Goal: Task Accomplishment & Management: Manage account settings

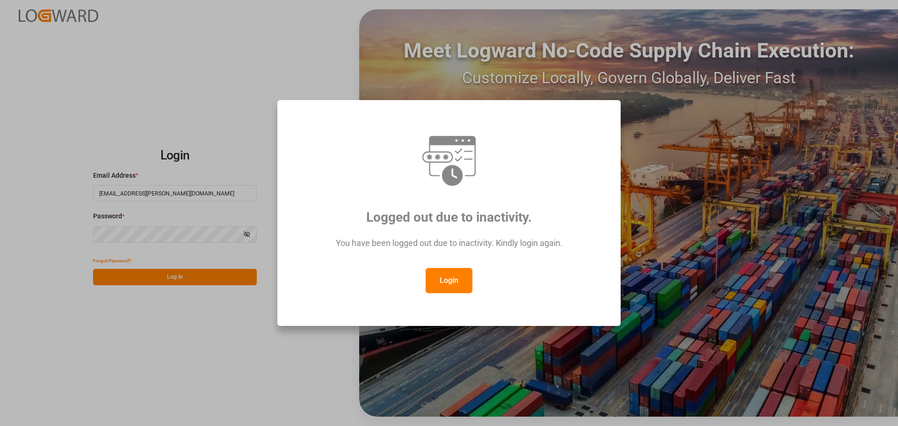
click at [447, 277] on button "Login" at bounding box center [449, 280] width 47 height 25
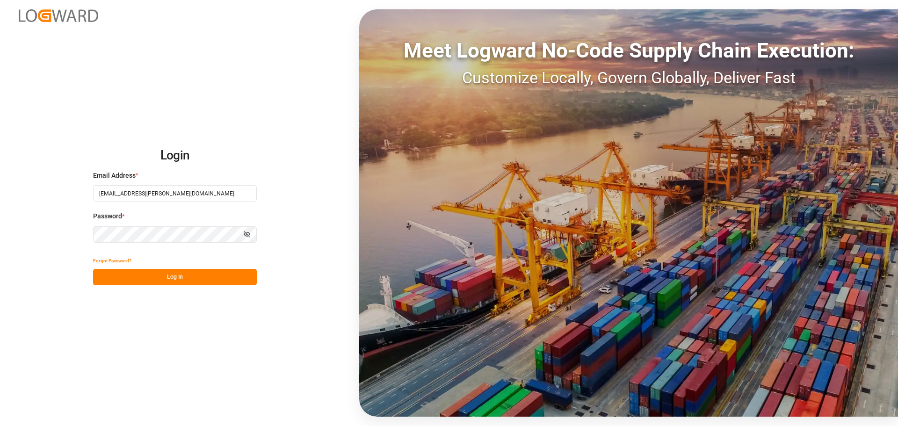
click at [186, 277] on button "Log In" at bounding box center [175, 277] width 164 height 16
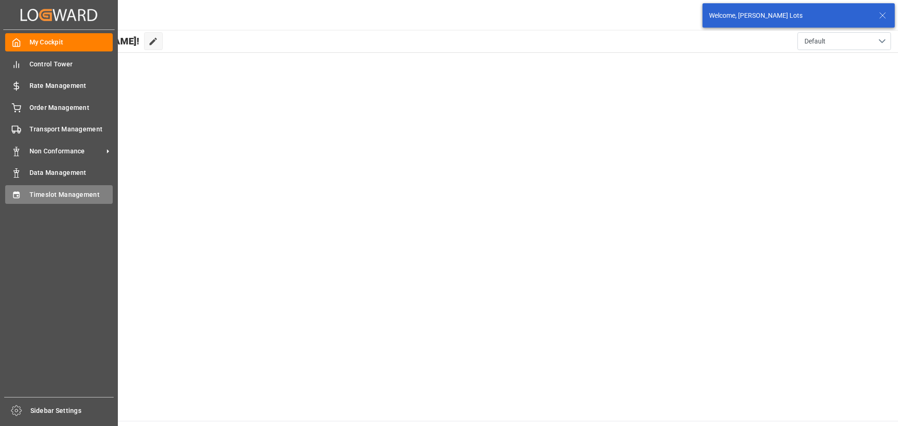
click at [36, 194] on span "Timeslot Management" at bounding box center [71, 195] width 84 height 10
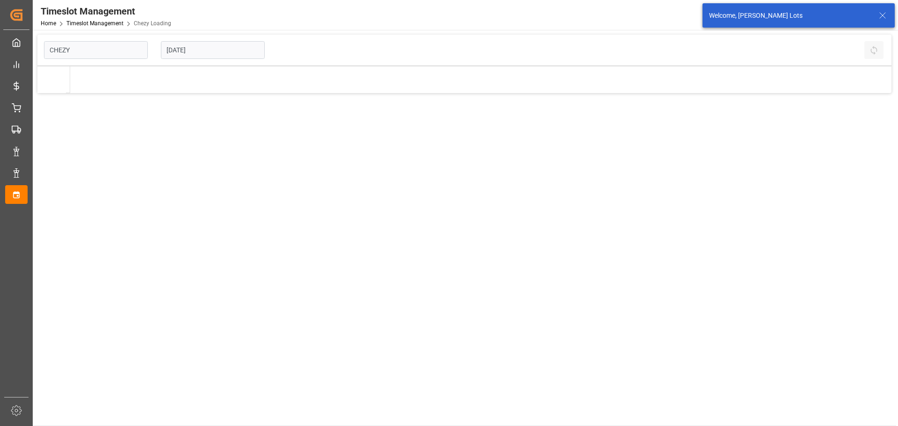
type input "Chezy Loading"
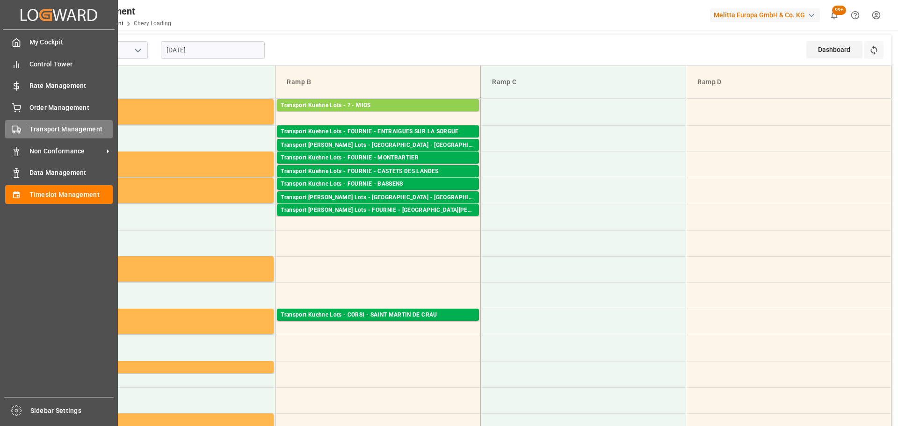
click at [41, 126] on span "Transport Management" at bounding box center [71, 129] width 84 height 10
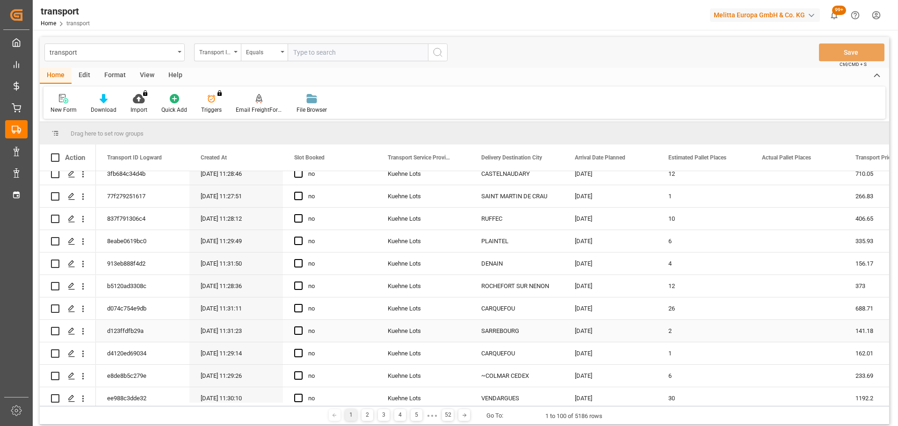
scroll to position [234, 0]
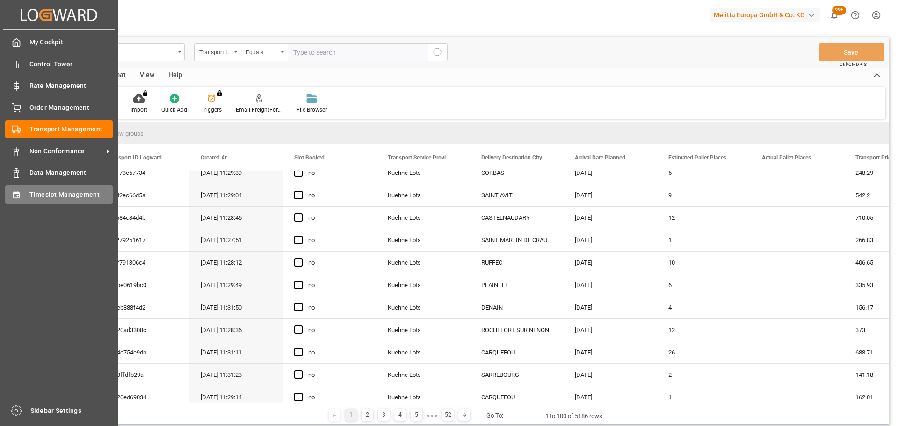
click at [44, 194] on span "Timeslot Management" at bounding box center [71, 195] width 84 height 10
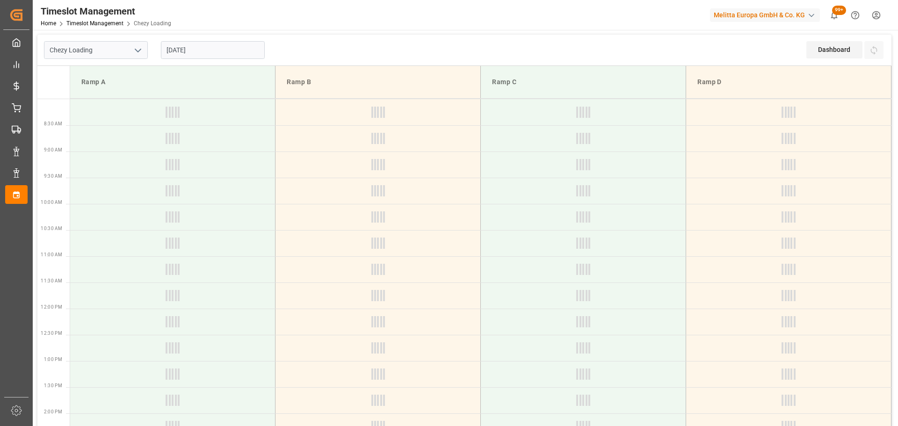
type input "Chezy Loading"
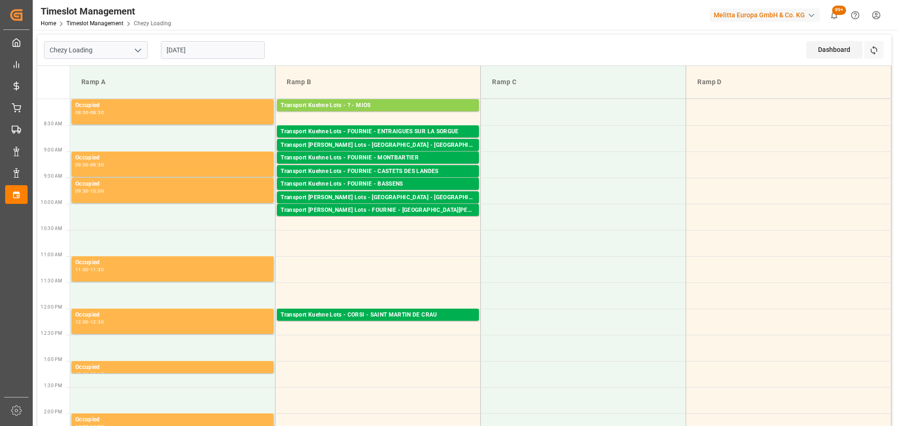
click at [188, 51] on input "[DATE]" at bounding box center [213, 50] width 104 height 18
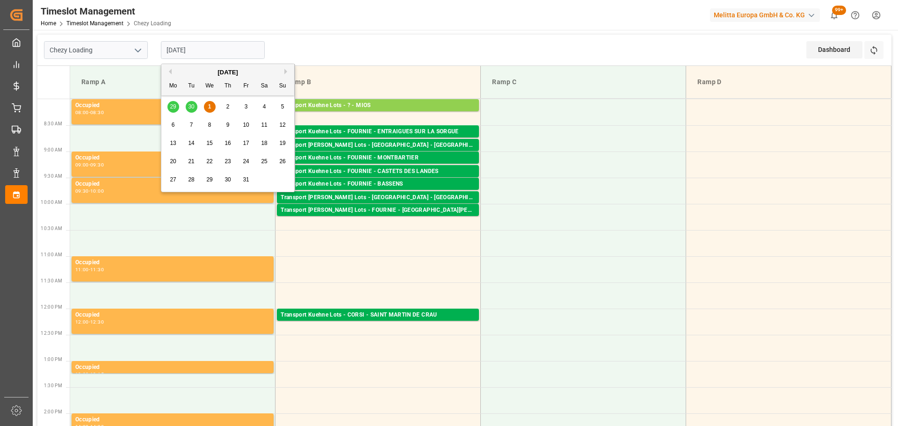
click at [245, 105] on span "3" at bounding box center [246, 106] width 3 height 7
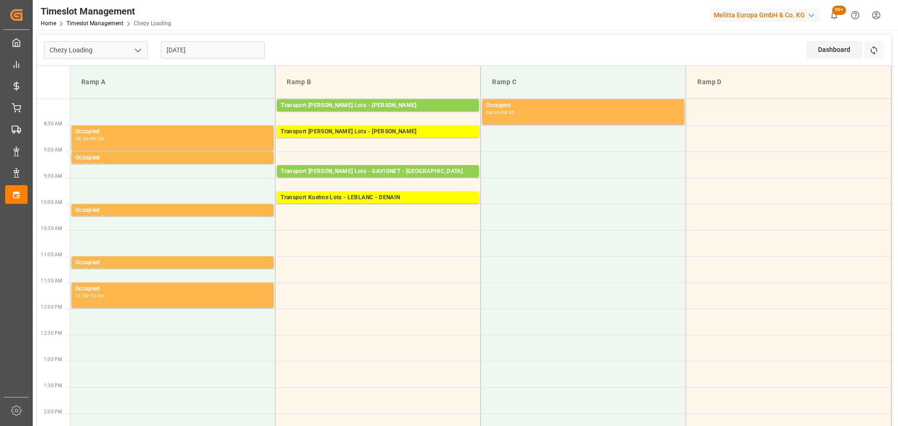
click at [221, 48] on input "[DATE]" at bounding box center [213, 50] width 104 height 18
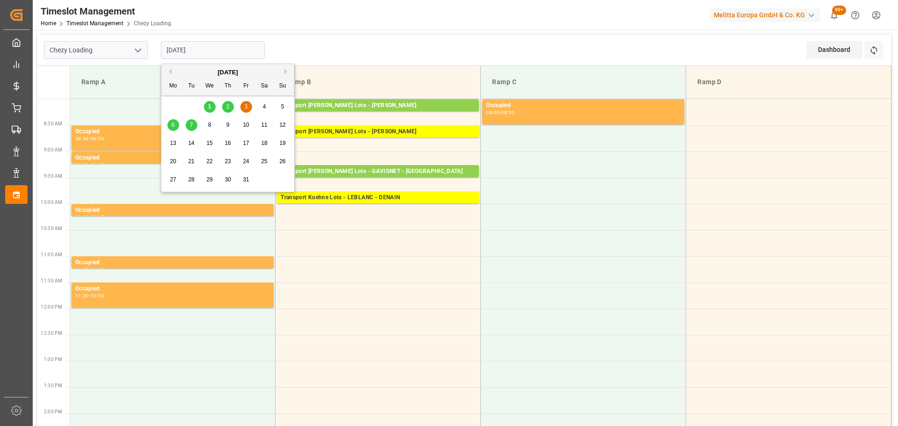
click at [225, 103] on div "2" at bounding box center [228, 107] width 12 height 11
type input "02-10-2025"
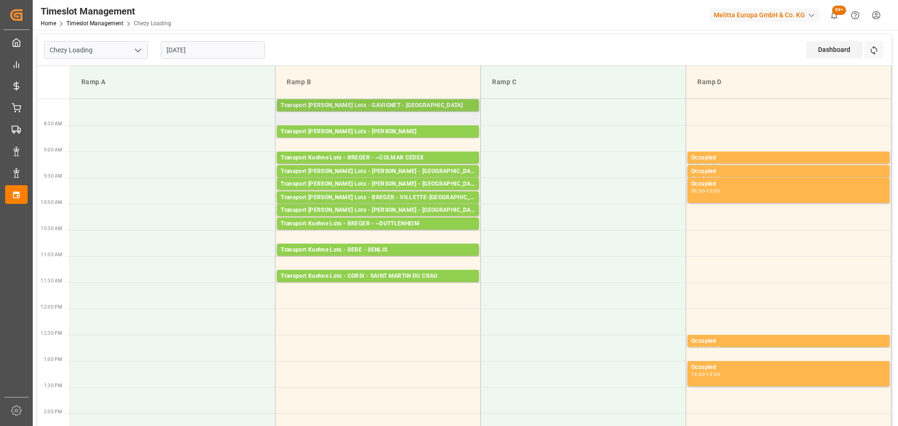
click at [365, 103] on div "Transport [PERSON_NAME] Lots - GAVIGNET - [GEOGRAPHIC_DATA]" at bounding box center [378, 105] width 195 height 9
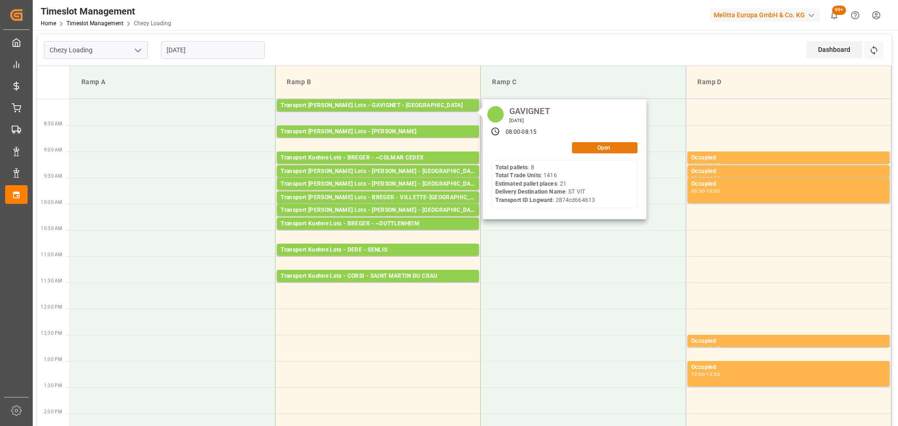
click at [582, 152] on button "Open" at bounding box center [604, 147] width 65 height 11
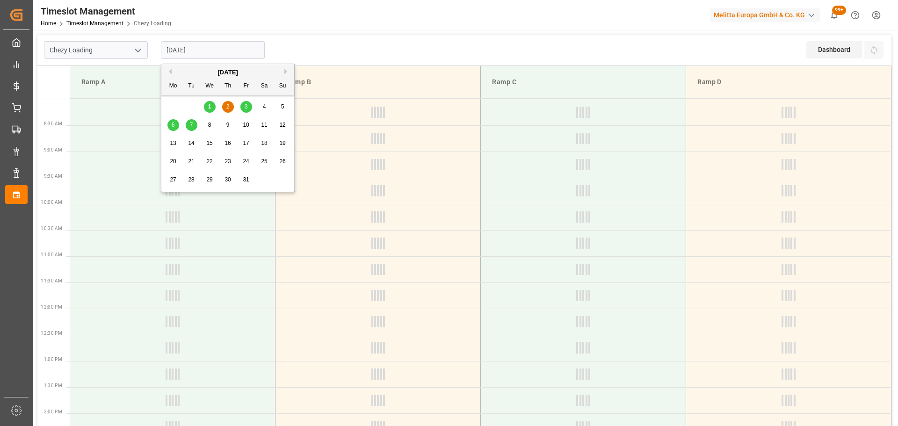
click at [196, 50] on input "02-10-2025" at bounding box center [213, 50] width 104 height 18
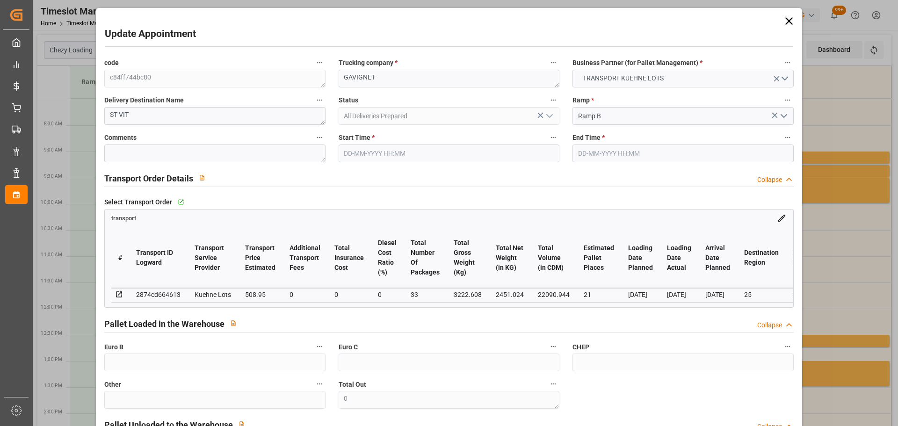
type input "21"
type input "508.95"
type input "0"
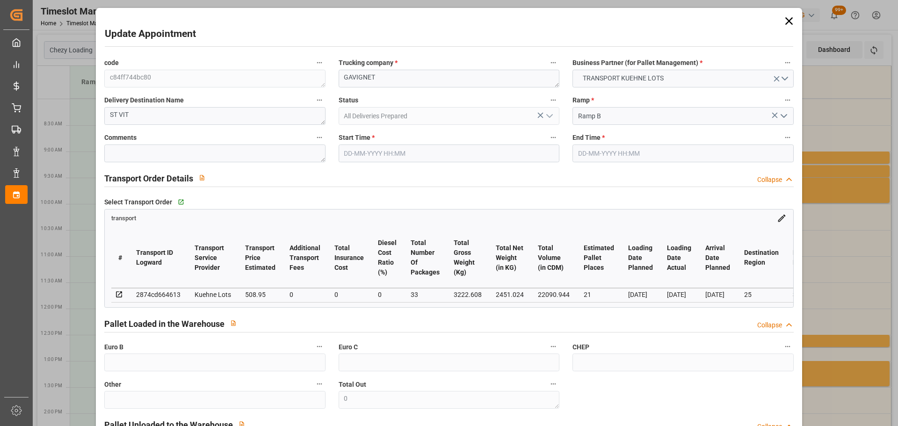
type input "508.95"
type input "0"
type input "33"
type input "2451.024"
type input "4090.252"
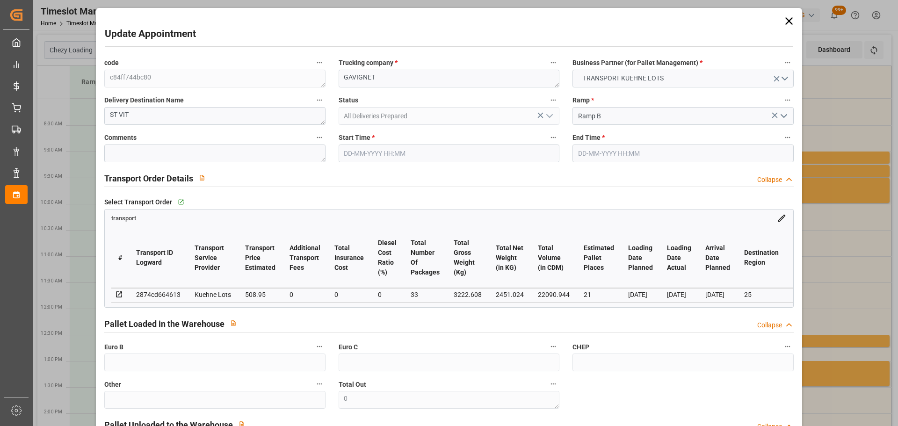
type input "22090.944"
type input "25"
type input "8"
type input "1416"
type input "33"
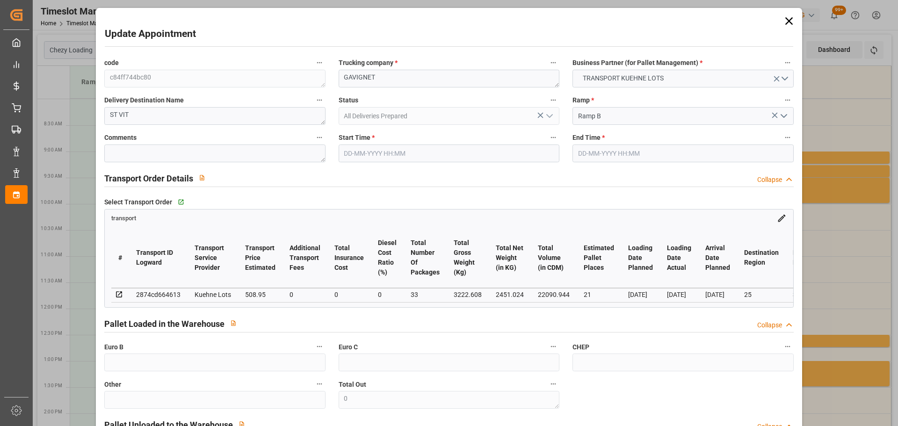
type input "101"
type input "3222.608"
type input "0"
type input "4710.8598"
type input "0"
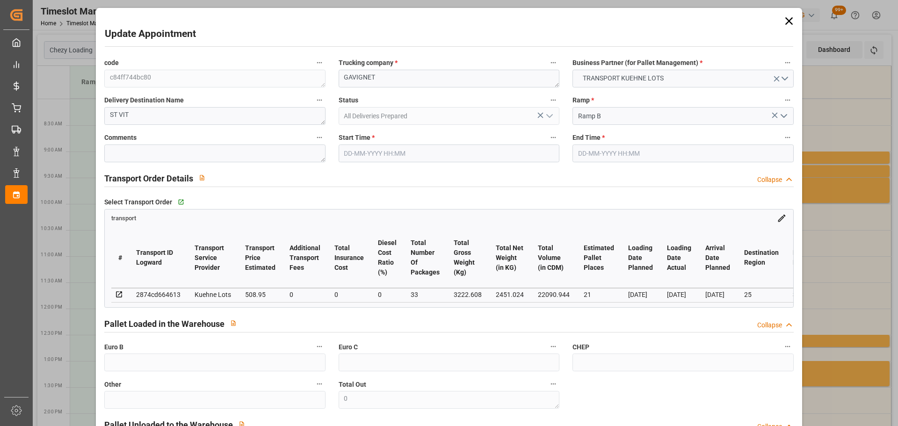
type input "0"
type input "21"
type input "35"
type input "02-10-2025 08:00"
type input "02-10-2025 08:15"
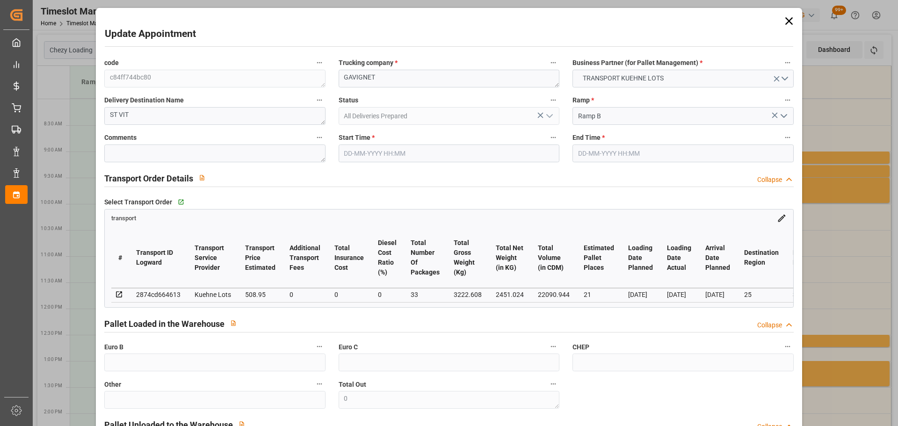
type input "29-09-2025 12:41"
type input "29-09-2025 11:30"
type input "06-10-2025"
type input "[DATE]"
type input "30-09-2025"
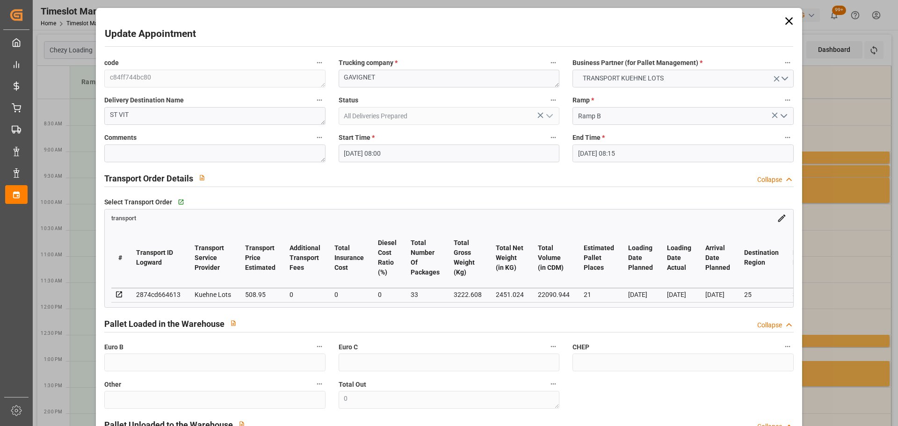
drag, startPoint x: 359, startPoint y: 151, endPoint x: 366, endPoint y: 161, distance: 12.5
click at [360, 151] on input "02-10-2025 08:00" at bounding box center [449, 154] width 221 height 18
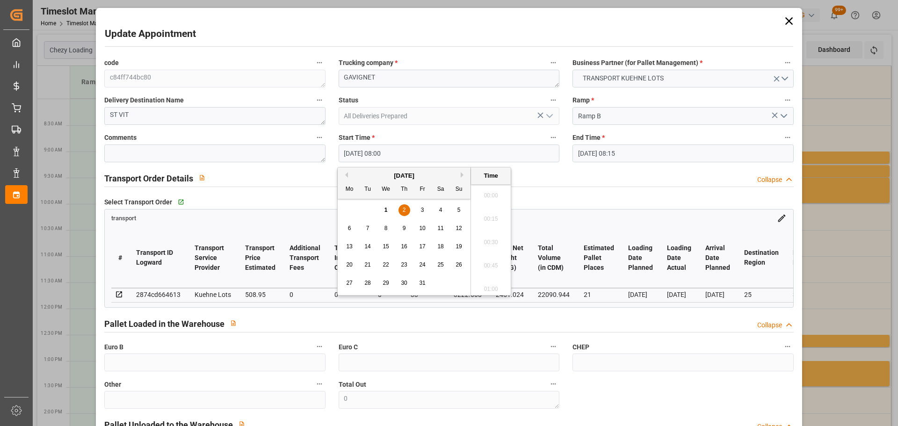
scroll to position [705, 0]
drag, startPoint x: 422, startPoint y: 207, endPoint x: 477, endPoint y: 228, distance: 59.4
click at [423, 209] on span "3" at bounding box center [422, 210] width 3 height 7
click at [492, 192] on li "11:00" at bounding box center [491, 192] width 40 height 23
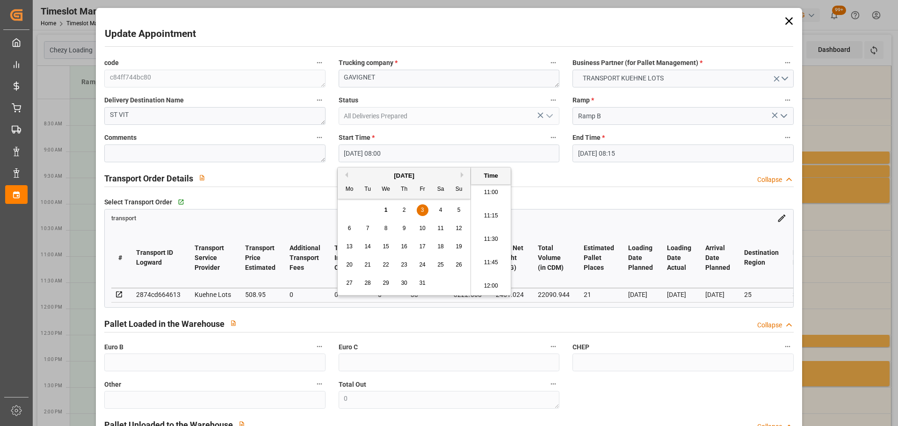
type input "03-10-2025 11:00"
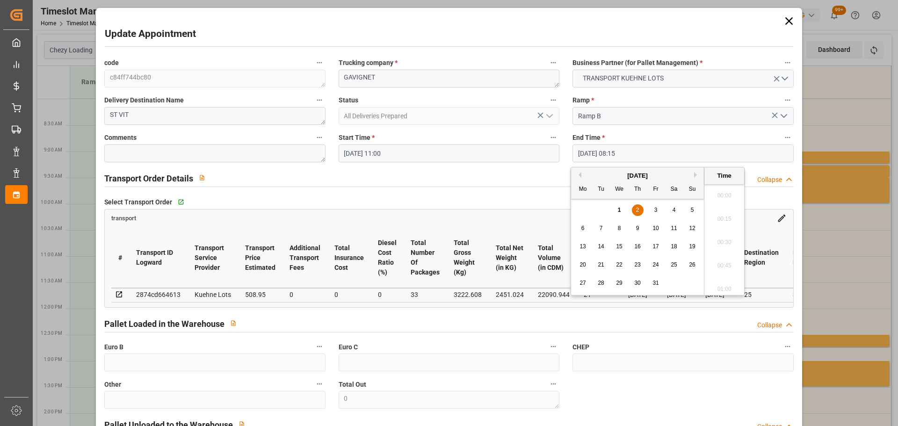
click at [591, 152] on input "02-10-2025 08:15" at bounding box center [683, 154] width 221 height 18
click at [654, 208] on div "3" at bounding box center [656, 210] width 12 height 11
click at [730, 237] on li "11:15" at bounding box center [725, 239] width 40 height 23
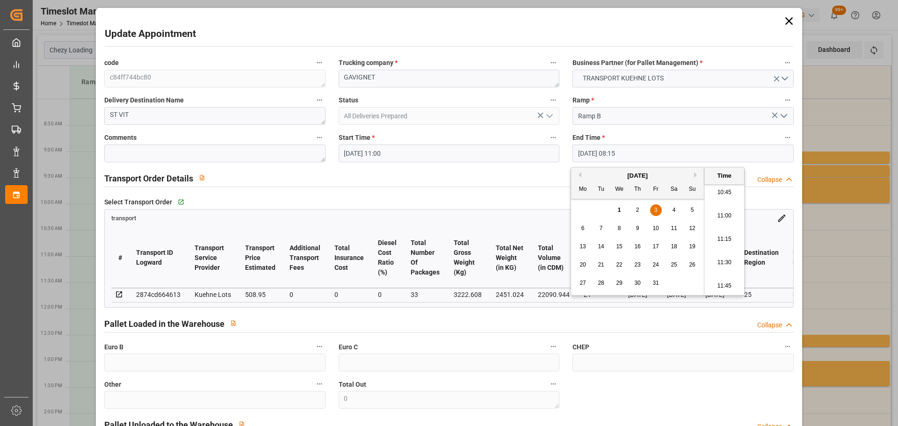
type input "03-10-2025 11:15"
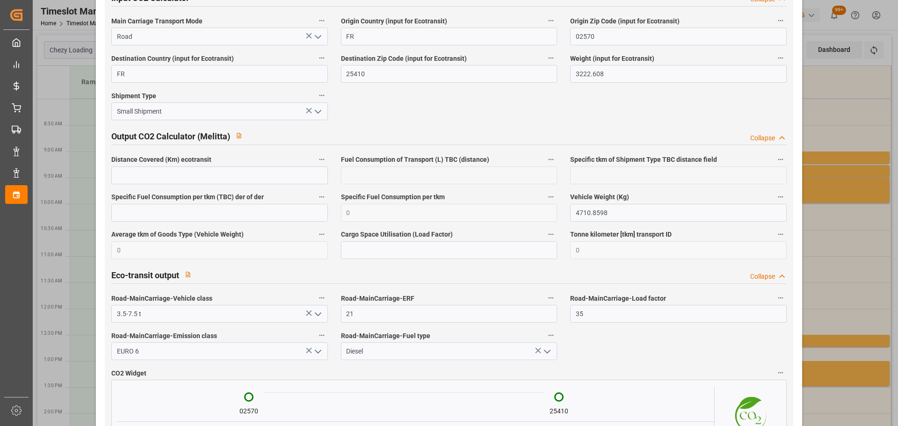
scroll to position [1547, 0]
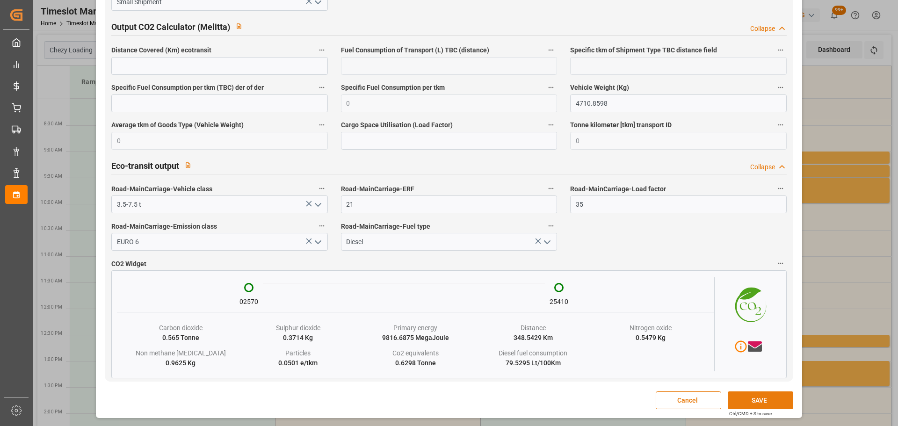
click at [770, 402] on button "SAVE" at bounding box center [760, 401] width 65 height 18
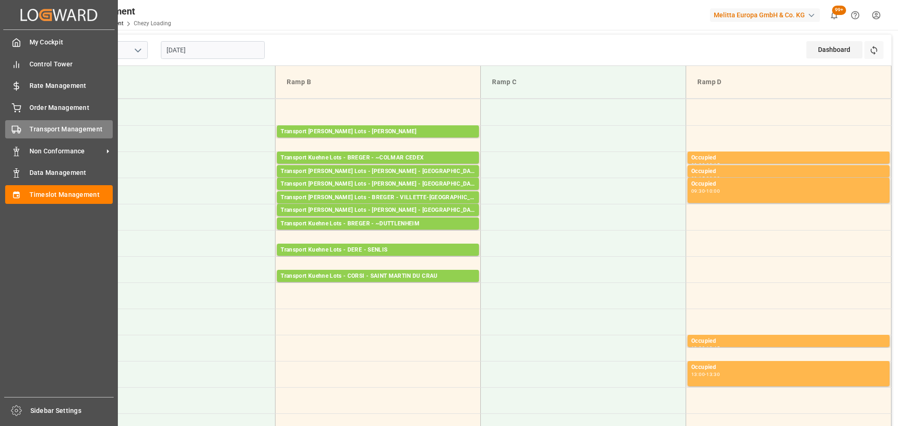
click at [60, 125] on span "Transport Management" at bounding box center [71, 129] width 84 height 10
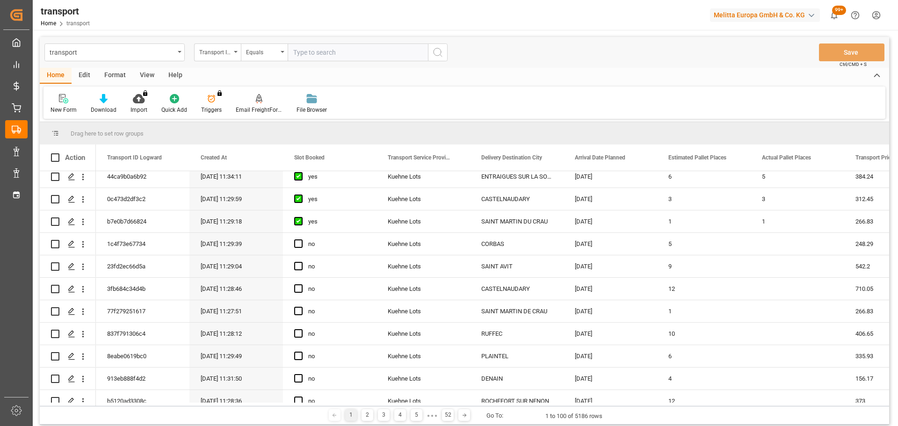
scroll to position [187, 0]
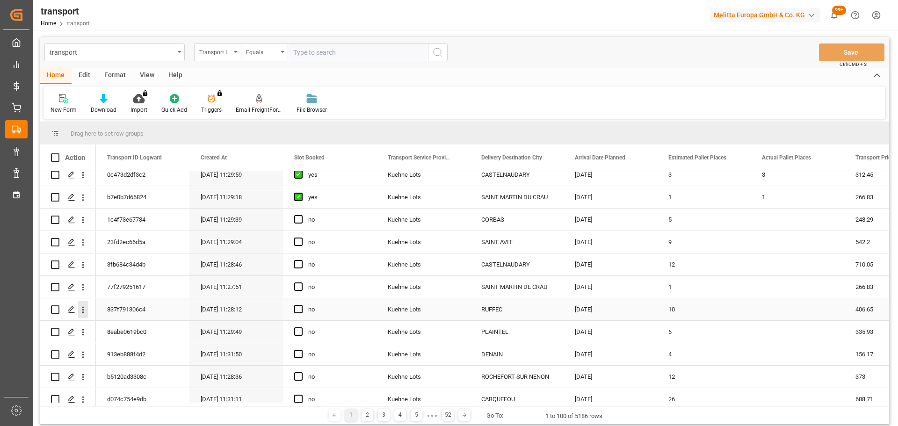
click at [83, 306] on icon "open menu" at bounding box center [83, 310] width 10 height 10
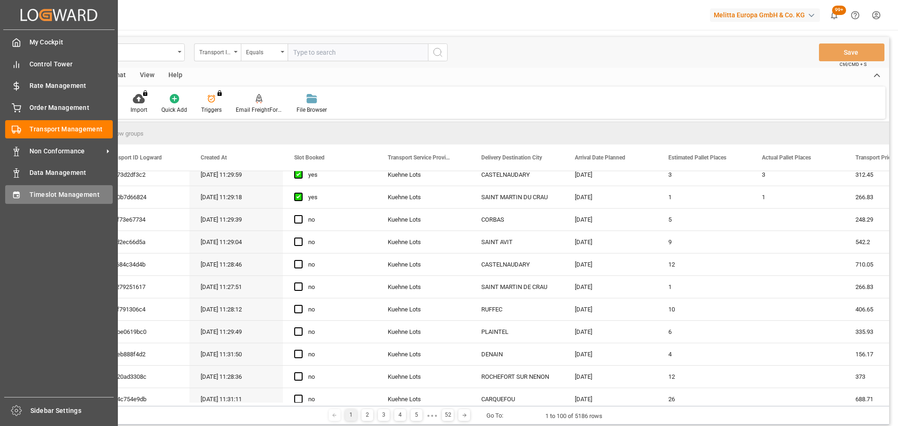
click at [41, 192] on span "Timeslot Management" at bounding box center [71, 195] width 84 height 10
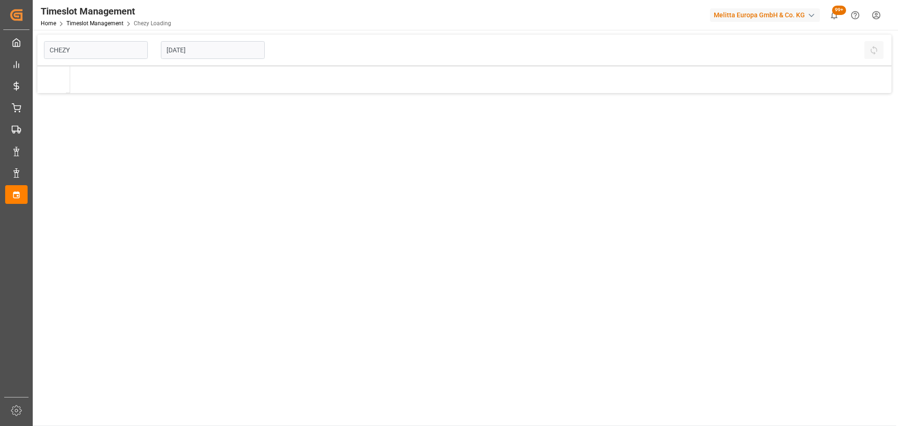
type input "Chezy Loading"
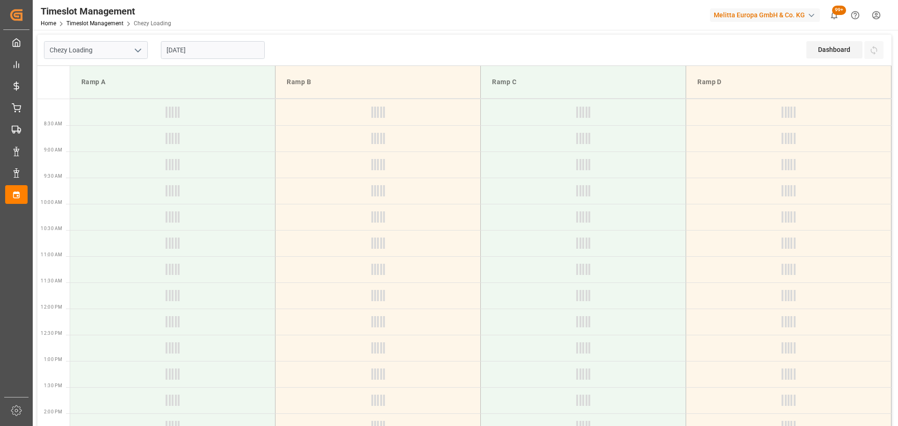
click at [189, 51] on input "[DATE]" at bounding box center [213, 50] width 104 height 18
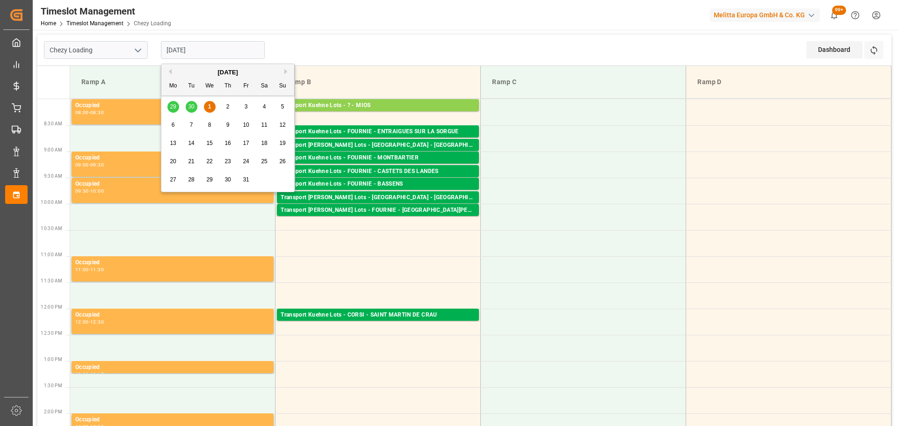
click at [247, 103] on span "3" at bounding box center [246, 106] width 3 height 7
type input "[DATE]"
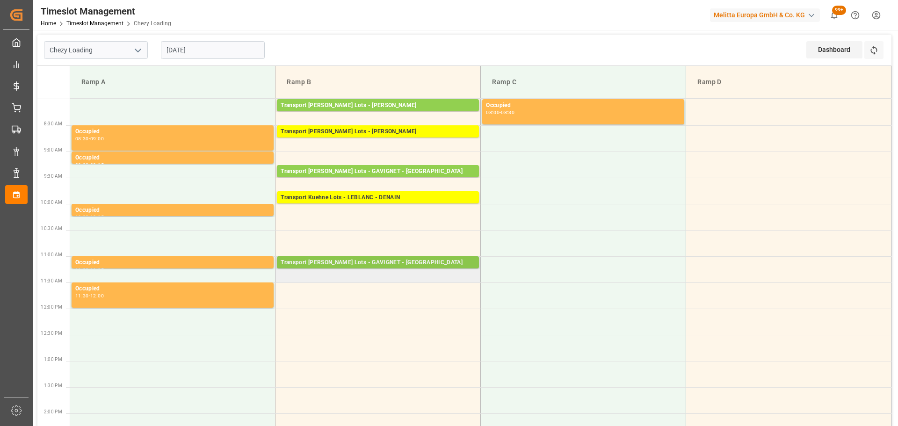
click at [315, 262] on div "Transport [PERSON_NAME] Lots - GAVIGNET - [GEOGRAPHIC_DATA]" at bounding box center [378, 262] width 195 height 9
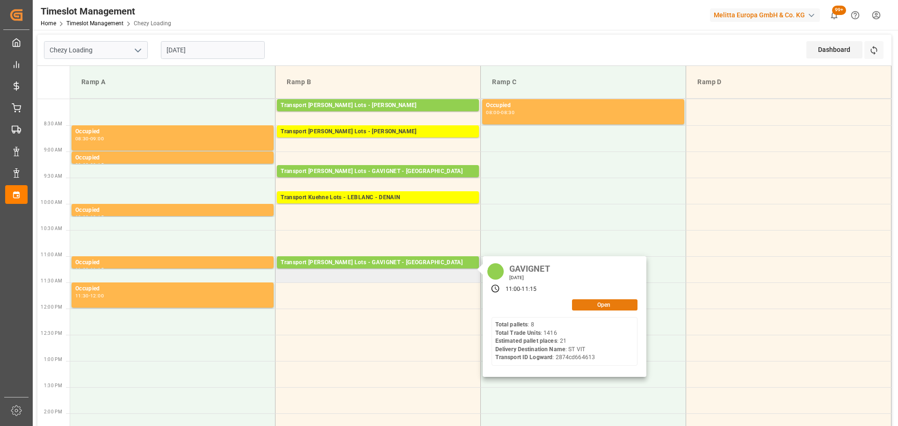
click at [610, 303] on button "Open" at bounding box center [604, 304] width 65 height 11
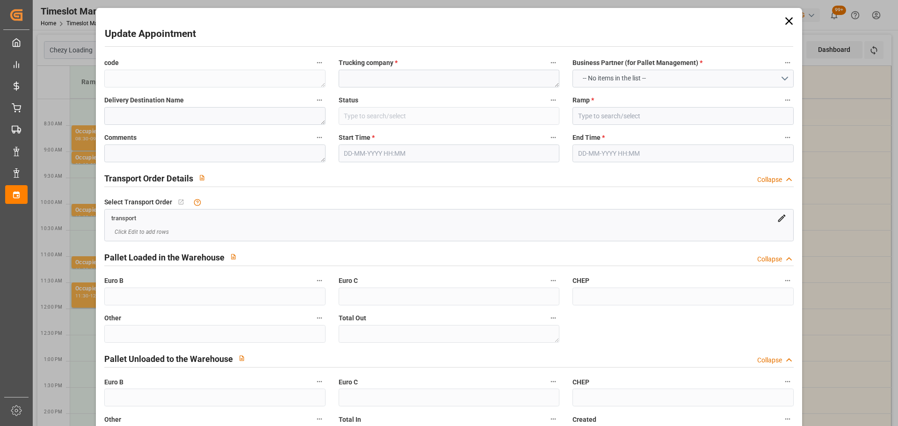
type textarea "c84ff744bc80"
type textarea "GAVIGNET"
type textarea "ST VIT"
type input "All Deliveries Prepared"
type input "Ramp B"
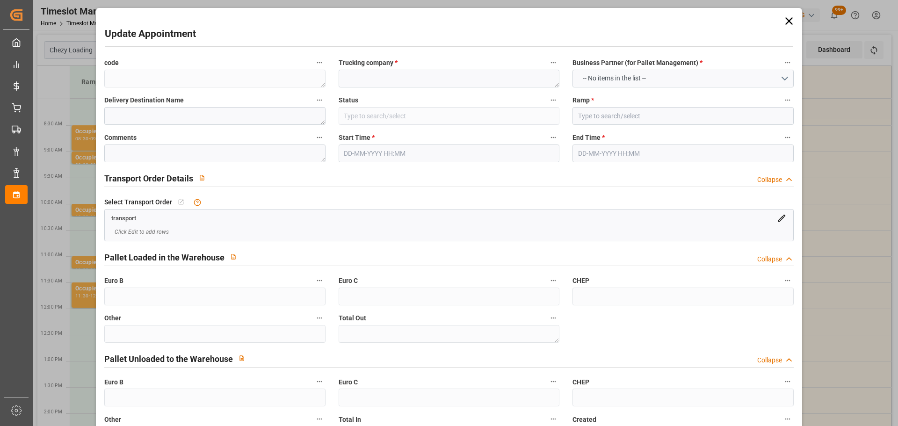
type textarea "0"
type input "2874cd664613"
type textarea "SAINT VIT"
type textarea "0000721351"
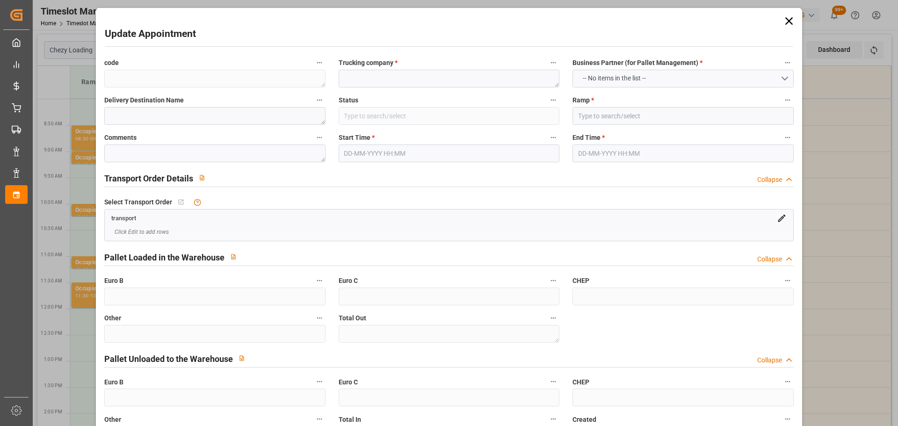
type textarea "c84ff744bc80"
type textarea "FR-02570"
type textarea "FR"
type input "Road"
type input "FR"
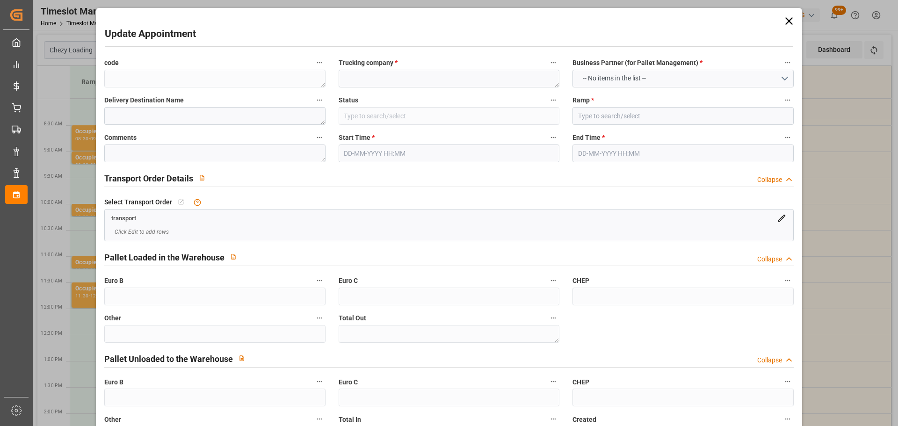
type input "02570"
type input "FR"
type input "25410"
type input "Small Shipment"
type input "3.5-7.5 t"
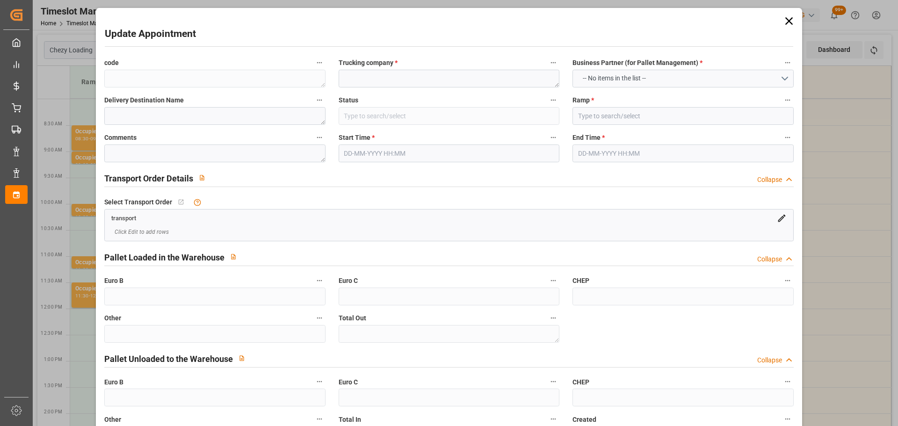
type input "EURO 6"
type input "Diesel"
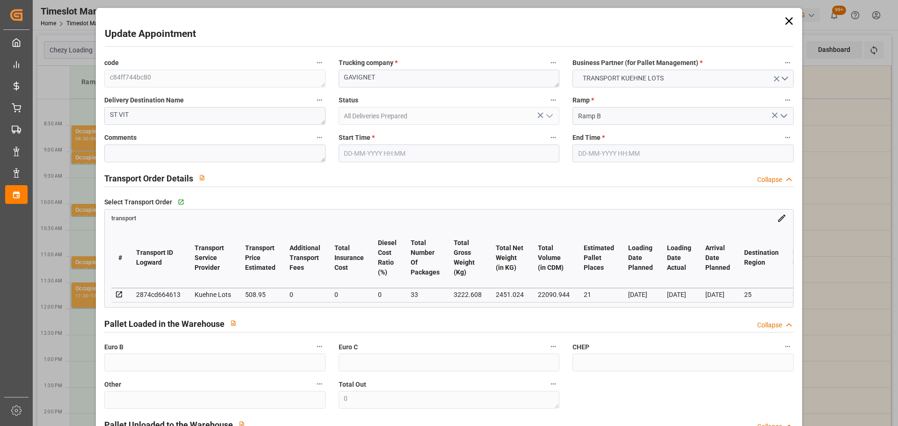
type input "21"
type input "508.95"
type input "0"
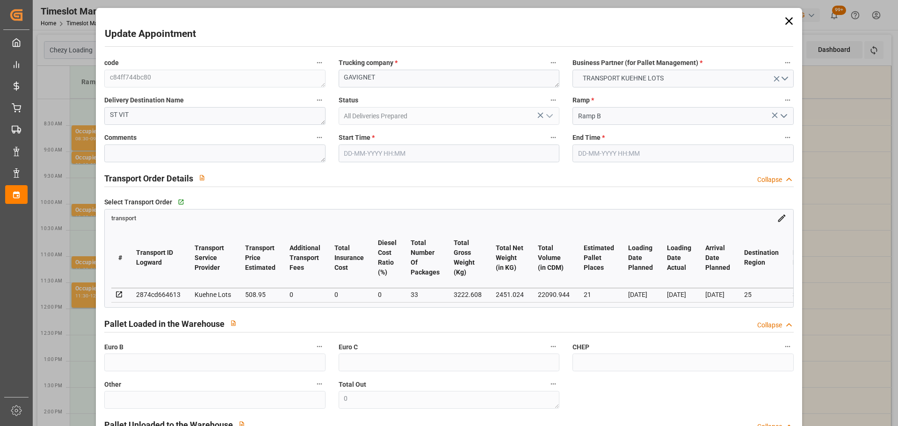
type input "508.95"
type input "0"
type input "33"
type input "2451.024"
type input "4090.252"
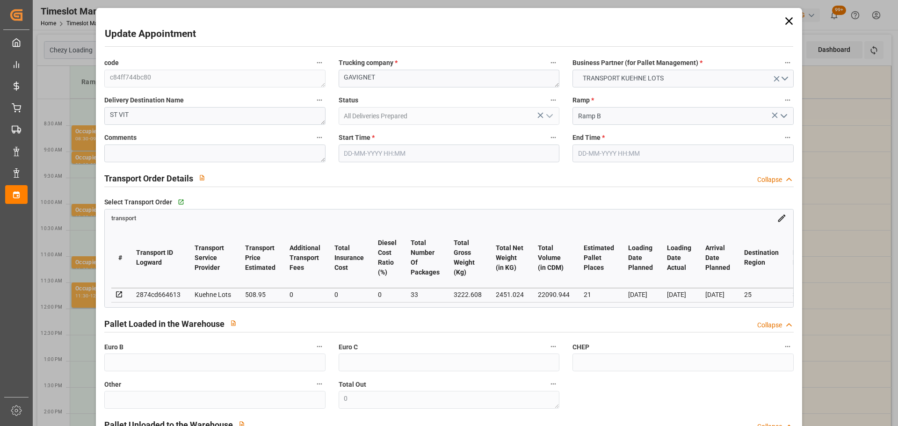
type input "22090.944"
type input "25"
type input "8"
type input "1416"
type input "33"
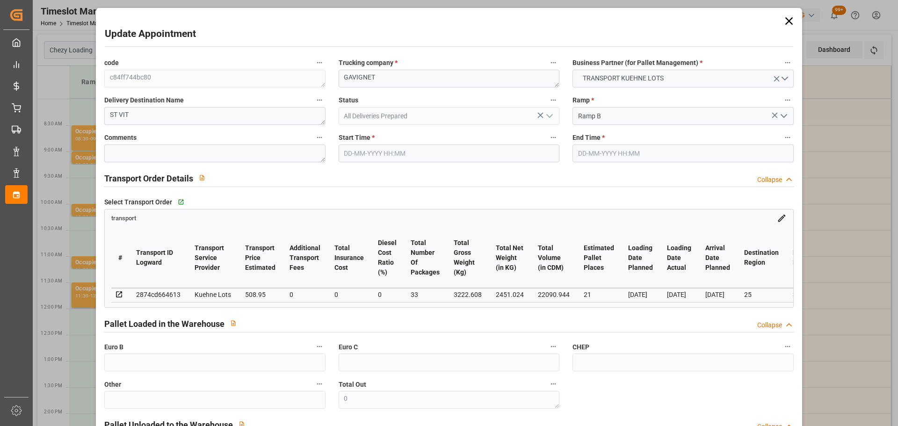
type input "101"
type input "3222.608"
type input "0"
type input "4710.8598"
type input "0"
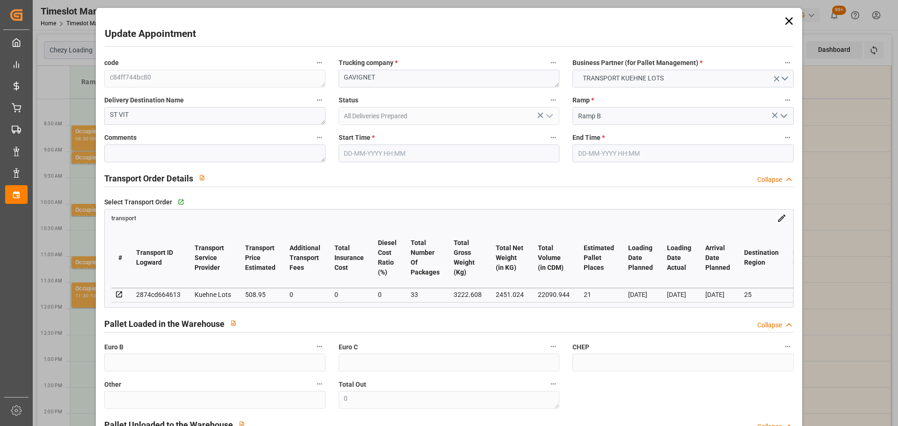
type input "0"
type input "21"
type input "35"
type input "03-10-2025 11:00"
type input "03-10-2025 11:15"
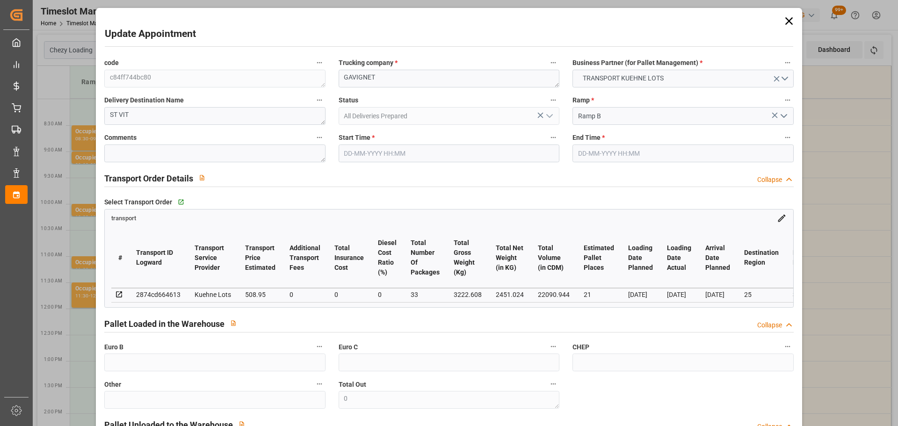
type input "29-09-2025 12:41"
type input "29-09-2025 11:30"
type input "[DATE]"
type input "30-09-2025"
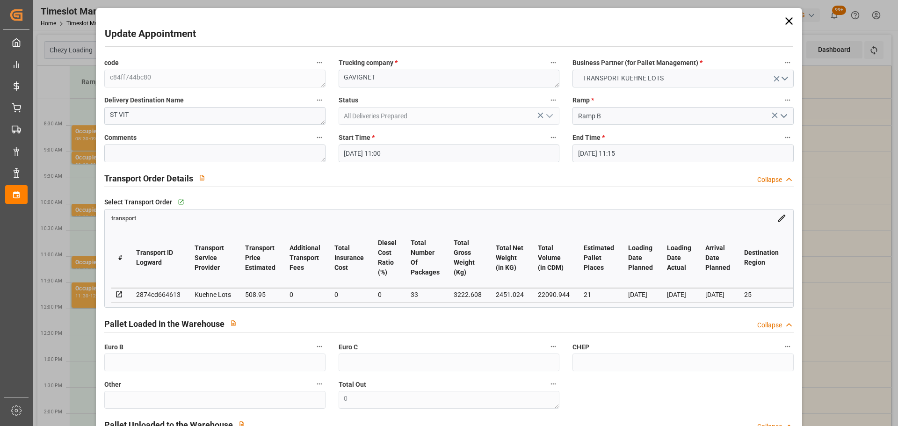
click at [378, 147] on input "[DATE] 11:00" at bounding box center [449, 154] width 221 height 18
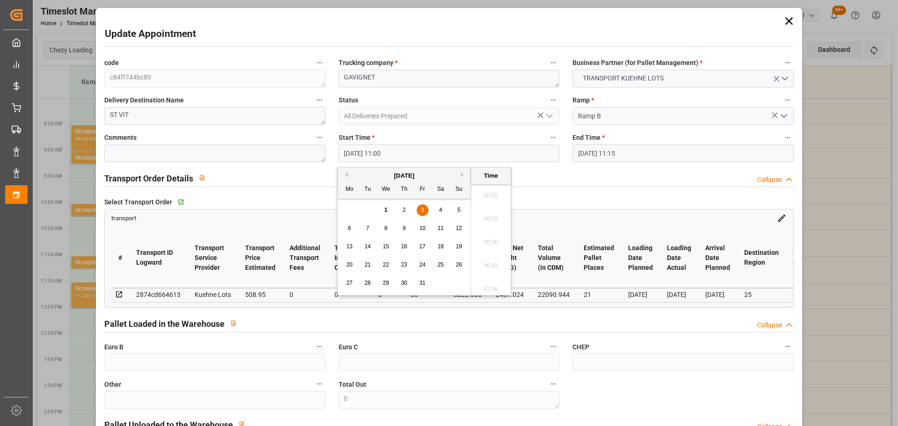
scroll to position [986, 0]
click at [421, 213] on span "3" at bounding box center [422, 210] width 3 height 7
click at [492, 187] on li "09:00" at bounding box center [491, 192] width 40 height 23
type input "03-10-2025 09:00"
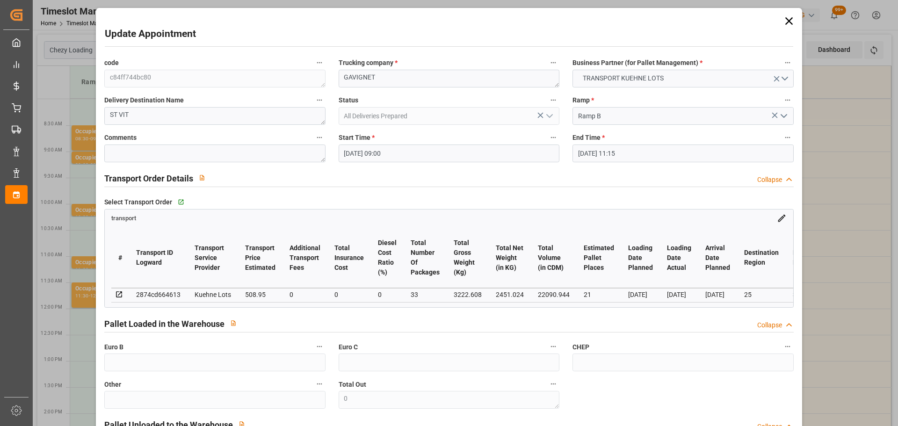
click at [616, 152] on input "[DATE] 11:15" at bounding box center [683, 154] width 221 height 18
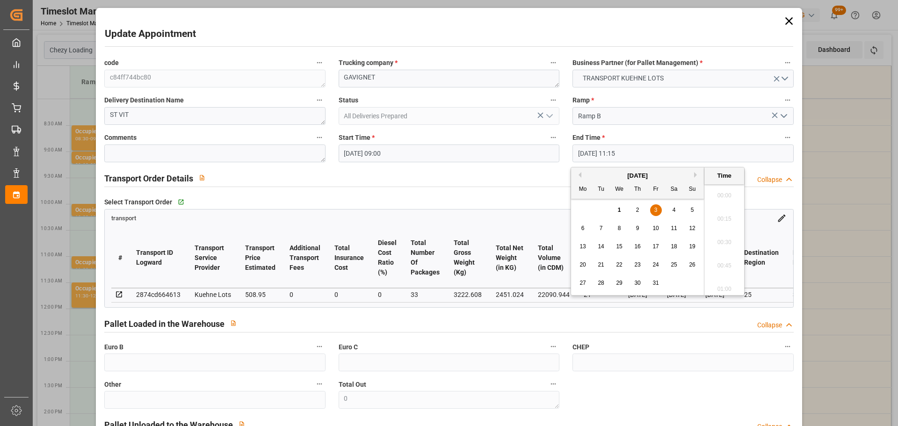
scroll to position [1009, 0]
drag, startPoint x: 653, startPoint y: 210, endPoint x: 664, endPoint y: 209, distance: 10.8
click at [654, 209] on div "3" at bounding box center [656, 210] width 12 height 11
click at [725, 239] on li "09:15" at bounding box center [725, 239] width 40 height 23
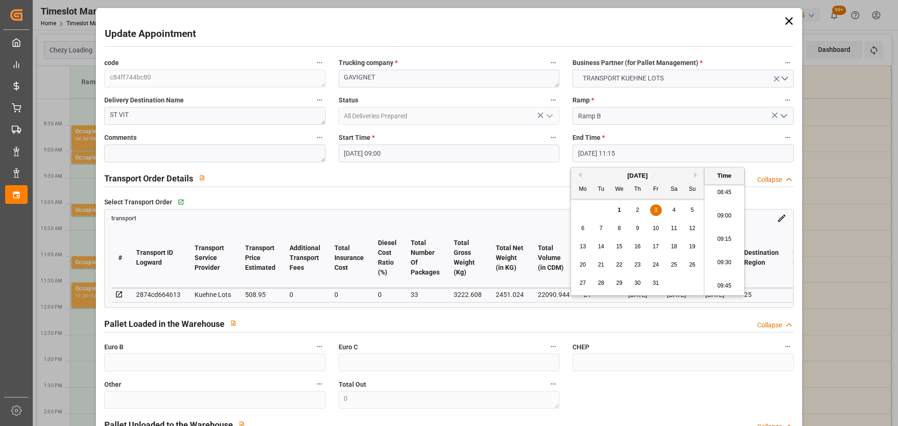
type input "03-10-2025 09:15"
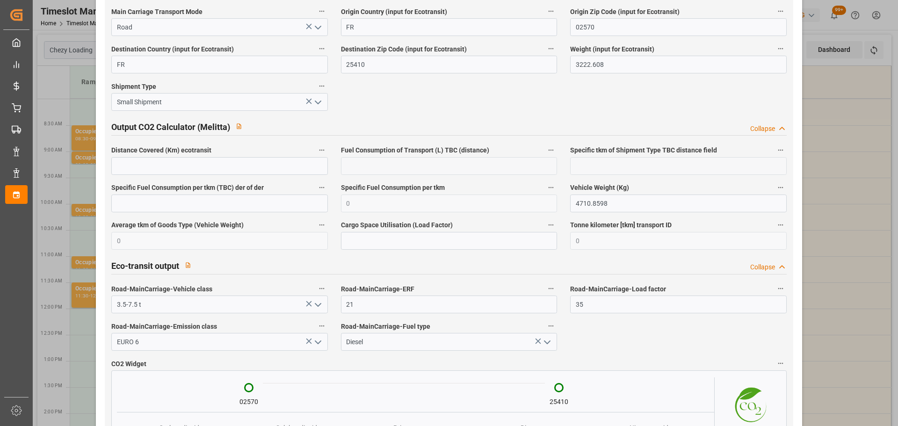
scroll to position [1547, 0]
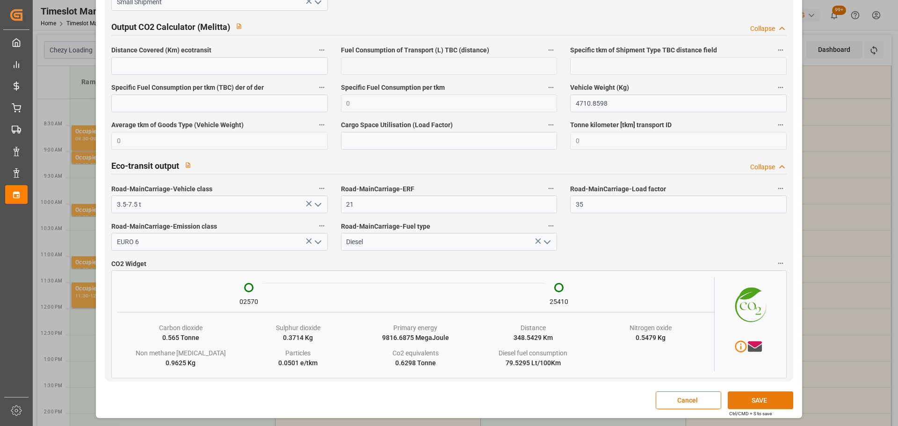
click at [728, 400] on button "SAVE" at bounding box center [760, 401] width 65 height 18
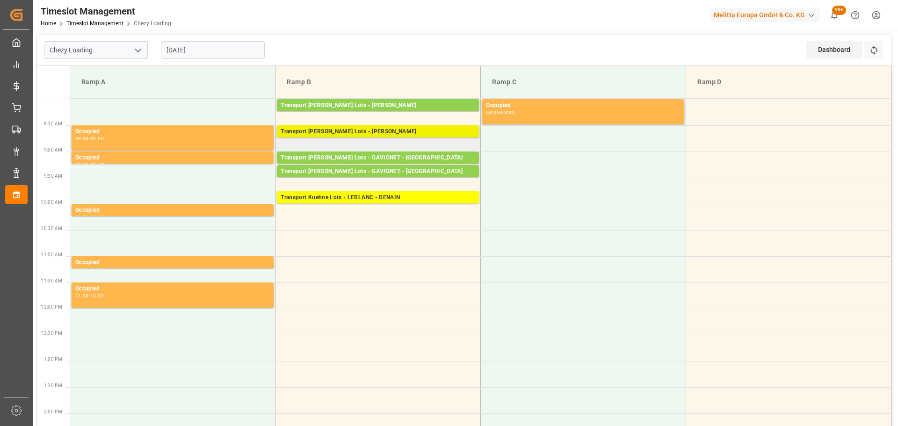
click at [378, 128] on div "Transport Kuehne Lots - ANTOINE - CARQUEFOU" at bounding box center [378, 131] width 195 height 9
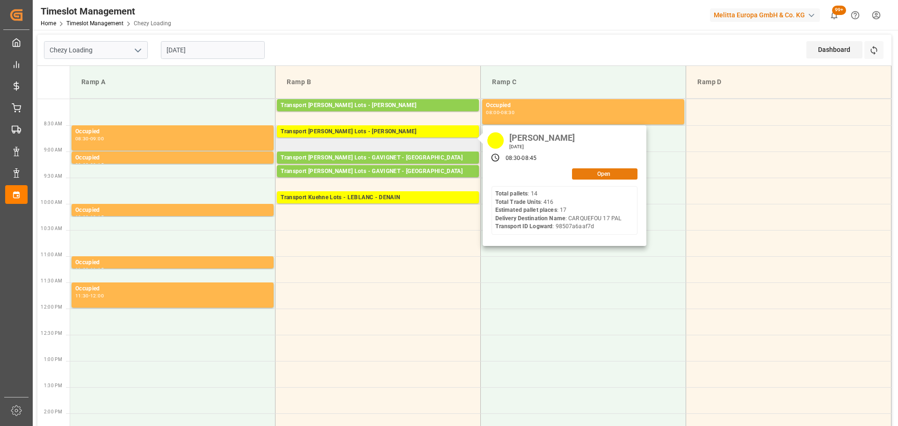
click at [592, 172] on button "Open" at bounding box center [604, 173] width 65 height 11
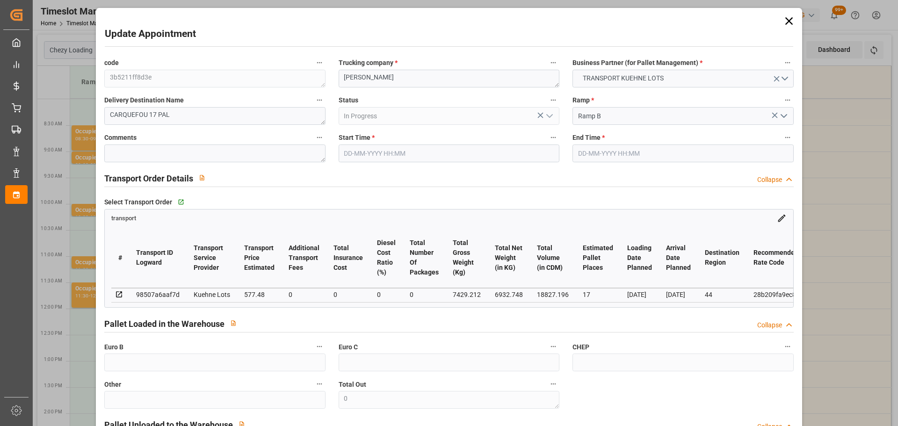
type input "03-10-2025 08:30"
type input "03-10-2025 08:45"
type input "29-09-2025 12:48"
type input "29-09-2025 11:30"
type input "06-10-2025"
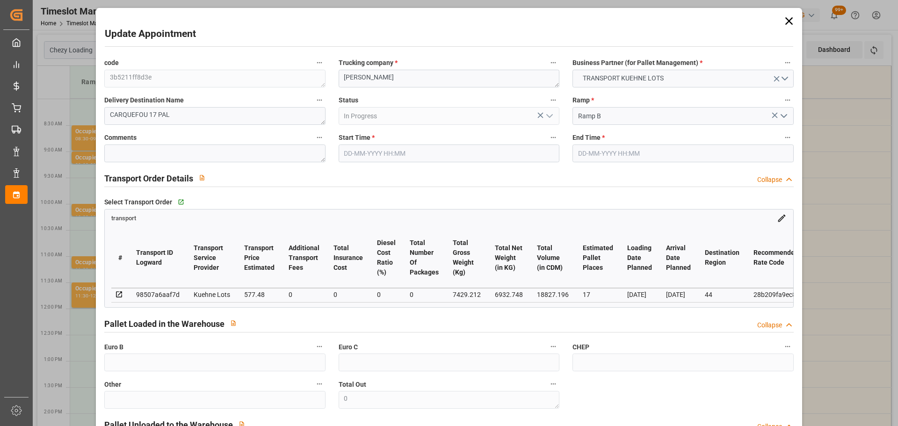
type input "02-10-2025"
drag, startPoint x: 376, startPoint y: 155, endPoint x: 389, endPoint y: 165, distance: 16.8
click at [376, 155] on input "03-10-2025 08:30" at bounding box center [449, 154] width 221 height 18
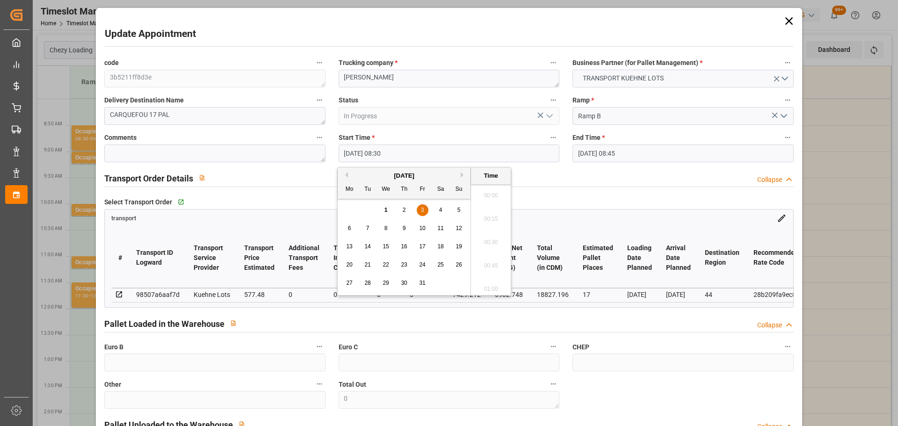
scroll to position [752, 0]
drag, startPoint x: 422, startPoint y: 210, endPoint x: 475, endPoint y: 214, distance: 53.5
click at [422, 209] on span "3" at bounding box center [422, 210] width 3 height 7
click at [491, 213] on li "08:15" at bounding box center [491, 215] width 40 height 23
type input "03-10-2025 08:15"
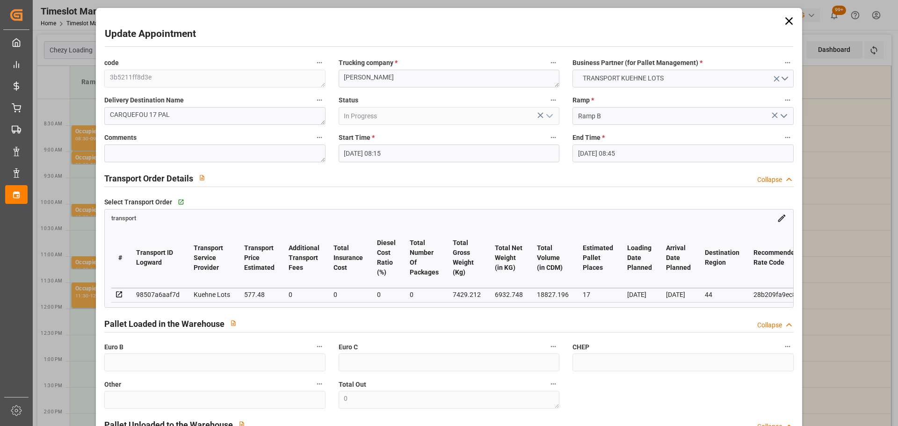
click at [595, 150] on input "03-10-2025 08:45" at bounding box center [683, 154] width 221 height 18
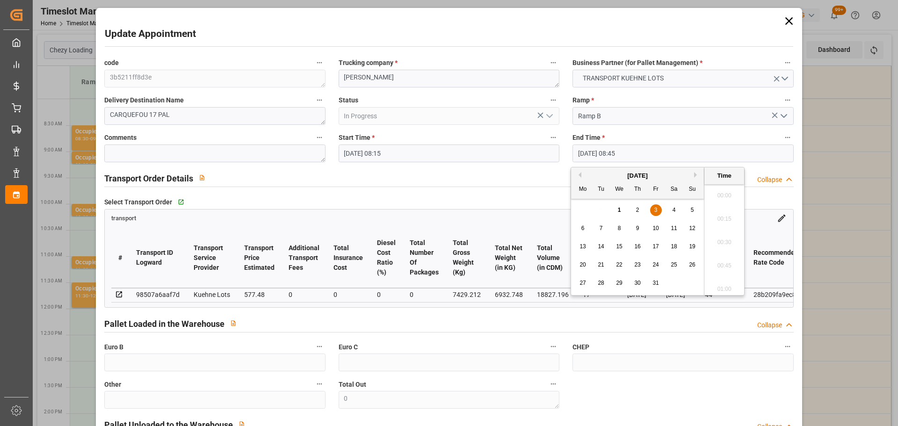
scroll to position [775, 0]
drag, startPoint x: 652, startPoint y: 210, endPoint x: 724, endPoint y: 215, distance: 72.2
click at [656, 210] on div "3" at bounding box center [656, 210] width 12 height 11
click at [730, 211] on li "08:30" at bounding box center [725, 215] width 40 height 23
type input "03-10-2025 08:30"
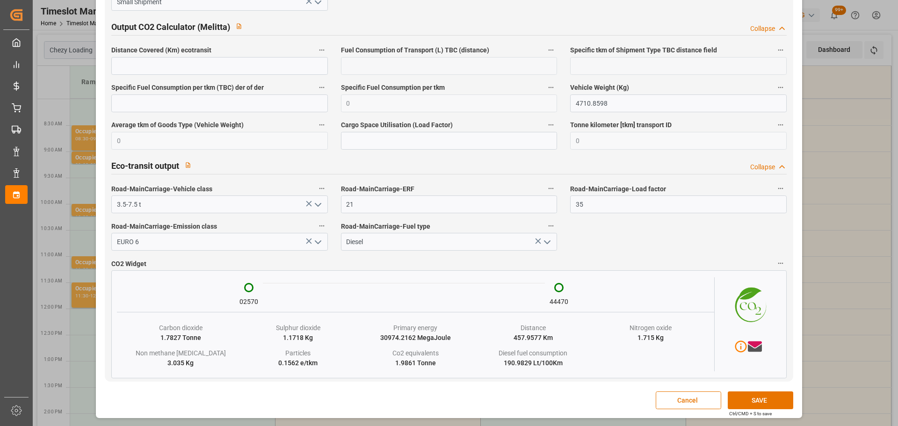
scroll to position [1547, 0]
click at [728, 396] on button "SAVE" at bounding box center [760, 401] width 65 height 18
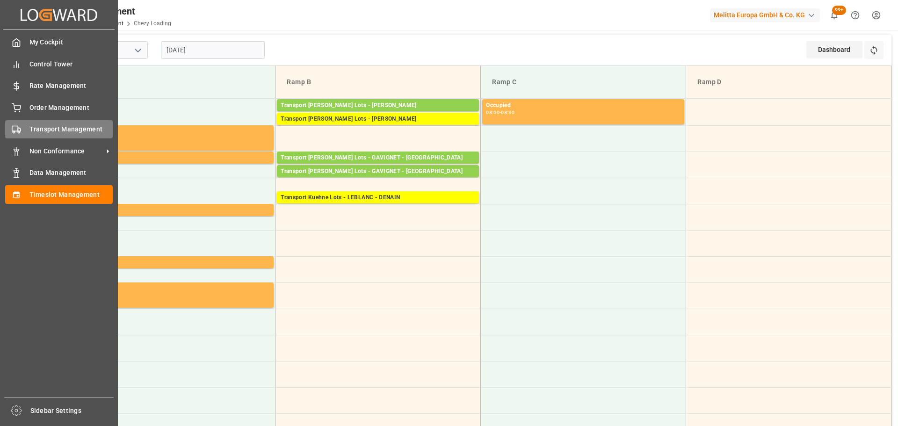
click at [29, 125] on div "Transport Management Transport Management" at bounding box center [59, 129] width 108 height 18
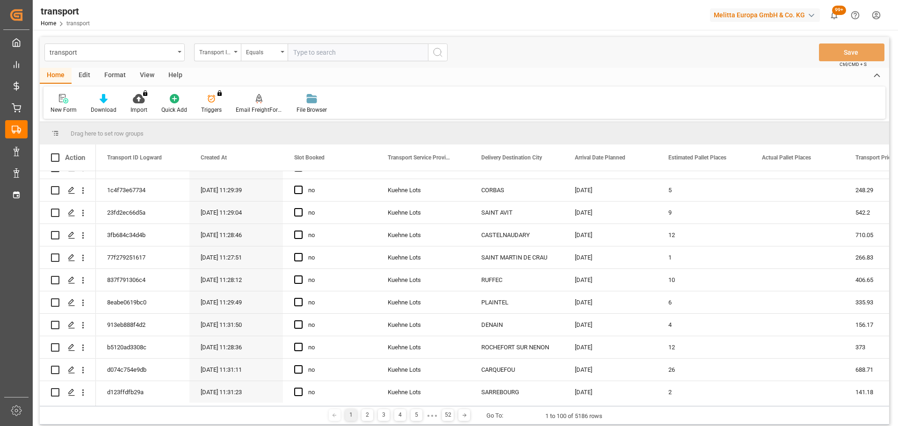
scroll to position [281, 0]
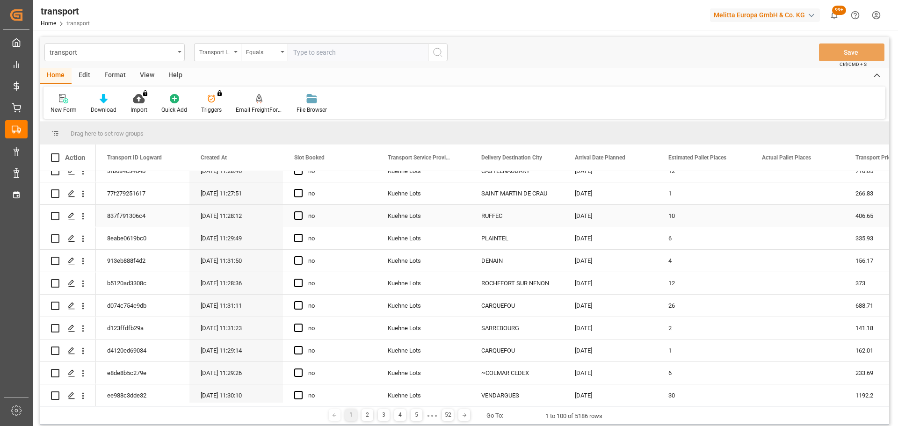
click at [85, 214] on icon "open menu" at bounding box center [83, 216] width 10 height 10
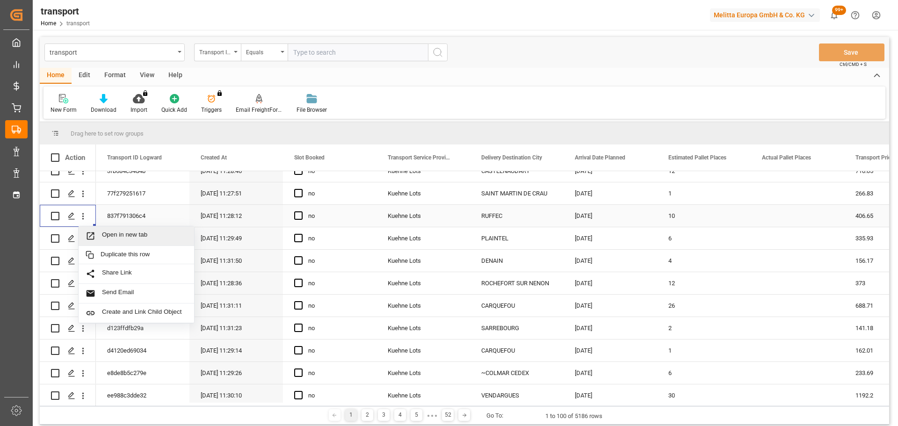
click at [127, 232] on span "Open in new tab" at bounding box center [144, 236] width 85 height 10
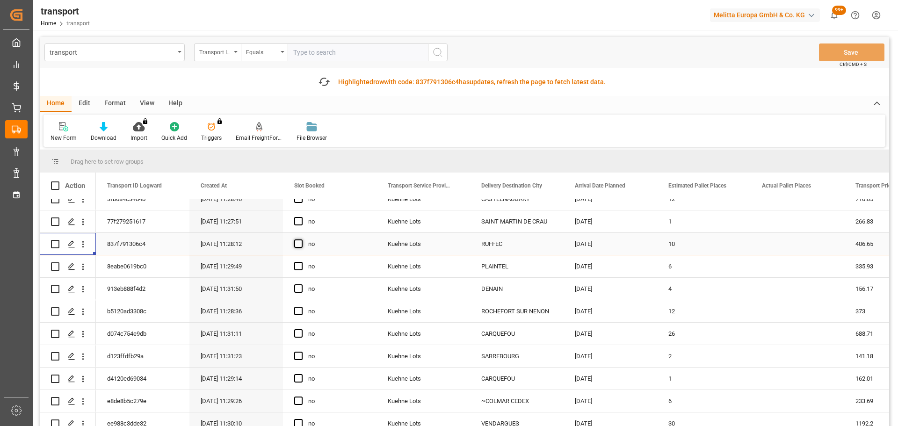
click at [299, 244] on span "Press SPACE to select this row." at bounding box center [298, 244] width 8 height 8
click at [301, 240] on input "Press SPACE to select this row." at bounding box center [301, 240] width 0 height 0
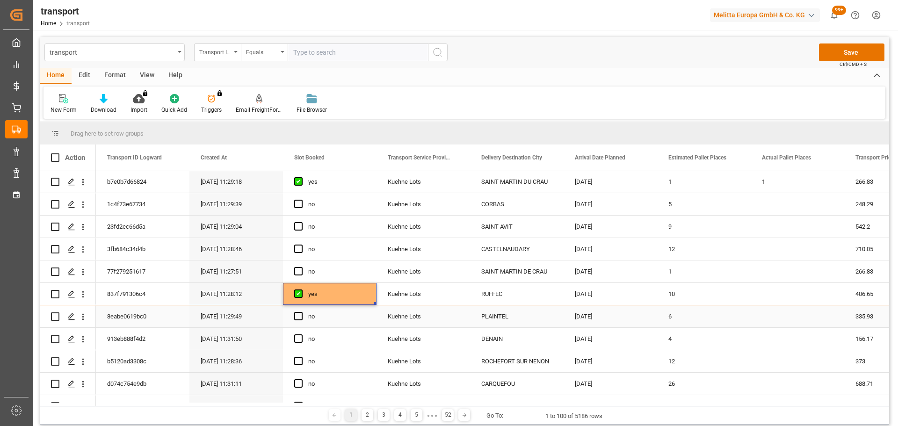
scroll to position [187, 0]
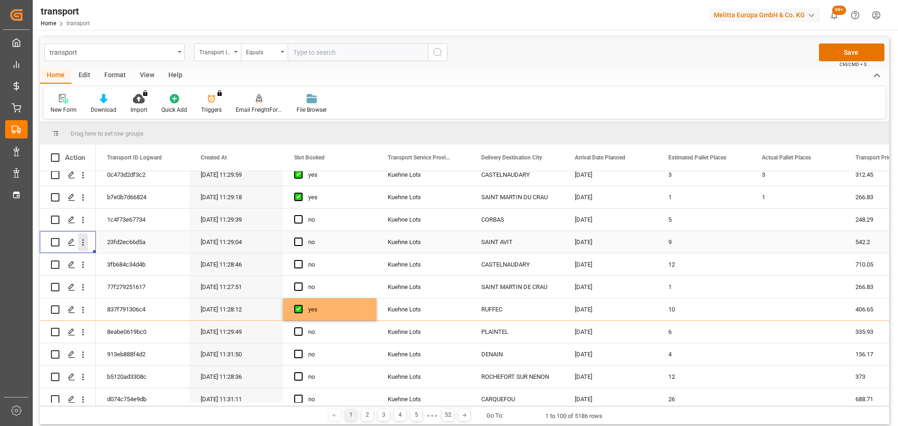
click at [81, 238] on icon "open menu" at bounding box center [83, 243] width 10 height 10
click at [114, 257] on span "Open in new tab" at bounding box center [144, 262] width 85 height 10
click at [300, 243] on span "Press SPACE to select this row." at bounding box center [298, 242] width 8 height 8
click at [301, 238] on input "Press SPACE to select this row." at bounding box center [301, 238] width 0 height 0
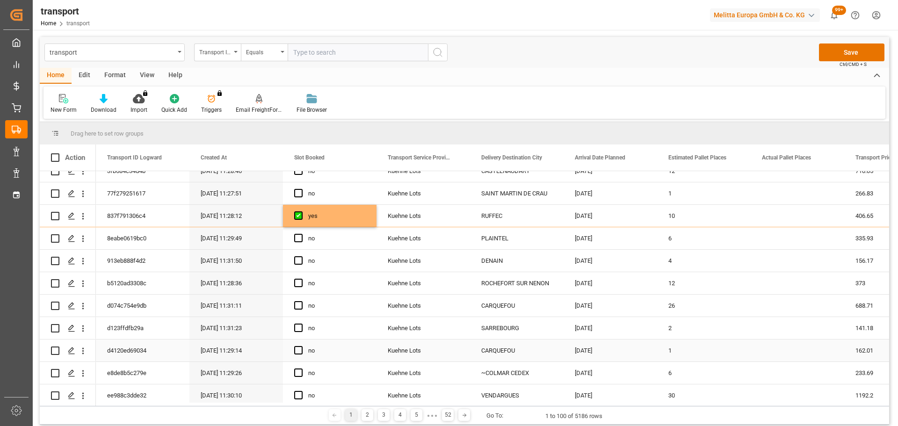
scroll to position [327, 0]
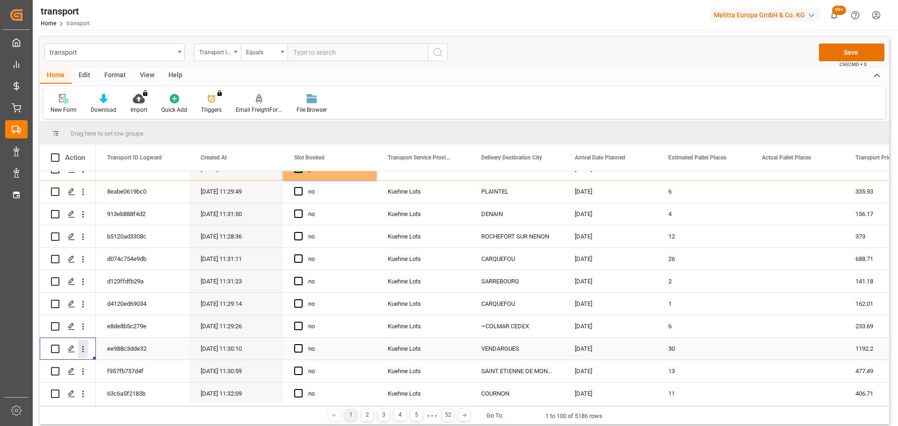
click at [81, 346] on icon "open menu" at bounding box center [83, 349] width 10 height 10
click at [123, 363] on div "Open in new tab" at bounding box center [137, 369] width 116 height 20
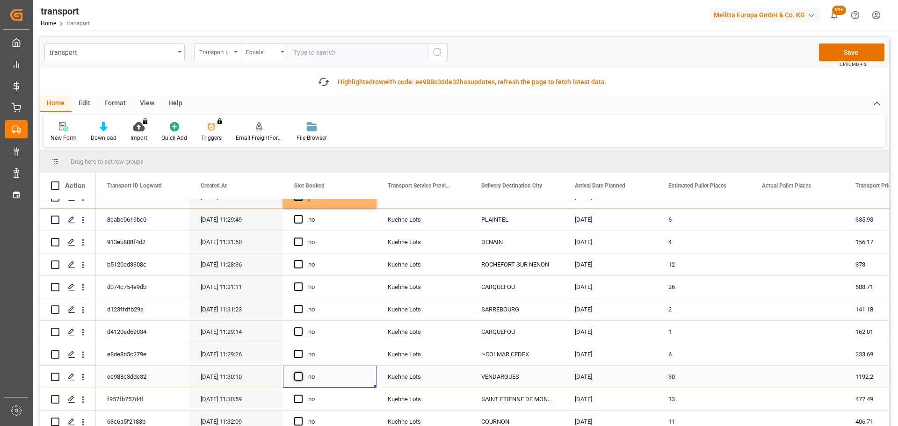
click at [295, 373] on span "Press SPACE to select this row." at bounding box center [298, 376] width 8 height 8
click at [301, 372] on input "Press SPACE to select this row." at bounding box center [301, 372] width 0 height 0
click at [850, 50] on button "Save" at bounding box center [851, 53] width 65 height 18
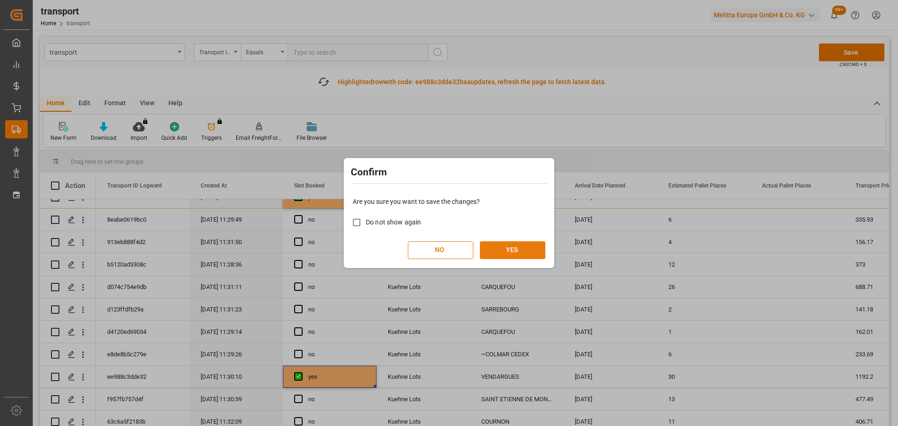
click at [501, 243] on button "YES" at bounding box center [512, 250] width 65 height 18
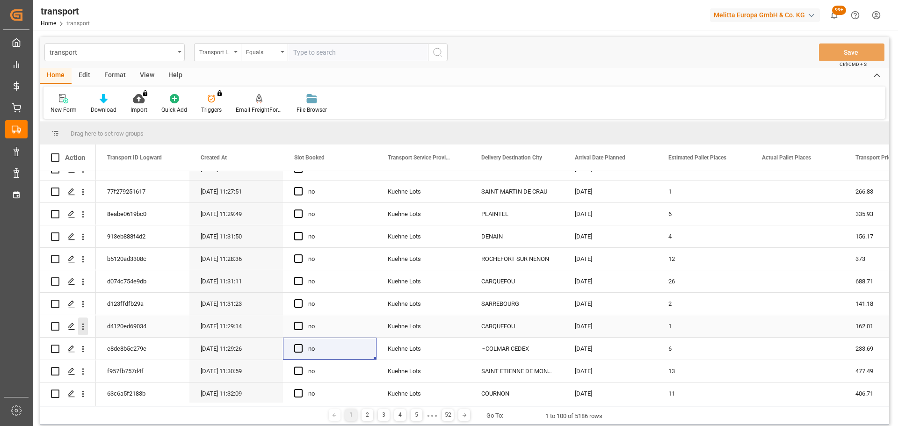
click at [84, 324] on icon "open menu" at bounding box center [83, 327] width 10 height 10
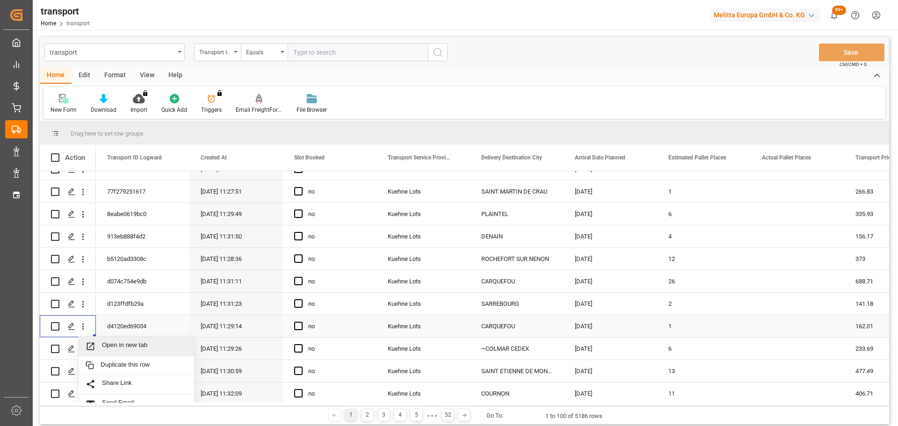
click at [132, 345] on span "Open in new tab" at bounding box center [144, 347] width 85 height 10
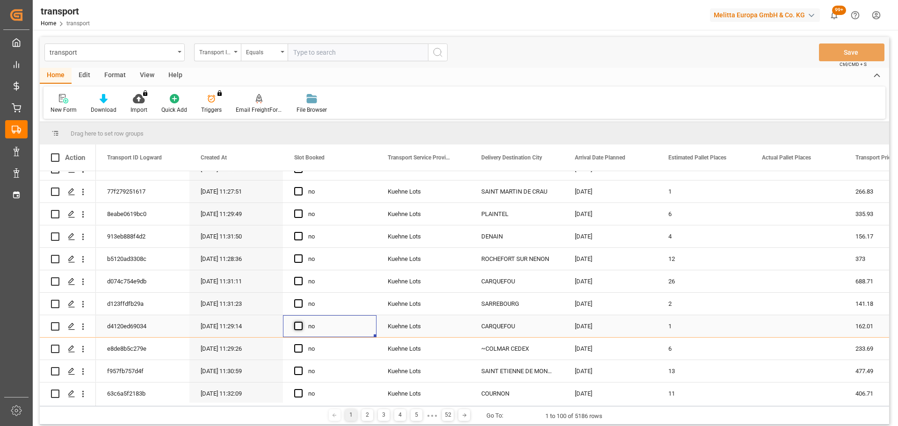
click at [296, 326] on span "Press SPACE to select this row." at bounding box center [298, 326] width 8 height 8
click at [301, 322] on input "Press SPACE to select this row." at bounding box center [301, 322] width 0 height 0
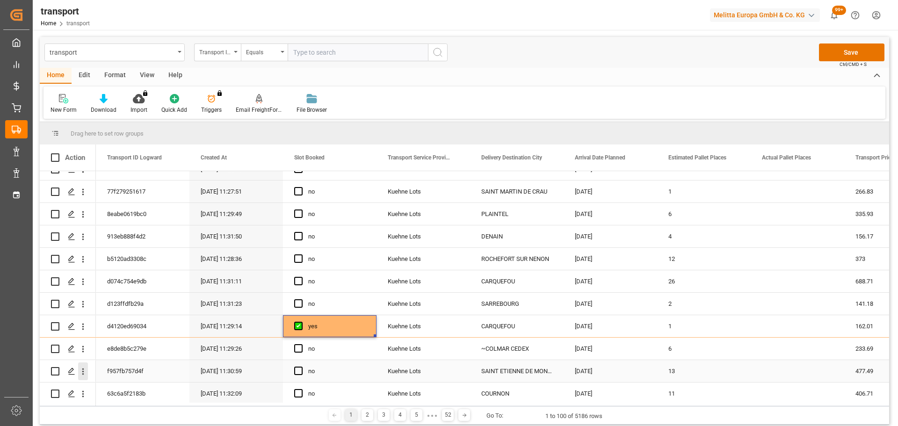
click at [84, 369] on icon "open menu" at bounding box center [83, 372] width 2 height 7
click at [114, 386] on div "Open in new tab" at bounding box center [137, 392] width 116 height 20
click at [295, 368] on span "Press SPACE to select this row." at bounding box center [298, 371] width 8 height 8
click at [301, 367] on input "Press SPACE to select this row." at bounding box center [301, 367] width 0 height 0
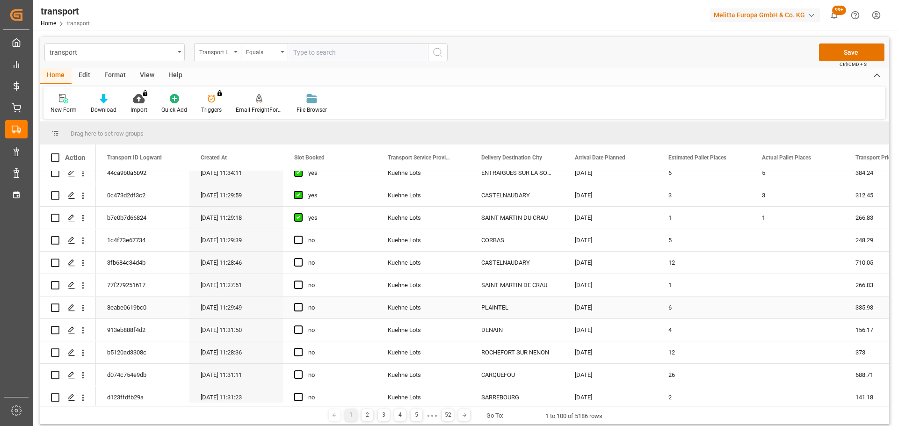
scroll to position [281, 0]
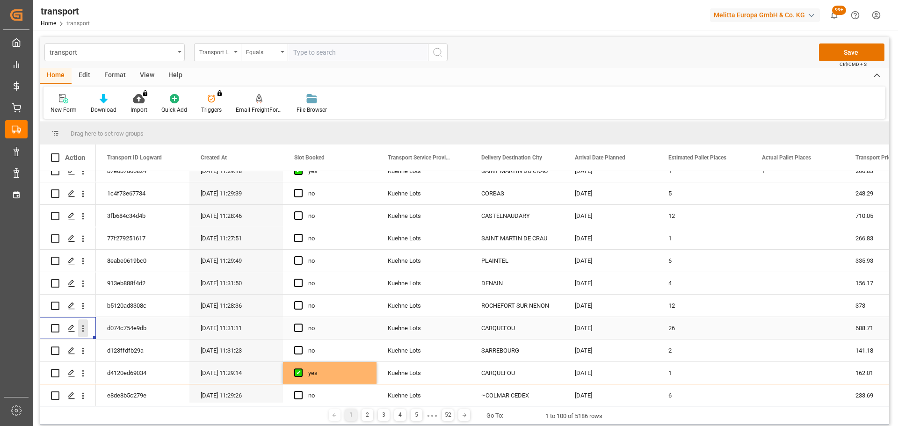
click at [79, 326] on icon "open menu" at bounding box center [83, 329] width 10 height 10
click at [114, 348] on span "Open in new tab" at bounding box center [144, 348] width 85 height 10
click at [298, 328] on span "Press SPACE to select this row." at bounding box center [298, 328] width 8 height 8
click at [301, 324] on input "Press SPACE to select this row." at bounding box center [301, 324] width 0 height 0
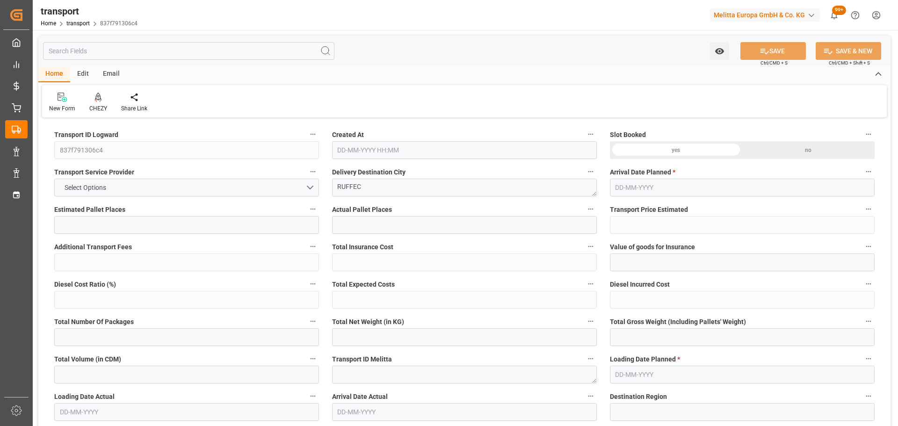
type input "10"
type input "406.65"
type input "0"
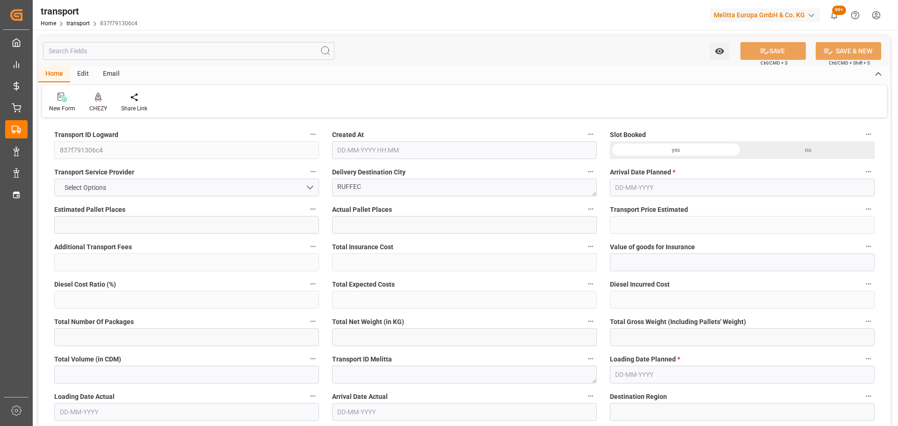
type input "406.65"
type input "0"
type input "826.703"
type input "2183.083"
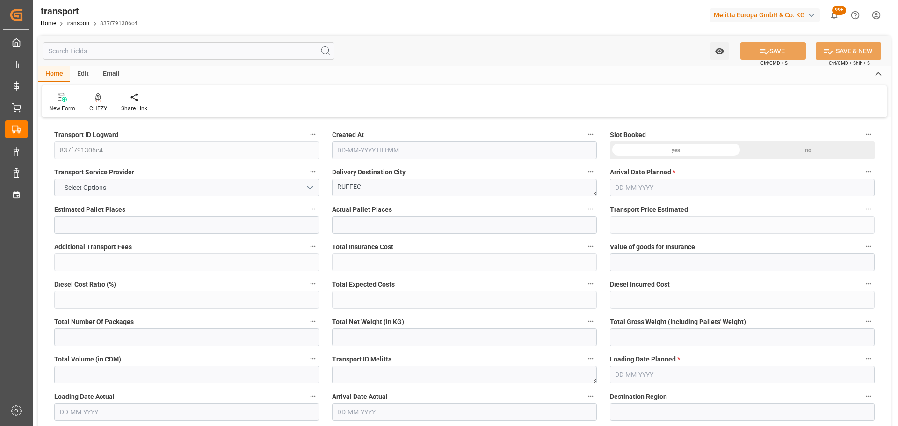
type input "3665.452"
type input "16"
type input "0"
type input "381"
type input "53"
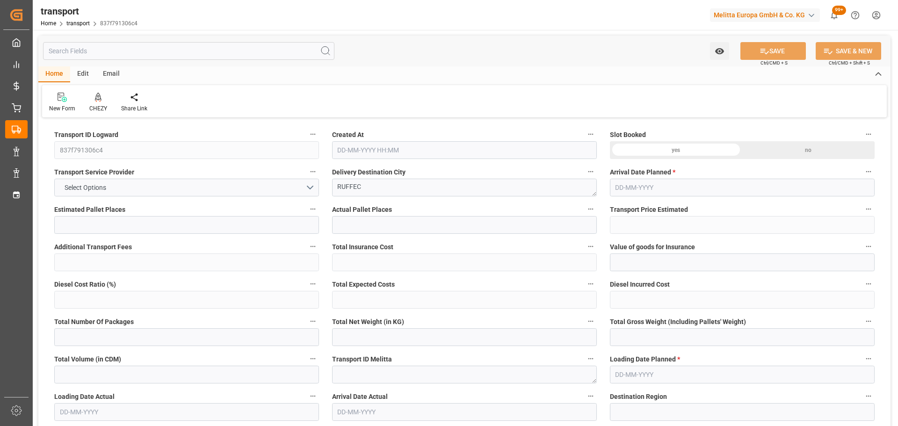
type input "101"
type input "964.083"
type input "0"
type input "4710.8598"
type input "0"
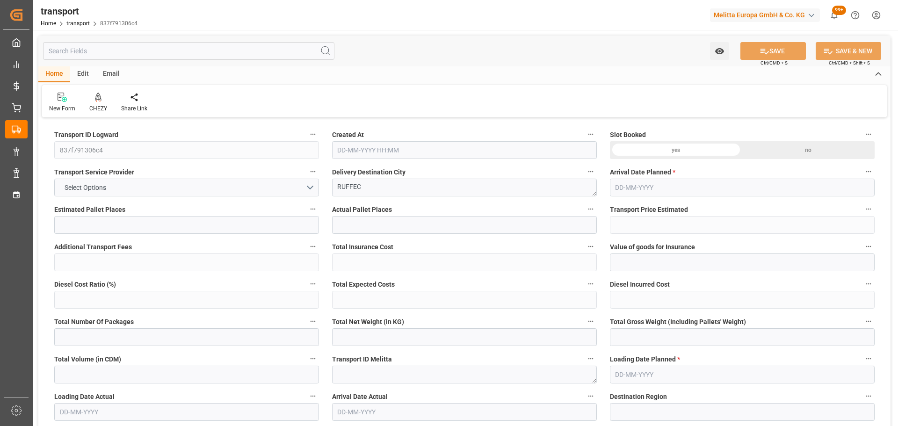
type input "0"
type input "21"
type input "35"
type input "01-10-2025 11:28"
type input "06-10-2025"
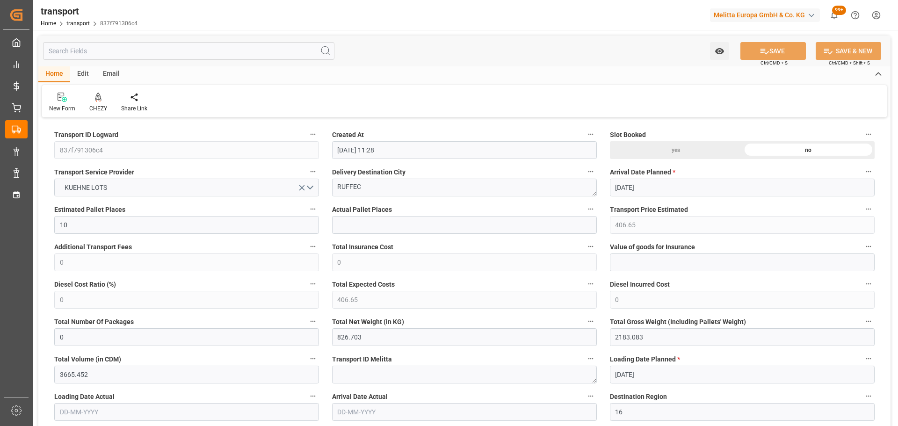
type input "02-10-2025"
click at [95, 102] on icon at bounding box center [98, 97] width 7 height 9
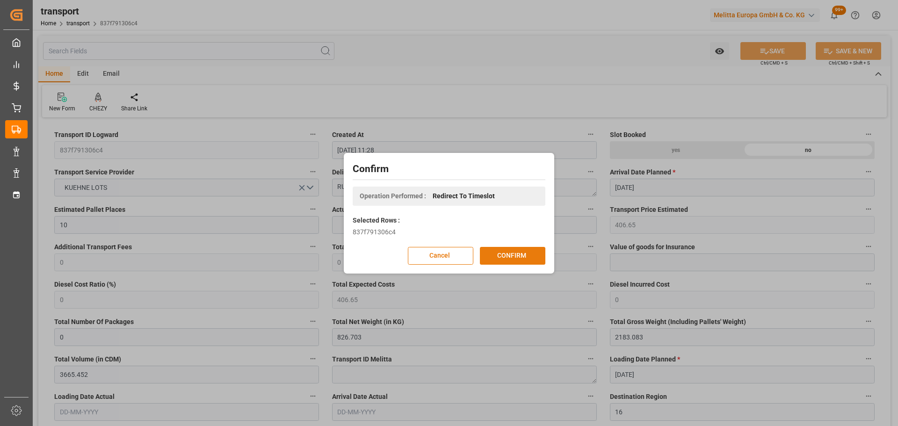
click at [503, 254] on button "CONFIRM" at bounding box center [512, 256] width 65 height 18
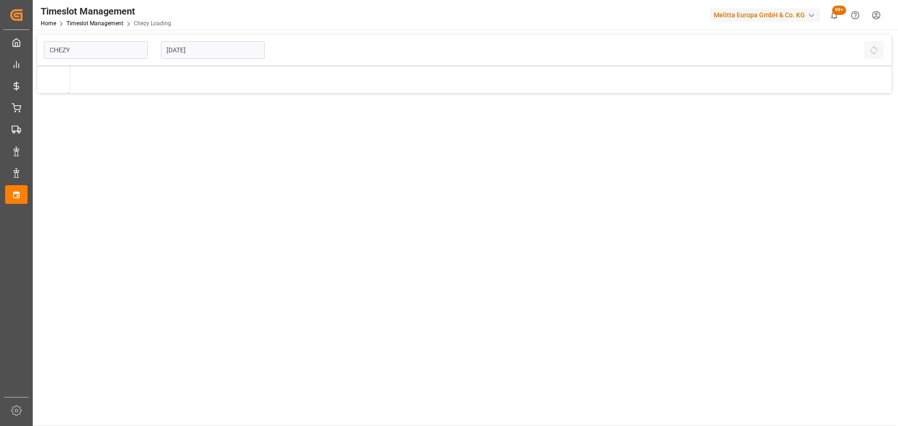
type input "Chezy Loading"
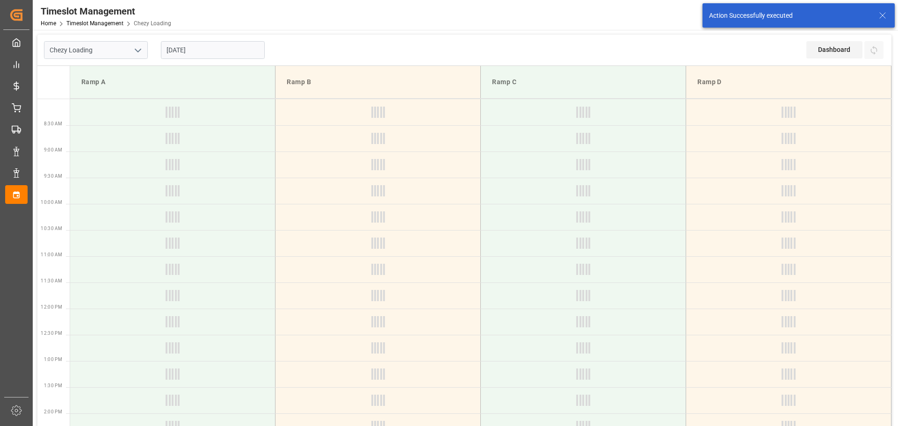
click at [190, 47] on input "02-10-2025" at bounding box center [213, 50] width 104 height 18
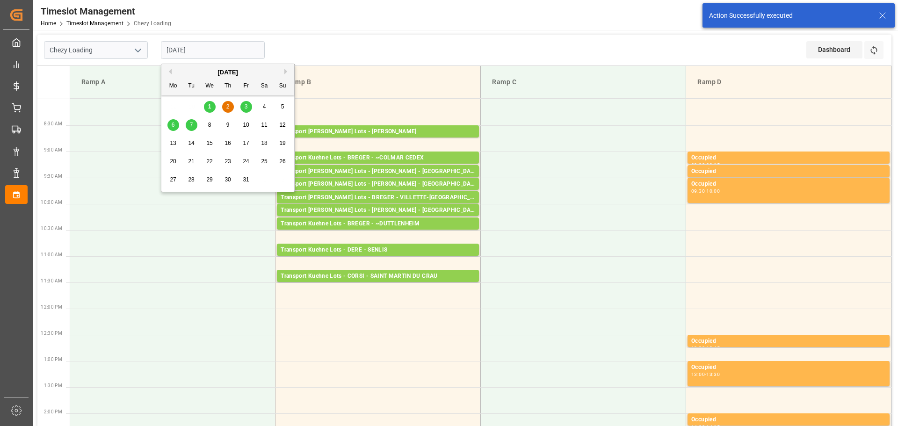
click at [248, 105] on div "3" at bounding box center [246, 107] width 12 height 11
type input "[DATE]"
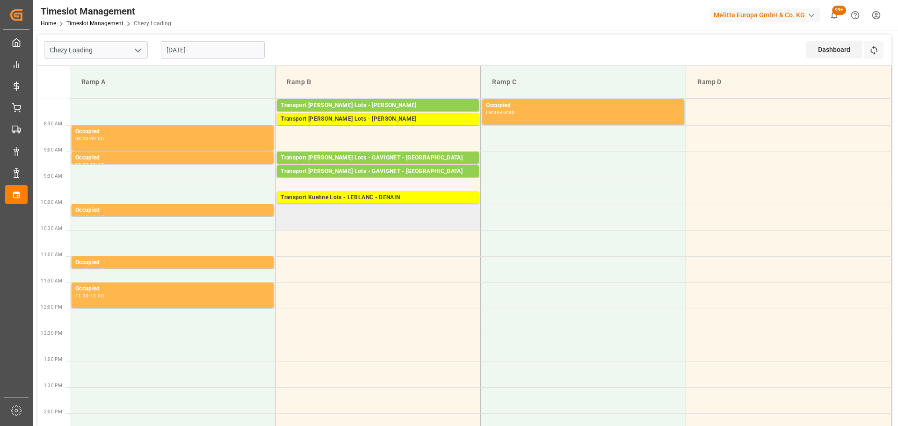
click at [282, 209] on td at bounding box center [378, 217] width 205 height 26
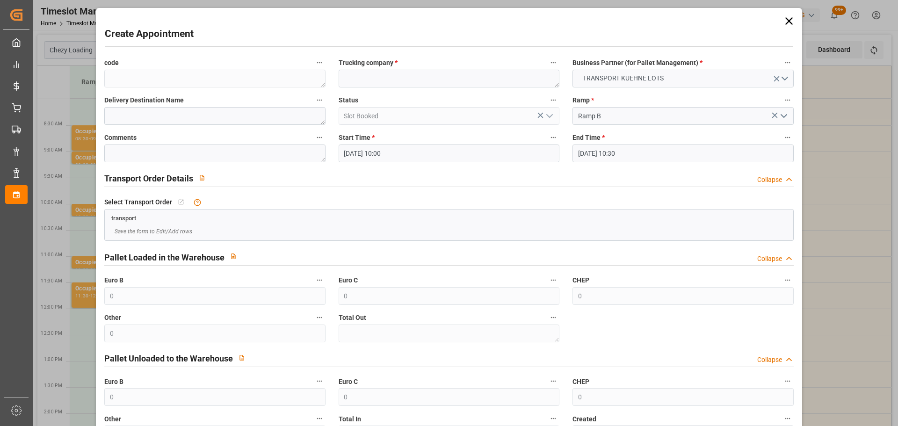
click at [624, 154] on input "03-10-2025 10:30" at bounding box center [683, 154] width 221 height 18
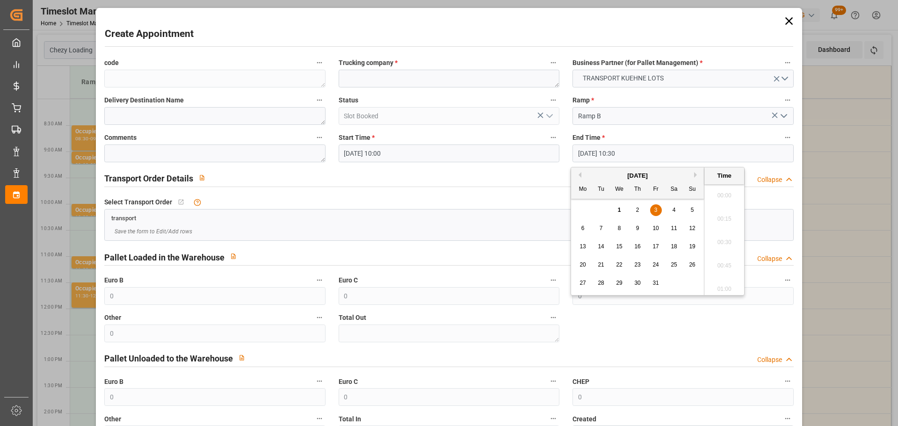
scroll to position [939, 0]
drag, startPoint x: 657, startPoint y: 206, endPoint x: 738, endPoint y: 220, distance: 82.1
click at [656, 206] on div "3" at bounding box center [656, 210] width 12 height 11
click at [725, 216] on li "10:15" at bounding box center [725, 215] width 40 height 23
type input "03-10-2025 10:15"
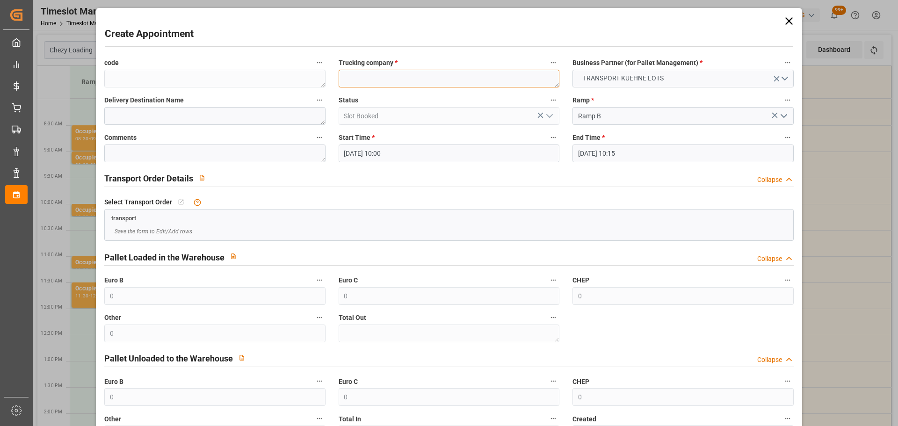
click at [392, 80] on textarea at bounding box center [449, 79] width 221 height 18
type textarea "LEBLANC"
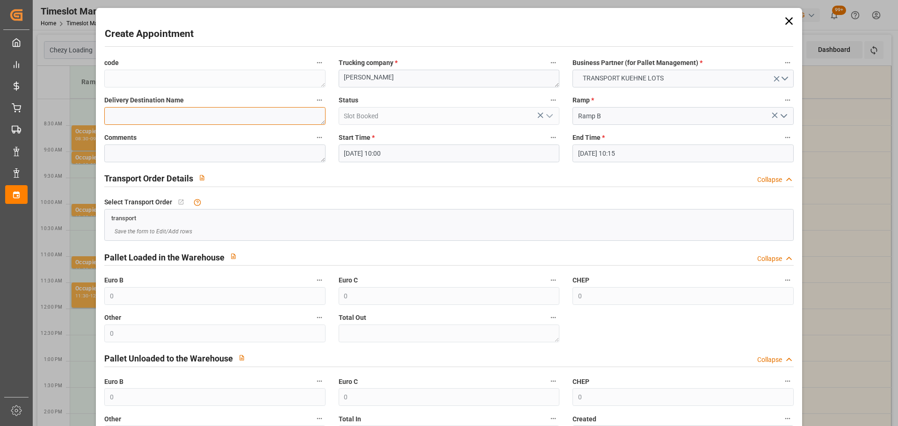
click at [123, 109] on textarea at bounding box center [214, 116] width 221 height 18
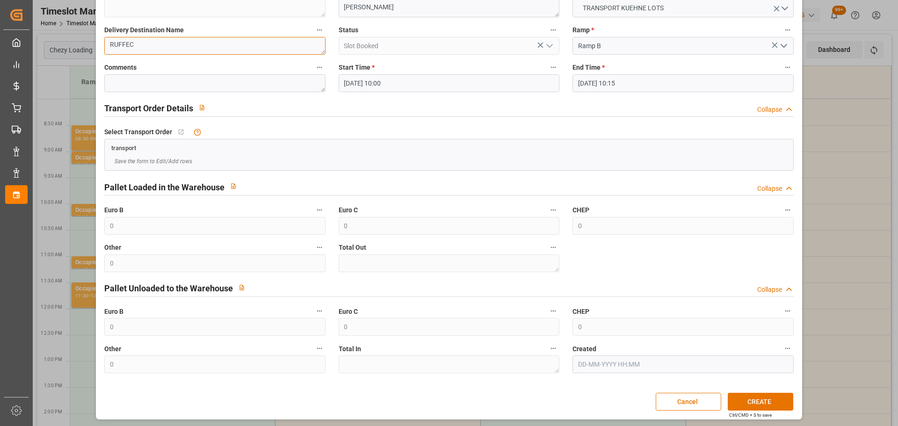
scroll to position [72, 0]
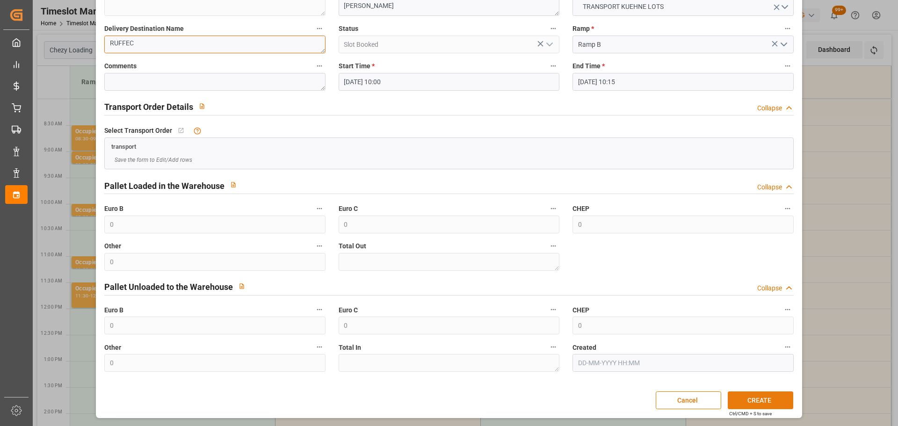
type textarea "RUFFEC"
click at [728, 400] on button "CREATE" at bounding box center [760, 401] width 65 height 18
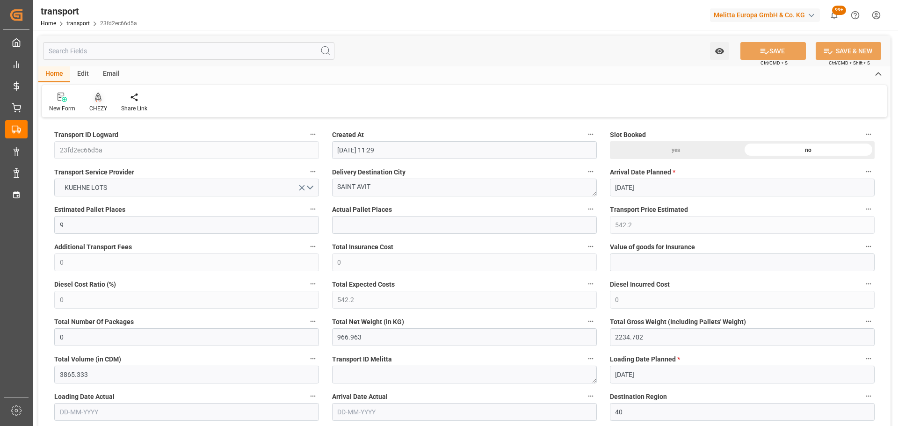
click at [97, 96] on icon at bounding box center [98, 97] width 7 height 8
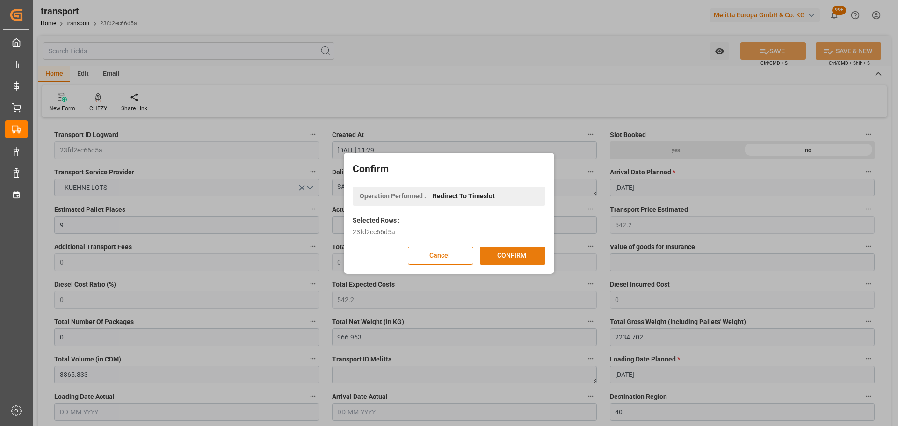
click at [504, 261] on button "CONFIRM" at bounding box center [512, 256] width 65 height 18
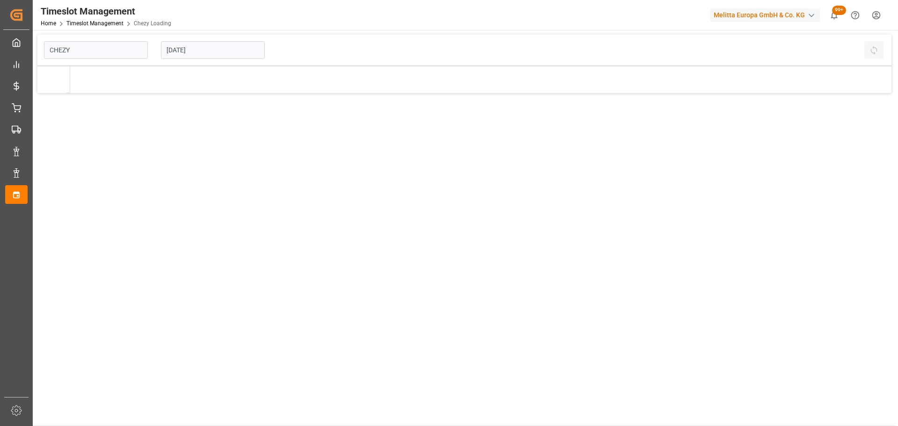
type input "Chezy Loading"
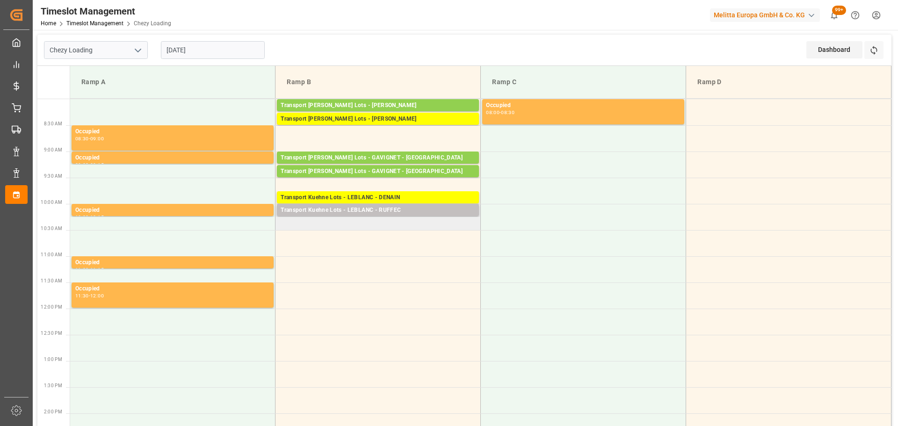
click at [286, 225] on td "Transport [PERSON_NAME] Lots - [PERSON_NAME] - RUFFEC Pallets: ,TU: 381,City: […" at bounding box center [378, 217] width 205 height 26
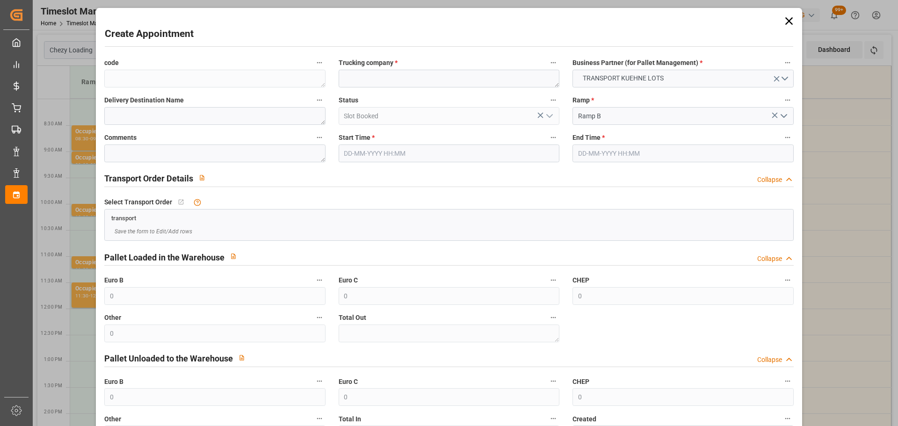
type input "[DATE] 10:15"
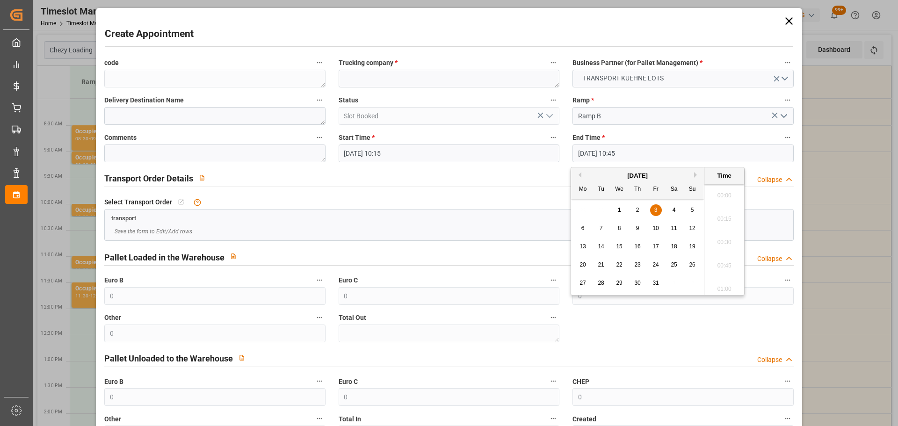
click at [609, 148] on input "[DATE] 10:45" at bounding box center [683, 154] width 221 height 18
click at [655, 212] on span "3" at bounding box center [655, 210] width 3 height 7
click at [727, 212] on li "10:30" at bounding box center [725, 215] width 40 height 23
type input "[DATE] 10:30"
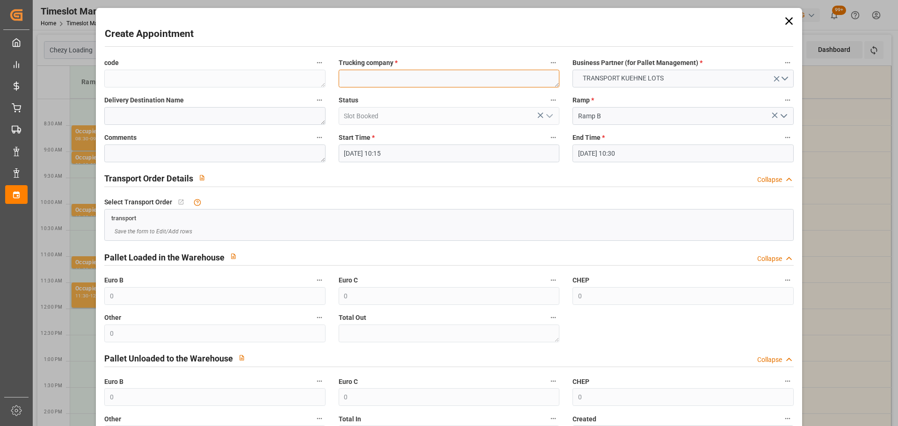
click at [419, 73] on textarea at bounding box center [449, 79] width 221 height 18
type textarea "[PERSON_NAME]"
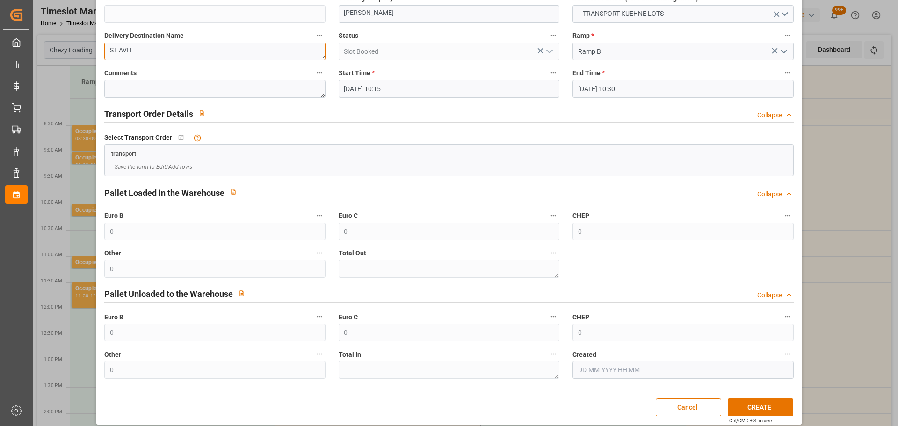
scroll to position [72, 0]
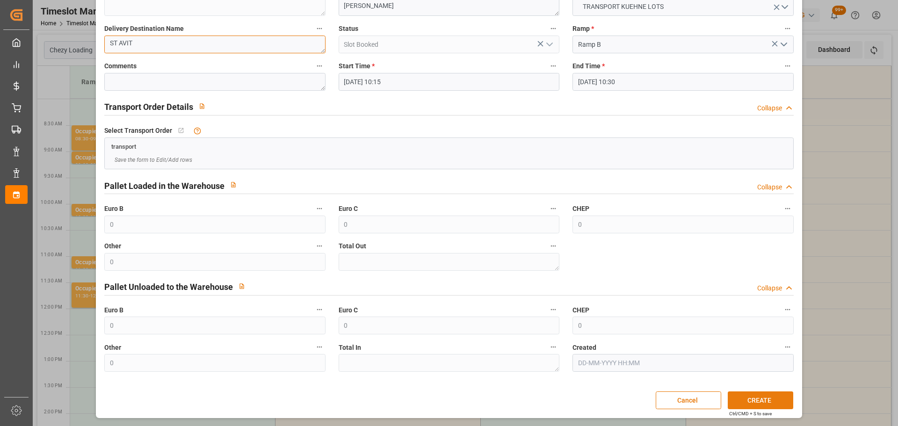
type textarea "ST AVIT"
click at [731, 397] on button "CREATE" at bounding box center [760, 401] width 65 height 18
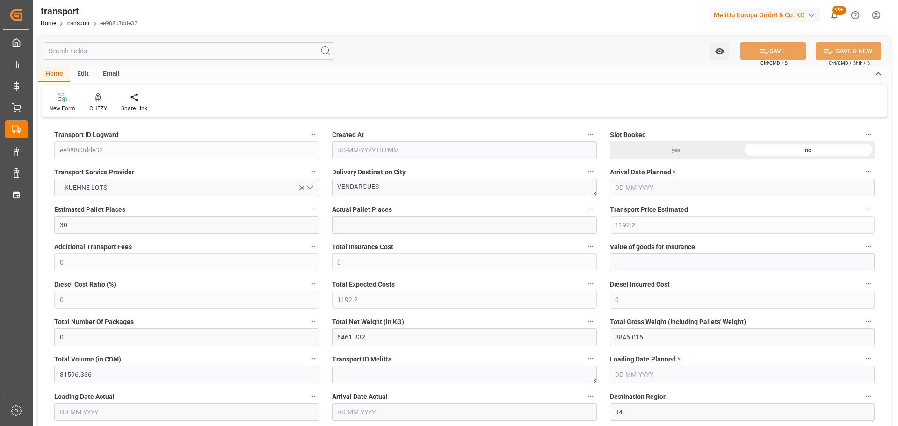
type input "[DATE] 11:30"
type input "[DATE]"
click at [97, 103] on div "CHEZY" at bounding box center [98, 102] width 32 height 21
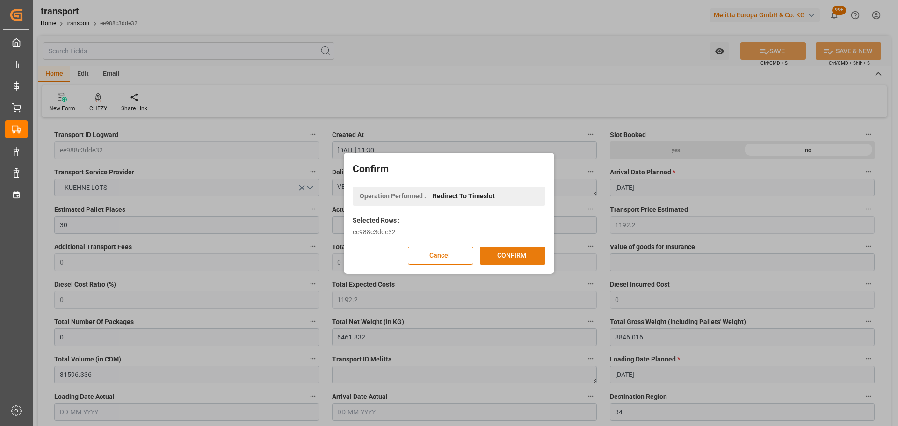
click at [503, 253] on button "CONFIRM" at bounding box center [512, 256] width 65 height 18
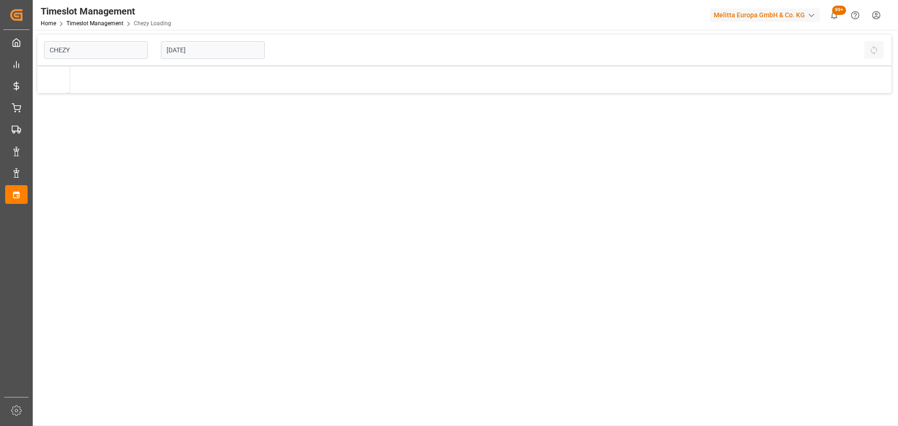
type input "Chezy Loading"
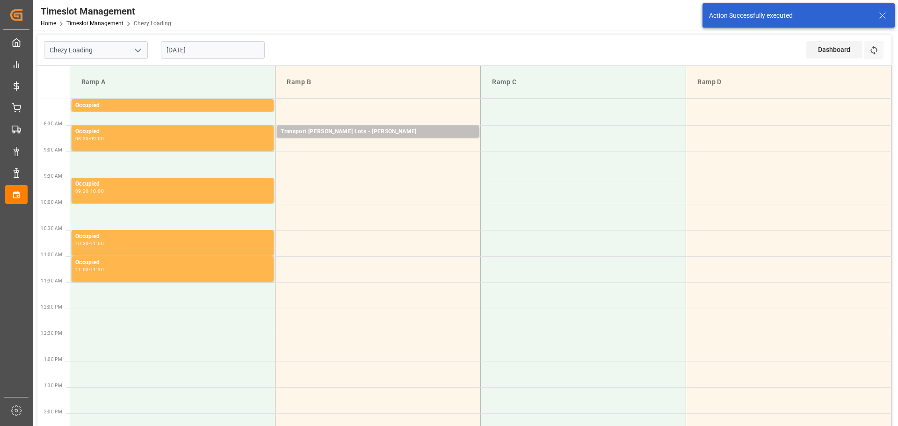
click at [284, 105] on td at bounding box center [378, 112] width 205 height 26
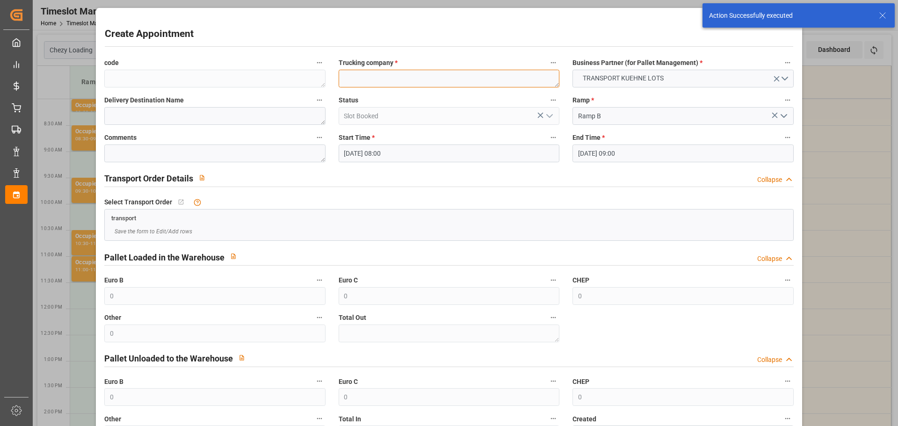
click at [411, 78] on textarea at bounding box center [449, 79] width 221 height 18
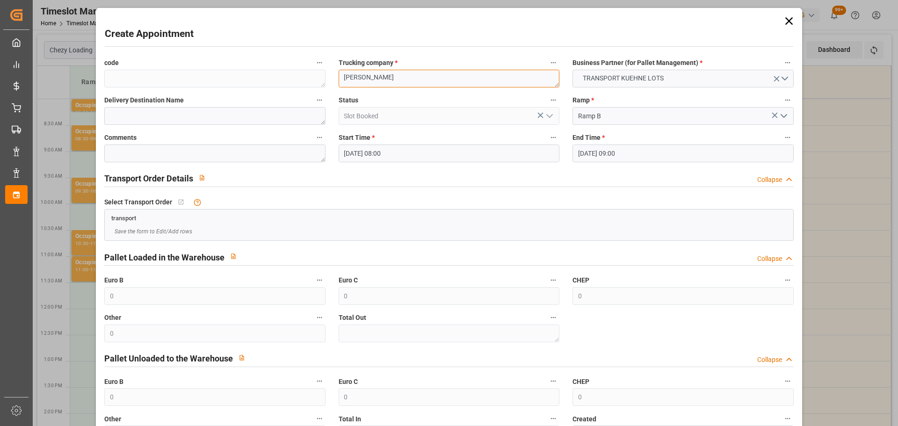
type textarea "COLLARD"
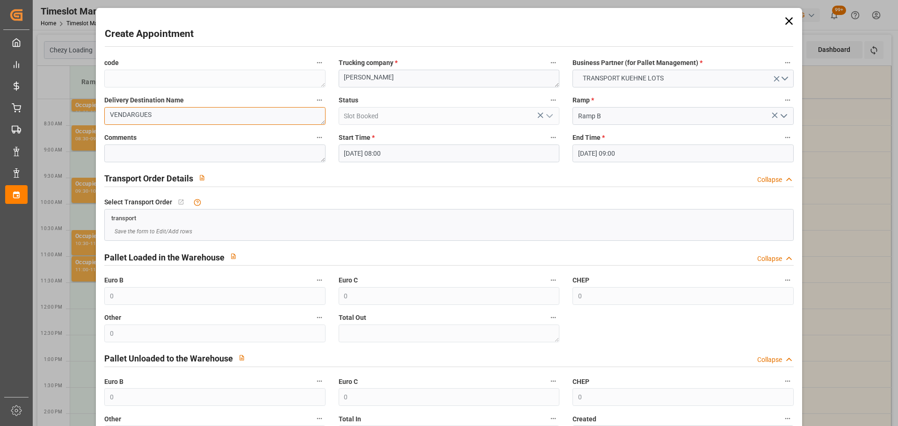
type textarea "VENDARGUES"
click at [592, 155] on input "06-10-2025 09:00" at bounding box center [683, 154] width 221 height 18
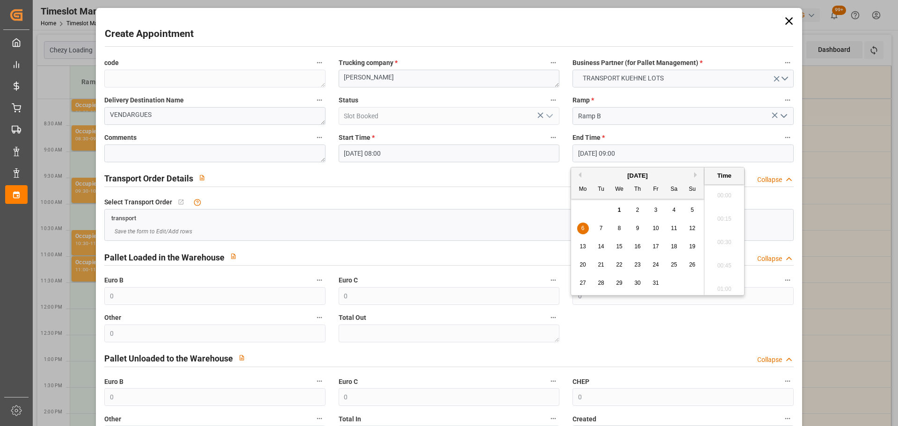
scroll to position [799, 0]
click at [585, 226] on div "6" at bounding box center [583, 228] width 12 height 11
click at [728, 215] on li "08:15" at bounding box center [725, 215] width 40 height 23
type input "06-10-2025 08:15"
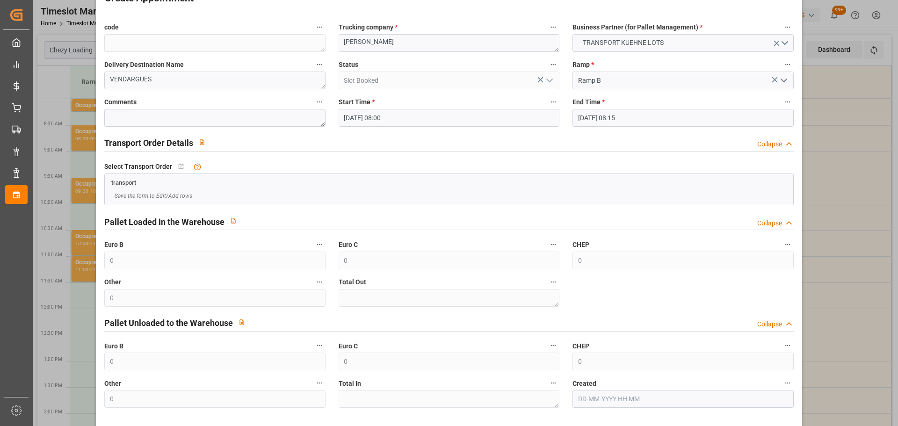
scroll to position [72, 0]
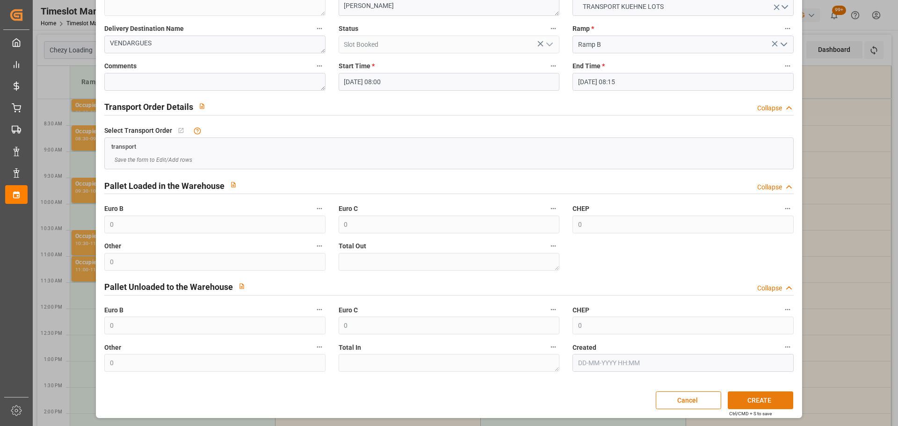
click at [747, 400] on button "CREATE" at bounding box center [760, 401] width 65 height 18
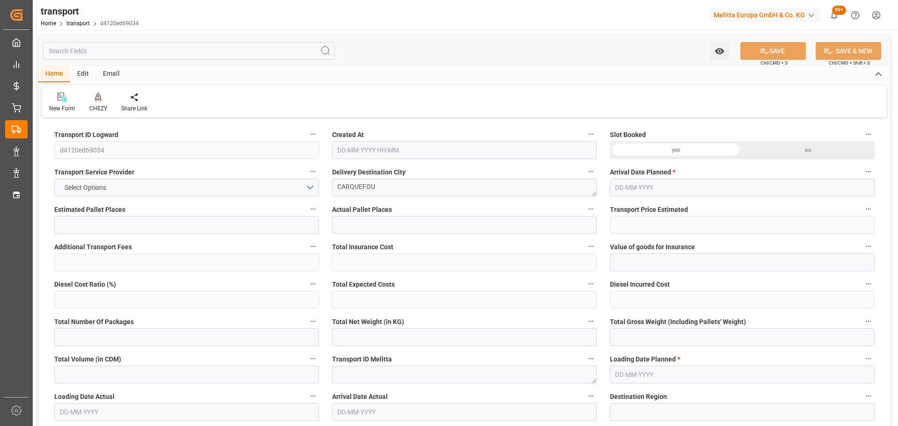
type input "1"
type input "162.01"
type input "0"
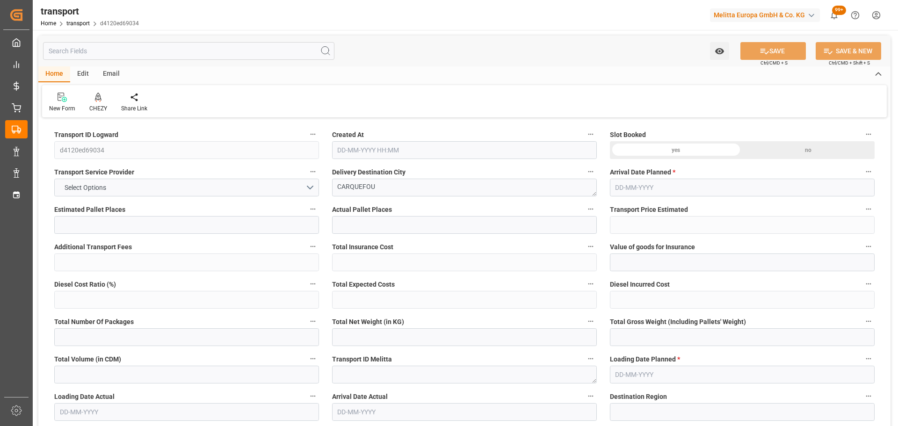
type input "162.01"
type input "0"
type input "582.96"
type input "642"
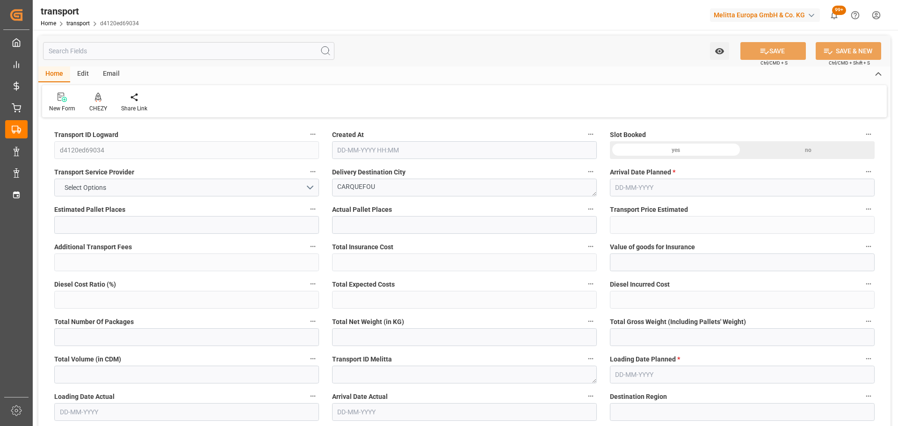
type input "1344"
type input "44"
type input "1"
type input "0"
type input "1"
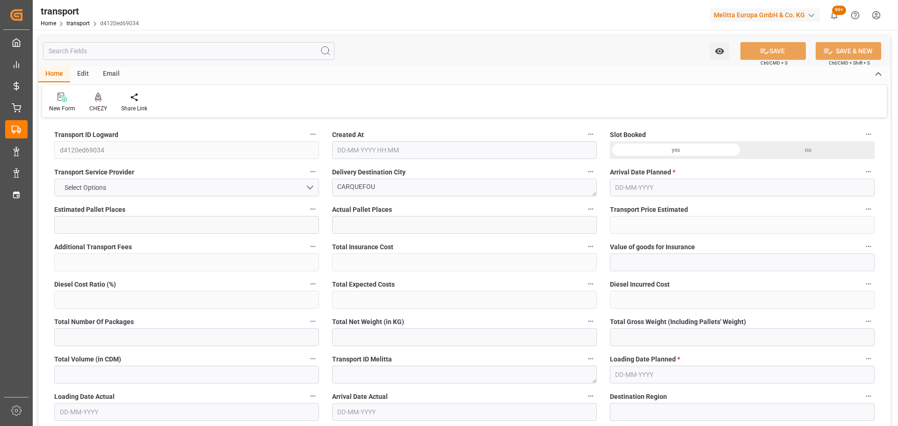
type input "101"
type input "589.68"
type input "0"
type input "4710.8598"
type input "0"
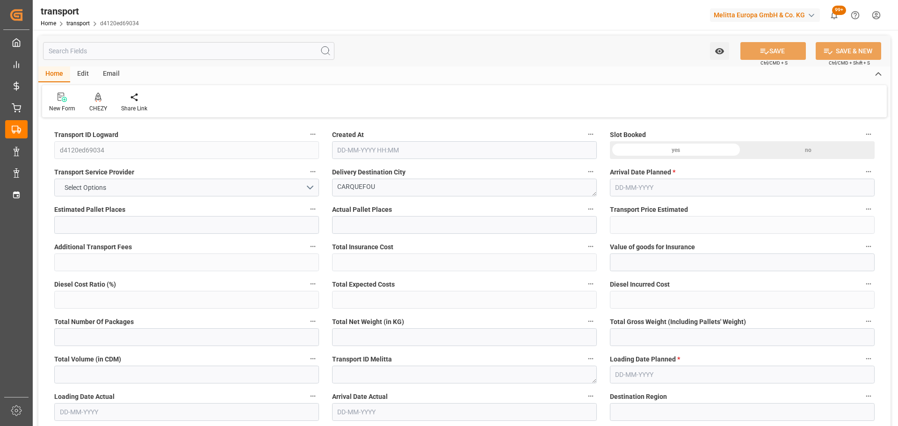
type input "0"
type input "21"
type input "35"
type input "[DATE] 11:29"
type input "[DATE]"
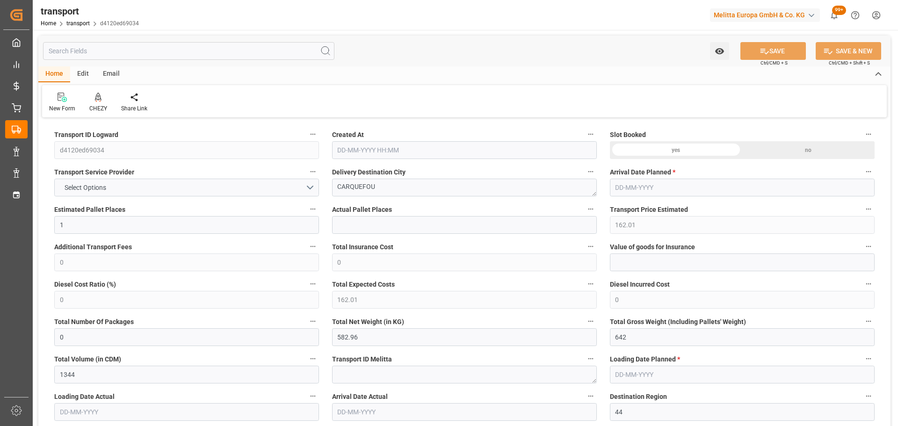
type input "[DATE]"
click at [97, 99] on icon at bounding box center [98, 97] width 7 height 8
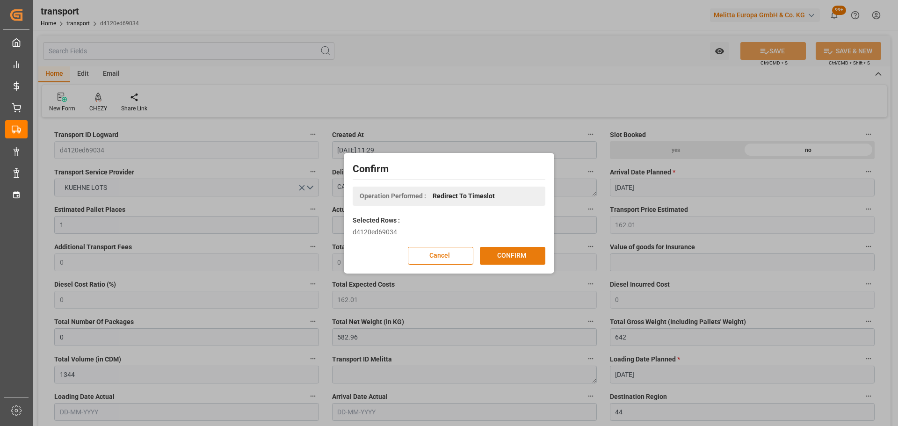
click at [512, 259] on button "CONFIRM" at bounding box center [512, 256] width 65 height 18
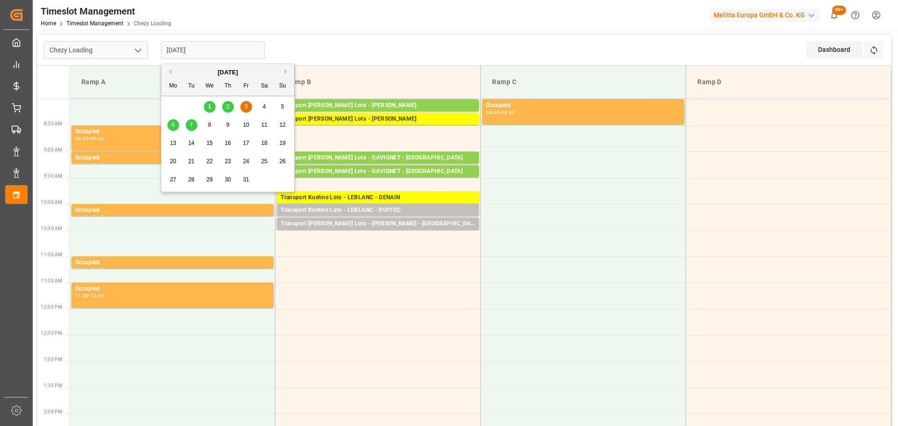
click at [195, 47] on input "03-10-2025" at bounding box center [213, 50] width 104 height 18
click at [171, 121] on div "6" at bounding box center [173, 125] width 12 height 11
type input "[DATE]"
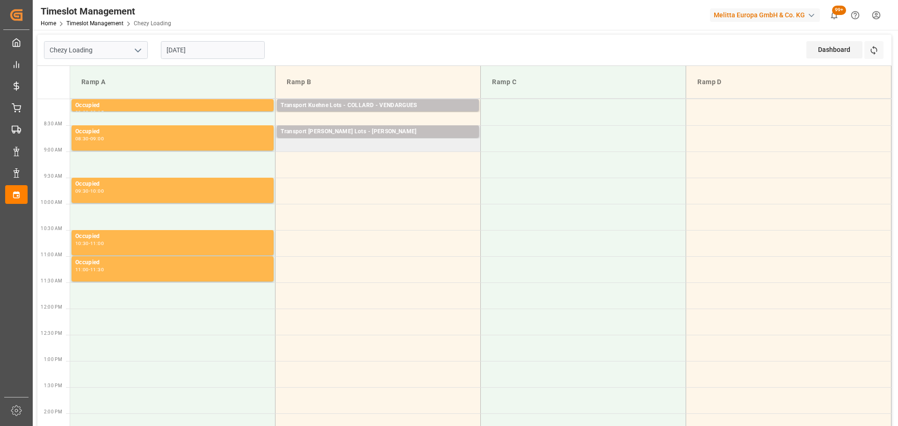
click at [286, 147] on td "Transport Kuehne Lots - ANTOINE - CARQUEFOU Pallets: ,TU: 2112,City: CARQUEFOU,…" at bounding box center [378, 138] width 205 height 26
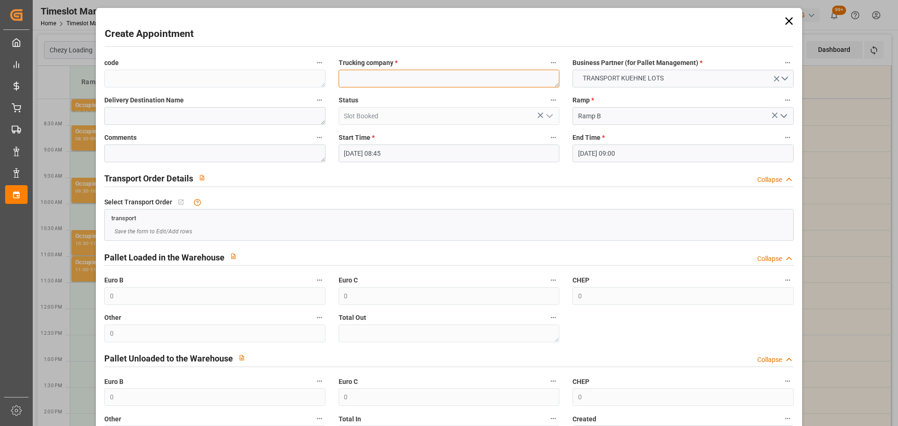
click at [358, 72] on textarea at bounding box center [449, 79] width 221 height 18
type textarea "[PERSON_NAME]"
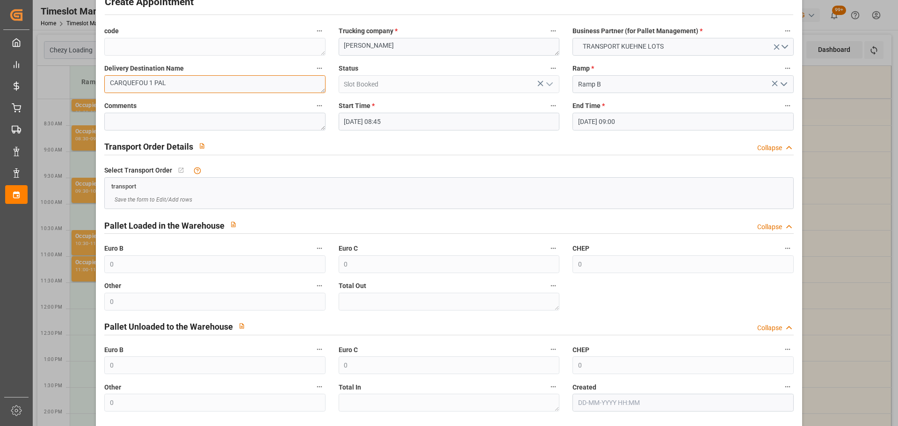
scroll to position [72, 0]
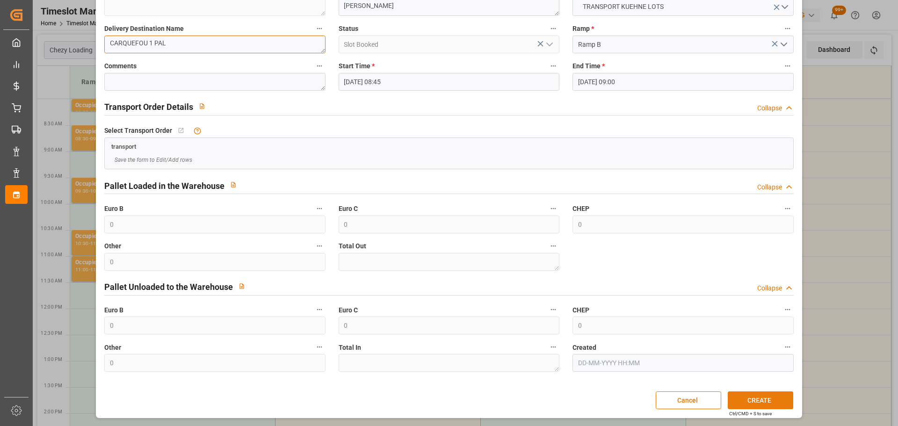
type textarea "CARQUEFOU 1 PAL"
click at [762, 397] on button "CREATE" at bounding box center [760, 401] width 65 height 18
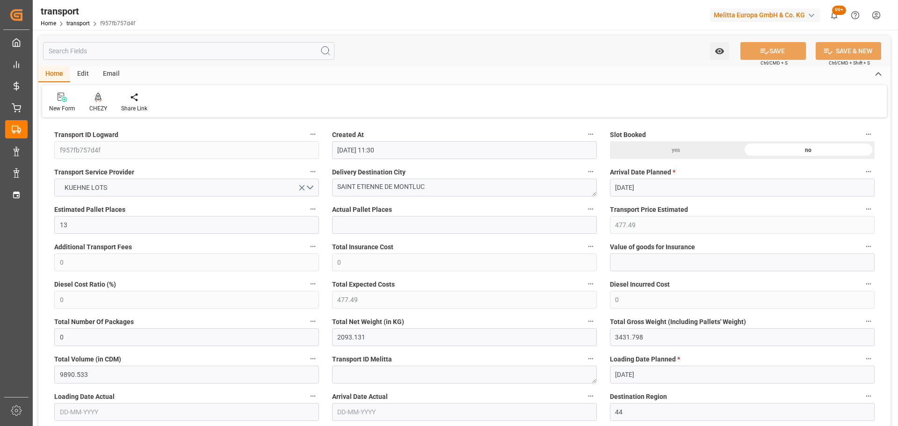
click at [102, 99] on div at bounding box center [98, 97] width 18 height 10
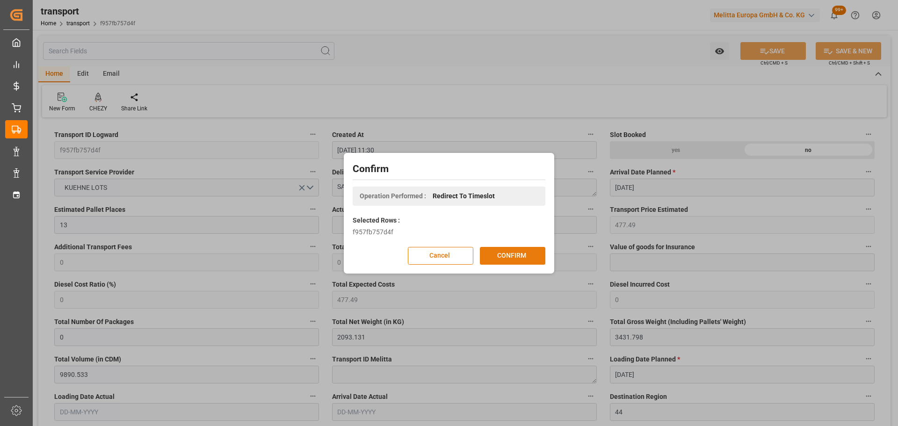
click at [497, 250] on button "CONFIRM" at bounding box center [512, 256] width 65 height 18
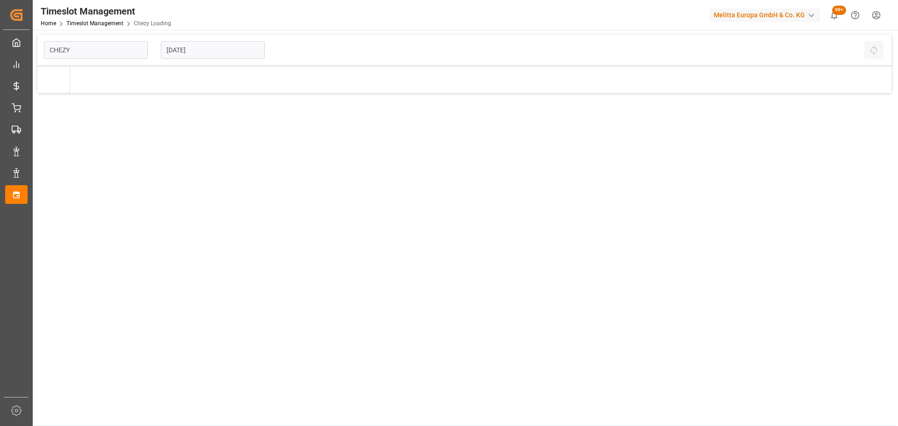
type input "Chezy Loading"
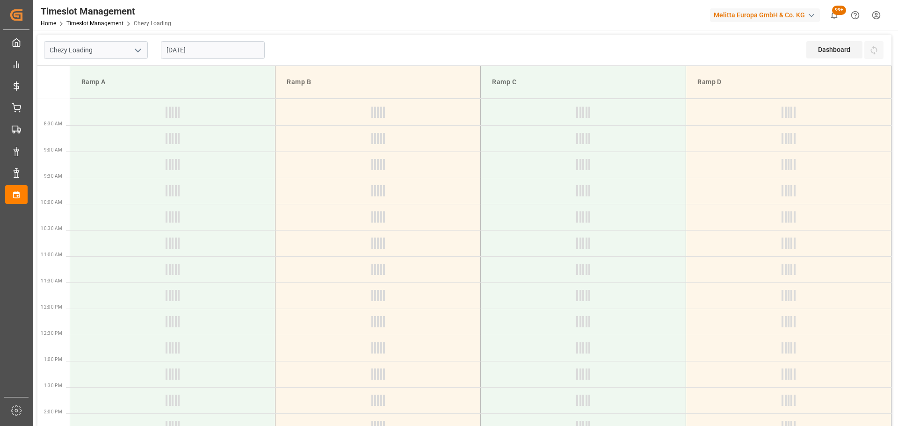
click at [182, 55] on input "[DATE]" at bounding box center [213, 50] width 104 height 18
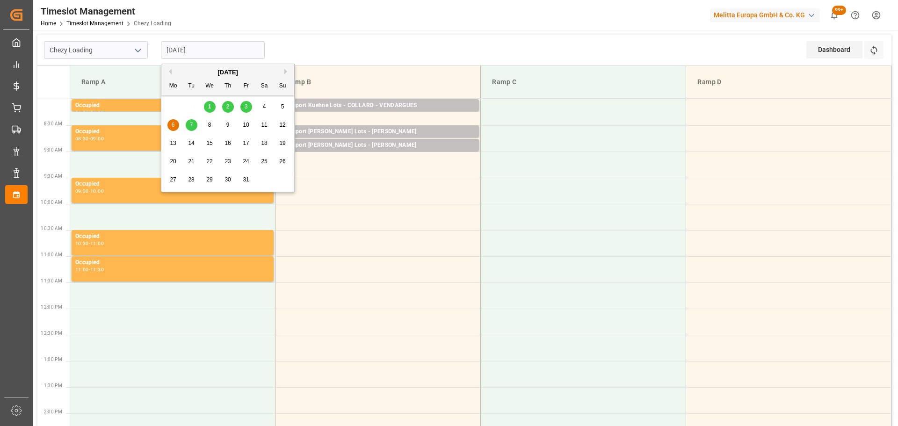
click at [190, 125] on span "7" at bounding box center [191, 125] width 3 height 7
type input "[DATE]"
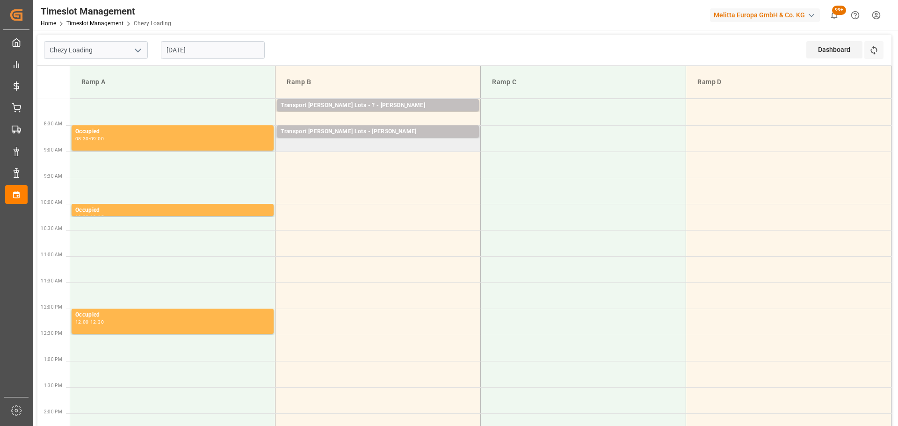
click at [287, 146] on td "Transport [PERSON_NAME] Lots - [PERSON_NAME][GEOGRAPHIC_DATA] Pallets: ,TU: 105…" at bounding box center [378, 138] width 205 height 26
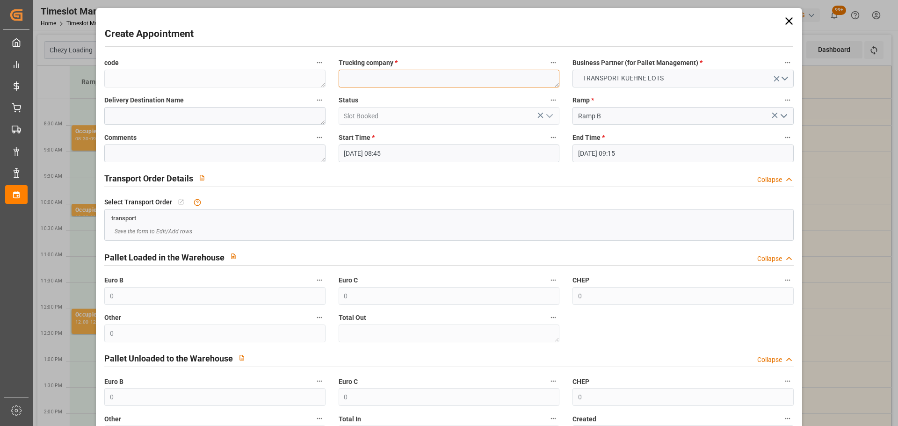
click at [371, 75] on textarea at bounding box center [449, 79] width 221 height 18
type textarea "[PERSON_NAME]"
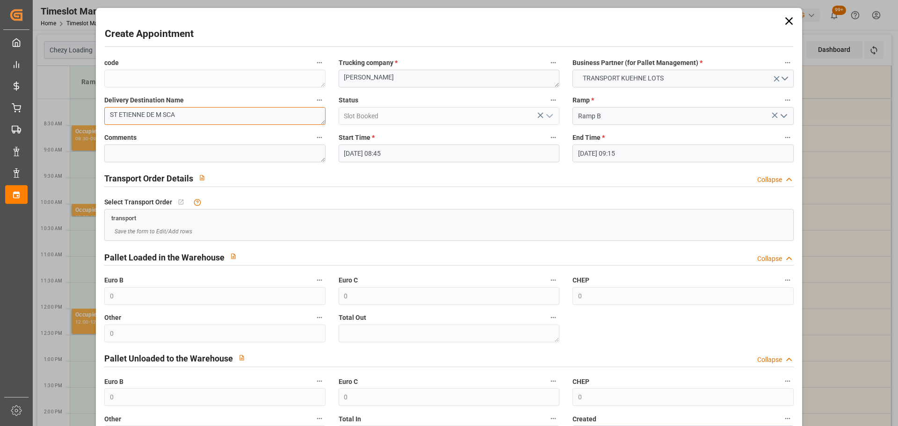
type textarea "ST ETIENNE DE M SCA"
click at [604, 148] on input "07-10-2025 09:15" at bounding box center [683, 154] width 221 height 18
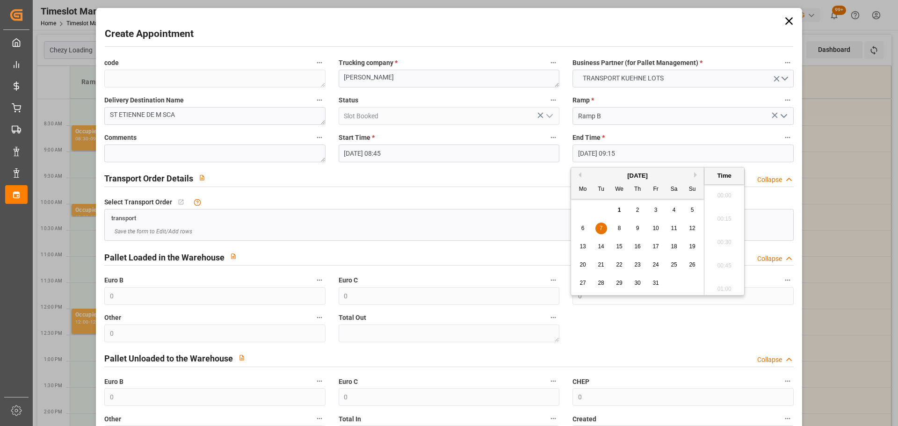
scroll to position [822, 0]
click at [603, 226] on div "7" at bounding box center [602, 228] width 12 height 11
click at [728, 215] on li "09:00" at bounding box center [725, 215] width 40 height 23
type input "07-10-2025 09:00"
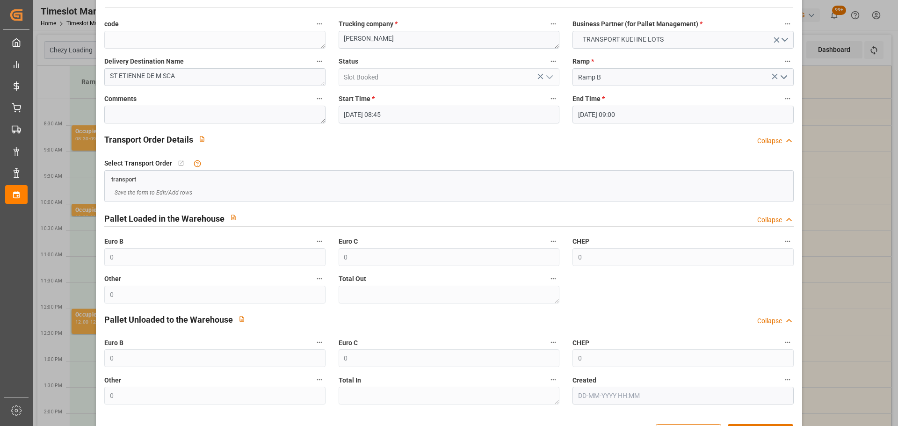
scroll to position [72, 0]
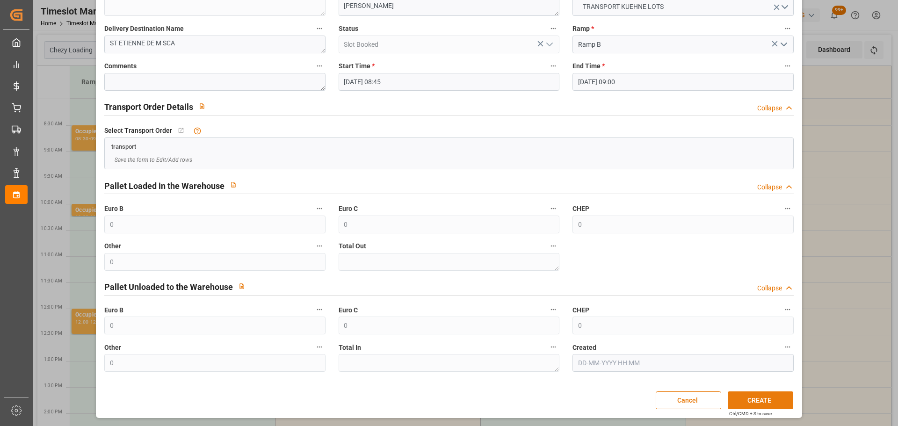
click at [762, 400] on button "CREATE" at bounding box center [760, 401] width 65 height 18
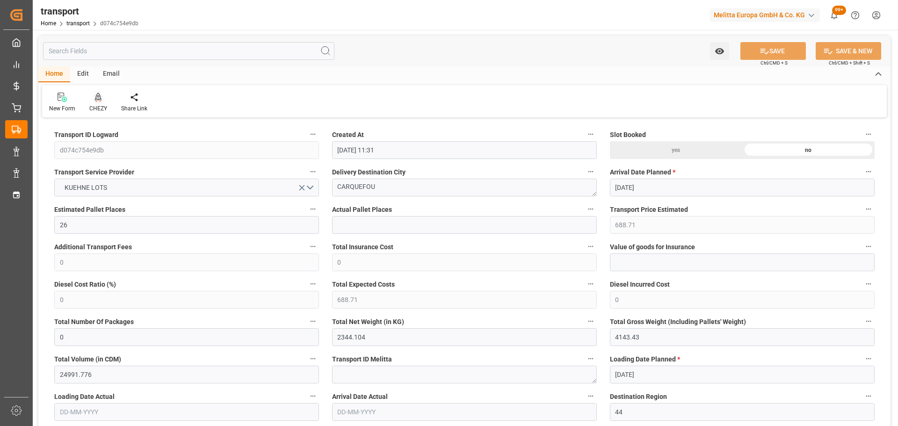
click at [98, 97] on icon at bounding box center [98, 97] width 7 height 8
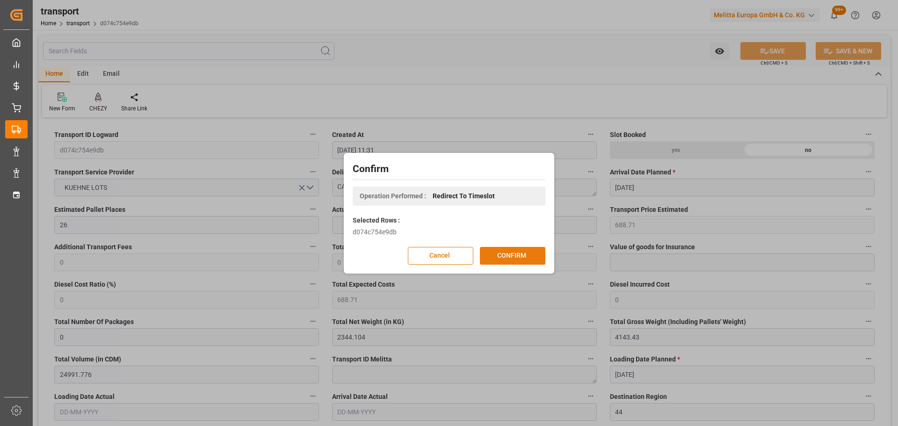
click at [507, 248] on button "CONFIRM" at bounding box center [512, 256] width 65 height 18
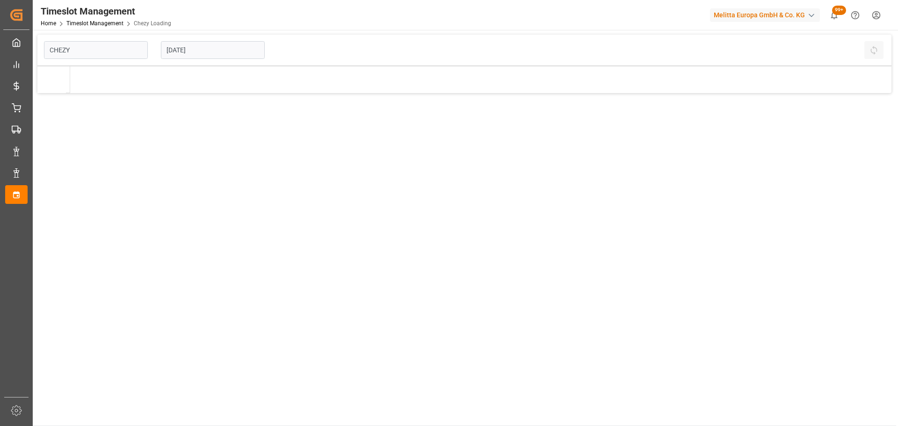
type input "Chezy Loading"
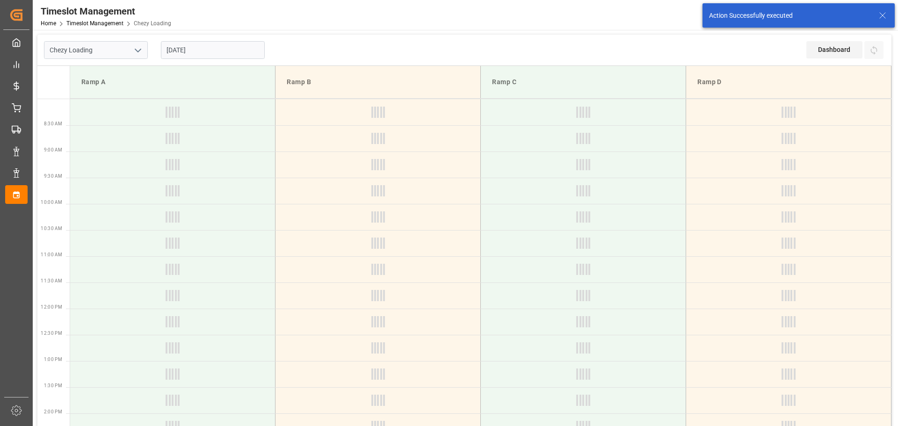
click at [204, 47] on input "[DATE]" at bounding box center [213, 50] width 104 height 18
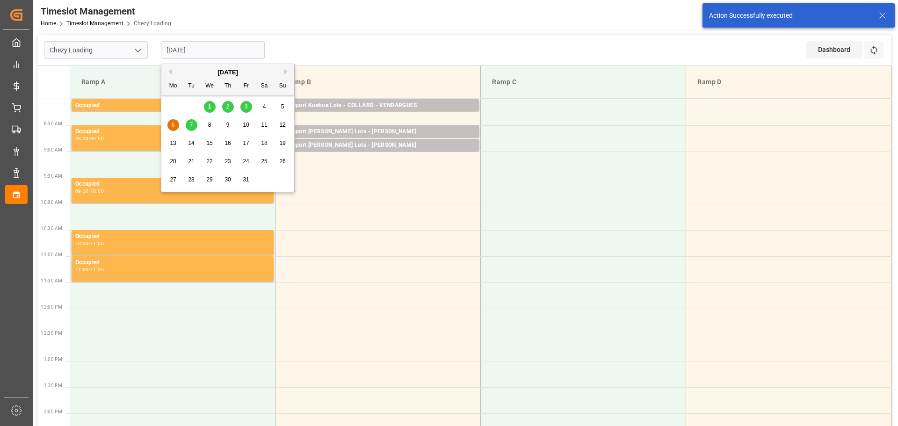
click at [189, 128] on div "7" at bounding box center [192, 125] width 12 height 11
type input "[DATE]"
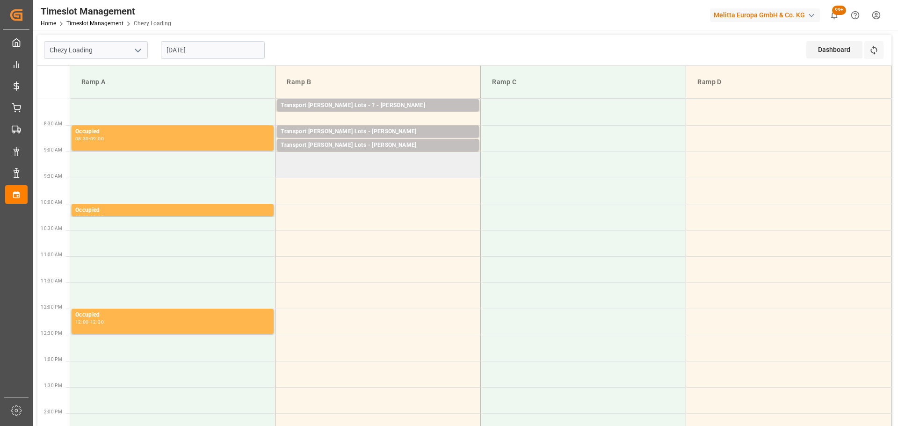
click at [282, 159] on td at bounding box center [378, 165] width 205 height 26
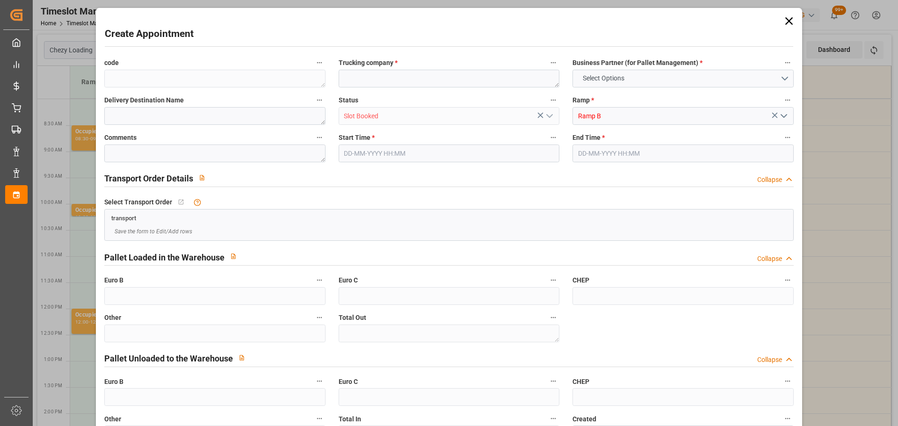
type input "0"
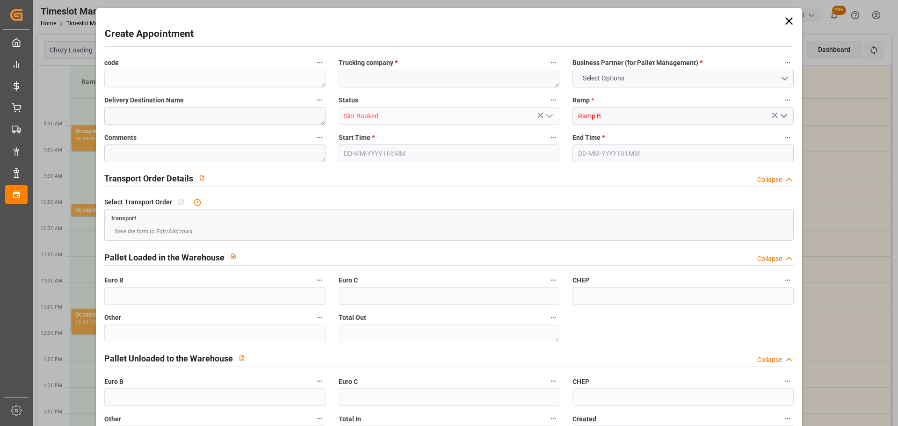
type input "0"
type input "07-10-2025 09:00"
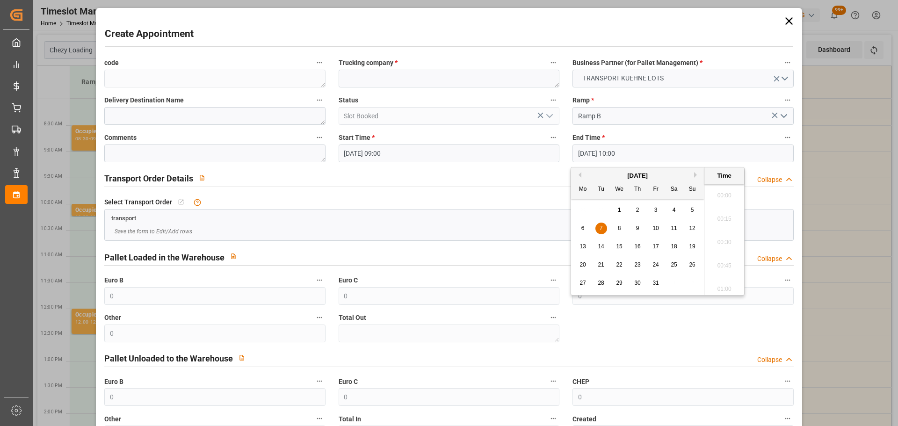
click at [600, 149] on input "07-10-2025 10:00" at bounding box center [683, 154] width 221 height 18
click at [603, 226] on span "7" at bounding box center [601, 228] width 3 height 7
click at [722, 213] on li "09:15" at bounding box center [725, 215] width 40 height 23
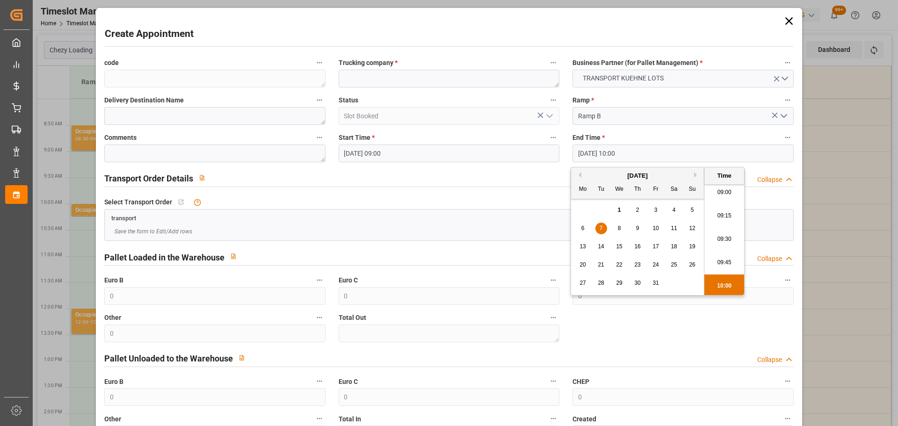
type input "07-10-2025 09:15"
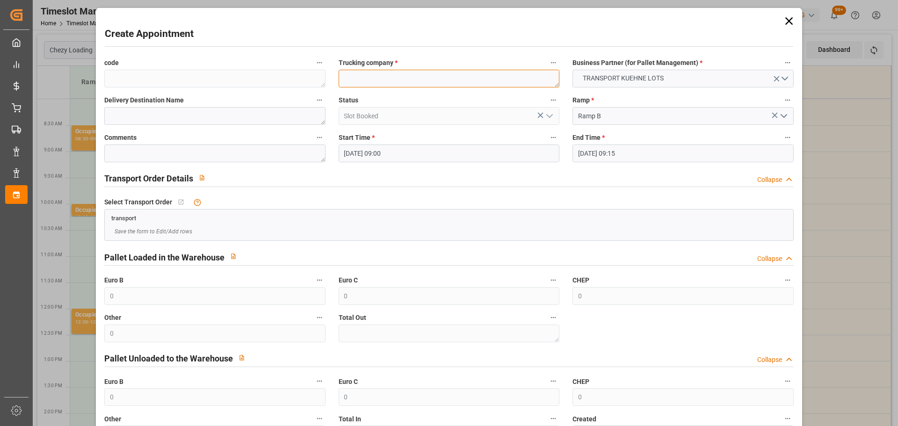
click at [365, 70] on textarea at bounding box center [449, 79] width 221 height 18
type textarea "ANTOINE"
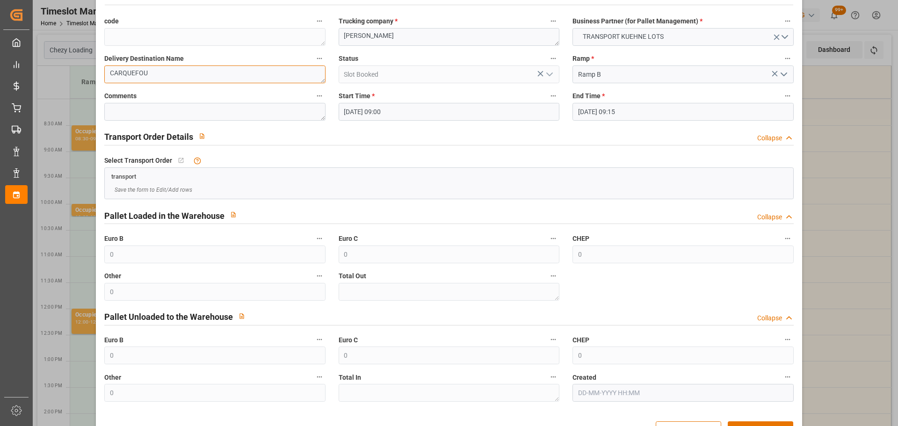
scroll to position [72, 0]
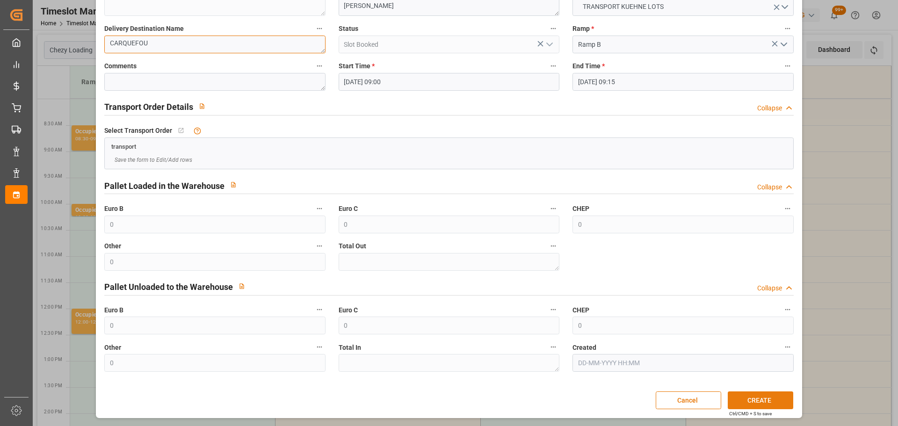
type textarea "CARQUEFOU"
click at [765, 396] on button "CREATE" at bounding box center [760, 401] width 65 height 18
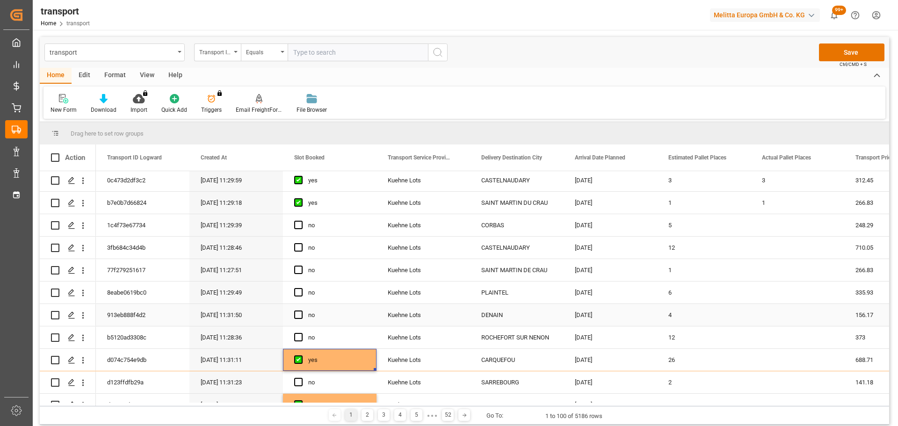
scroll to position [234, 0]
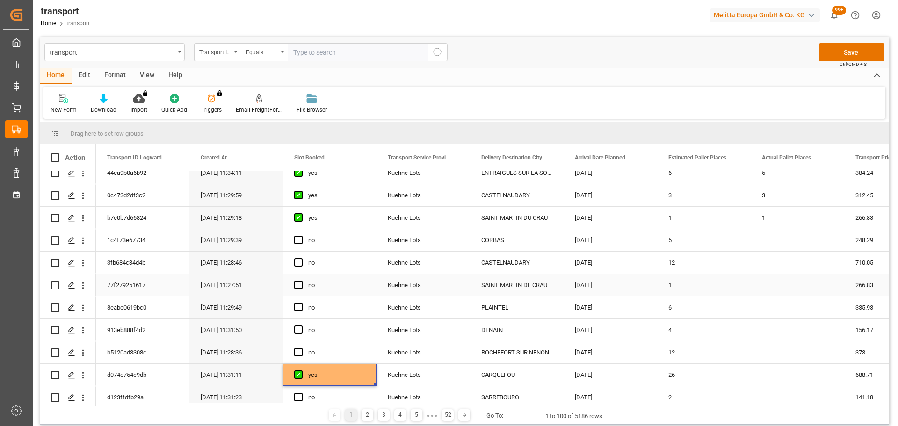
drag, startPoint x: 82, startPoint y: 281, endPoint x: 90, endPoint y: 288, distance: 10.6
click at [82, 281] on icon "open menu" at bounding box center [83, 286] width 10 height 10
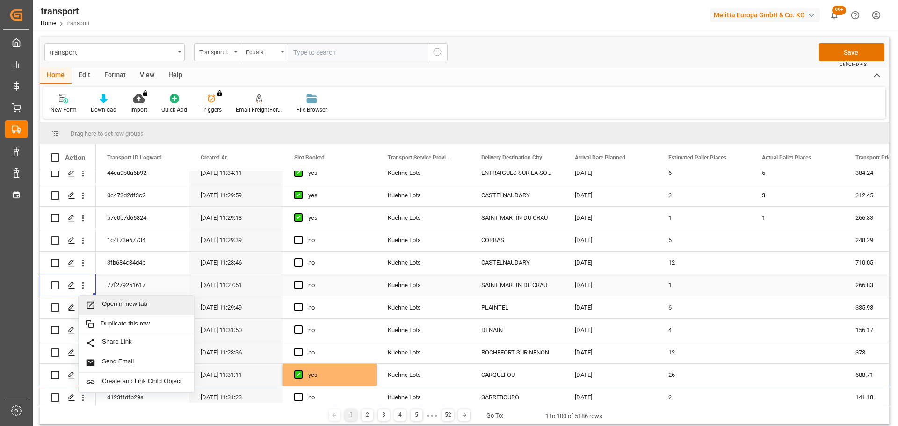
click at [113, 301] on span "Open in new tab" at bounding box center [144, 305] width 85 height 10
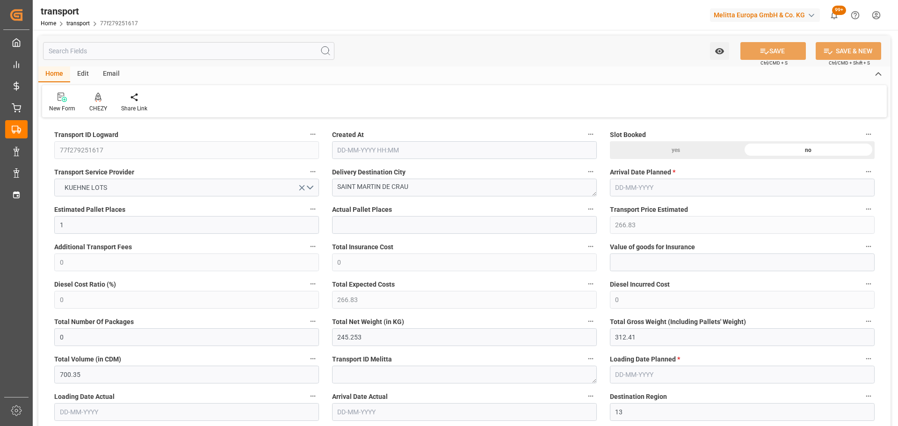
type input "1"
type input "266.83"
type input "0"
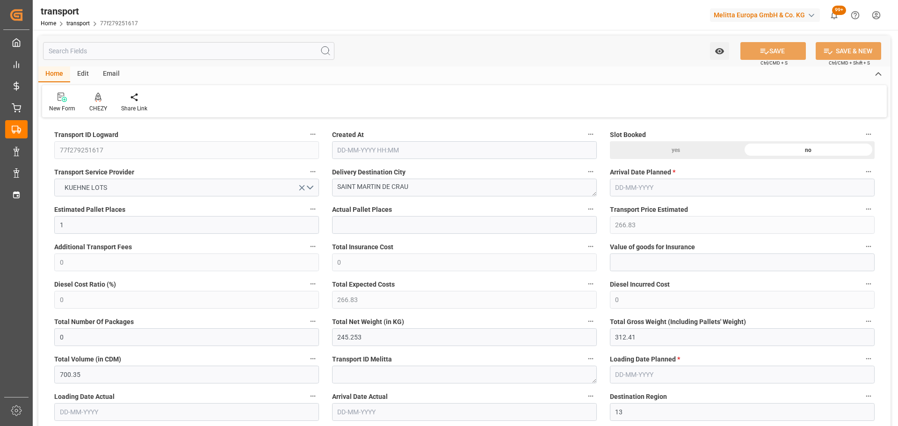
type input "266.83"
type input "0"
type input "245.253"
type input "312.41"
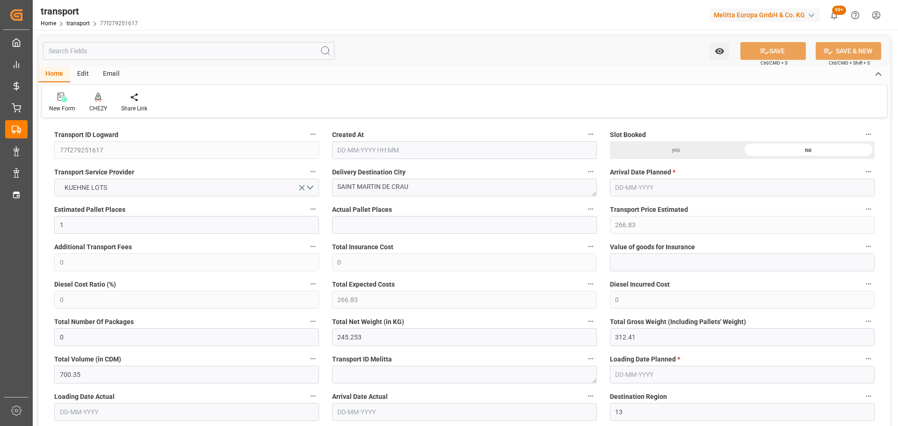
type input "700.35"
type input "13"
type input "0"
type input "35"
type input "1"
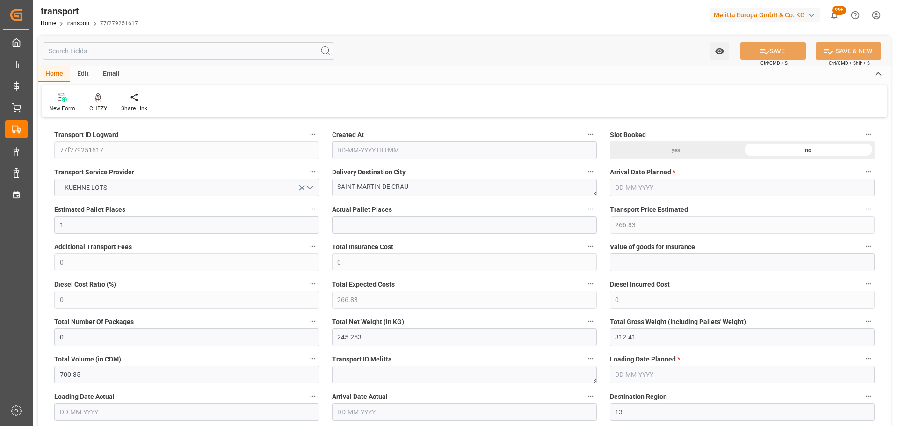
type input "101"
type input "289.41"
type input "0"
type input "4710.8598"
type input "0"
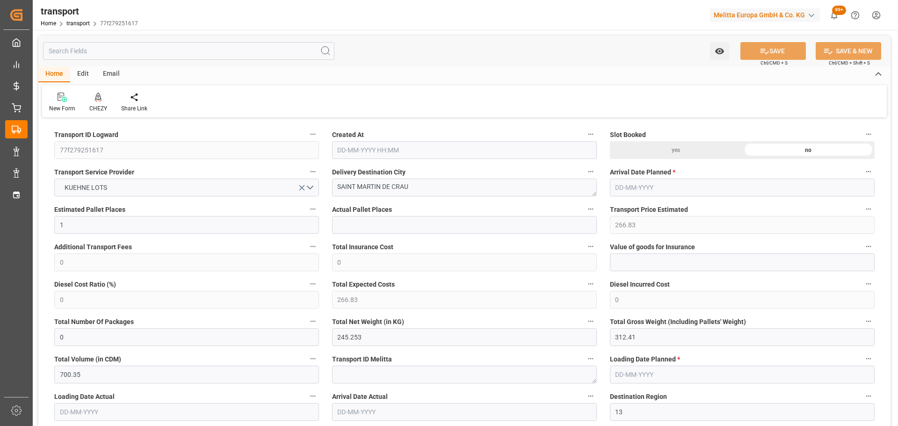
type input "0"
type input "21"
type input "35"
type input "[DATE] 11:27"
type input "[DATE]"
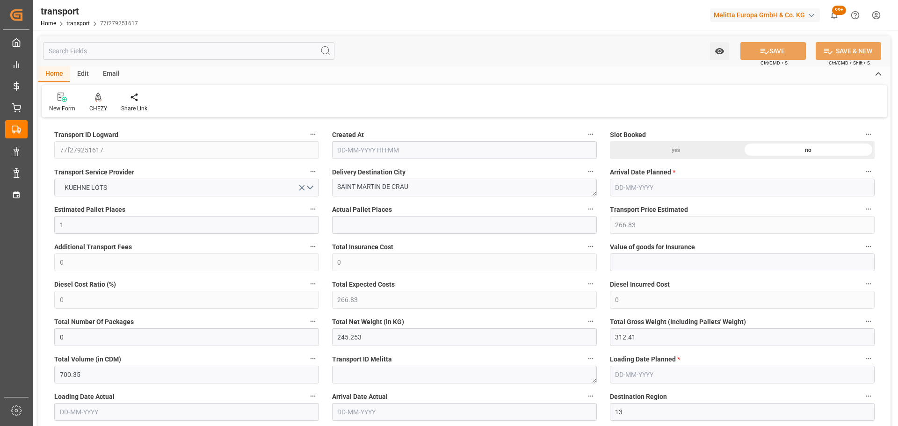
type input "[DATE]"
click at [100, 102] on icon at bounding box center [98, 102] width 4 height 2
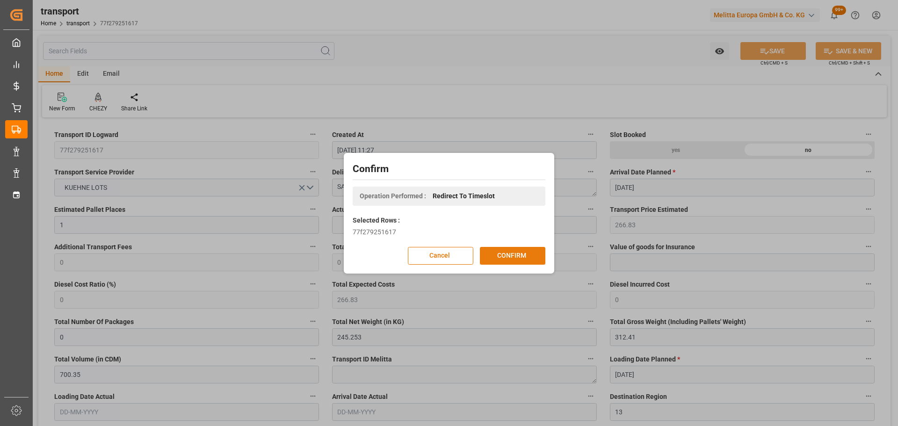
click at [522, 253] on button "CONFIRM" at bounding box center [512, 256] width 65 height 18
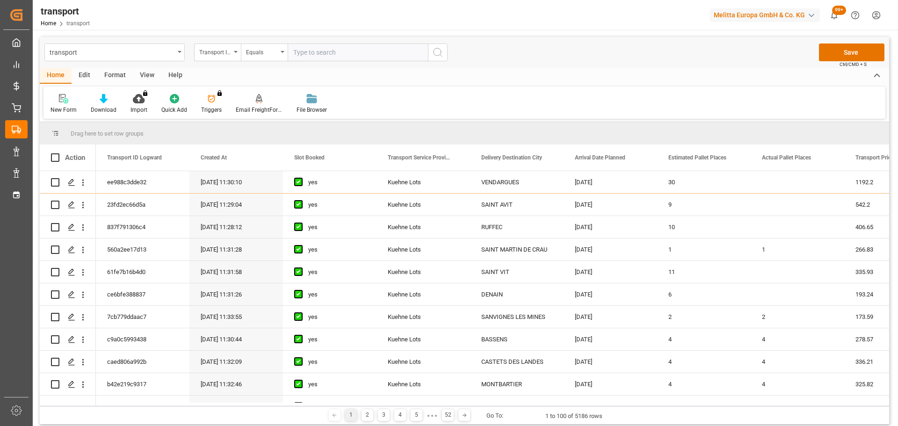
scroll to position [234, 0]
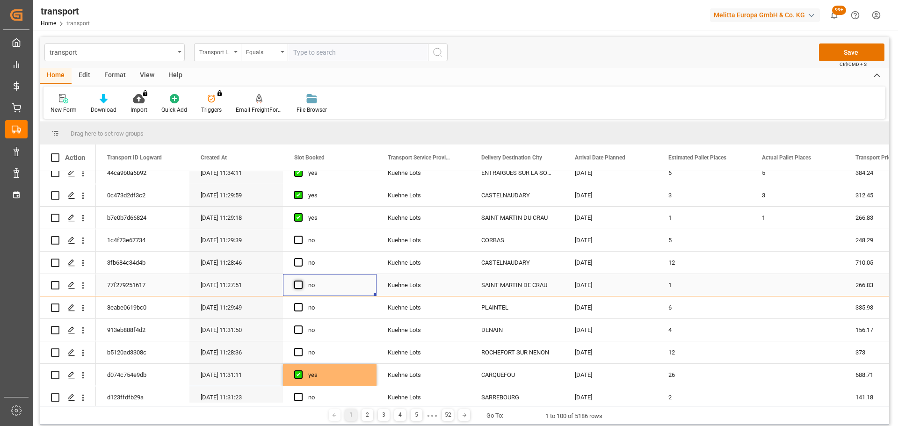
click at [295, 283] on span "Press SPACE to select this row." at bounding box center [298, 285] width 8 height 8
click at [301, 281] on input "Press SPACE to select this row." at bounding box center [301, 281] width 0 height 0
click at [83, 239] on icon "open menu" at bounding box center [83, 241] width 2 height 7
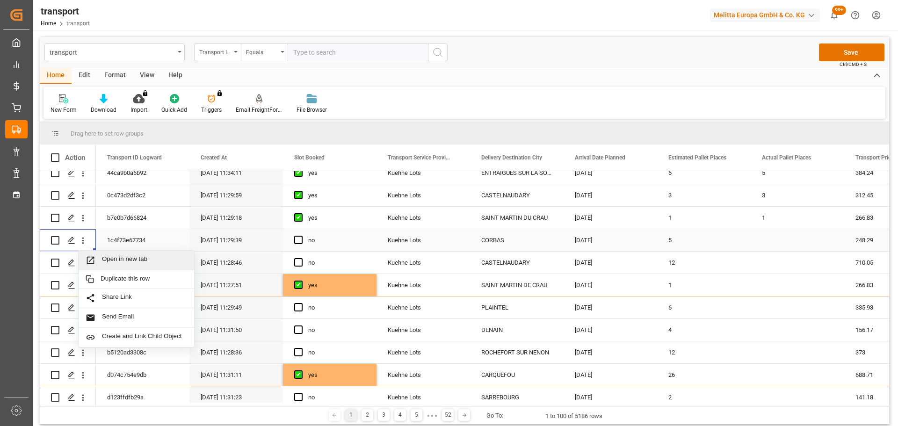
click at [137, 257] on span "Open in new tab" at bounding box center [144, 260] width 85 height 10
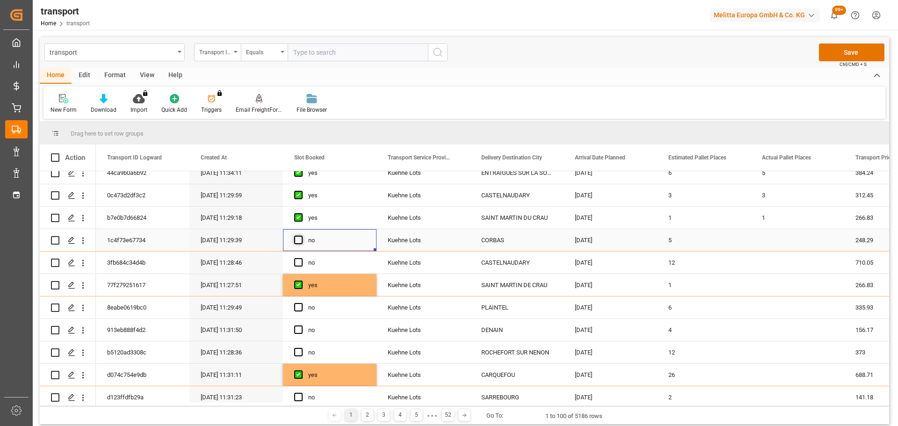
click at [300, 240] on span "Press SPACE to select this row." at bounding box center [298, 240] width 8 height 8
click at [301, 236] on input "Press SPACE to select this row." at bounding box center [301, 236] width 0 height 0
click at [80, 350] on icon "open menu" at bounding box center [83, 353] width 10 height 10
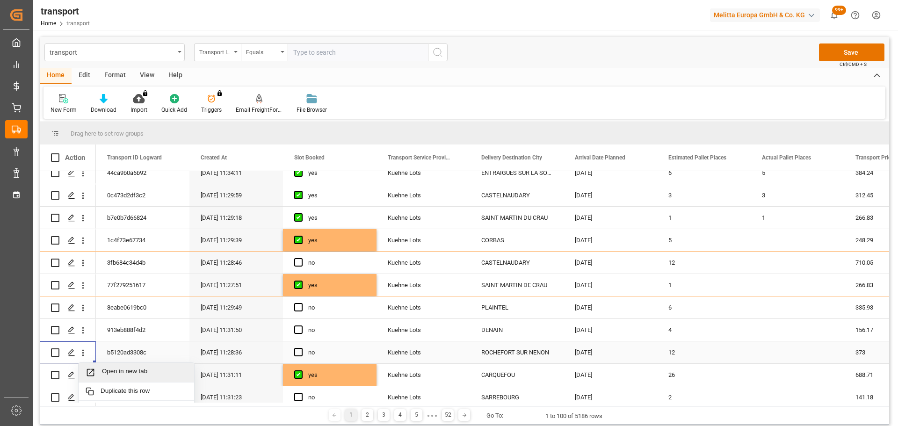
click at [136, 365] on div "Open in new tab" at bounding box center [137, 373] width 116 height 20
click at [298, 351] on span "Press SPACE to select this row." at bounding box center [298, 352] width 8 height 8
click at [301, 348] on input "Press SPACE to select this row." at bounding box center [301, 348] width 0 height 0
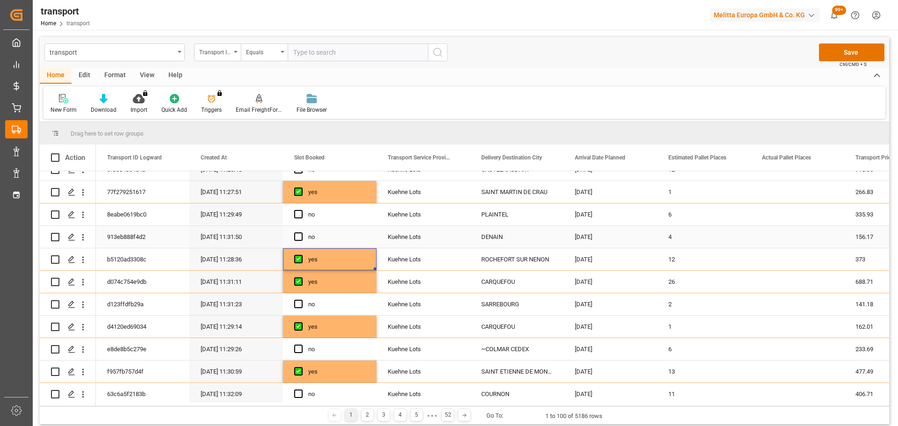
scroll to position [327, 0]
click at [81, 301] on icon "open menu" at bounding box center [83, 304] width 10 height 10
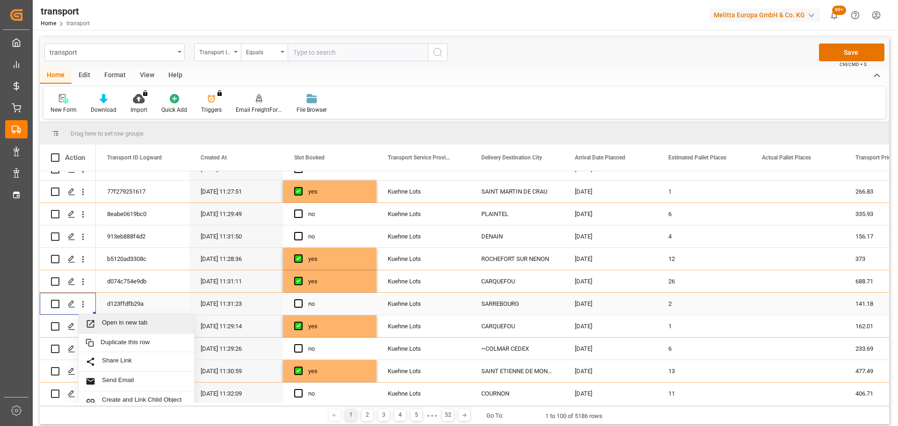
click at [141, 322] on span "Open in new tab" at bounding box center [144, 324] width 85 height 10
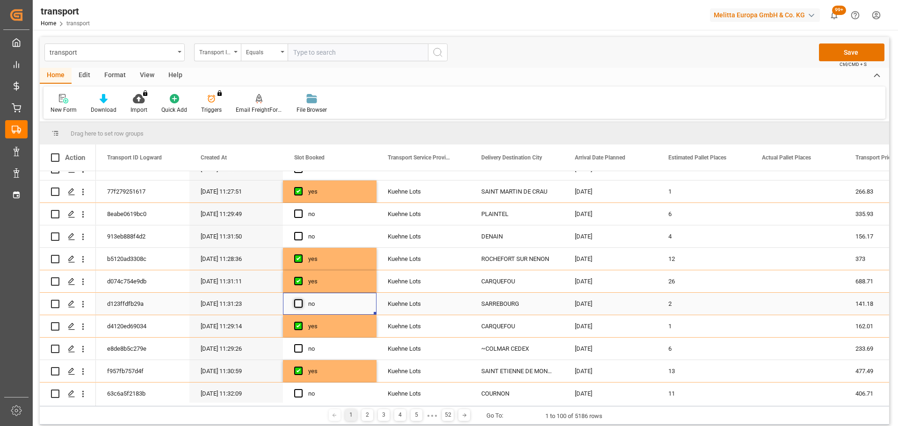
click at [298, 301] on span "Press SPACE to select this row." at bounding box center [298, 303] width 8 height 8
click at [301, 299] on input "Press SPACE to select this row." at bounding box center [301, 299] width 0 height 0
click at [83, 348] on icon "open menu" at bounding box center [83, 349] width 10 height 10
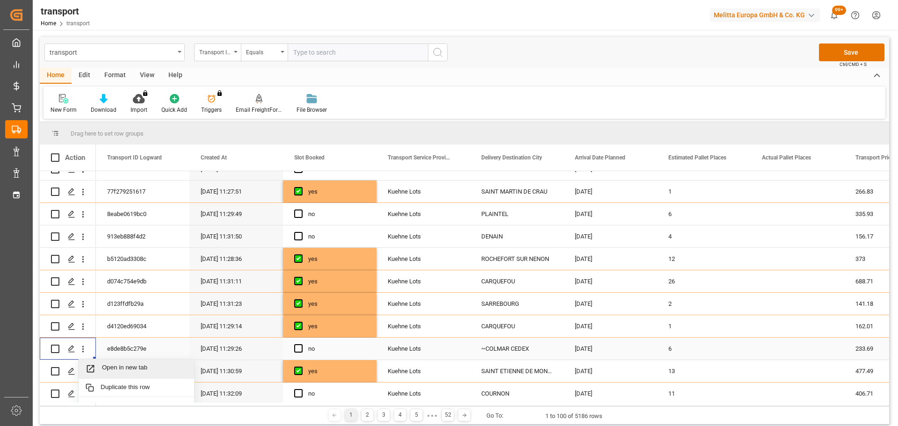
click at [115, 368] on span "Open in new tab" at bounding box center [144, 369] width 85 height 10
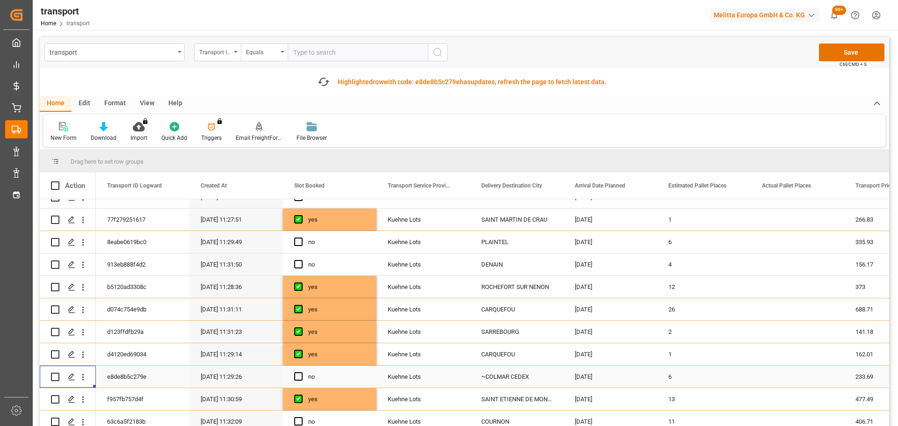
drag, startPoint x: 299, startPoint y: 377, endPoint x: 500, endPoint y: 339, distance: 203.7
click at [299, 376] on span "Press SPACE to select this row." at bounding box center [298, 376] width 8 height 8
click at [301, 372] on input "Press SPACE to select this row." at bounding box center [301, 372] width 0 height 0
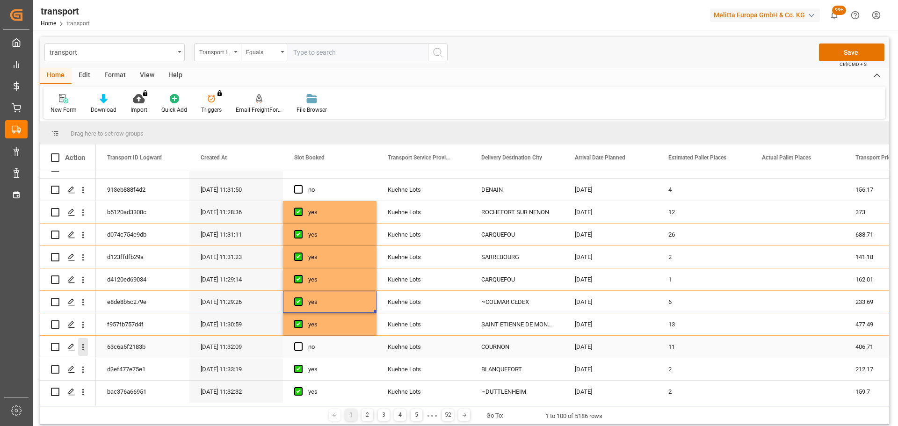
click at [87, 346] on icon "open menu" at bounding box center [83, 347] width 10 height 10
click at [149, 361] on div "Open in new tab" at bounding box center [137, 367] width 116 height 20
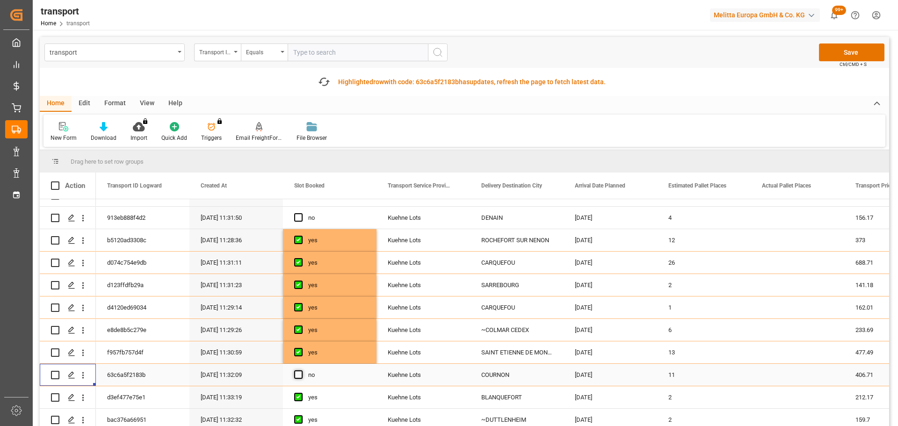
click at [296, 371] on span "Press SPACE to select this row." at bounding box center [298, 375] width 8 height 8
click at [301, 371] on input "Press SPACE to select this row." at bounding box center [301, 371] width 0 height 0
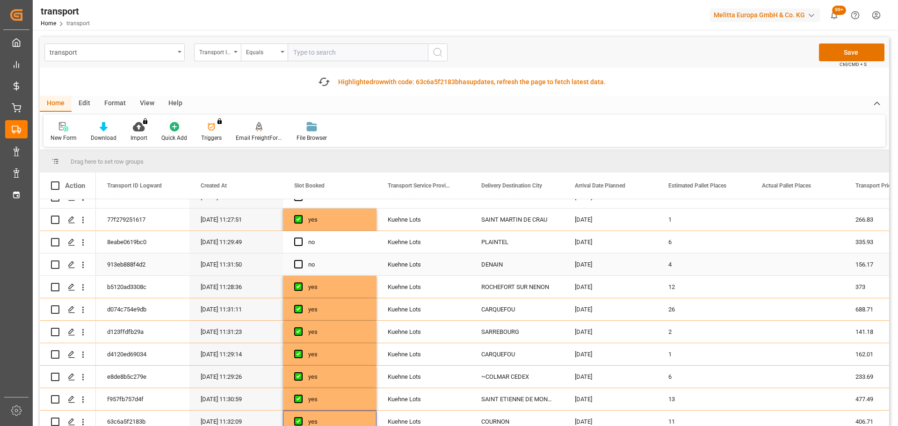
click at [84, 262] on icon "open menu" at bounding box center [83, 265] width 2 height 7
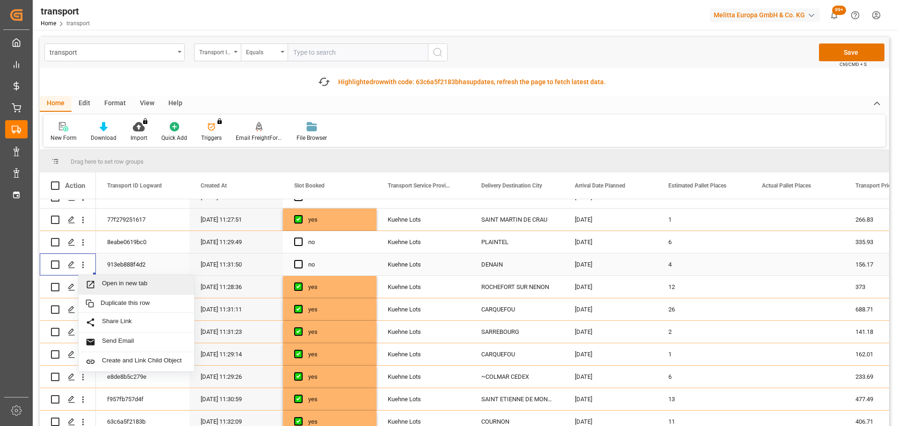
click at [145, 280] on span "Open in new tab" at bounding box center [144, 285] width 85 height 10
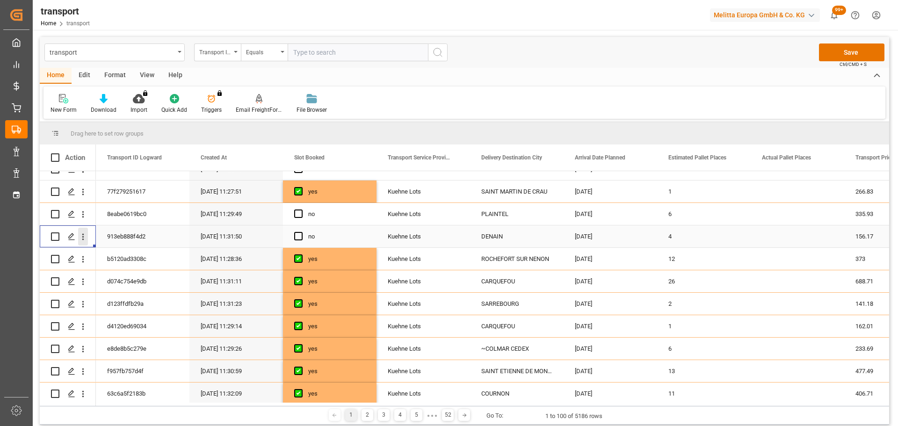
click at [82, 234] on icon "open menu" at bounding box center [83, 237] width 10 height 10
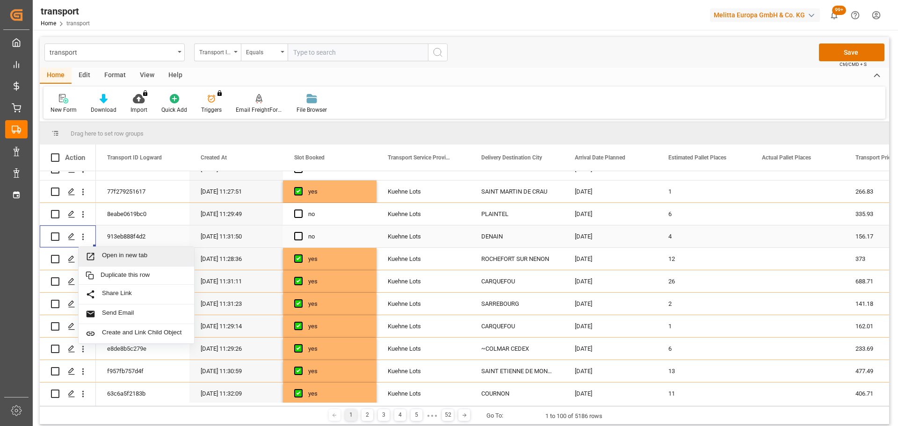
click at [131, 252] on span "Open in new tab" at bounding box center [144, 257] width 85 height 10
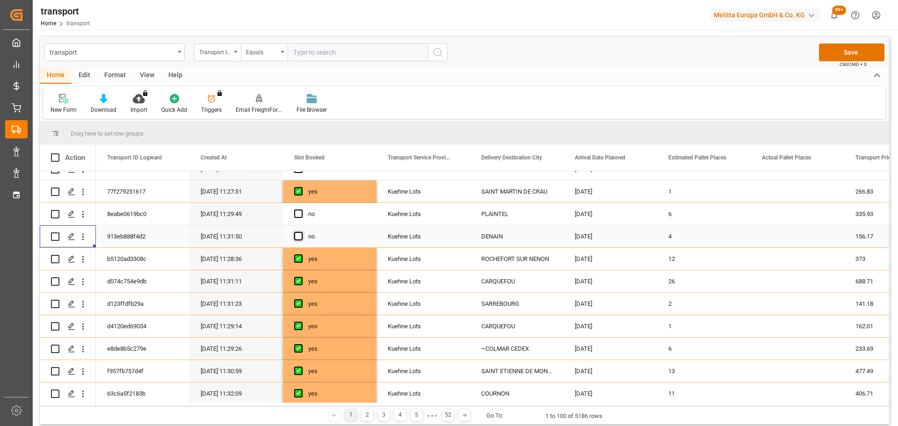
click at [297, 234] on span "Press SPACE to select this row." at bounding box center [298, 236] width 8 height 8
click at [301, 232] on input "Press SPACE to select this row." at bounding box center [301, 232] width 0 height 0
click at [83, 211] on icon "open menu" at bounding box center [83, 215] width 10 height 10
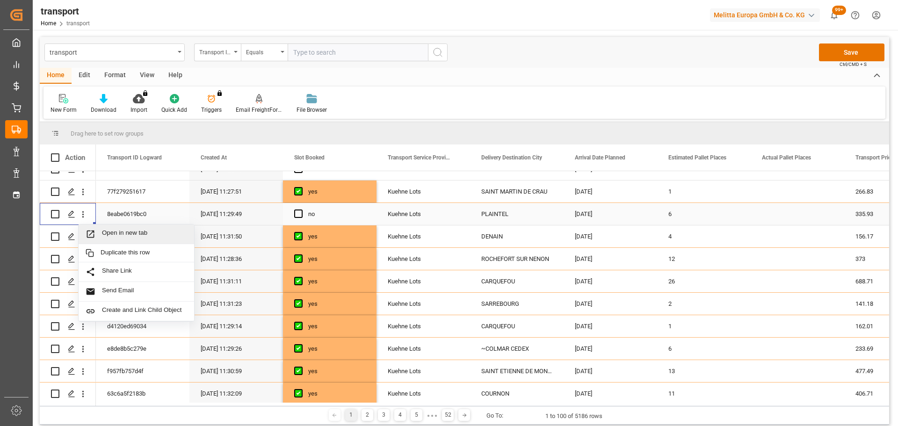
click at [106, 231] on span "Open in new tab" at bounding box center [144, 234] width 85 height 10
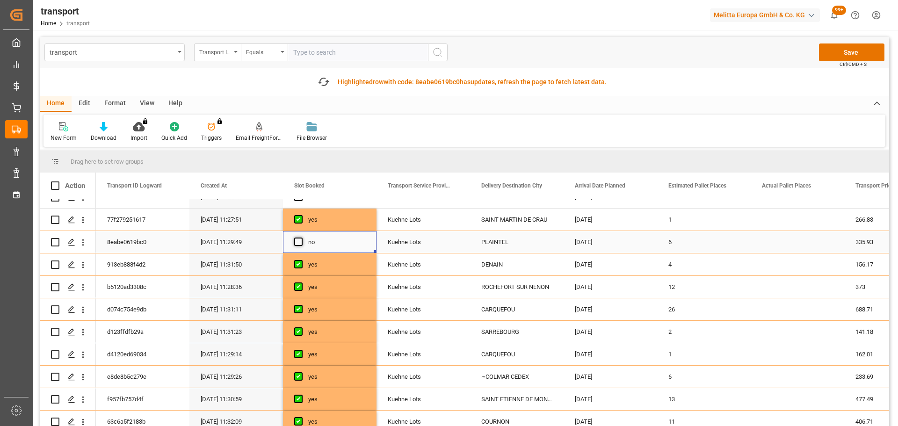
click at [298, 238] on span "Press SPACE to select this row." at bounding box center [298, 242] width 8 height 8
click at [301, 238] on input "Press SPACE to select this row." at bounding box center [301, 238] width 0 height 0
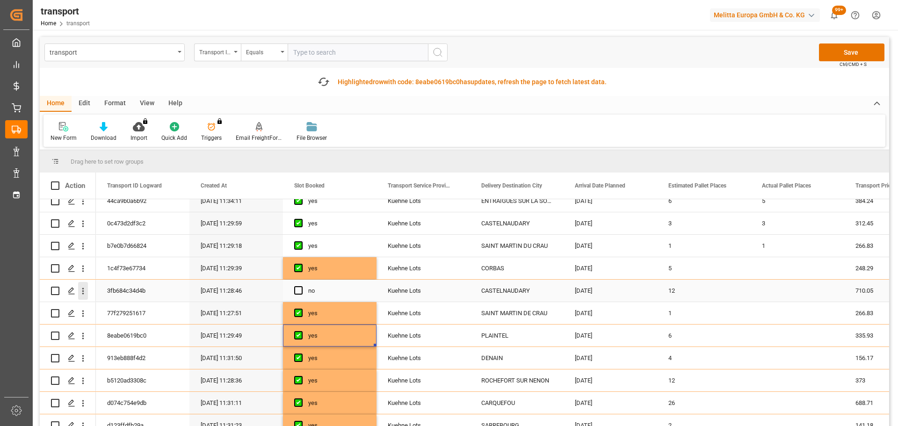
click at [81, 288] on icon "open menu" at bounding box center [83, 291] width 10 height 10
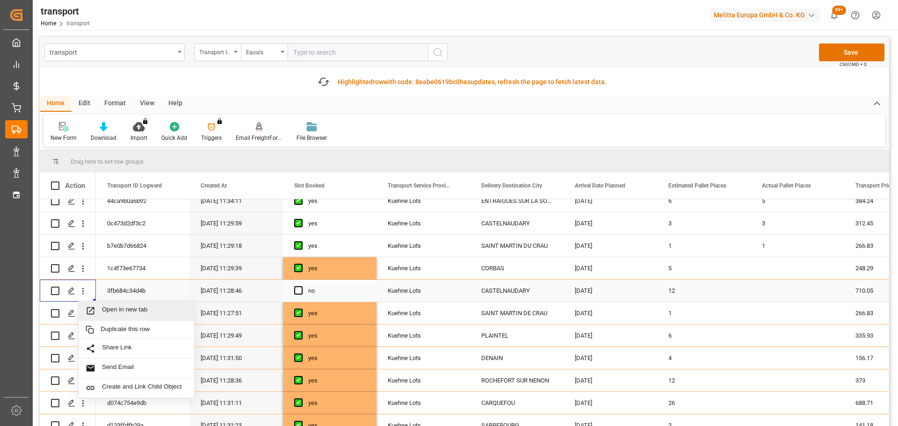
click at [121, 305] on div "Open in new tab" at bounding box center [137, 311] width 116 height 20
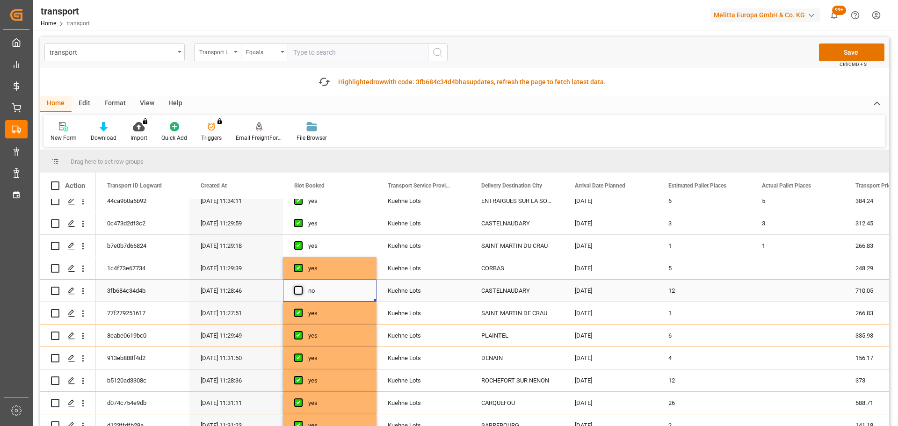
click at [299, 289] on span "Press SPACE to select this row." at bounding box center [298, 290] width 8 height 8
click at [301, 286] on input "Press SPACE to select this row." at bounding box center [301, 286] width 0 height 0
click at [864, 45] on button "Save" at bounding box center [851, 53] width 65 height 18
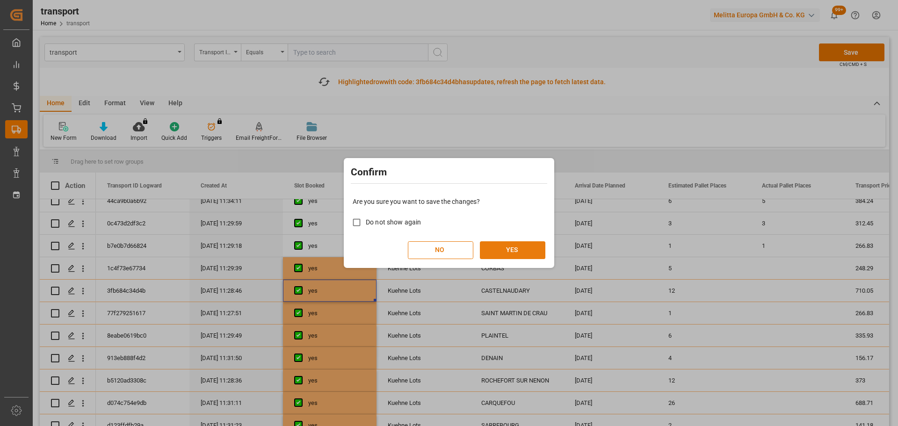
click at [493, 251] on button "YES" at bounding box center [512, 250] width 65 height 18
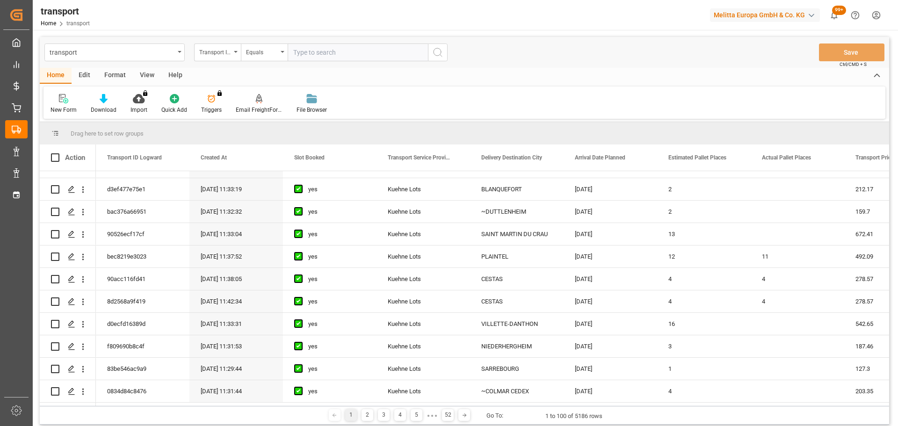
scroll to position [327, 0]
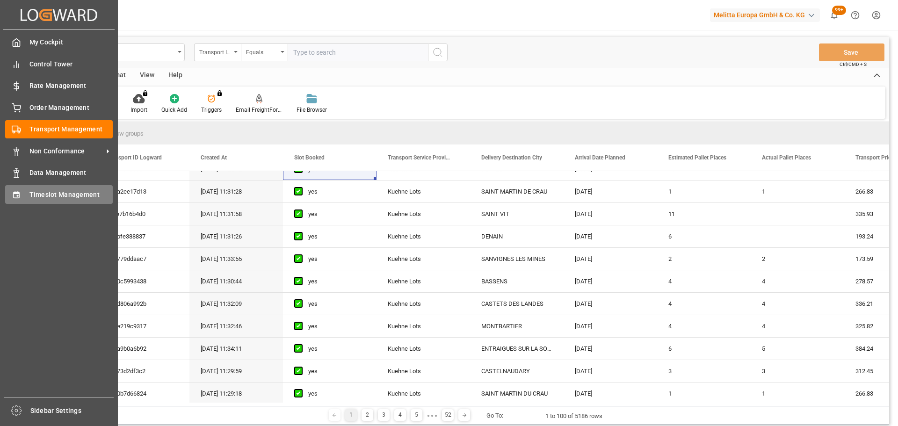
click at [42, 191] on span "Timeslot Management" at bounding box center [71, 195] width 84 height 10
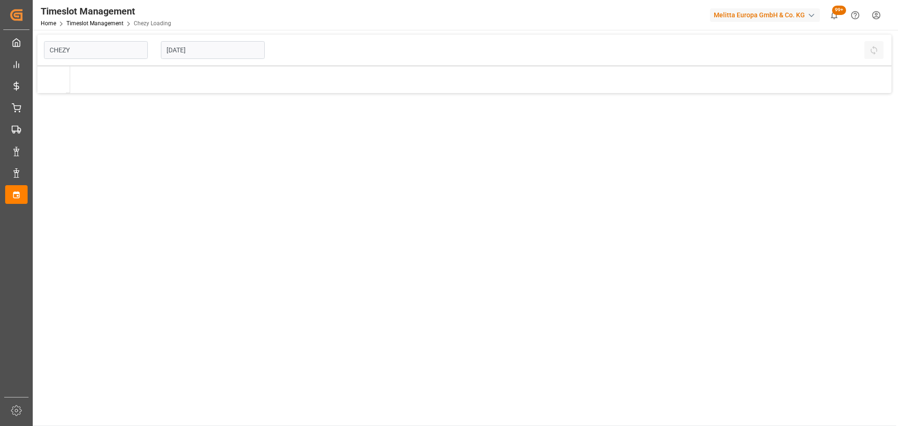
type input "Chezy Loading"
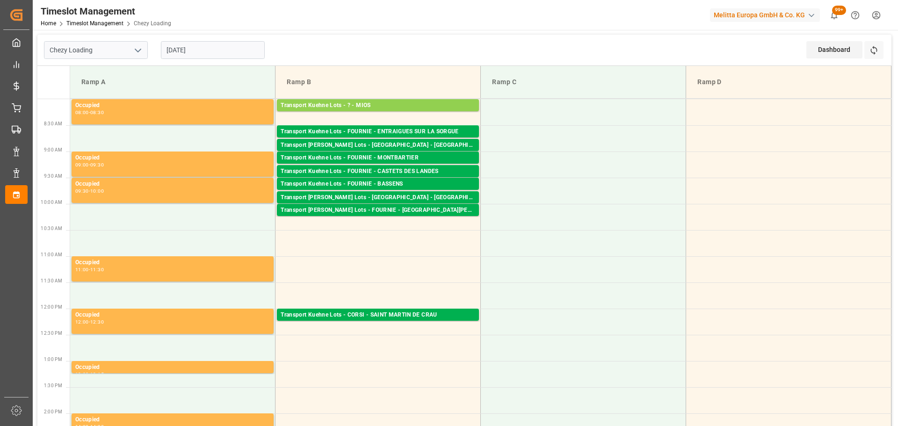
click at [199, 55] on input "01-10-2025" at bounding box center [213, 50] width 104 height 18
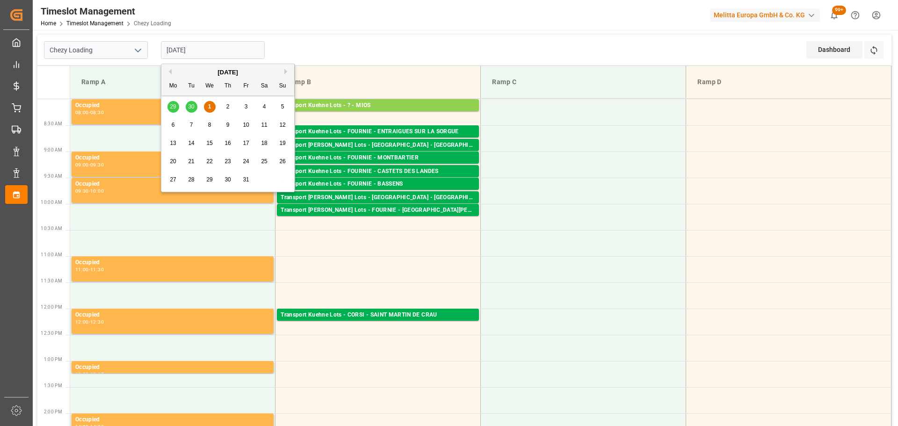
click at [227, 107] on span "2" at bounding box center [227, 106] width 3 height 7
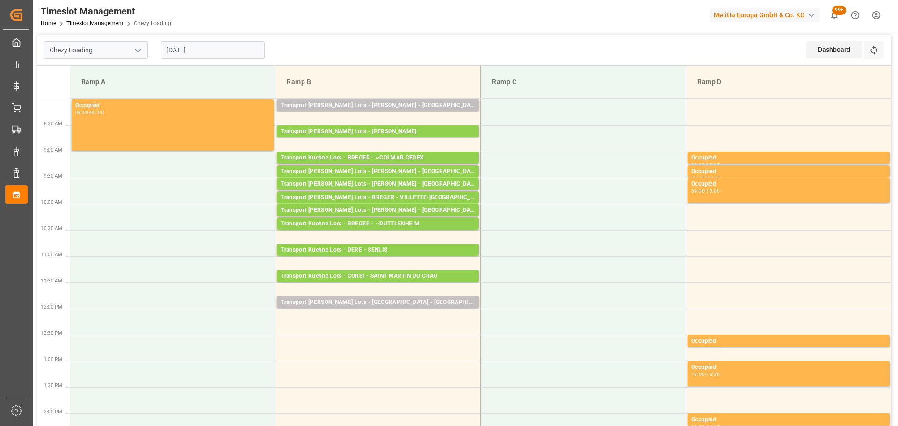
click at [191, 52] on input "02-10-2025" at bounding box center [213, 50] width 104 height 18
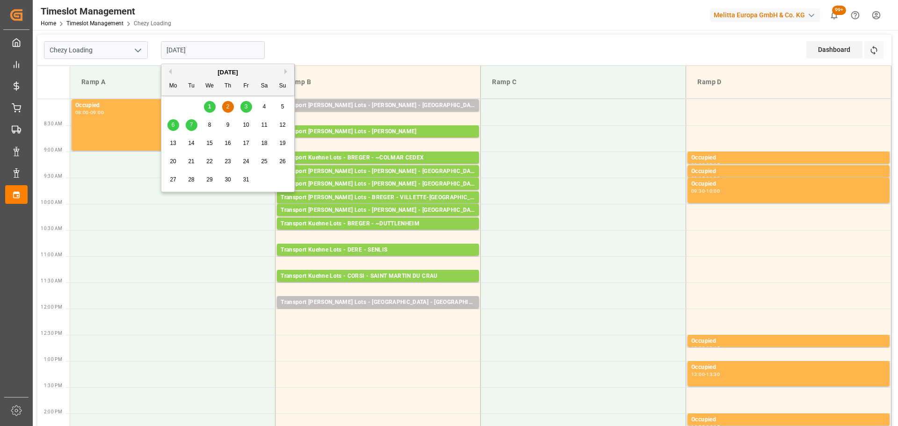
click at [246, 108] on span "3" at bounding box center [246, 106] width 3 height 7
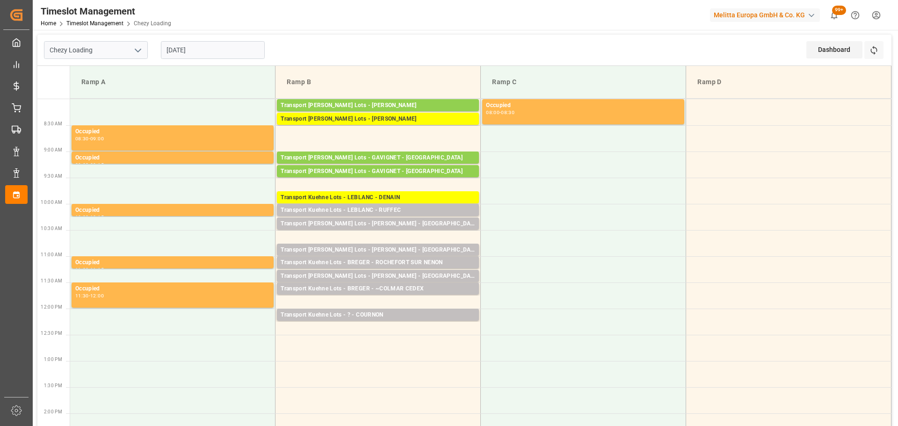
click at [176, 53] on input "[DATE]" at bounding box center [213, 50] width 104 height 18
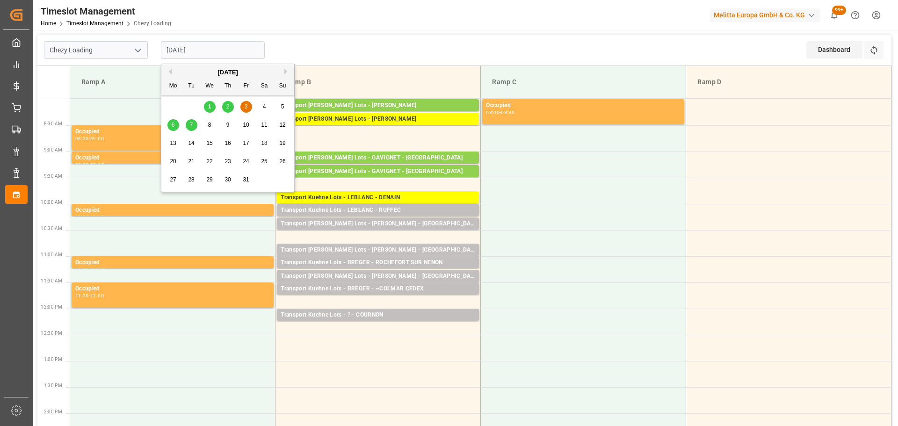
click at [213, 105] on div "1" at bounding box center [210, 107] width 12 height 11
type input "01-10-2025"
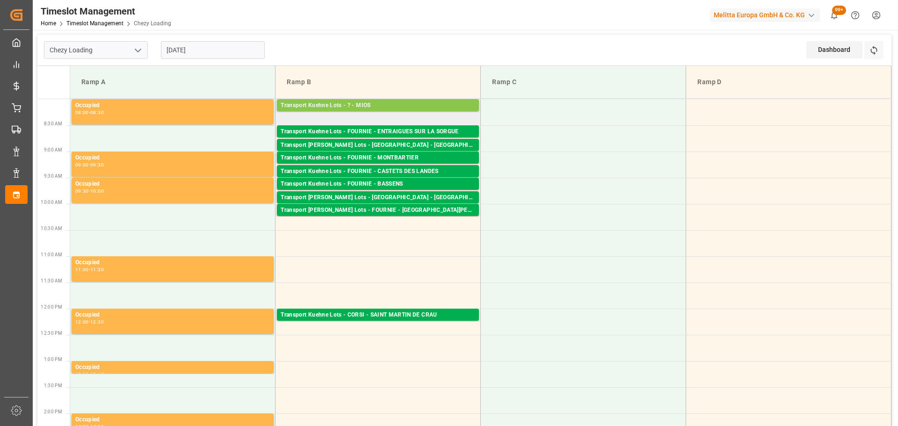
click at [395, 101] on div "Transport Kuehne Lots - ? - MIOS" at bounding box center [378, 105] width 195 height 9
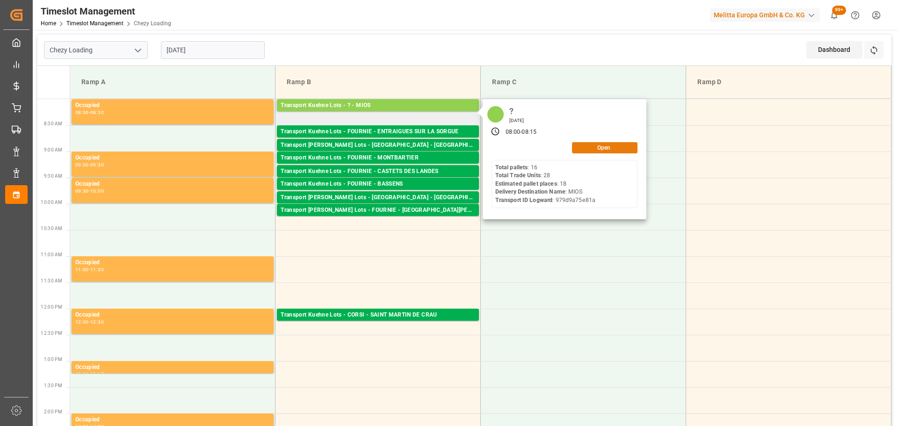
click at [581, 144] on button "Open" at bounding box center [604, 147] width 65 height 11
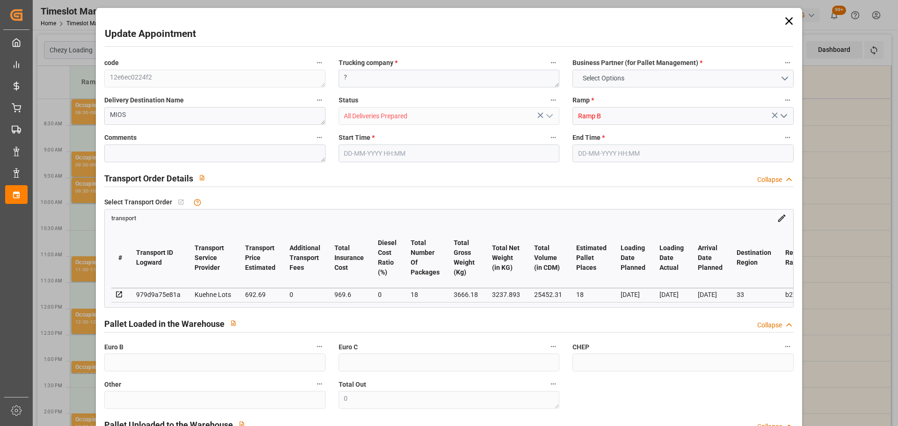
type input "18"
type input "692.69"
type input "0"
type input "969.6"
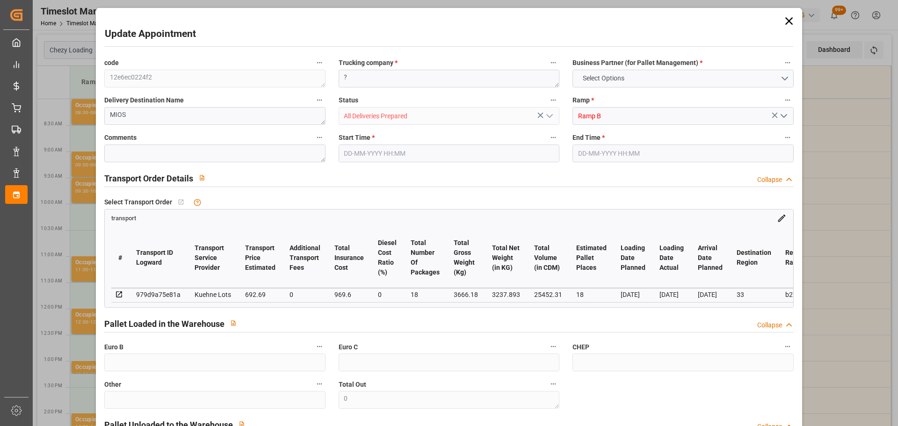
type input "0"
type input "1662.29"
type input "0"
type input "18"
type input "3237.893"
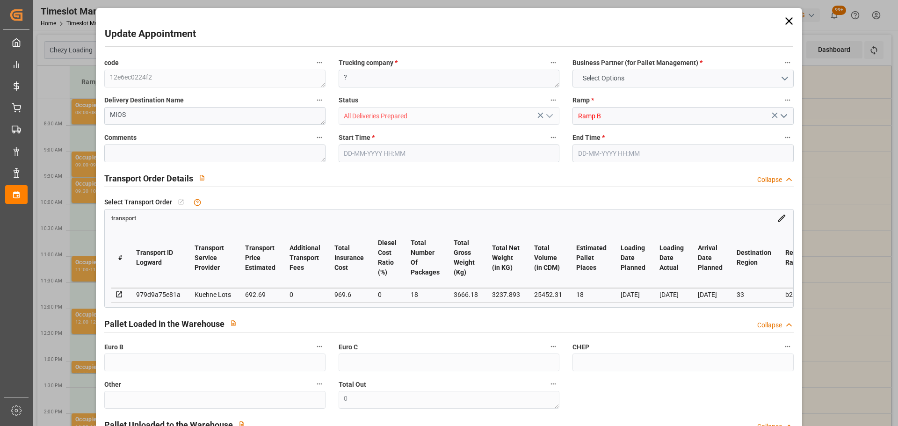
type input "4097.468"
type input "25452.31"
type input "33"
type input "16"
type input "28"
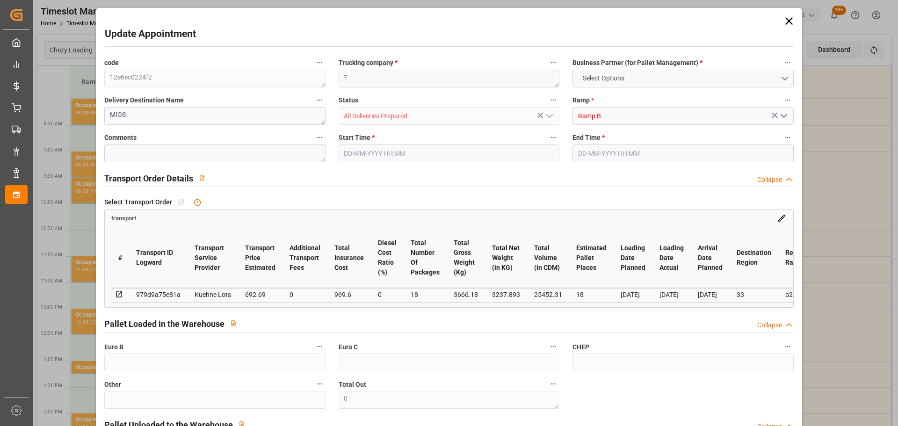
type input "18"
type input "101"
type input "3666.18"
type input "0"
type input "4710.8598"
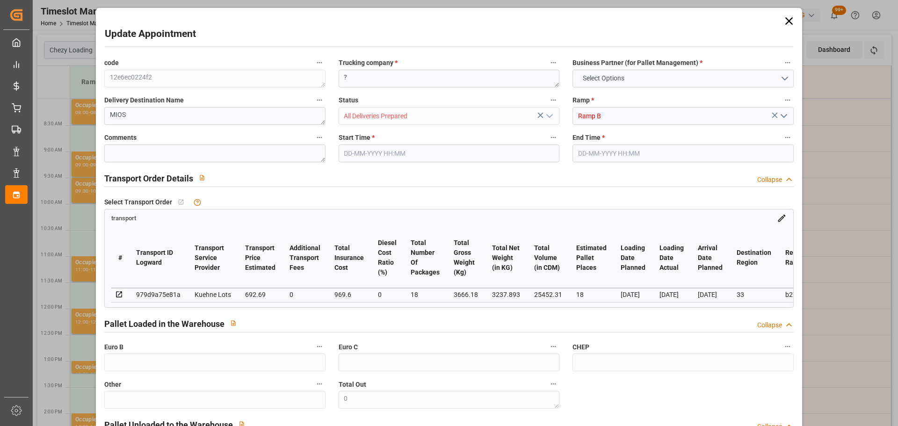
type input "0"
type input "21"
type input "35"
type input "01-10-2025 08:00"
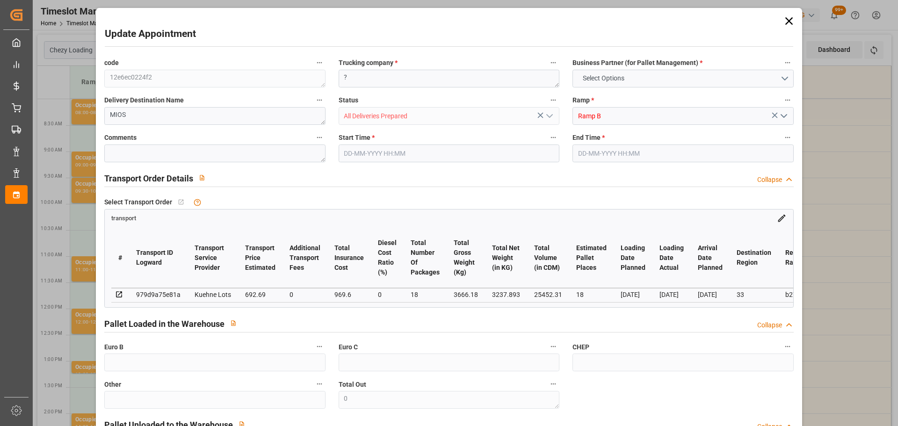
type input "01-10-2025 08:15"
type input "29-09-2025 12:50"
type input "29-09-2025 11:30"
type input "06-10-2025"
type input "02-10-2025"
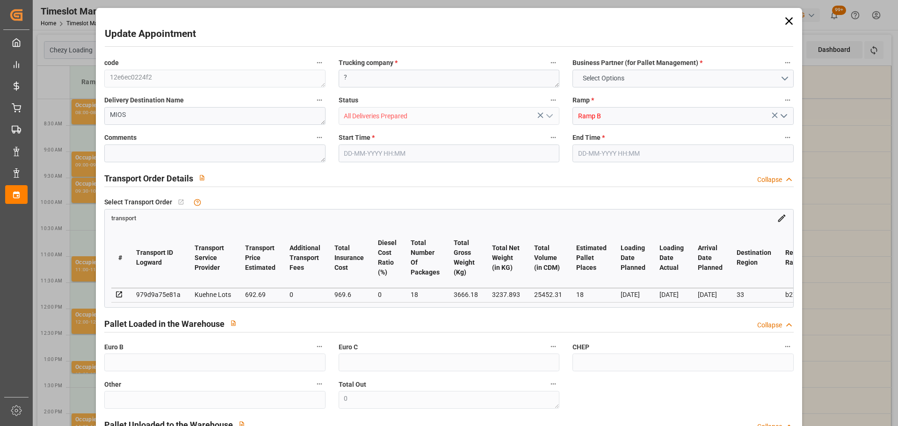
type input "30-09-2025"
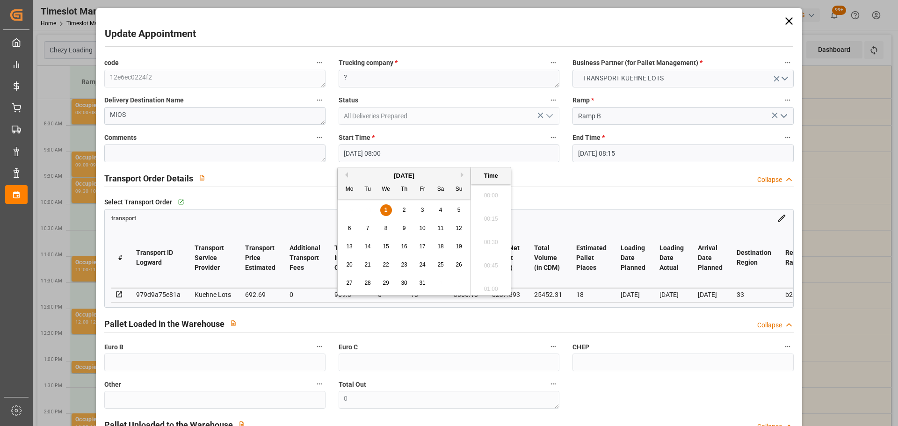
click at [370, 149] on input "01-10-2025 08:00" at bounding box center [449, 154] width 221 height 18
click at [407, 209] on div "2" at bounding box center [405, 210] width 12 height 11
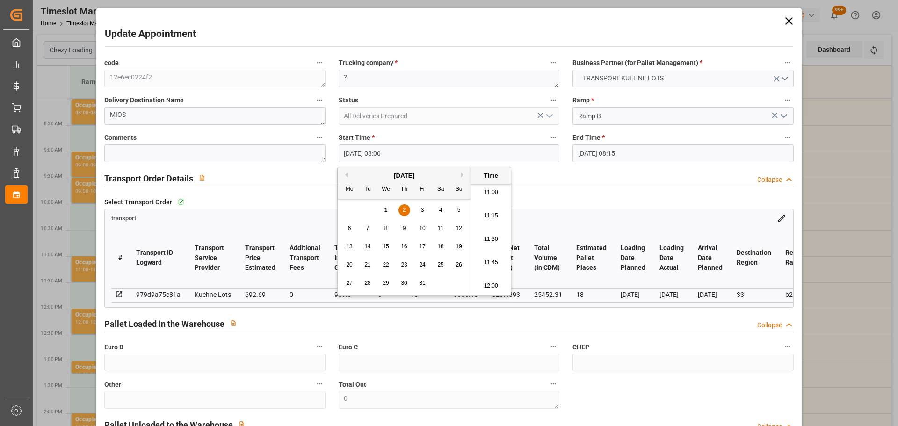
drag, startPoint x: 482, startPoint y: 283, endPoint x: 512, endPoint y: 269, distance: 33.3
click at [483, 284] on li "12:00" at bounding box center [491, 286] width 40 height 23
type input "02-10-2025 12:00"
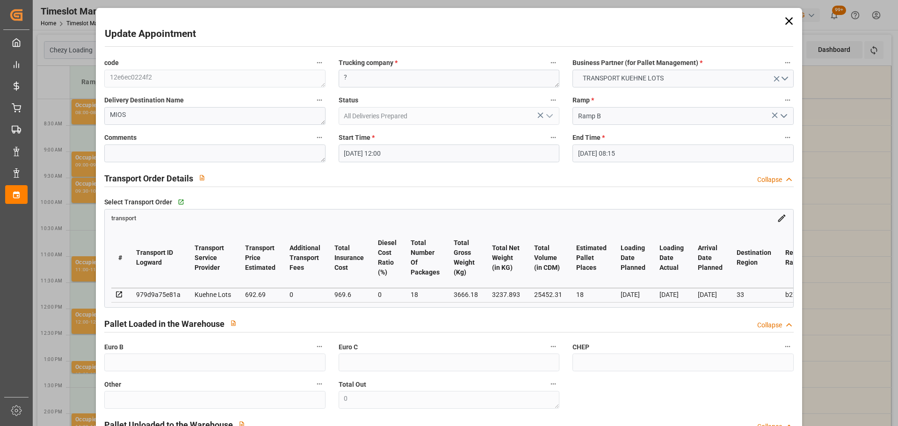
click at [590, 152] on input "01-10-2025 08:15" at bounding box center [683, 154] width 221 height 18
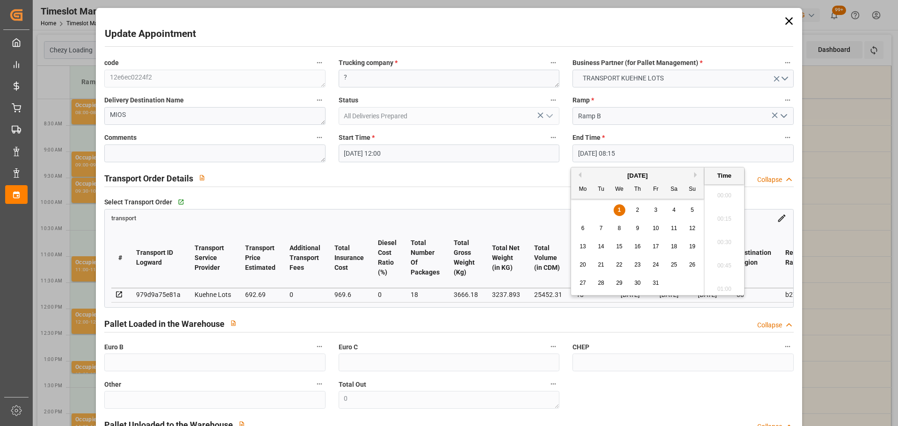
scroll to position [728, 0]
click at [638, 206] on div "2" at bounding box center [638, 210] width 12 height 11
drag, startPoint x: 641, startPoint y: 210, endPoint x: 681, endPoint y: 222, distance: 41.6
click at [641, 209] on div "2" at bounding box center [638, 210] width 12 height 11
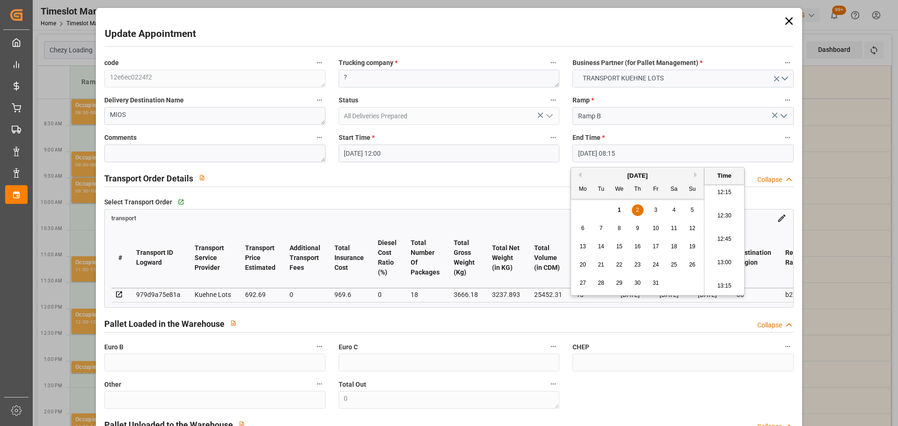
click at [721, 194] on li "12:15" at bounding box center [725, 192] width 40 height 23
type input "02-10-2025 12:15"
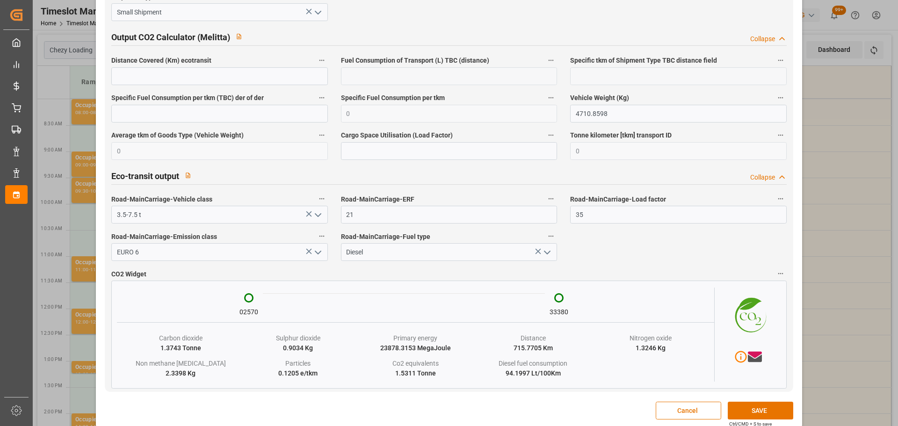
scroll to position [1561, 0]
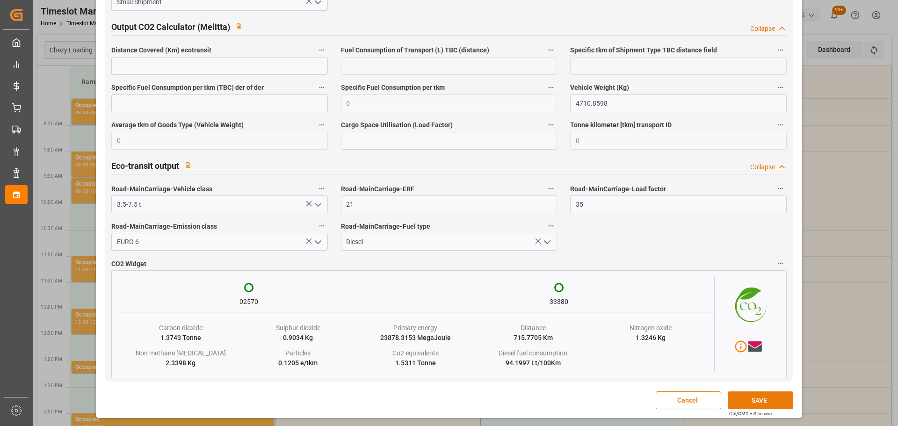
click at [740, 399] on button "SAVE" at bounding box center [760, 401] width 65 height 18
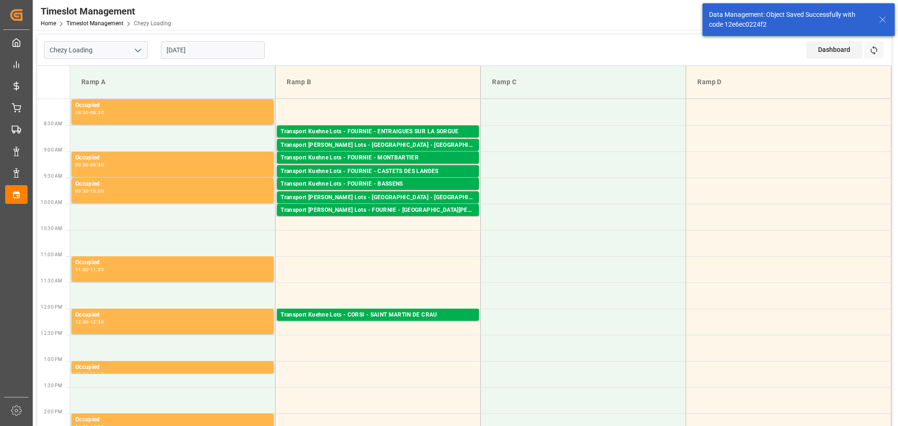
click at [227, 51] on input "[DATE]" at bounding box center [213, 50] width 104 height 18
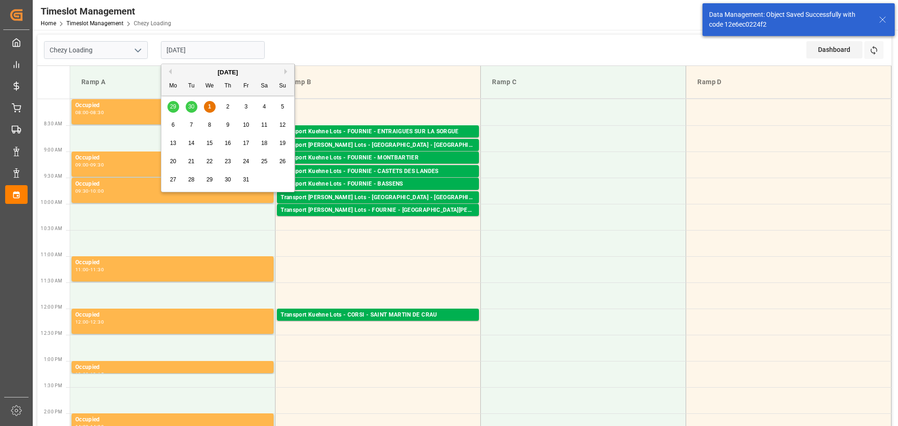
click at [227, 103] on span "2" at bounding box center [227, 106] width 3 height 7
type input "02-10-2025"
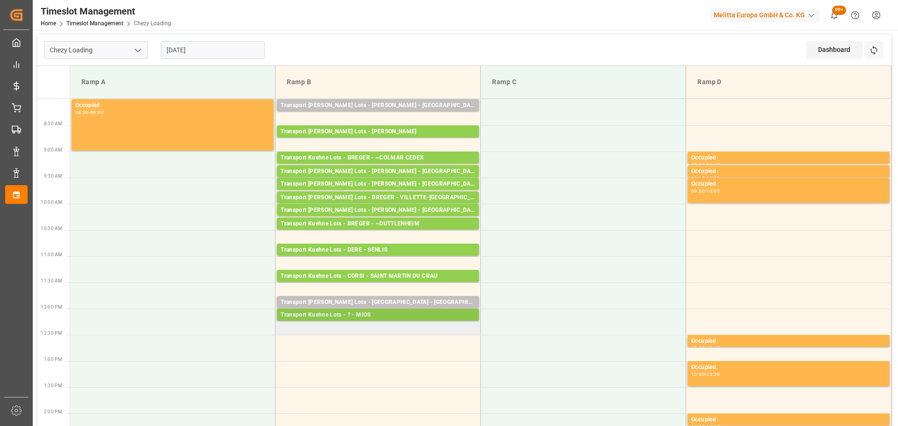
click at [374, 313] on div "Transport Kuehne Lots - ? - MIOS" at bounding box center [378, 315] width 195 height 9
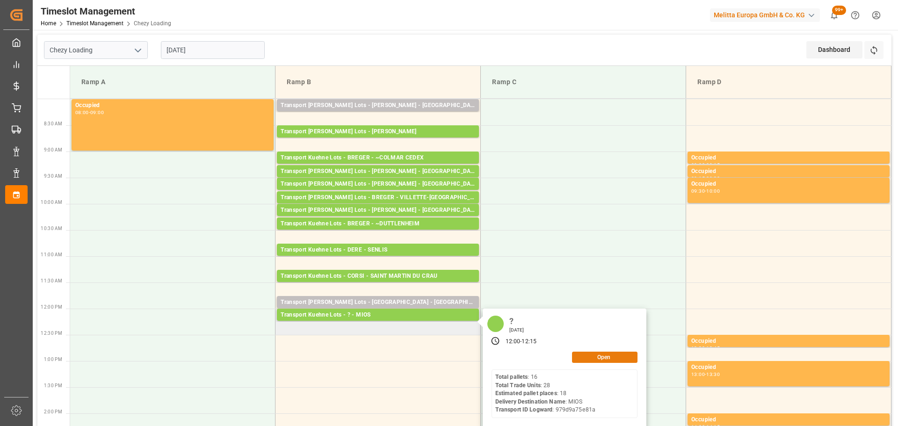
click at [599, 352] on button "Open" at bounding box center [604, 357] width 65 height 11
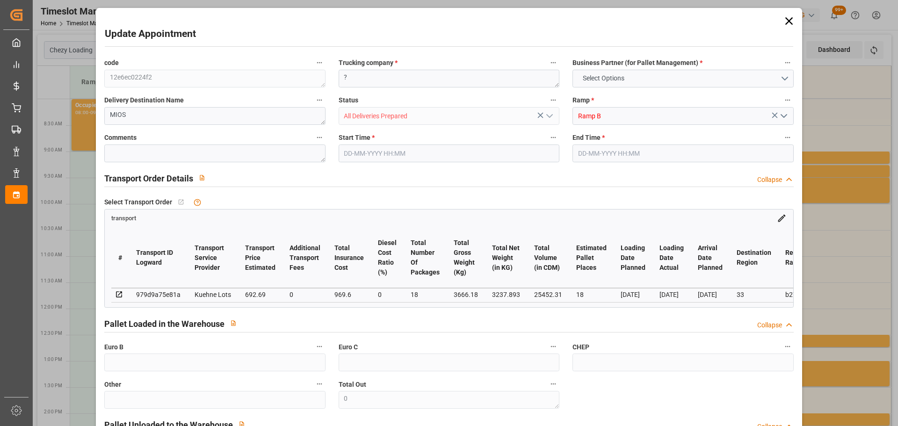
type input "18"
type input "692.69"
type input "0"
type input "969.6"
type input "0"
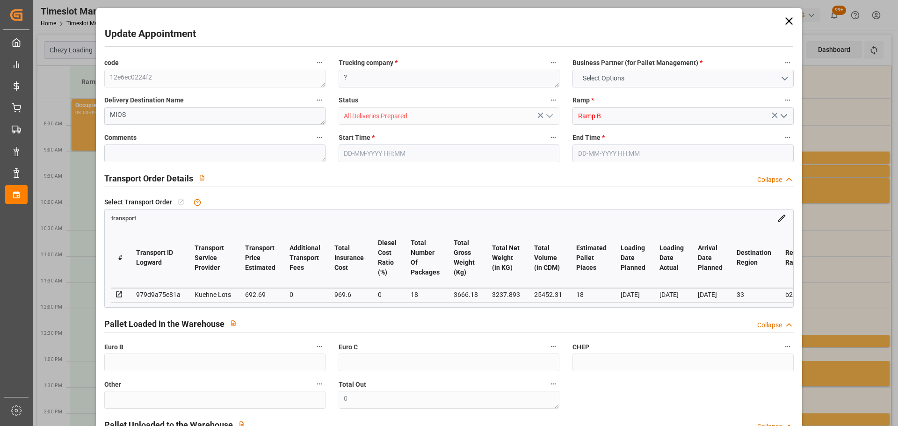
type input "1662.29"
type input "0"
type input "18"
type input "3237.893"
type input "4097.468"
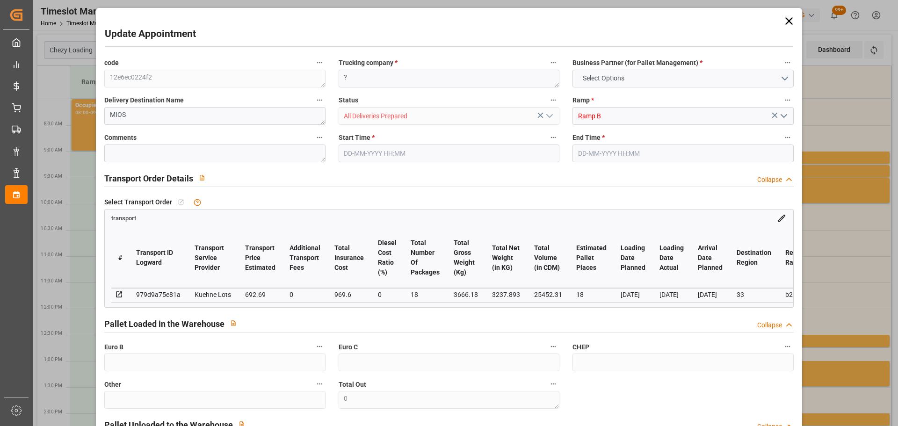
type input "25452.31"
type input "33"
type input "16"
type input "28"
type input "18"
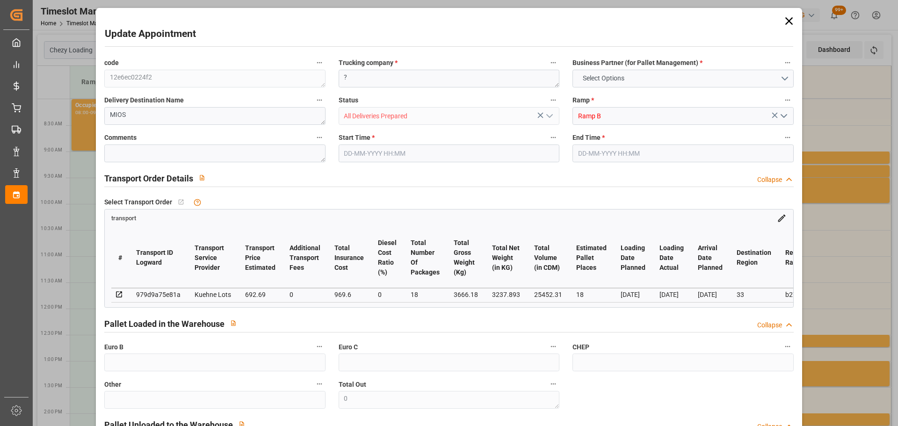
type input "101"
type input "3666.18"
type input "0"
type input "4710.8598"
type input "0"
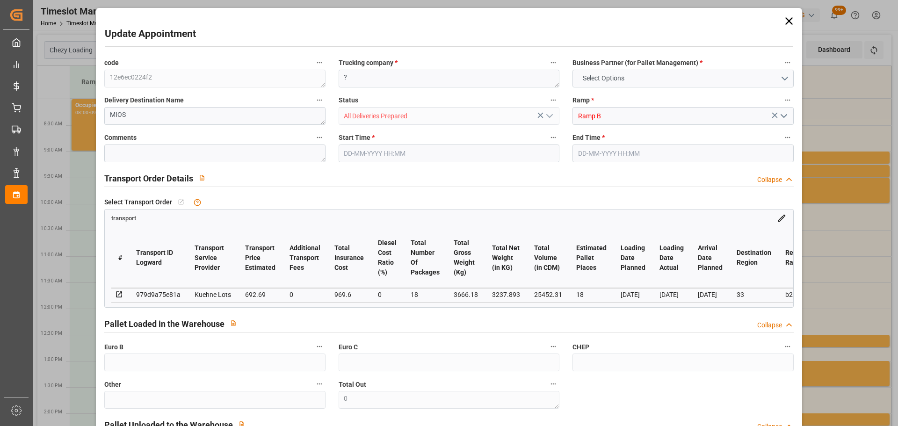
type input "0"
type input "21"
type input "35"
type input "02-10-2025 12:00"
type input "02-10-2025 12:15"
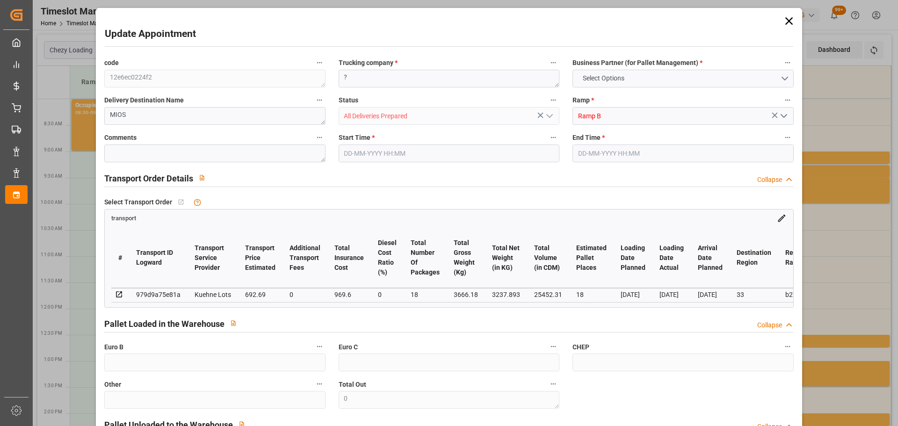
type input "29-09-2025 12:50"
type input "29-09-2025 11:30"
type input "[DATE]"
type input "02-10-2025"
type input "30-09-2025"
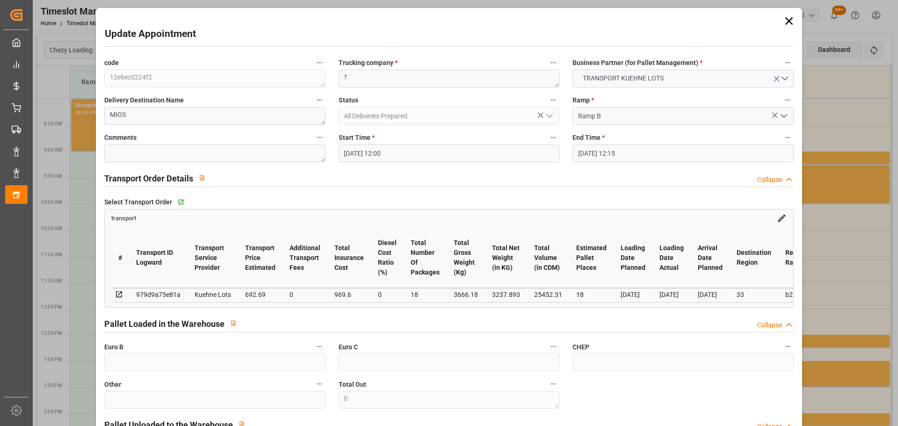
click at [379, 147] on input "02-10-2025 12:00" at bounding box center [449, 154] width 221 height 18
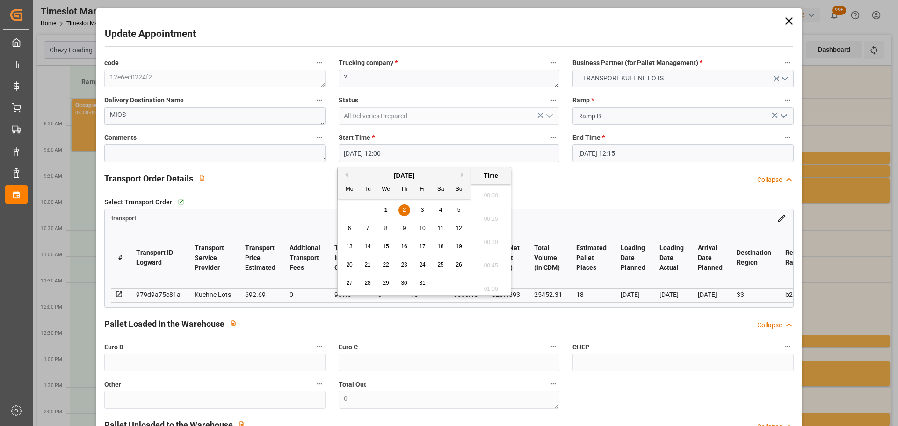
scroll to position [1079, 0]
click at [407, 210] on div "2" at bounding box center [405, 210] width 12 height 11
drag, startPoint x: 494, startPoint y: 260, endPoint x: 651, endPoint y: 174, distance: 178.6
click at [495, 259] on li "12:15" at bounding box center [491, 262] width 40 height 23
type input "02-10-2025 12:15"
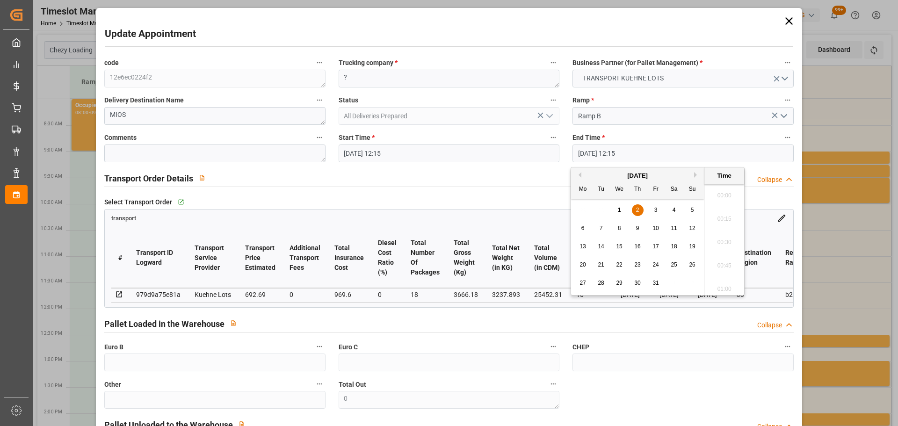
click at [637, 146] on input "02-10-2025 12:15" at bounding box center [683, 154] width 221 height 18
click at [638, 211] on span "2" at bounding box center [637, 210] width 3 height 7
click at [728, 261] on li "12:30" at bounding box center [725, 262] width 40 height 23
type input "02-10-2025 12:30"
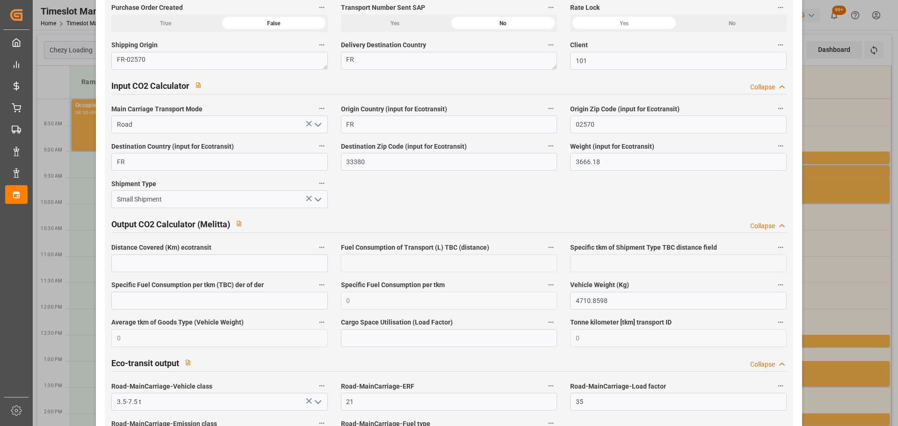
scroll to position [1561, 0]
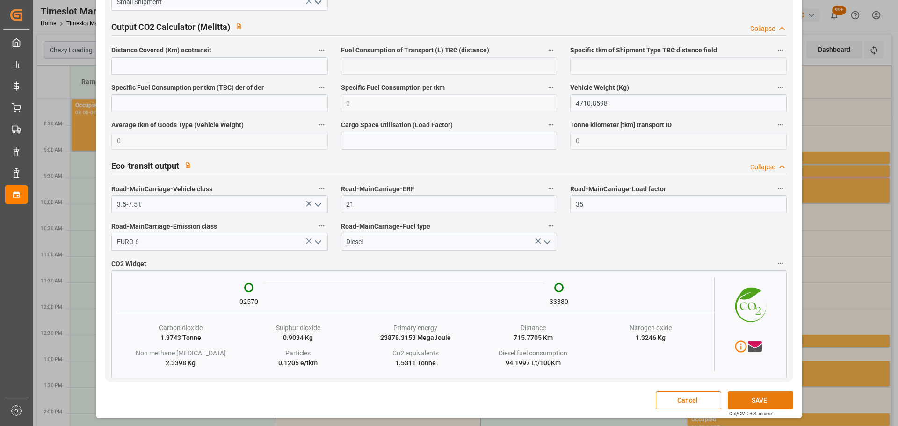
click at [740, 395] on button "SAVE" at bounding box center [760, 401] width 65 height 18
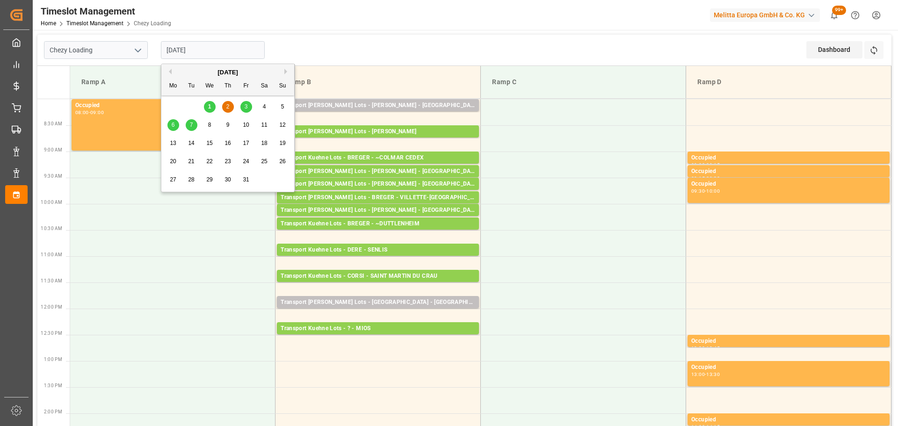
drag, startPoint x: 213, startPoint y: 46, endPoint x: 213, endPoint y: 52, distance: 5.6
click at [213, 46] on input "02-10-2025" at bounding box center [213, 50] width 104 height 18
click at [212, 103] on div "1" at bounding box center [210, 107] width 12 height 11
type input "01-10-2025"
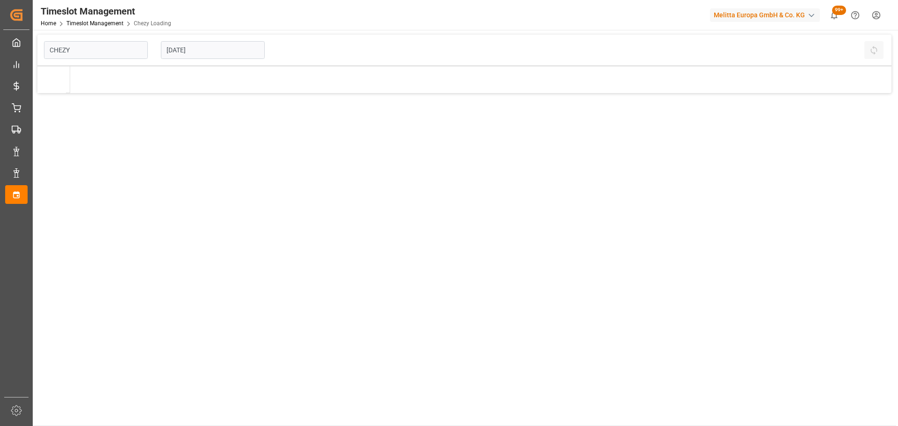
type input "Chezy Loading"
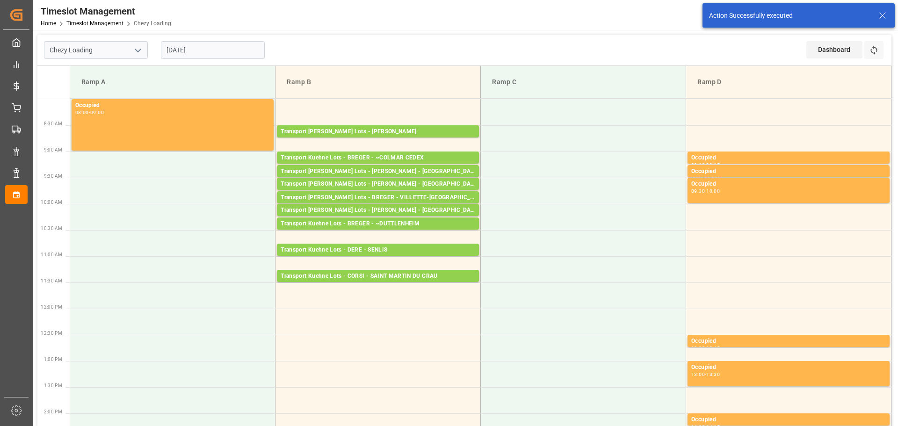
click at [283, 103] on td at bounding box center [378, 112] width 205 height 26
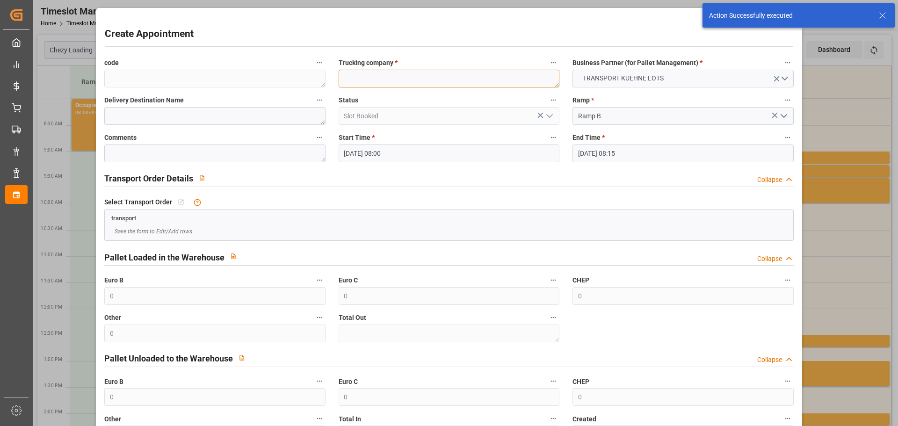
click at [393, 76] on textarea at bounding box center [449, 79] width 221 height 18
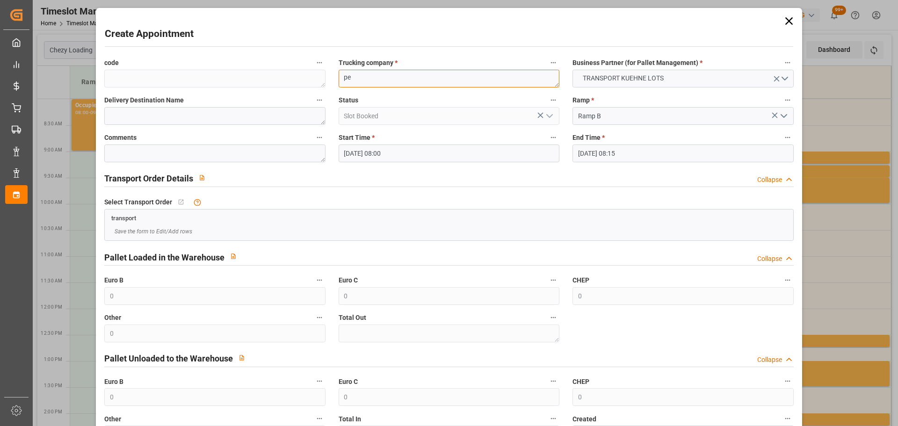
type textarea "p"
type textarea "PEDRETTI"
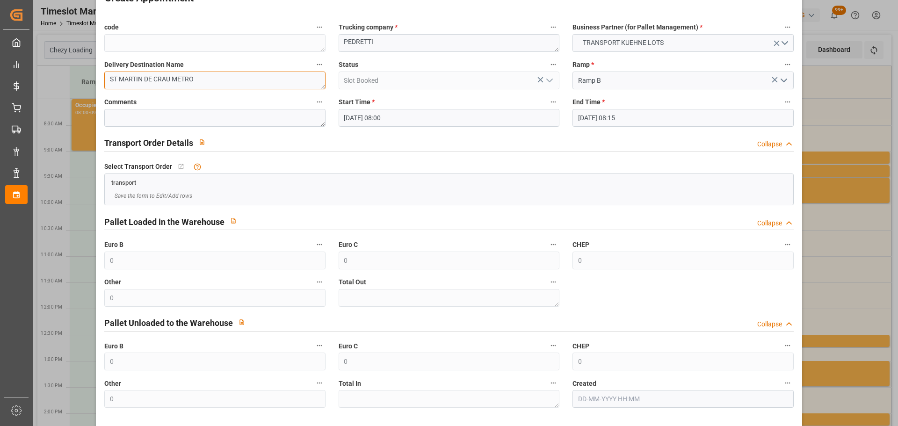
scroll to position [72, 0]
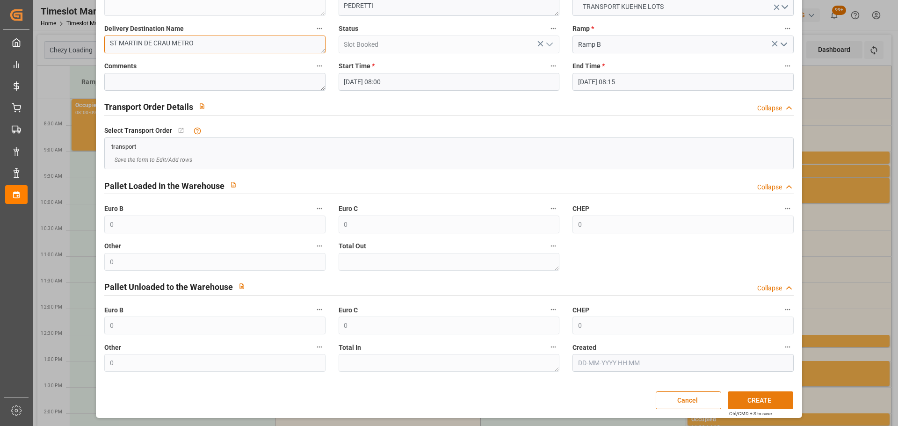
type textarea "ST MARTIN DE CRAU METRO"
click at [738, 398] on button "CREATE" at bounding box center [760, 401] width 65 height 18
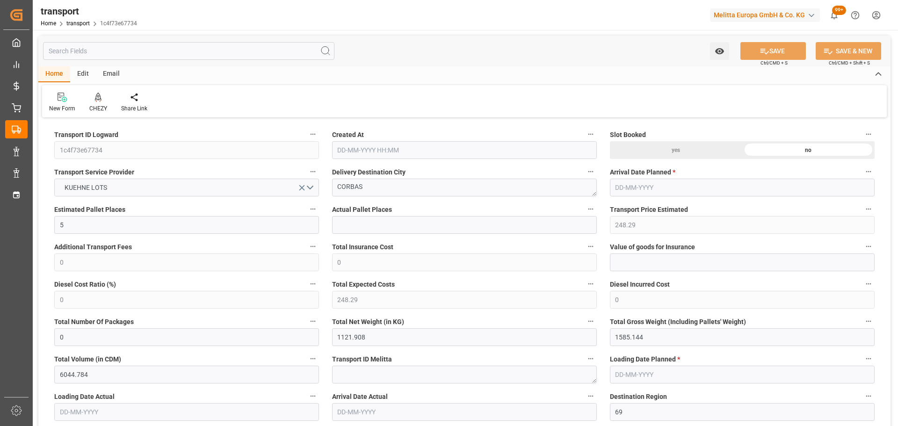
type input "[DATE] 11:29"
type input "[DATE]"
click at [99, 103] on div "CHEZY" at bounding box center [98, 102] width 32 height 21
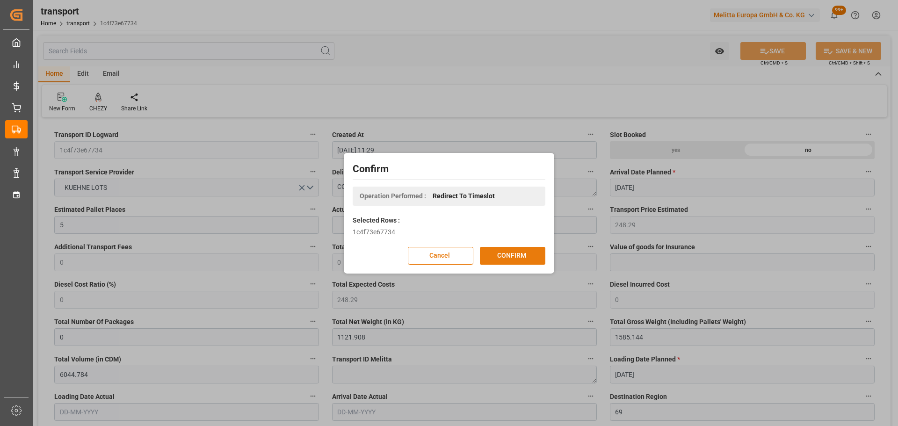
click at [518, 251] on button "CONFIRM" at bounding box center [512, 256] width 65 height 18
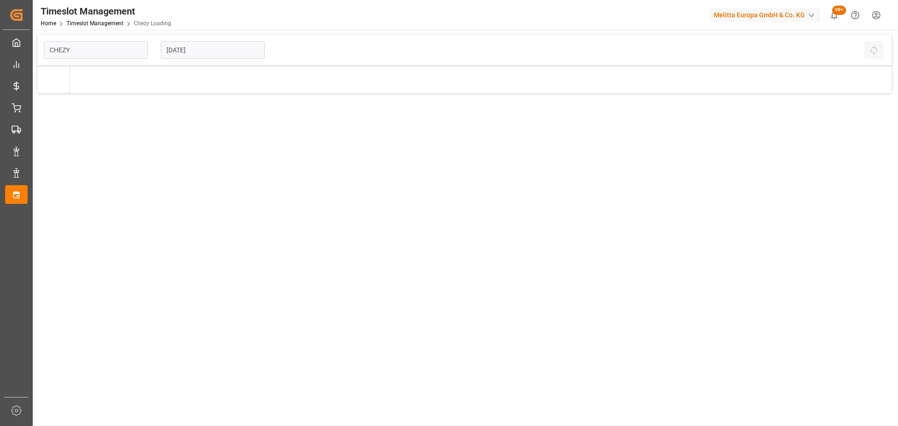
type input "Chezy Loading"
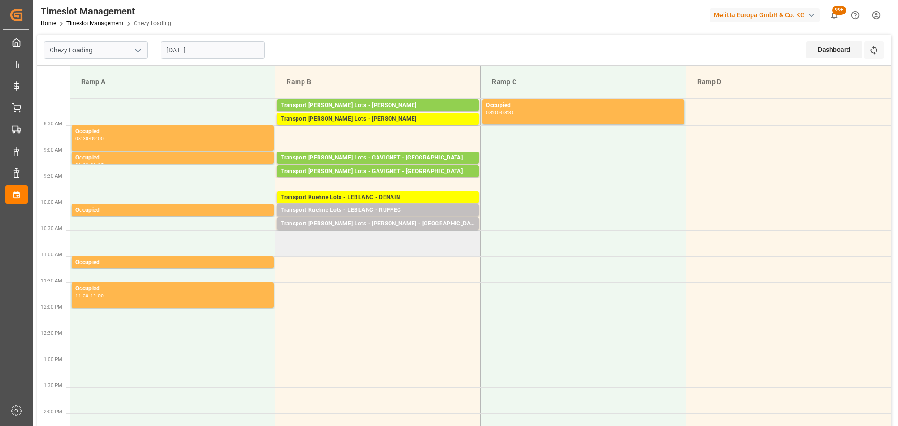
click at [283, 249] on td at bounding box center [378, 243] width 205 height 26
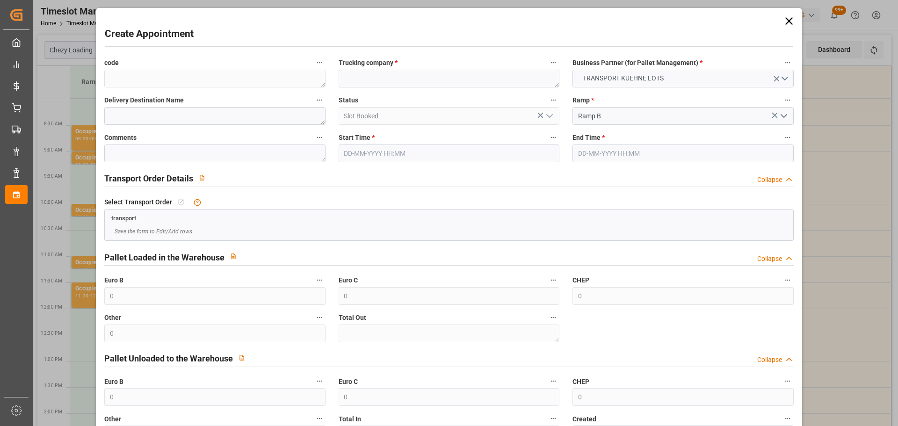
type input "03-10-2025 10:30"
type input "03-10-2025 11:00"
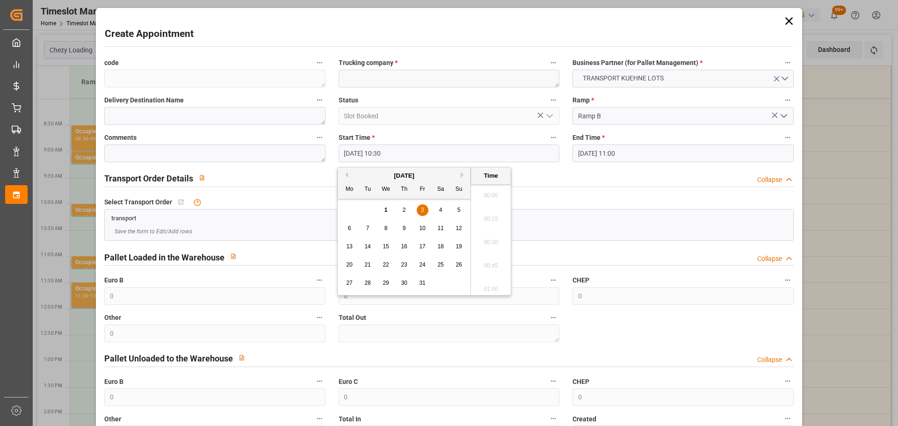
click at [378, 150] on input "03-10-2025 10:30" at bounding box center [449, 154] width 221 height 18
click at [424, 210] on div "3" at bounding box center [423, 210] width 12 height 11
click at [487, 261] on li "10:45" at bounding box center [491, 262] width 40 height 23
type input "03-10-2025 10:45"
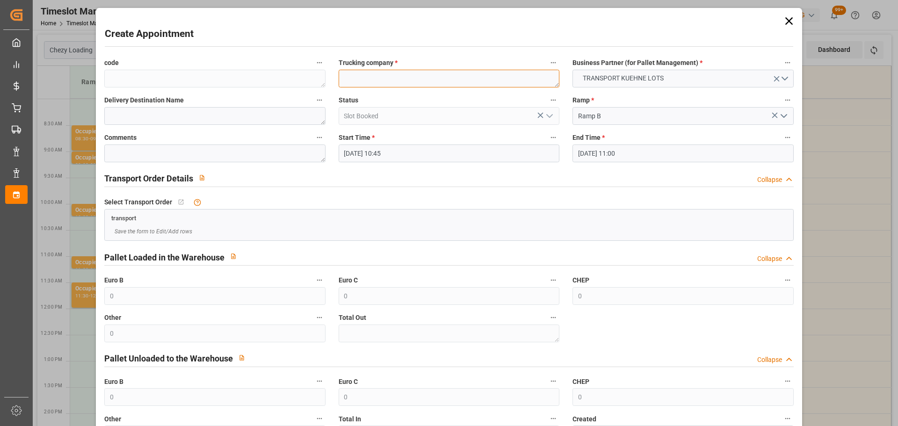
click at [396, 73] on textarea at bounding box center [449, 79] width 221 height 18
type textarea "BREGER"
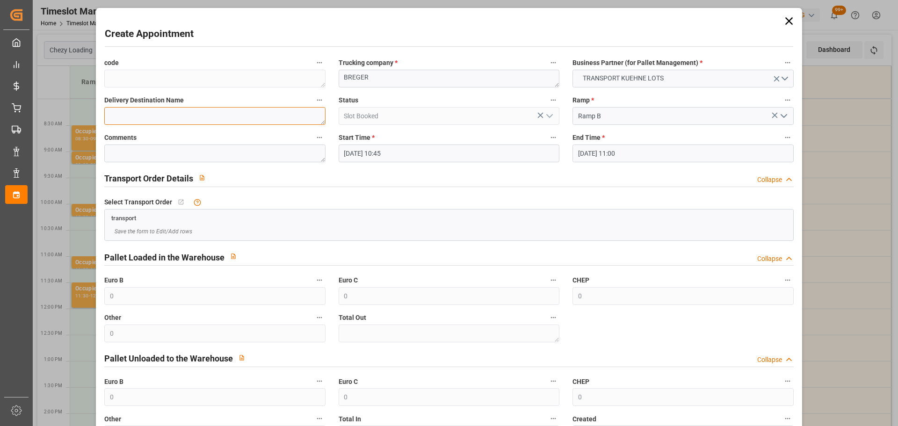
click at [174, 120] on textarea at bounding box center [214, 116] width 221 height 18
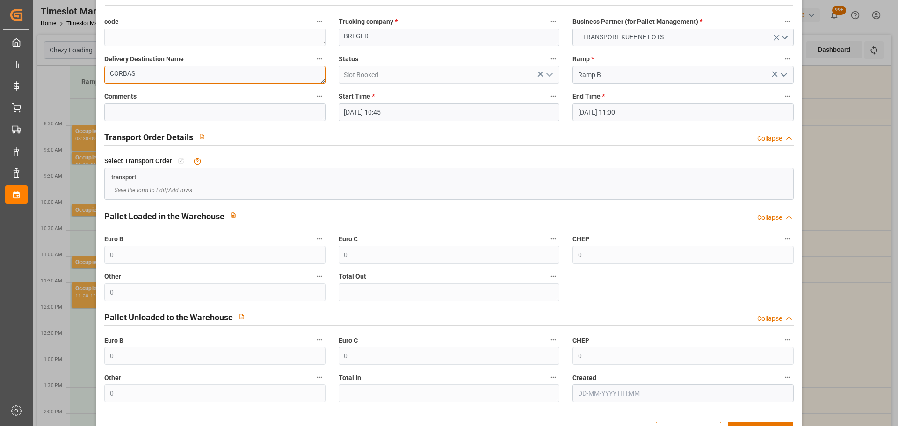
scroll to position [72, 0]
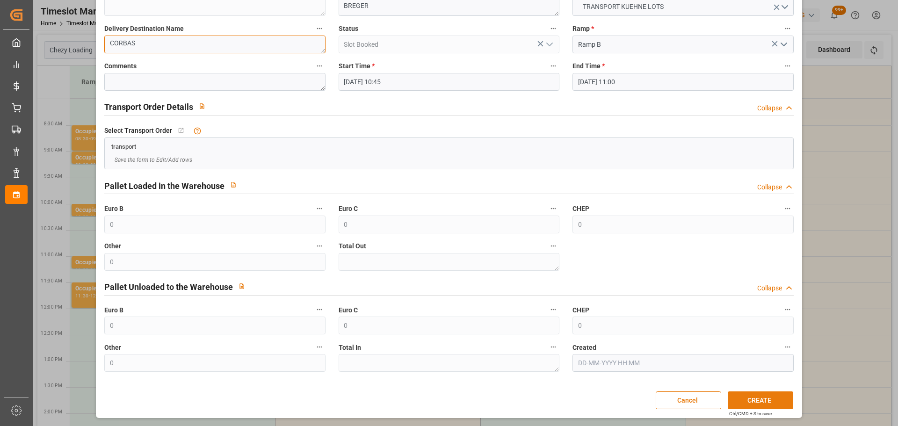
type textarea "CORBAS"
click at [758, 401] on button "CREATE" at bounding box center [760, 401] width 65 height 18
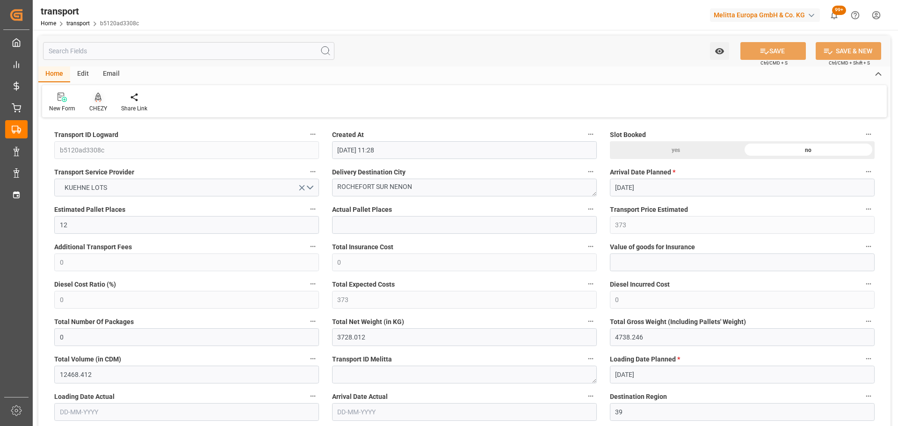
click at [98, 96] on icon at bounding box center [98, 97] width 7 height 8
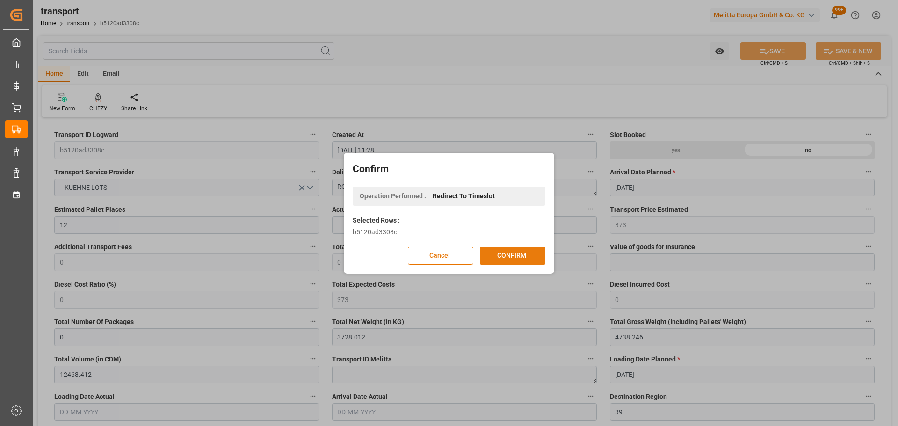
click at [525, 251] on button "CONFIRM" at bounding box center [512, 256] width 65 height 18
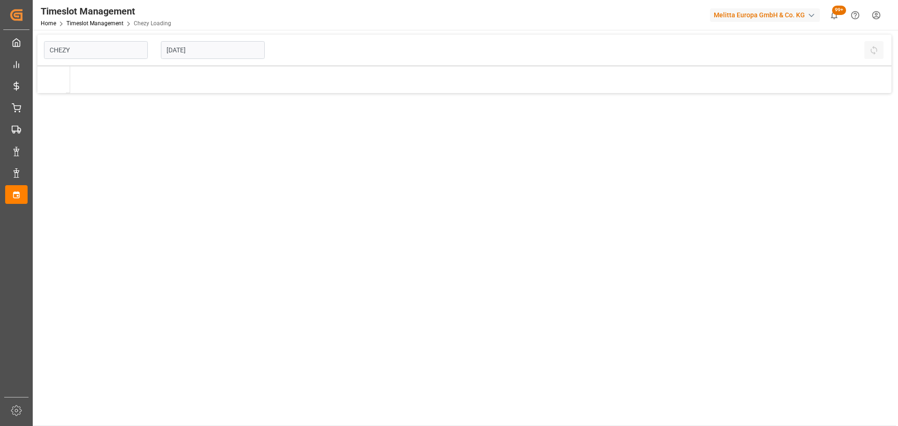
type input "Chezy Loading"
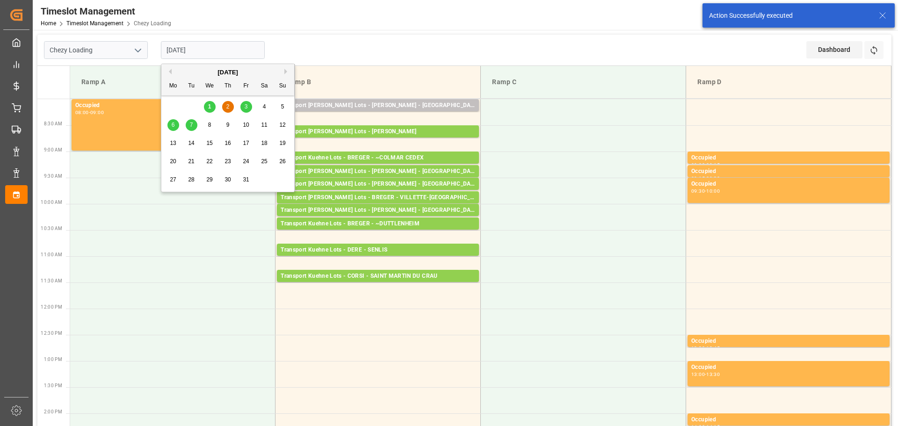
click at [224, 50] on input "[DATE]" at bounding box center [213, 50] width 104 height 18
click at [249, 103] on div "3" at bounding box center [246, 107] width 12 height 11
type input "[DATE]"
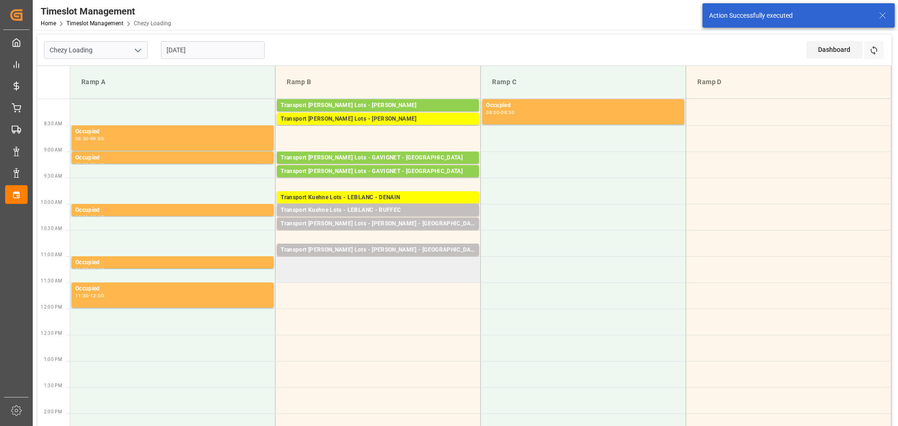
click at [283, 262] on td at bounding box center [378, 269] width 205 height 26
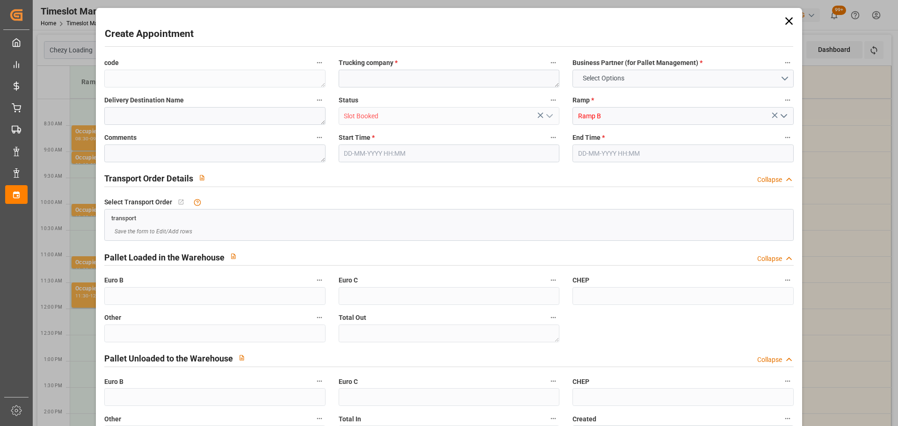
type input "0"
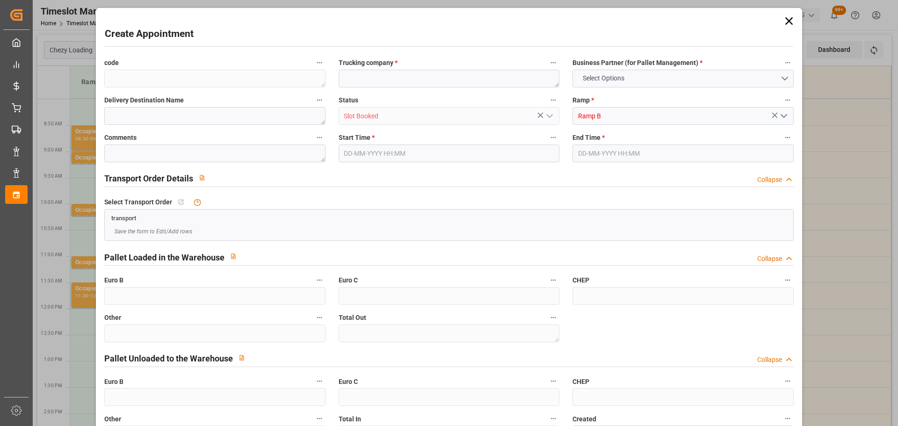
type input "0"
type input "[DATE] 11:00"
click at [614, 152] on input "[DATE] 11:30" at bounding box center [683, 154] width 221 height 18
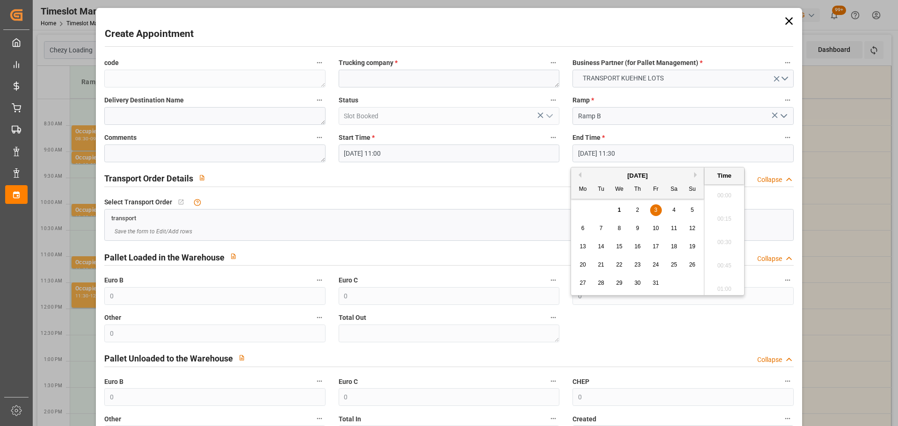
scroll to position [1032, 0]
click at [655, 209] on span "3" at bounding box center [655, 210] width 3 height 7
click at [718, 214] on li "11:15" at bounding box center [725, 215] width 40 height 23
type input "[DATE] 11:15"
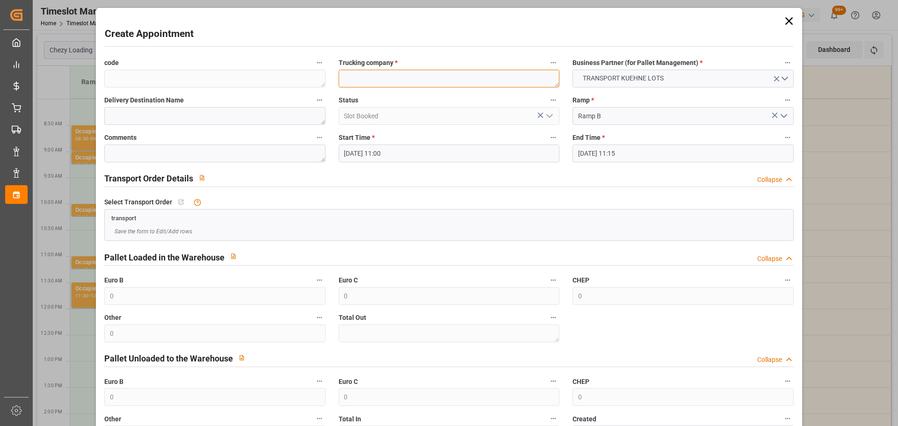
click at [428, 81] on textarea at bounding box center [449, 79] width 221 height 18
type textarea "BREGER"
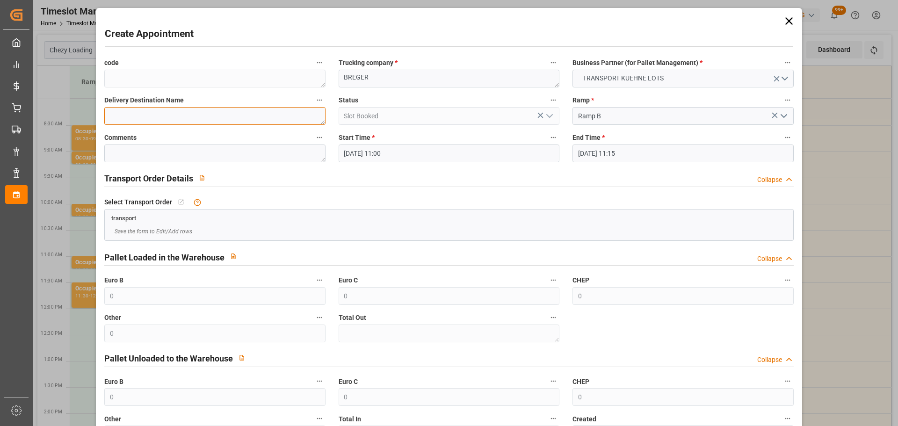
click at [248, 113] on textarea at bounding box center [214, 116] width 221 height 18
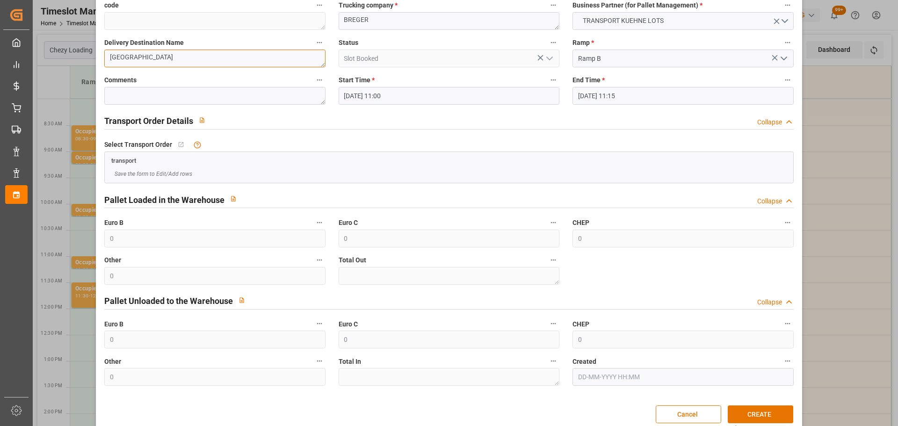
scroll to position [72, 0]
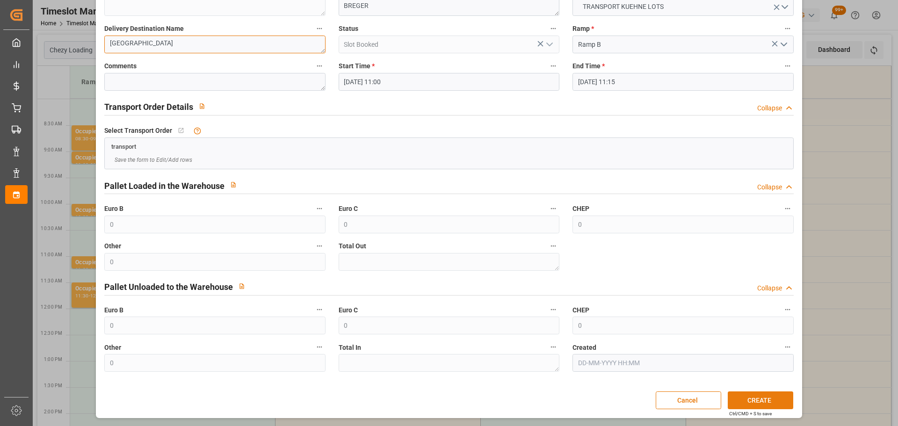
type textarea "[GEOGRAPHIC_DATA]"
click at [778, 401] on button "CREATE" at bounding box center [760, 401] width 65 height 18
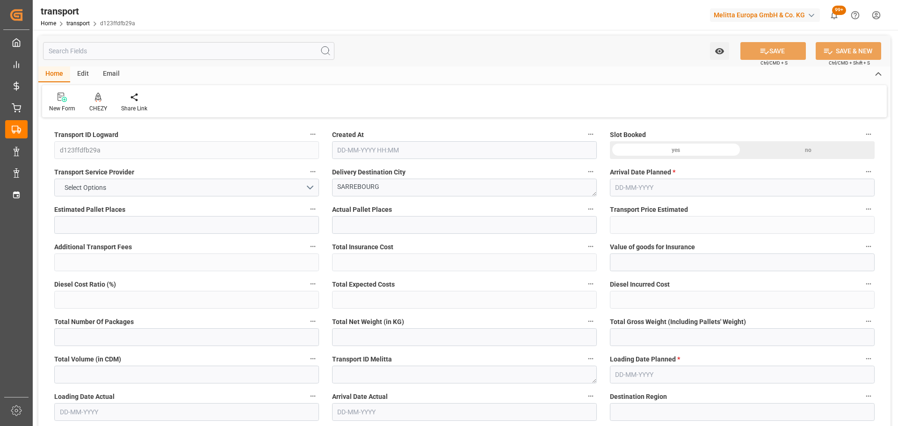
type input "2"
type input "141.18"
type input "0"
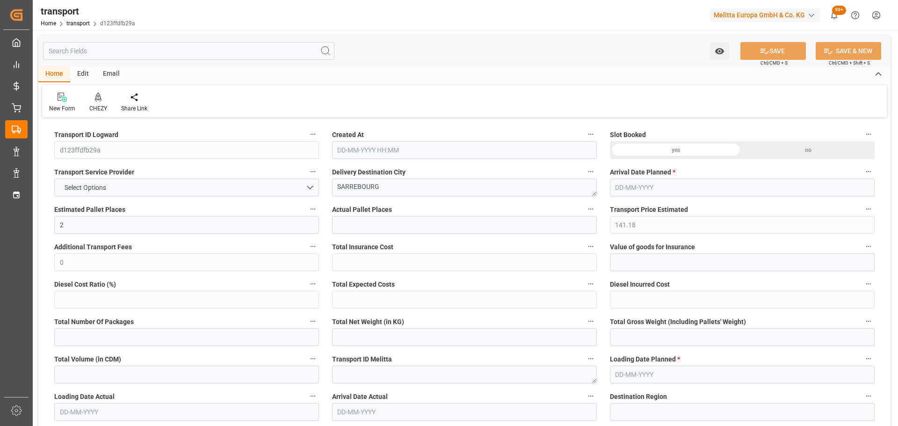
type input "141.18"
type input "0"
type input "42.336"
type input "186"
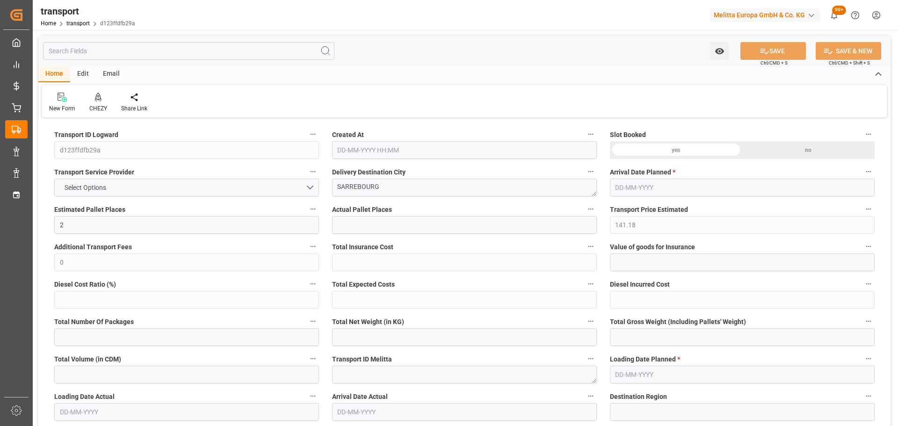
type input "2293.2"
type input "57"
type input "2"
type input "0"
type input "2"
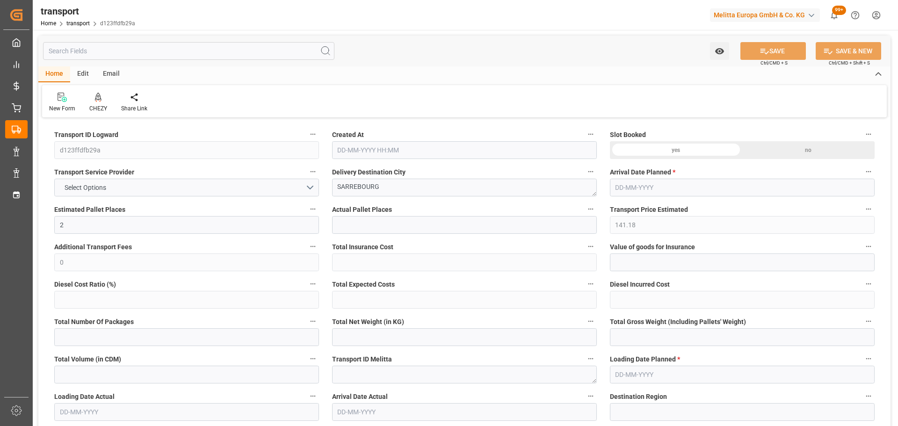
type input "101"
type input "108.486"
type input "0"
type input "4710.8598"
type input "0"
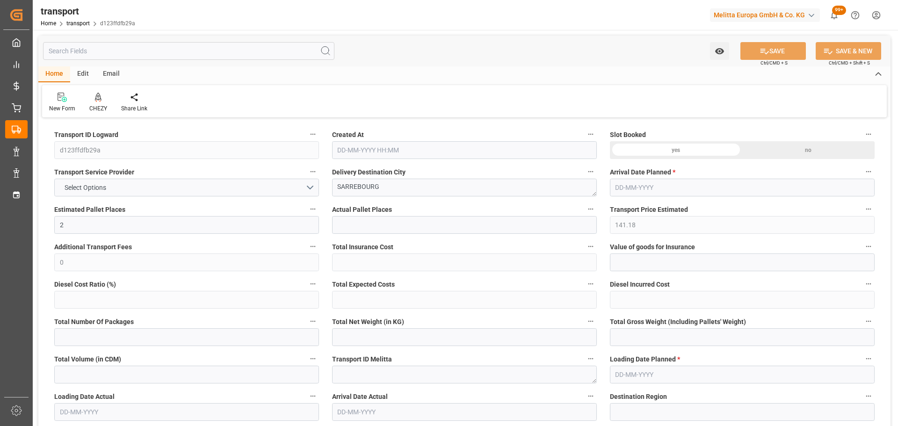
type input "0"
type input "21"
type input "35"
type input "[DATE] 11:31"
type input "[DATE]"
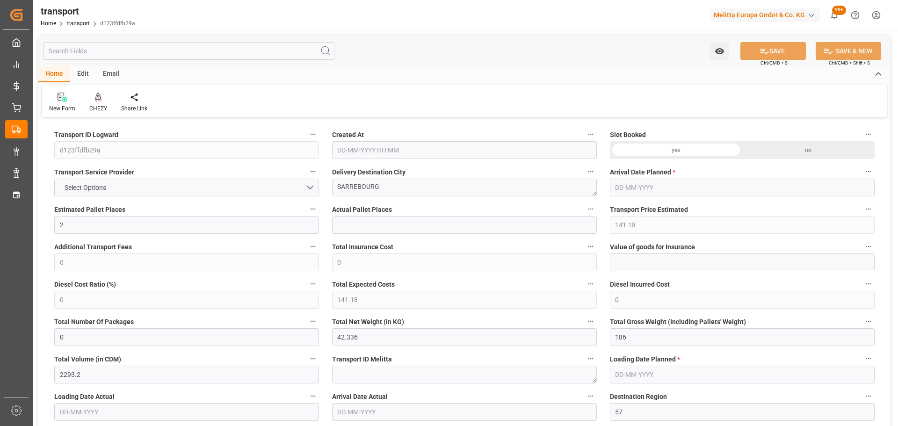
type input "[DATE]"
click at [97, 102] on div "CHEZY" at bounding box center [98, 102] width 32 height 21
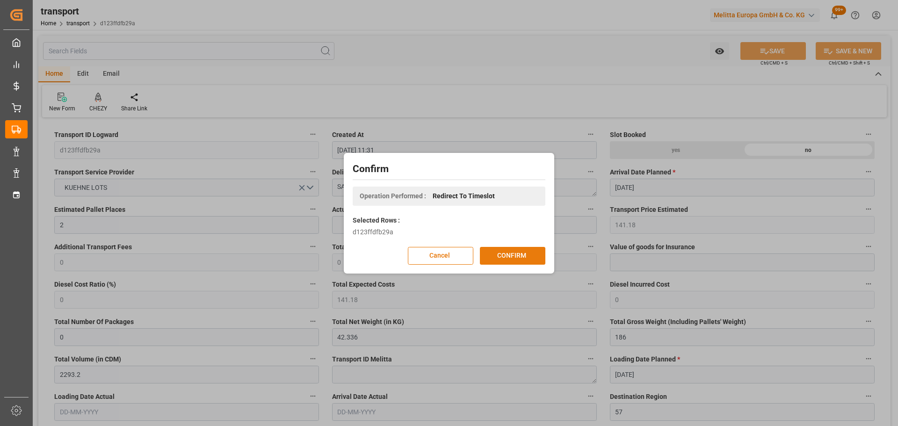
click at [514, 253] on button "CONFIRM" at bounding box center [512, 256] width 65 height 18
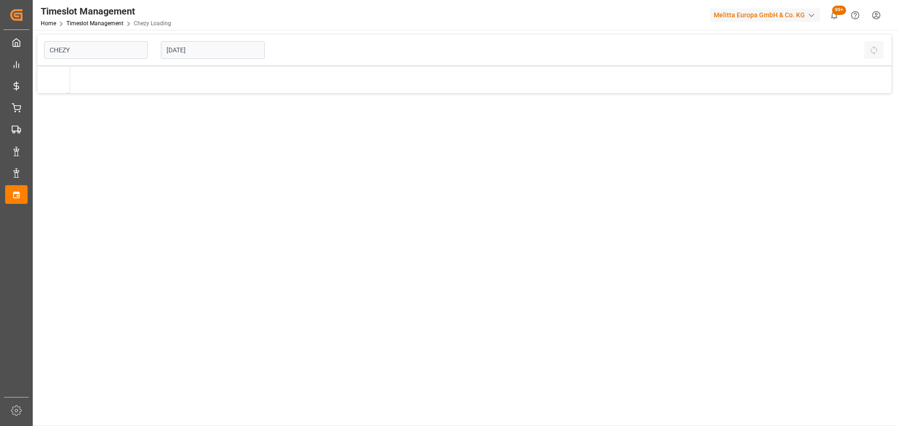
type input "Chezy Loading"
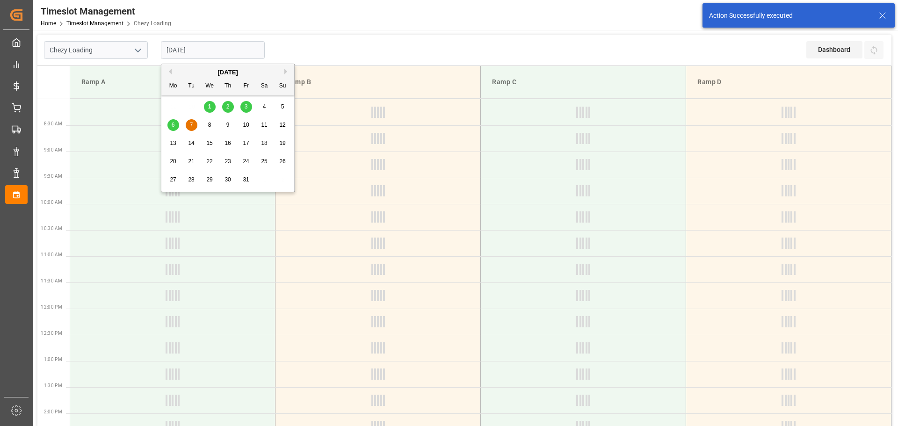
click at [196, 49] on input "[DATE]" at bounding box center [213, 50] width 104 height 18
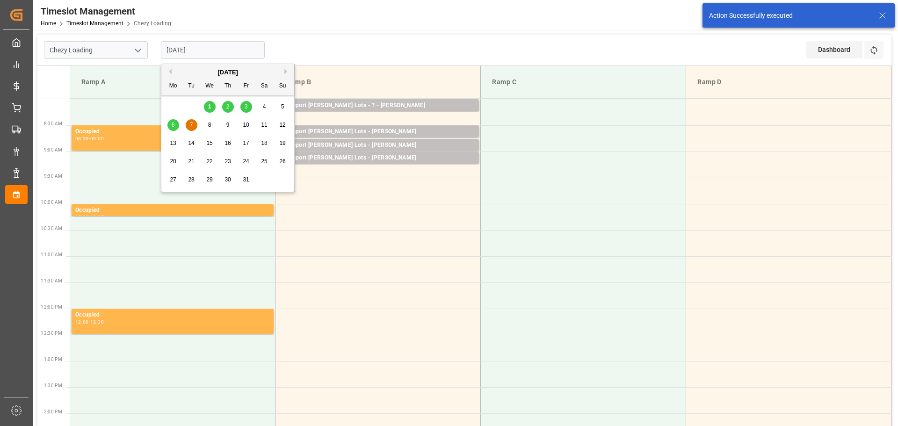
click at [247, 108] on span "3" at bounding box center [246, 106] width 3 height 7
type input "[DATE]"
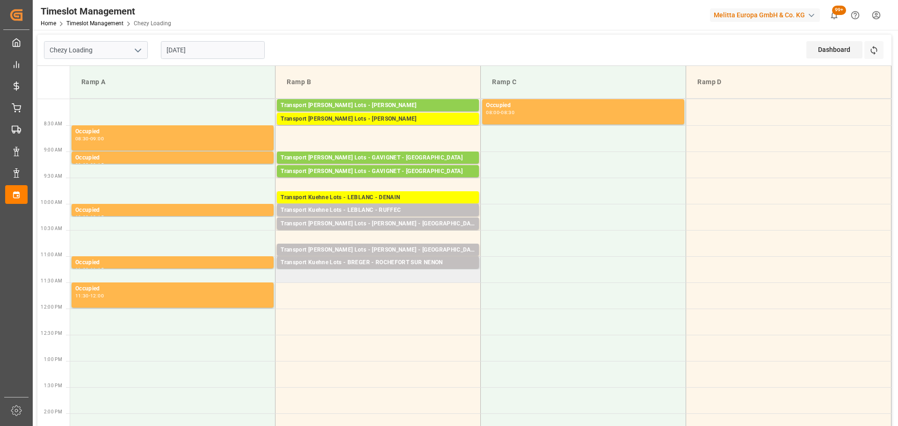
click at [283, 280] on td "Transport [PERSON_NAME] Lots - [PERSON_NAME] SUR [PERSON_NAME] Pallets: 6,TU: 3…" at bounding box center [378, 269] width 205 height 26
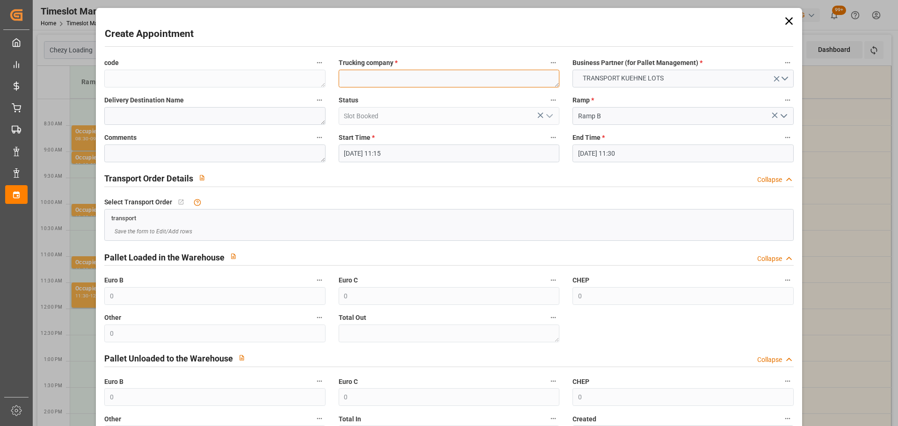
click at [391, 78] on textarea at bounding box center [449, 79] width 221 height 18
type textarea "BREGER"
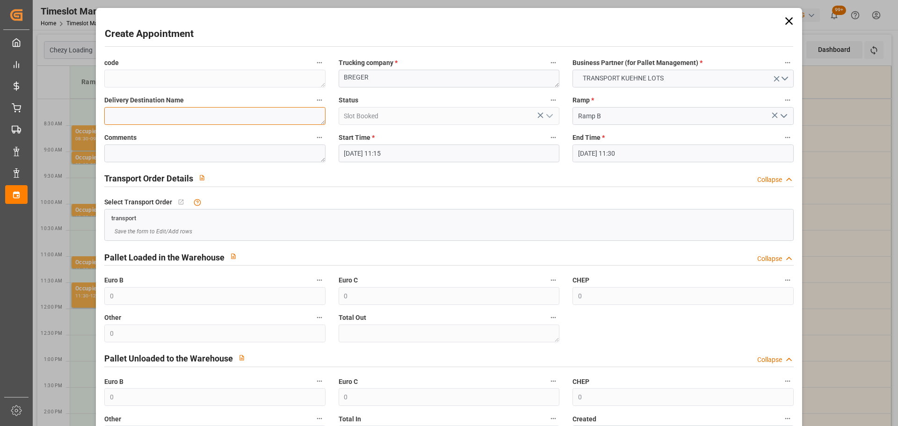
click at [240, 119] on textarea at bounding box center [214, 116] width 221 height 18
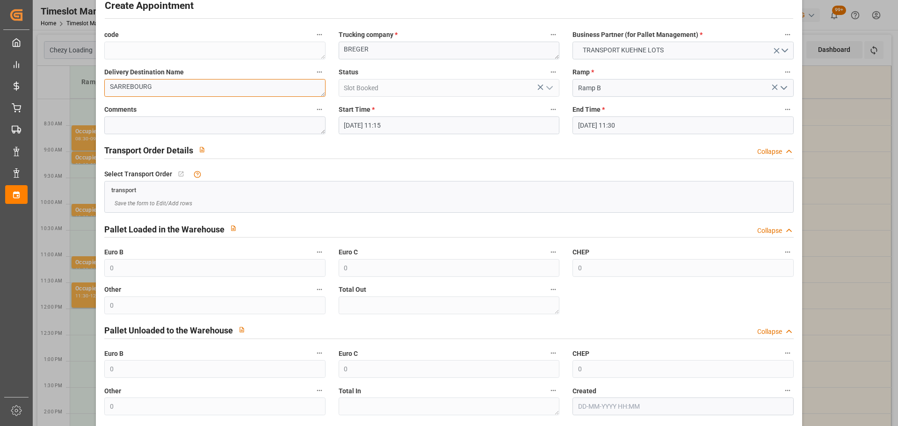
scroll to position [72, 0]
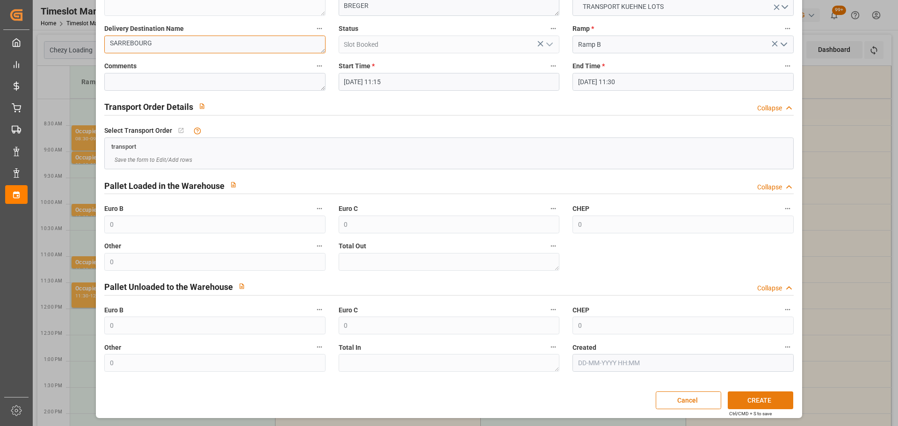
type textarea "SARREBOURG"
click at [747, 401] on button "CREATE" at bounding box center [760, 401] width 65 height 18
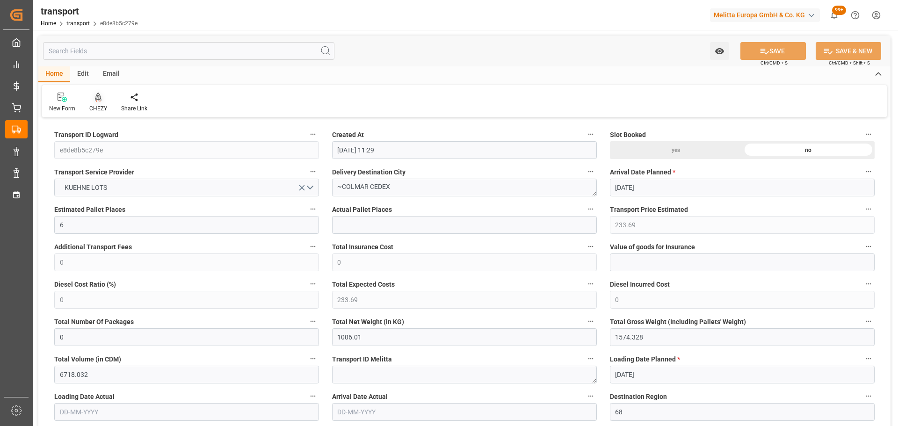
click at [94, 104] on div "CHEZY" at bounding box center [98, 102] width 32 height 21
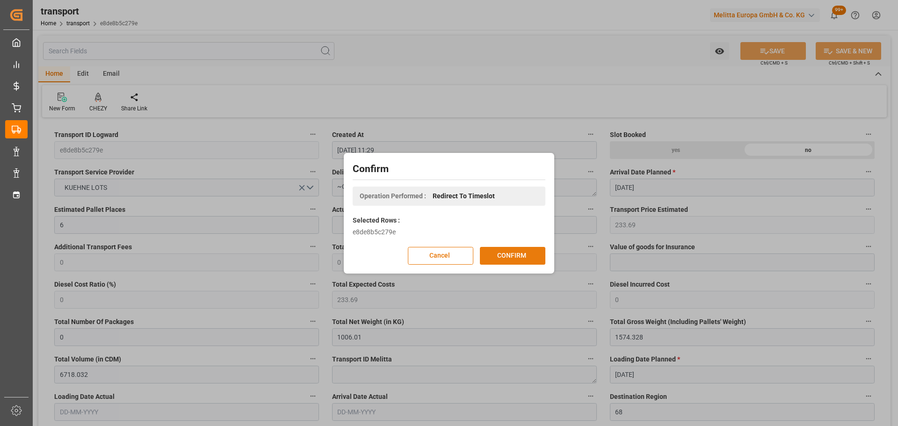
click at [518, 256] on button "CONFIRM" at bounding box center [512, 256] width 65 height 18
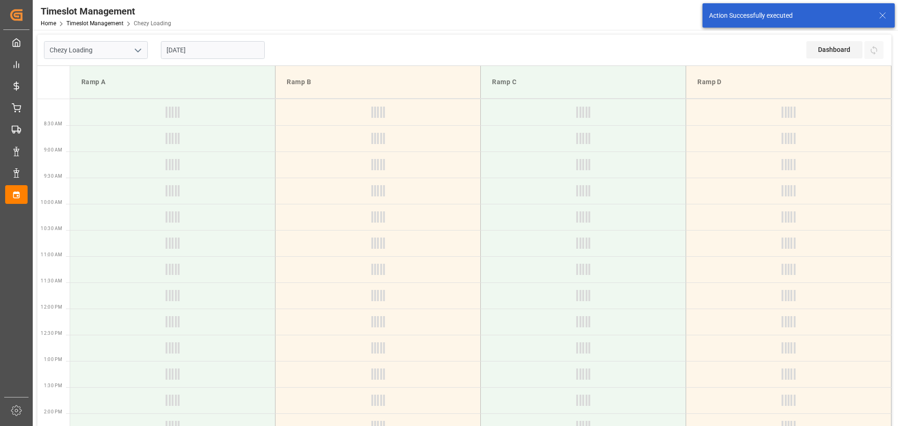
drag, startPoint x: 173, startPoint y: 51, endPoint x: 184, endPoint y: 54, distance: 11.6
click at [174, 51] on input "[DATE]" at bounding box center [213, 50] width 104 height 18
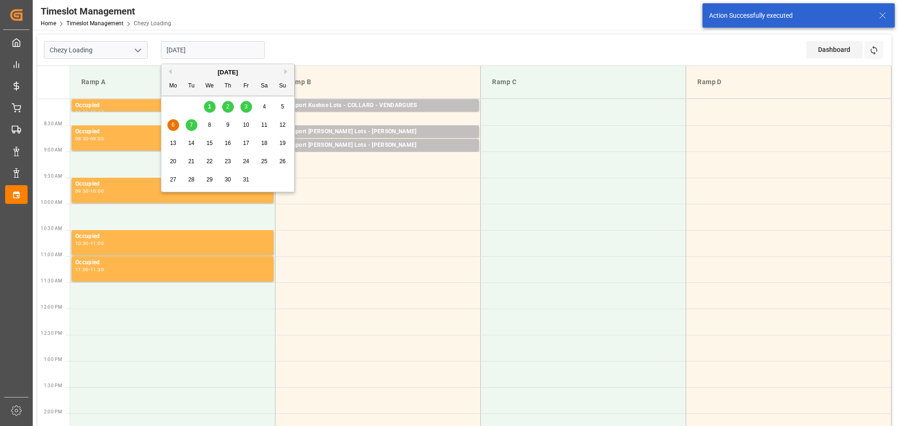
click at [245, 105] on span "3" at bounding box center [246, 106] width 3 height 7
type input "[DATE]"
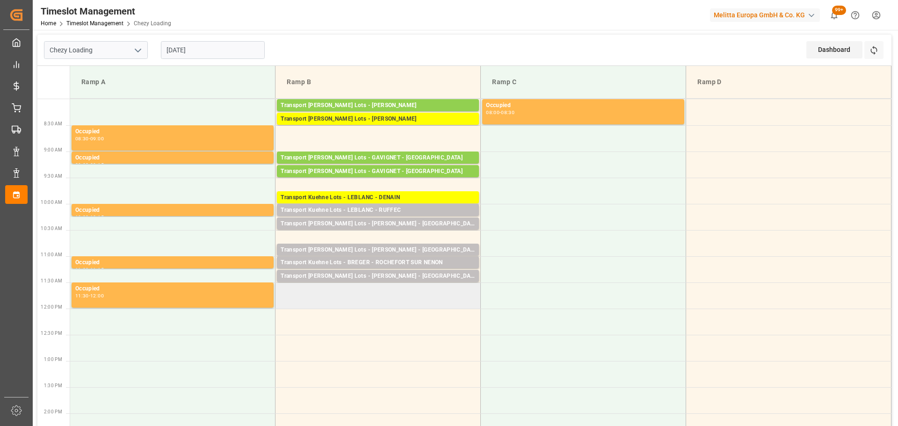
click at [283, 289] on td at bounding box center [378, 296] width 205 height 26
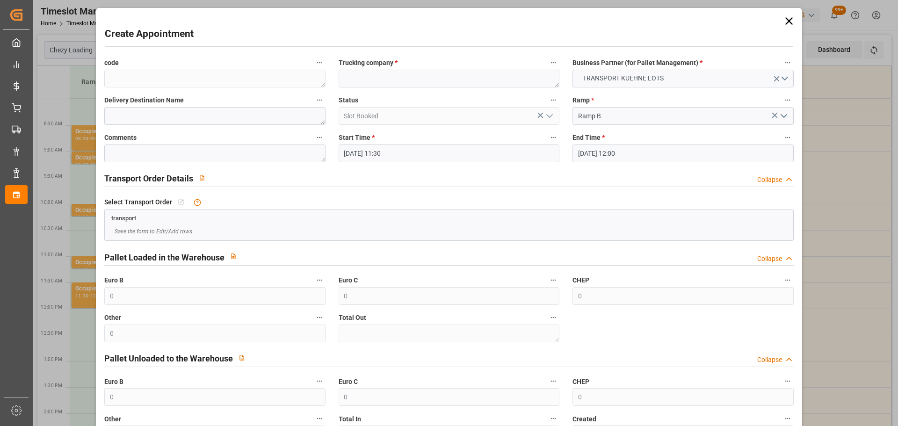
click at [618, 152] on input "[DATE] 12:00" at bounding box center [683, 154] width 221 height 18
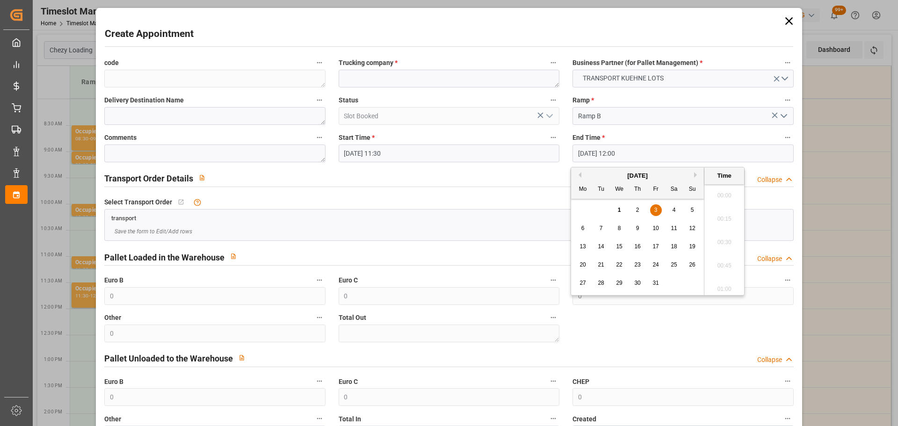
scroll to position [1079, 0]
click at [655, 209] on span "3" at bounding box center [655, 210] width 3 height 7
click at [718, 214] on li "11:45" at bounding box center [725, 215] width 40 height 23
type input "[DATE] 11:45"
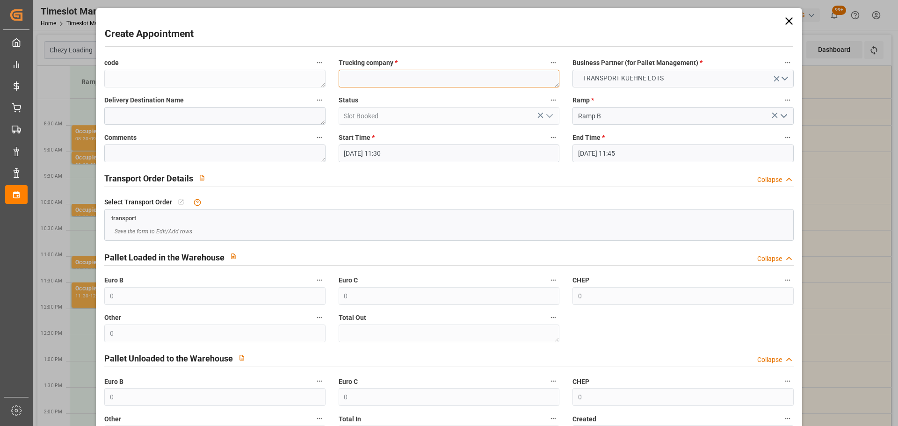
click at [448, 75] on textarea at bounding box center [449, 79] width 221 height 18
type textarea "BREGER"
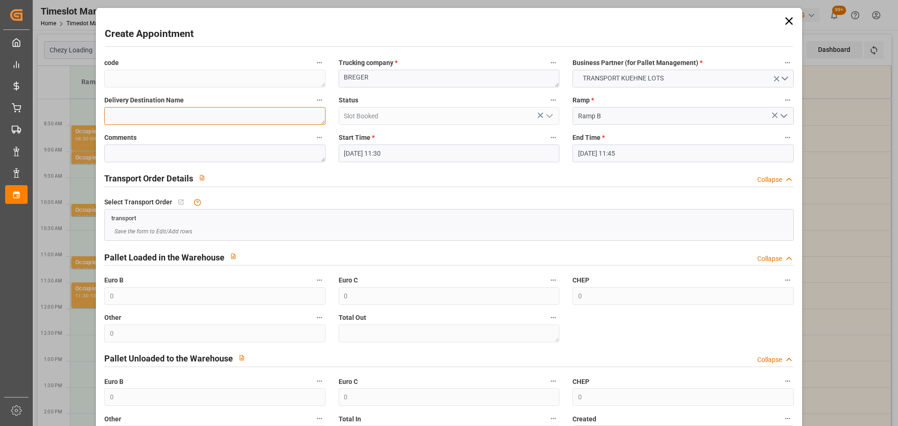
click at [207, 119] on textarea at bounding box center [214, 116] width 221 height 18
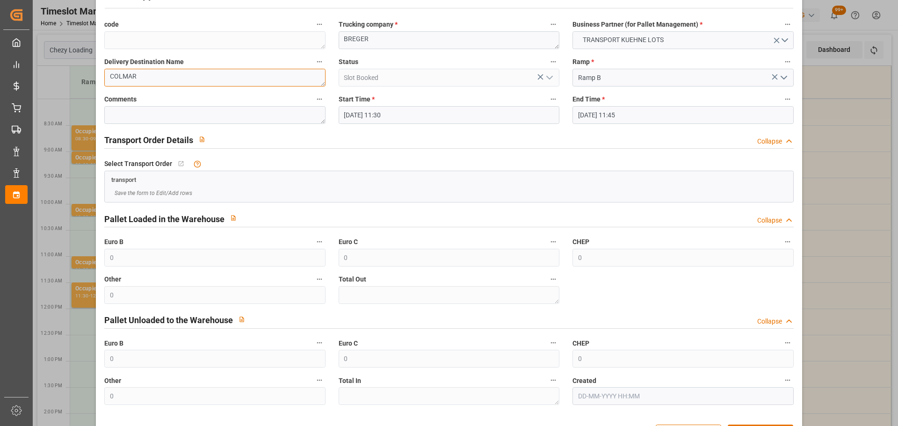
scroll to position [72, 0]
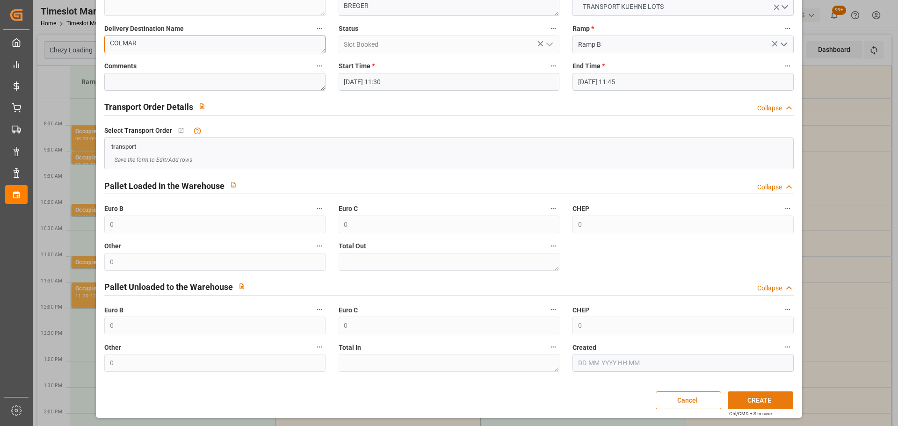
type textarea "COLMAR"
click at [750, 399] on button "CREATE" at bounding box center [760, 401] width 65 height 18
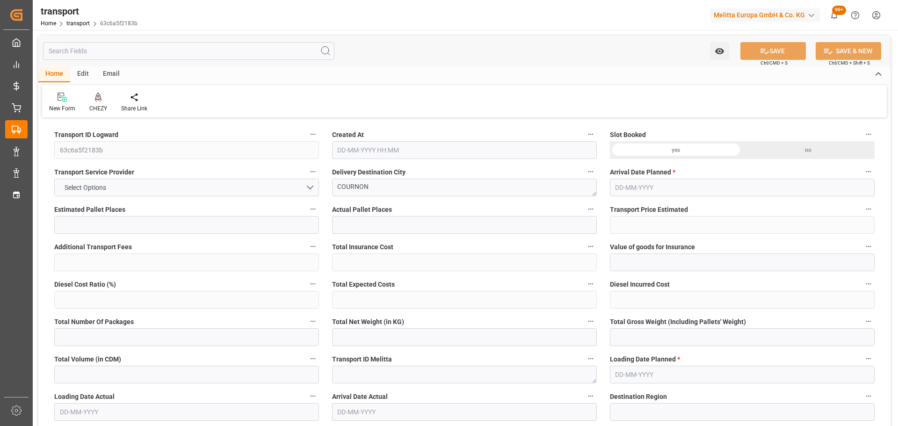
type input "11"
type input "406.71"
type input "0"
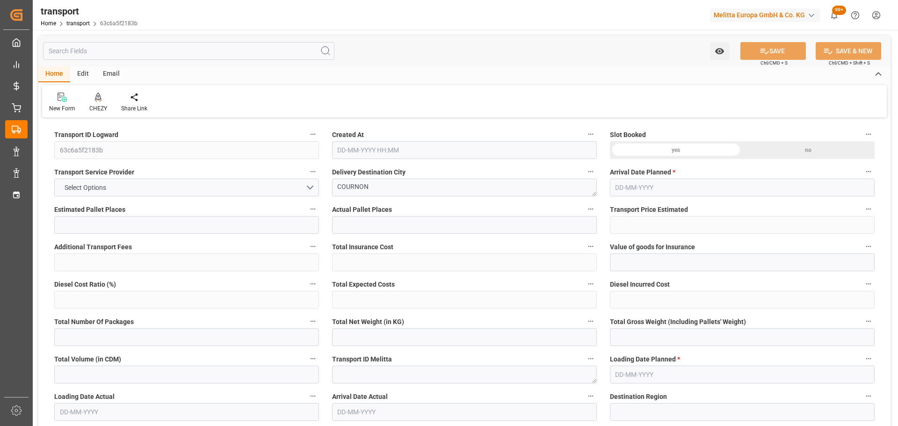
type input "406.71"
type input "0"
type input "2155.46"
type input "3419.464"
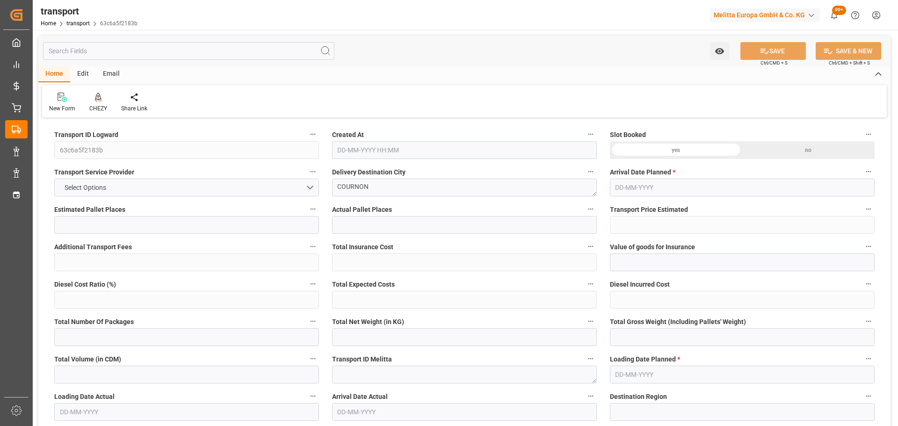
type input "7914.822"
type input "63"
type input "2"
type input "602"
type input "41"
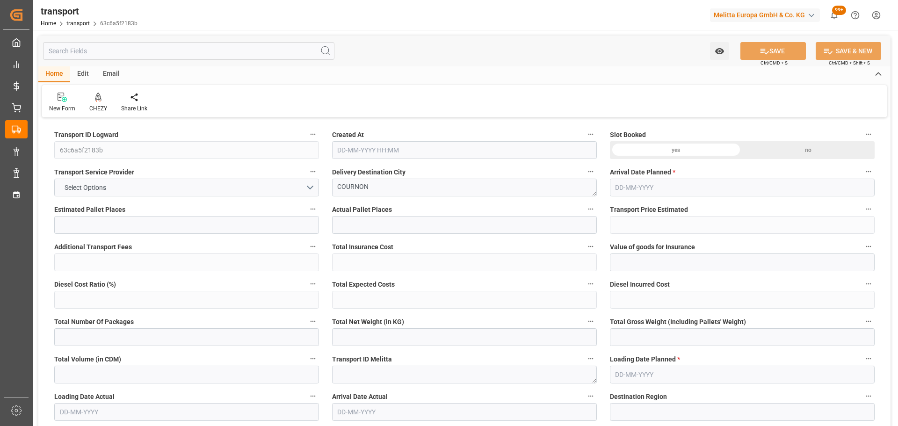
type input "101"
type input "2466.064"
type input "0"
type input "4710.8598"
type input "0"
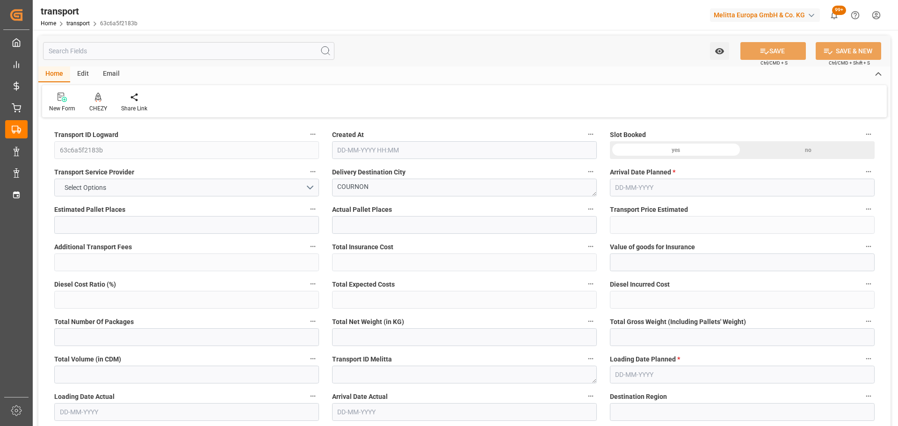
type input "0"
type input "21"
type input "35"
type input "01-10-2025 11:32"
type input "08-10-2025"
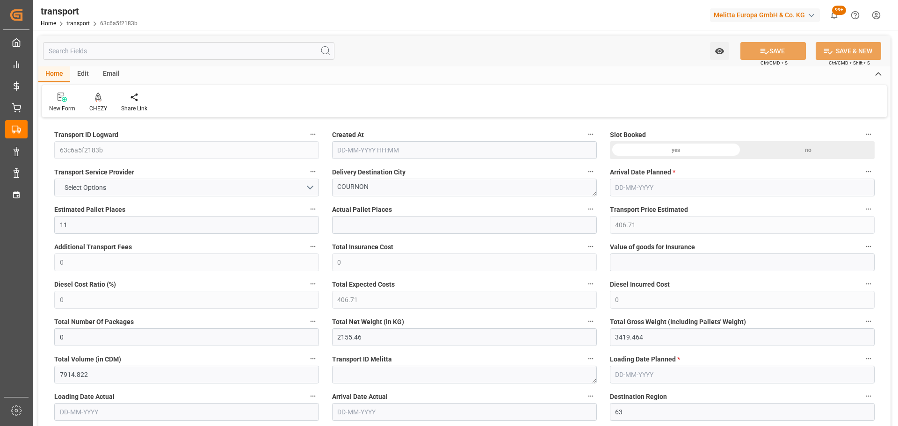
type input "[DATE]"
click at [97, 98] on icon at bounding box center [98, 97] width 7 height 9
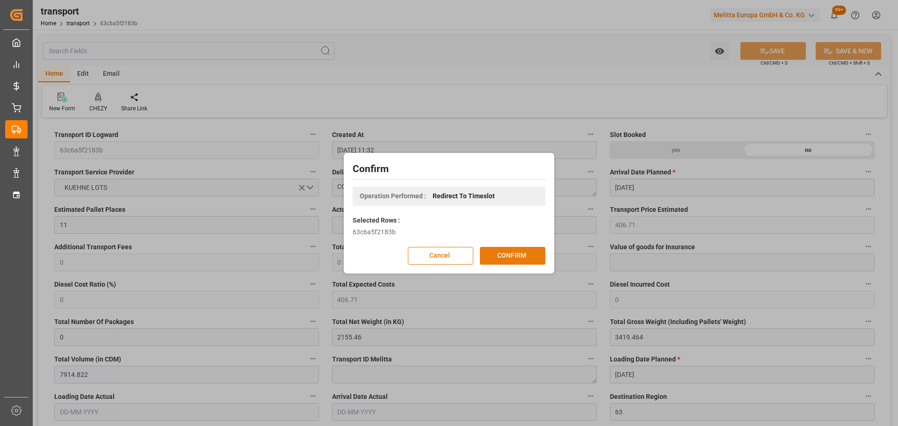
click at [499, 250] on button "CONFIRM" at bounding box center [512, 256] width 65 height 18
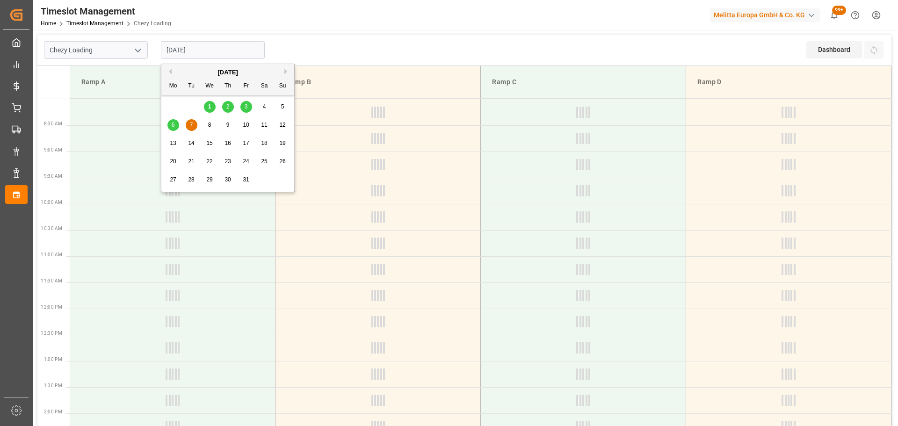
click at [221, 45] on input "[DATE]" at bounding box center [213, 50] width 104 height 18
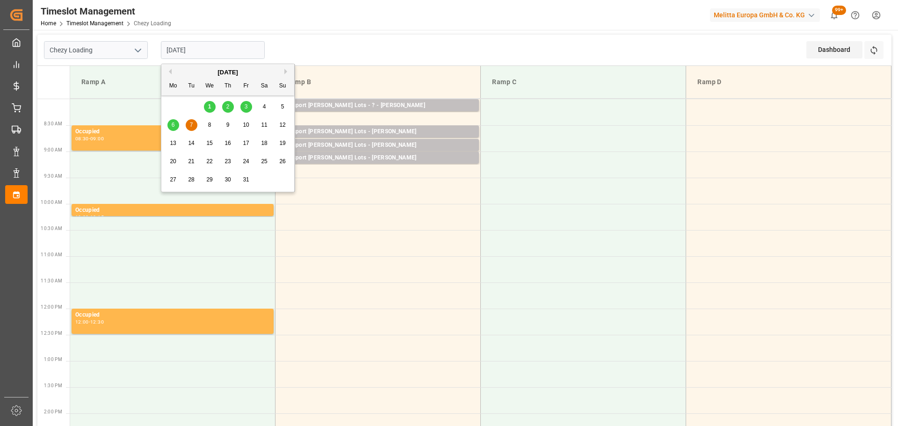
click at [247, 105] on span "3" at bounding box center [246, 106] width 3 height 7
type input "[DATE]"
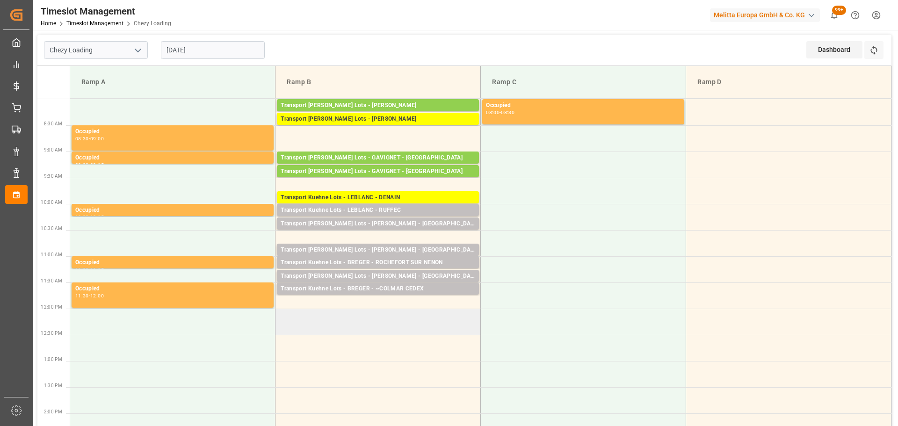
click at [281, 315] on td at bounding box center [378, 322] width 205 height 26
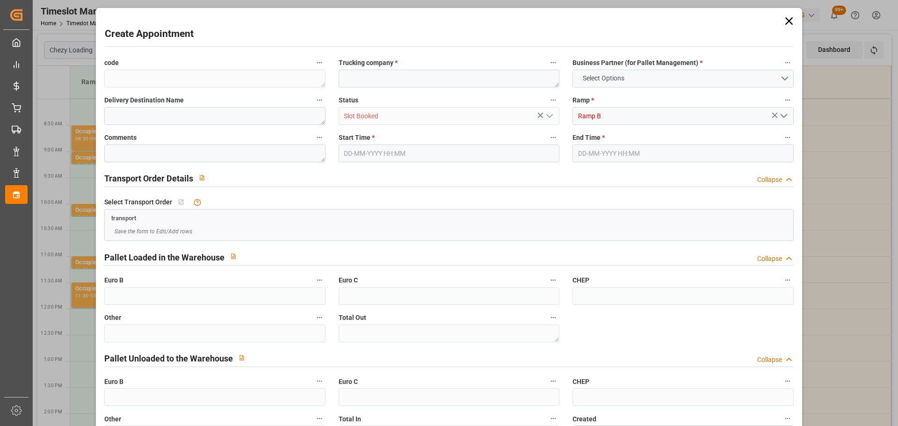
type input "0"
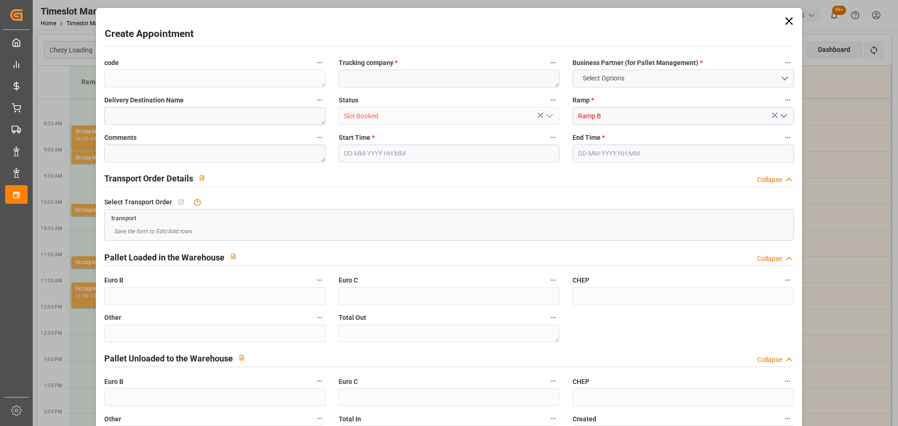
type input "0"
type input "[DATE] 12:00"
type input "[DATE] 12:30"
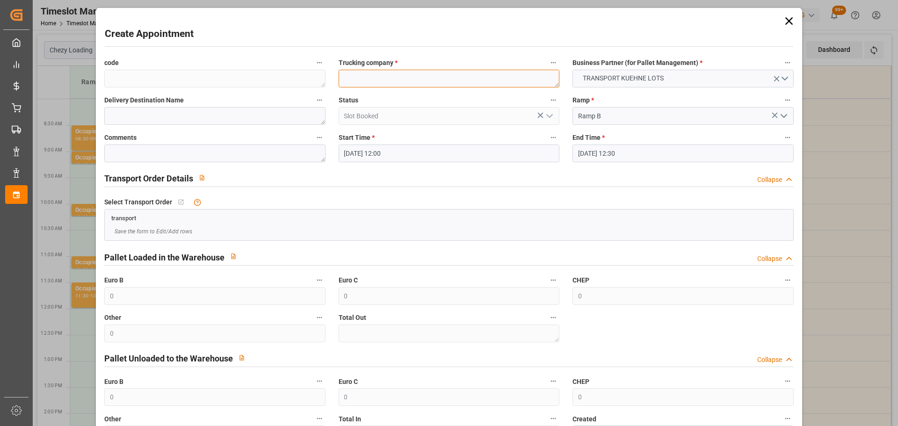
click at [409, 81] on textarea at bounding box center [449, 79] width 221 height 18
type textarea "?"
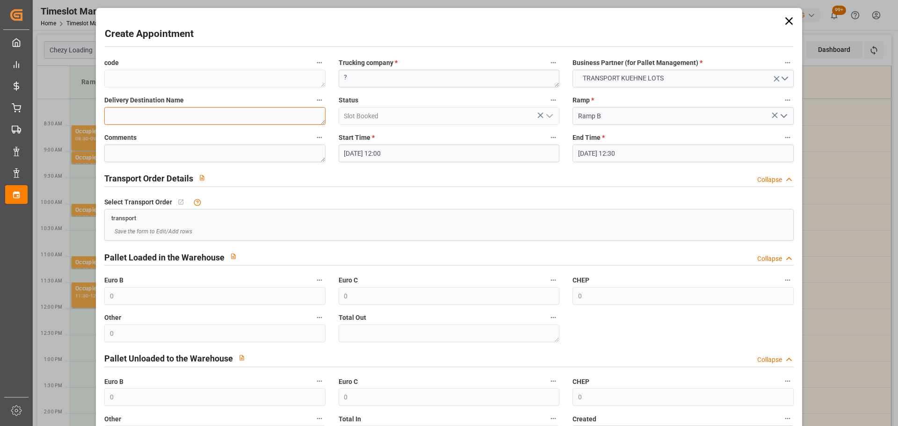
click at [231, 122] on textarea at bounding box center [214, 116] width 221 height 18
type textarea "COURNON"
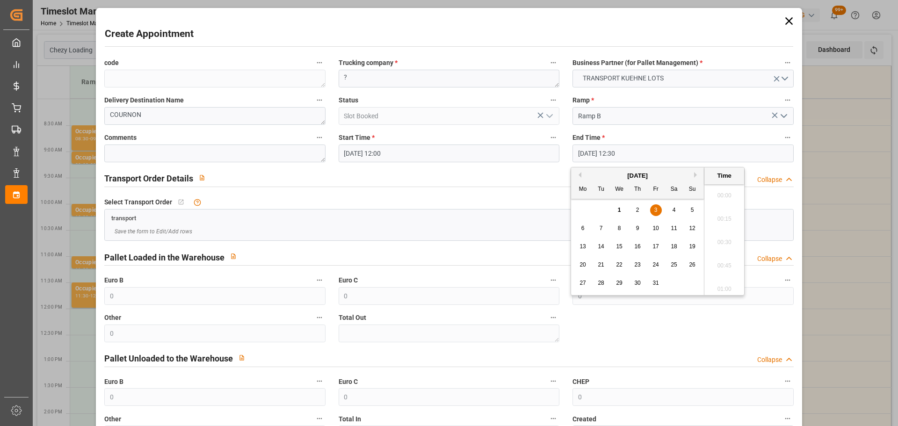
click at [605, 152] on input "03-10-2025 12:30" at bounding box center [683, 154] width 221 height 18
click at [655, 211] on span "3" at bounding box center [655, 210] width 3 height 7
click at [719, 211] on li "12:15" at bounding box center [725, 215] width 40 height 23
type input "03-10-2025 12:15"
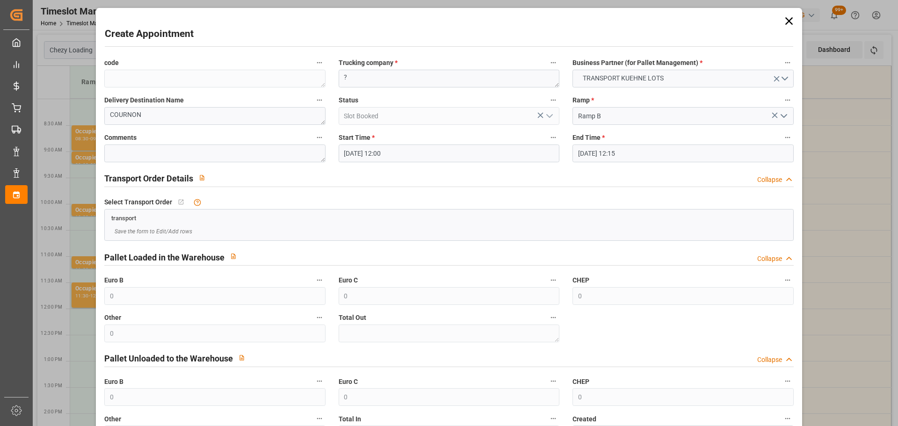
scroll to position [72, 0]
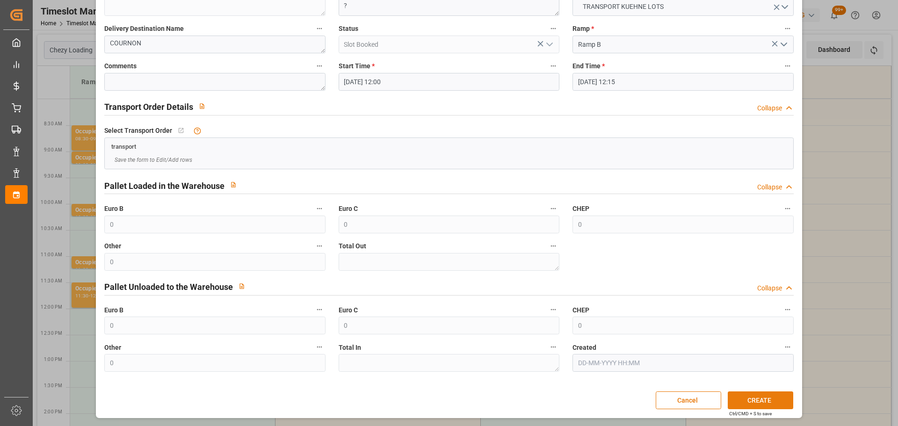
click at [770, 405] on button "CREATE" at bounding box center [760, 401] width 65 height 18
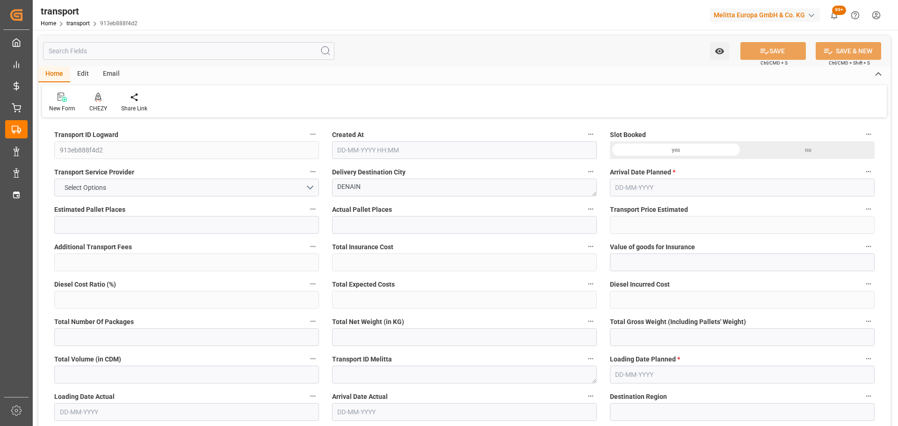
type input "4"
type input "156.17"
type input "0"
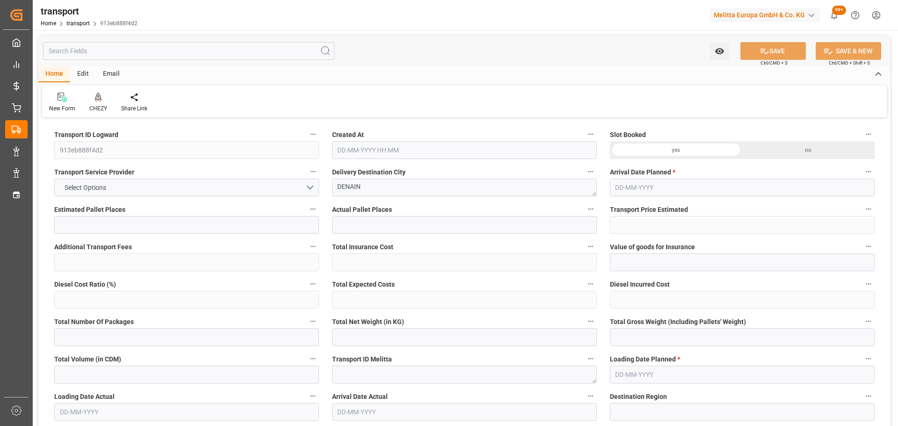
type input "156.17"
type input "0"
type input "897.663"
type input "1085.049"
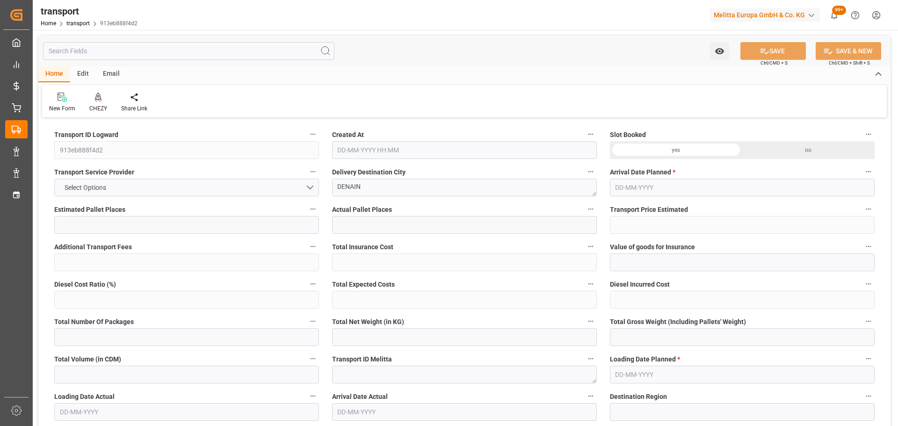
type input "3331.701"
type input "59"
type input "0"
type input "359"
type input "4"
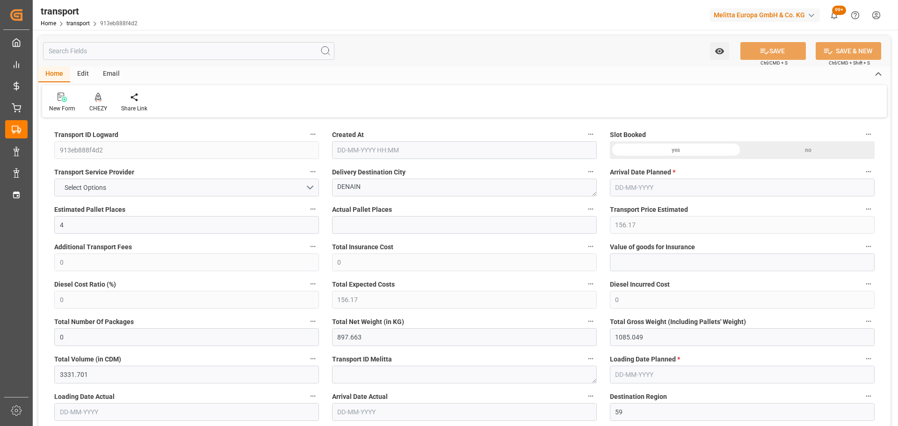
type input "101"
type input "993.049"
type input "0"
type input "4710.8598"
type input "0"
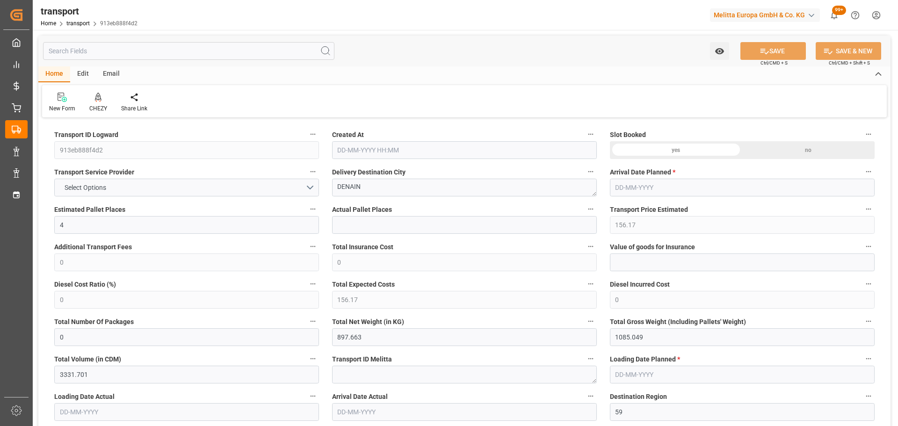
type input "0"
type input "21"
type input "35"
type input "01-10-2025 11:31"
type input "08-10-2025"
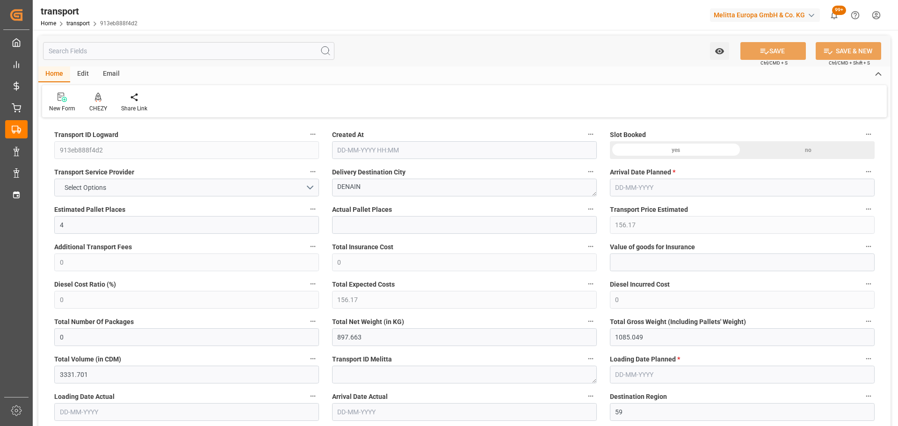
type input "[DATE]"
click at [100, 104] on div "CHEZY" at bounding box center [98, 102] width 32 height 21
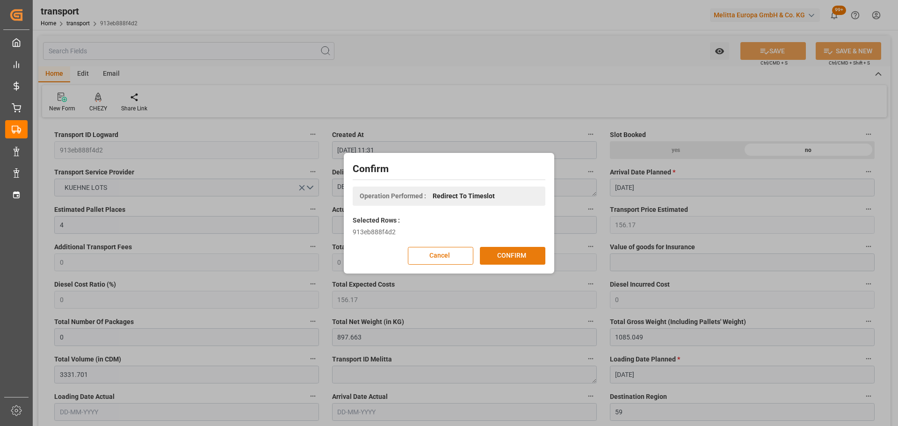
click at [531, 249] on button "CONFIRM" at bounding box center [512, 256] width 65 height 18
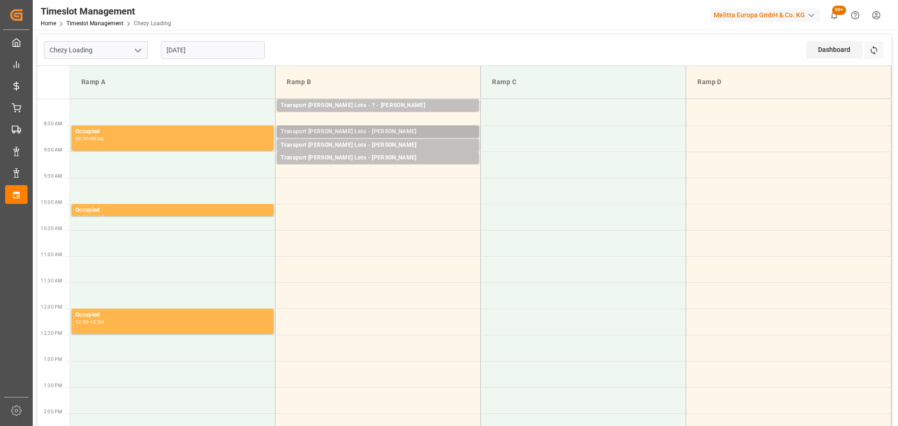
click at [341, 128] on div "Transport [PERSON_NAME] Lots - [PERSON_NAME]" at bounding box center [378, 131] width 195 height 9
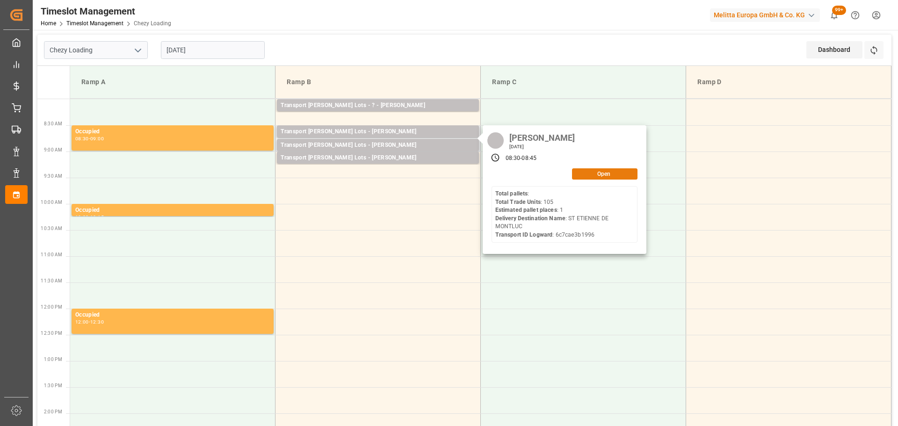
click at [597, 168] on button "Open" at bounding box center [604, 173] width 65 height 11
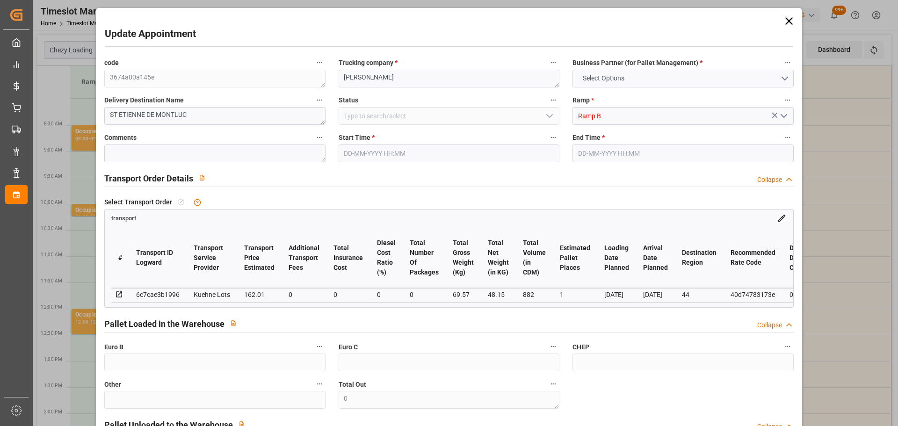
type input "1"
type input "162.01"
type input "0"
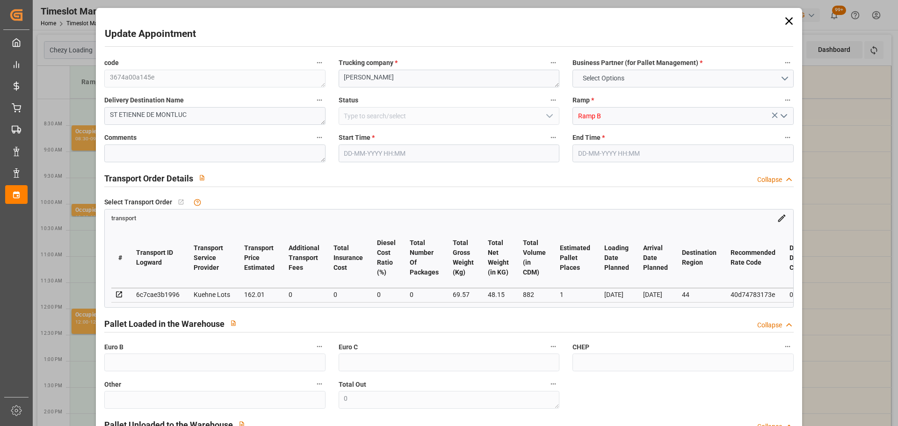
type input "162.01"
type input "0"
type input "48.15"
type input "92.57"
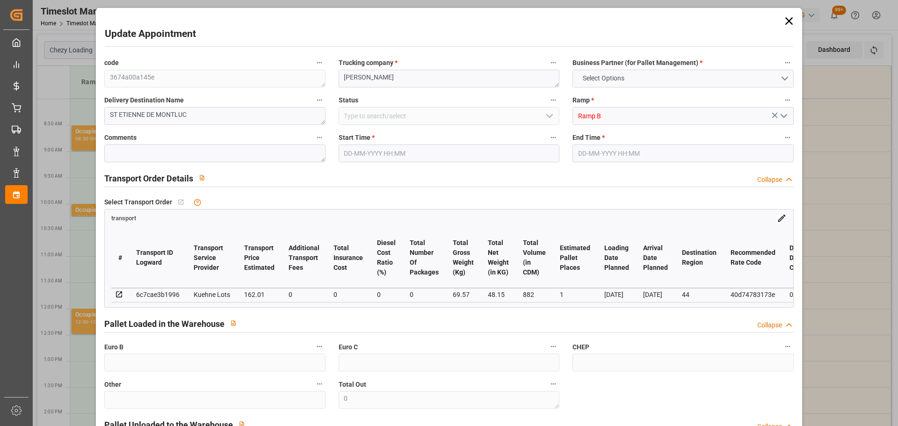
type input "882"
type input "44"
type input "0"
type input "105"
type input "1"
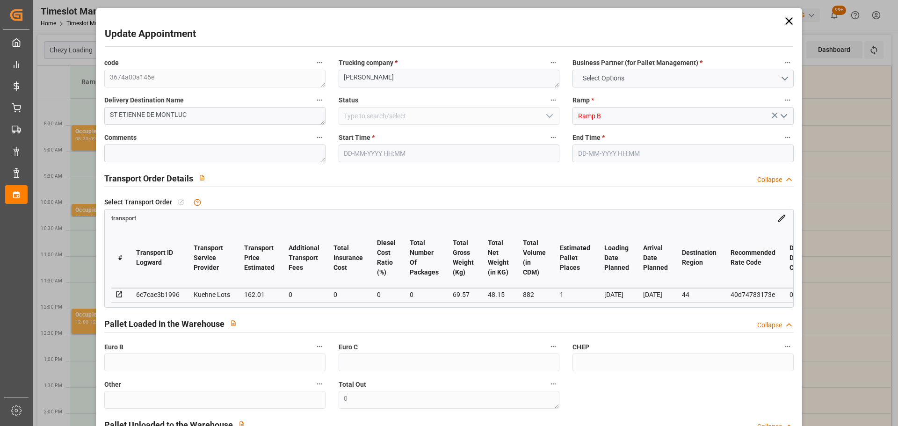
type input "101"
type input "69.57"
type input "0"
type input "4710.8598"
type input "0"
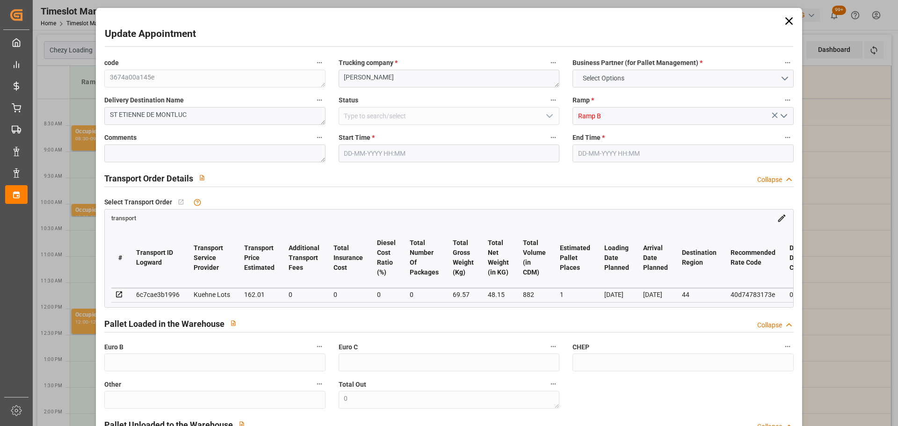
type input "0"
type input "21"
type input "35"
type input "07-10-2025 08:30"
type input "07-10-2025 08:45"
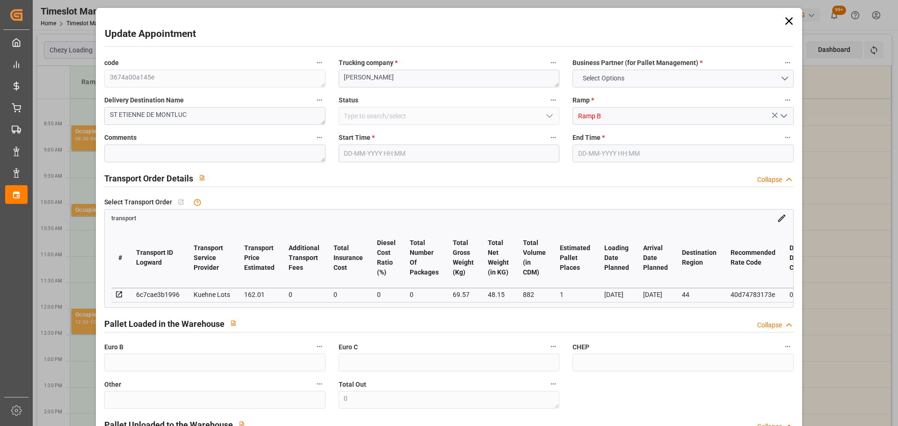
type input "23-09-2025 15:07"
type input "23-09-2025 11:17"
type input "29-09-2025"
type input "25-09-2025"
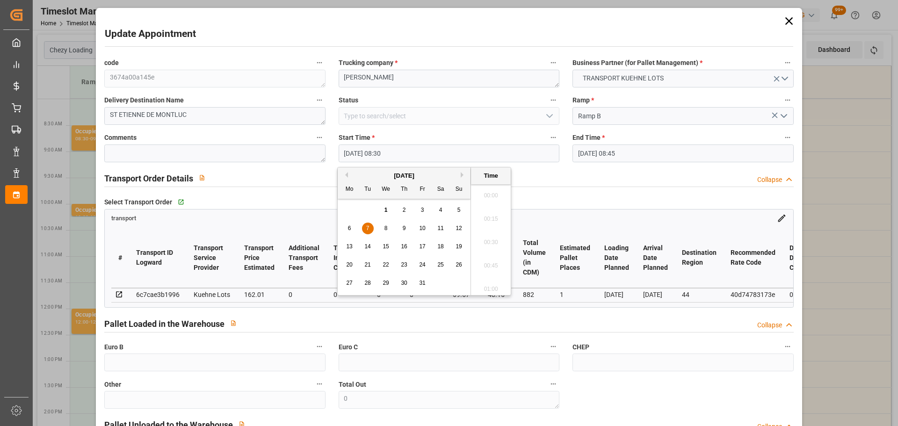
click at [374, 154] on input "07-10-2025 08:30" at bounding box center [449, 154] width 221 height 18
click at [370, 227] on div "7" at bounding box center [368, 228] width 12 height 11
click at [494, 261] on li "09:15" at bounding box center [491, 262] width 40 height 23
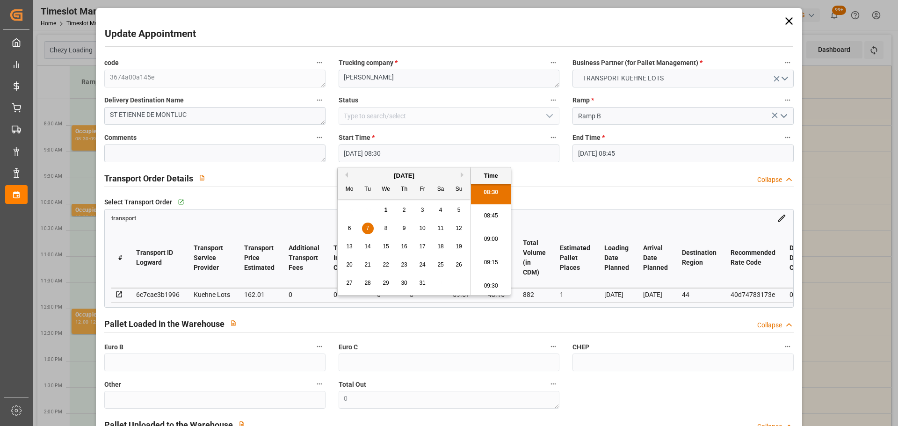
type input "07-10-2025 09:15"
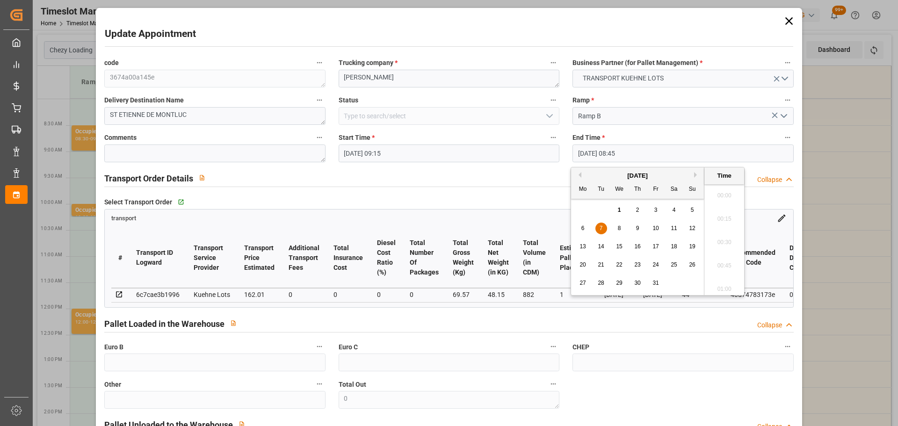
click at [585, 146] on input "07-10-2025 08:45" at bounding box center [683, 154] width 221 height 18
drag, startPoint x: 599, startPoint y: 227, endPoint x: 673, endPoint y: 258, distance: 80.5
click at [609, 233] on div "6 7 8 9 10 11 12" at bounding box center [638, 228] width 128 height 18
click at [605, 228] on div "7" at bounding box center [602, 228] width 12 height 11
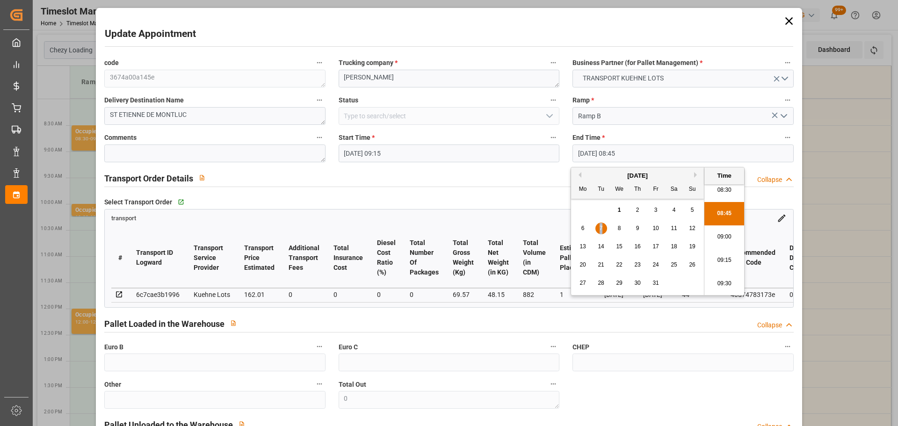
scroll to position [822, 0]
click at [723, 260] on li "09:30" at bounding box center [725, 262] width 40 height 23
type input "07-10-2025 09:30"
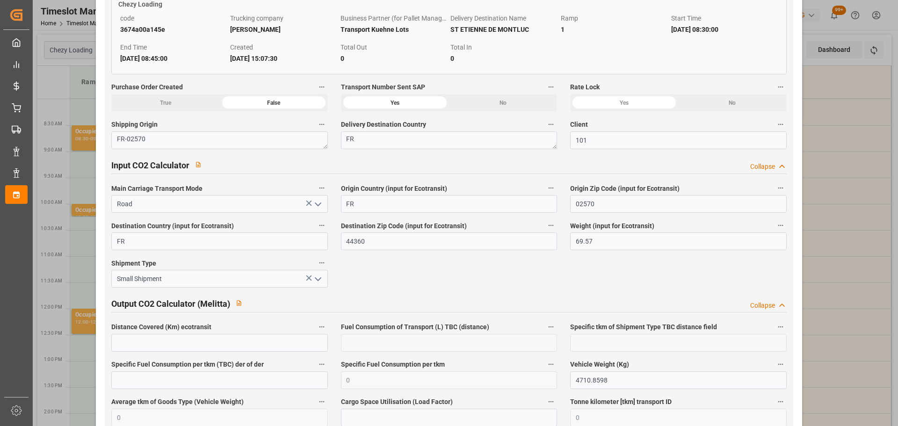
scroll to position [1547, 0]
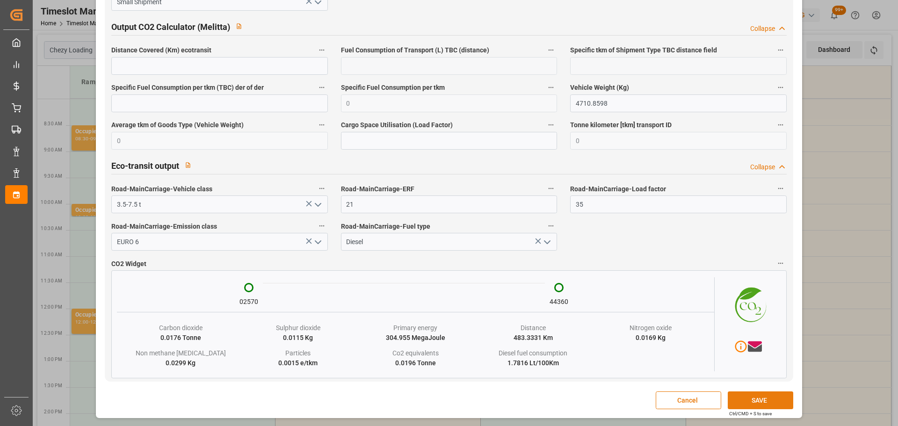
click at [767, 405] on button "SAVE" at bounding box center [760, 401] width 65 height 18
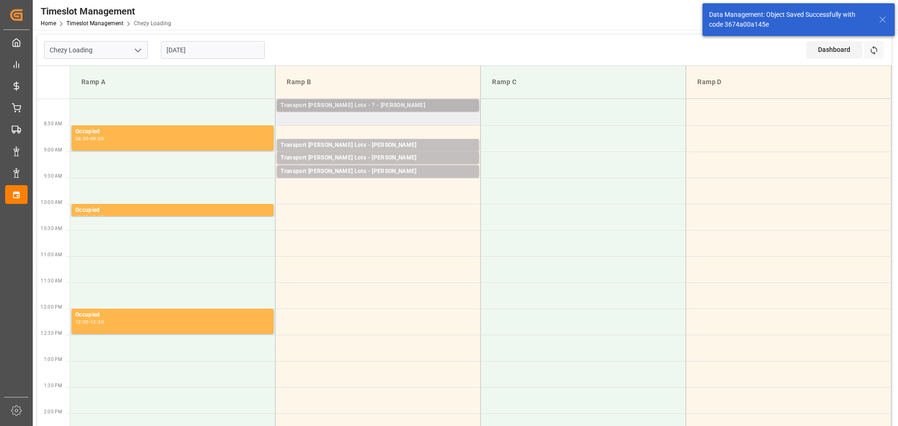
click at [382, 102] on div "Transport Kuehne Lots - ? - HENIN BEAUMONT" at bounding box center [378, 105] width 195 height 9
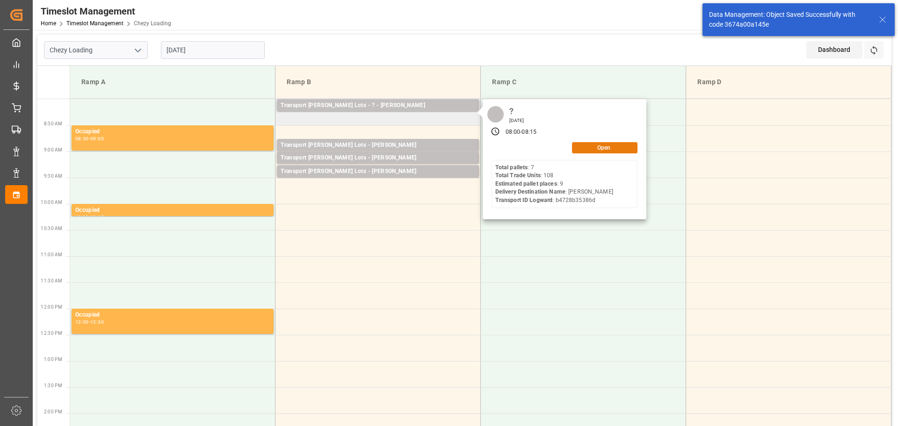
click at [597, 145] on button "Open" at bounding box center [604, 147] width 65 height 11
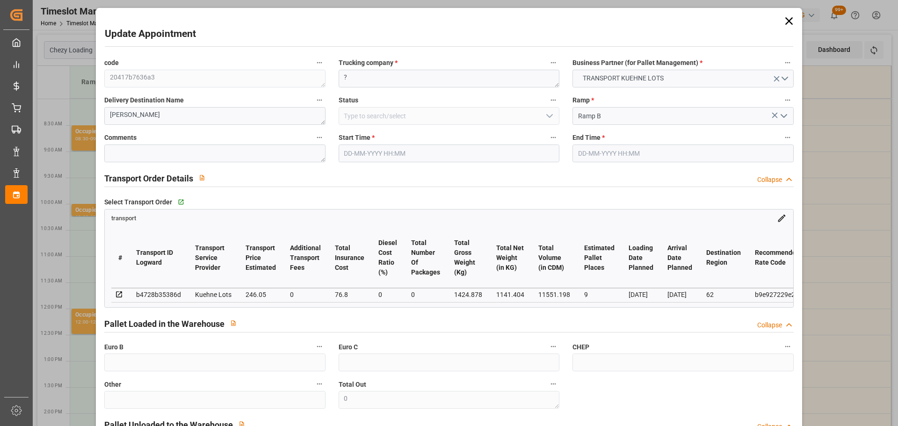
type input "07-10-2025 08:00"
type input "07-10-2025 08:15"
type input "24-09-2025 13:04"
type input "24-09-2025 11:23"
type input "01-10-2025"
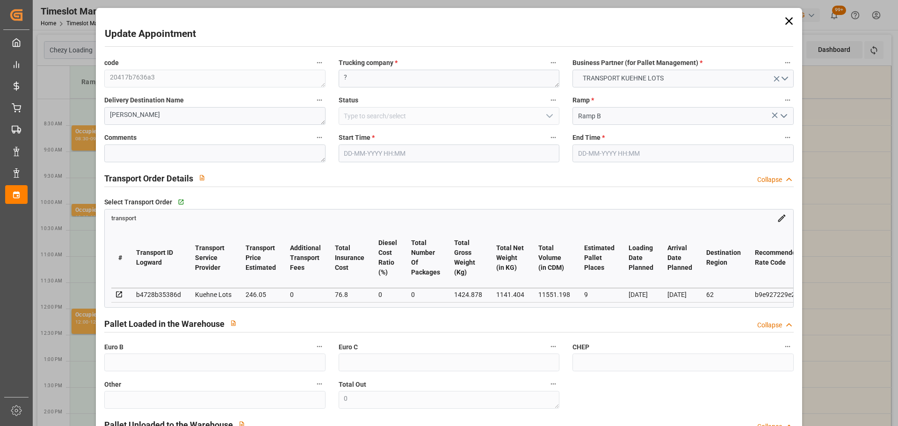
type input "30-09-2025"
click at [407, 80] on textarea "?" at bounding box center [449, 79] width 221 height 18
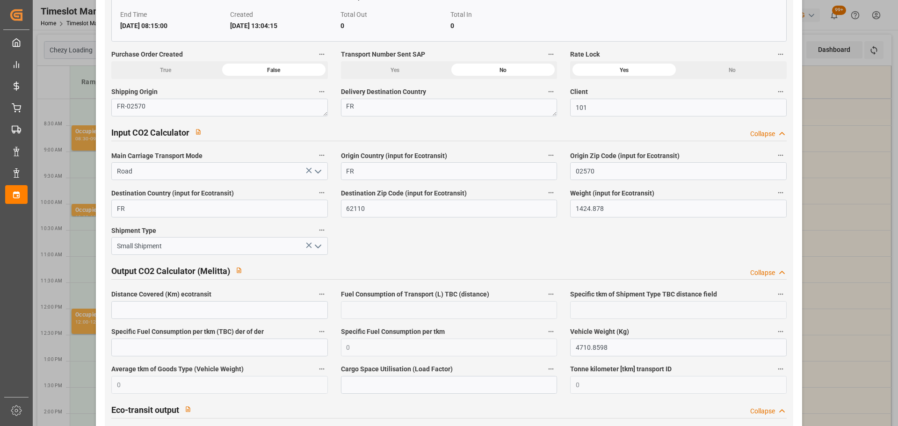
scroll to position [1553, 0]
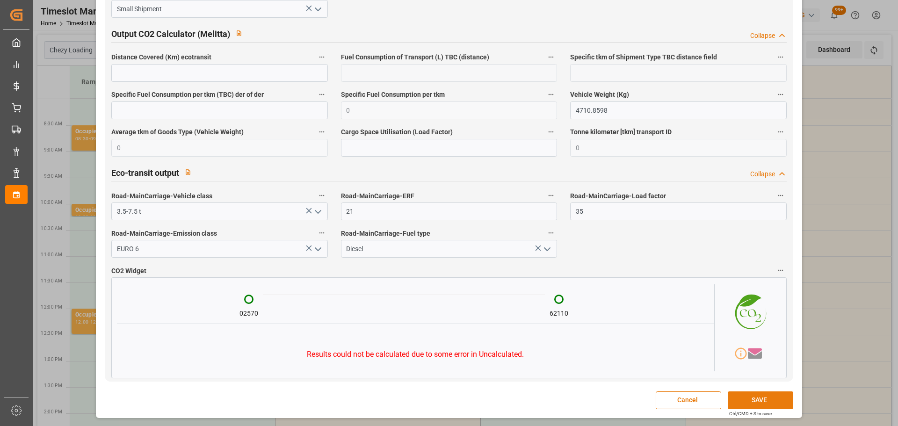
type textarea "LEBLANC"
click at [763, 398] on button "SAVE" at bounding box center [760, 401] width 65 height 18
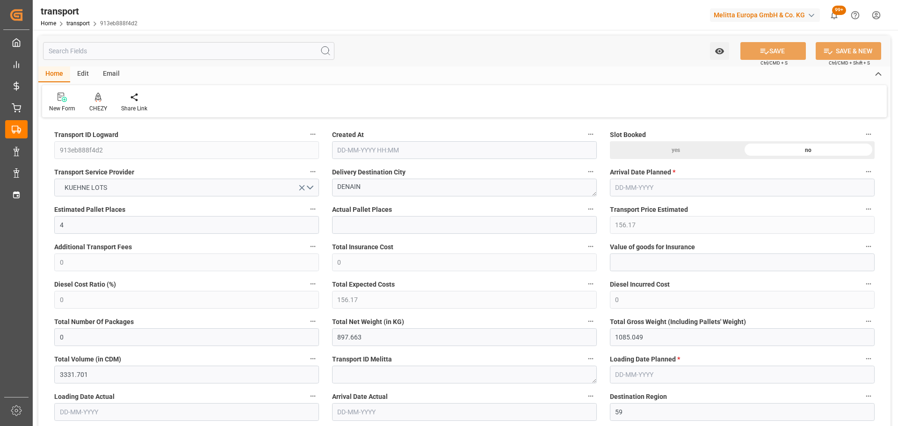
type input "[DATE] 11:31"
type input "[DATE]"
click at [102, 101] on div at bounding box center [98, 97] width 18 height 10
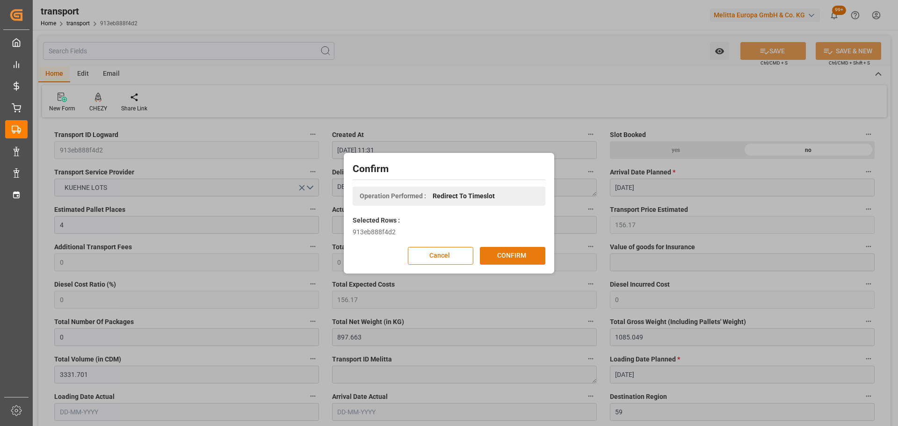
click at [508, 254] on button "CONFIRM" at bounding box center [512, 256] width 65 height 18
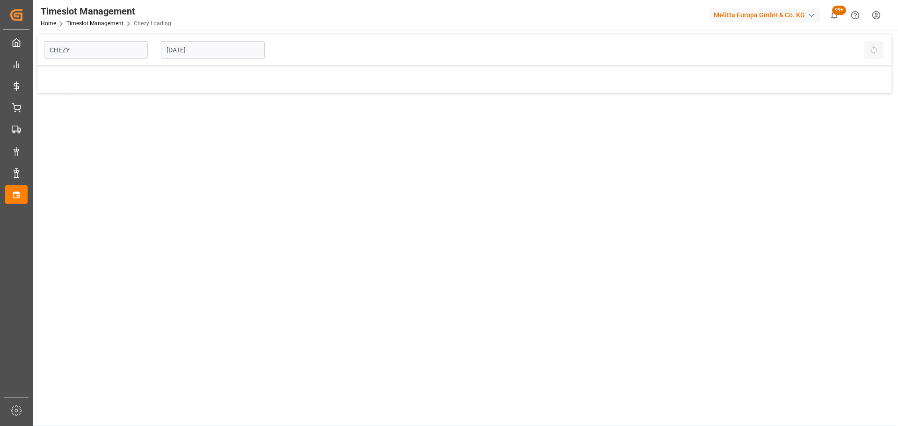
type input "Chezy Loading"
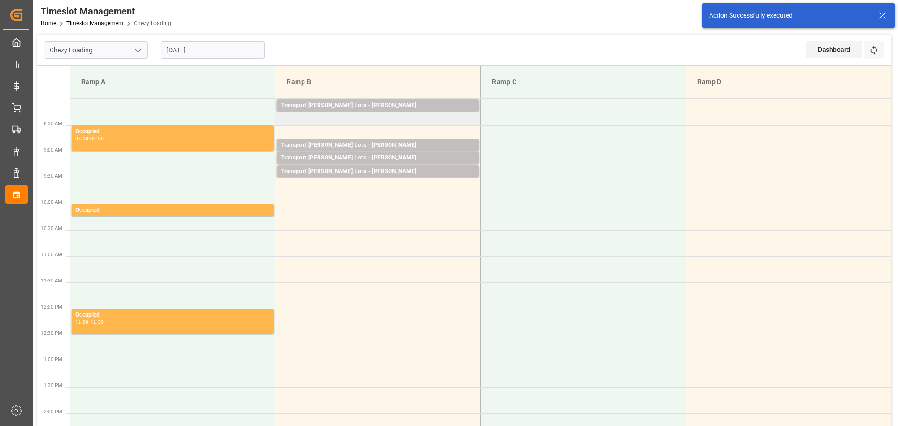
click at [284, 119] on td "Transport [PERSON_NAME] Lots - [PERSON_NAME] BEAUMONT Pallets: 7,TU: 108,City: …" at bounding box center [378, 112] width 205 height 26
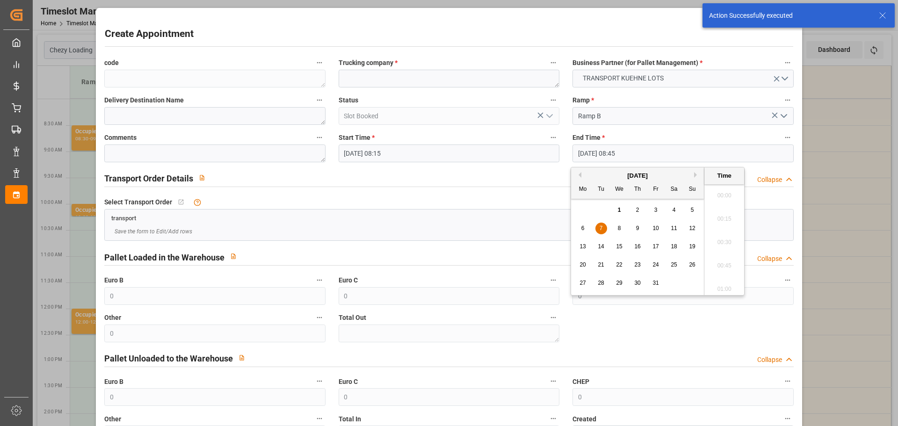
click at [619, 153] on input "[DATE] 08:45" at bounding box center [683, 154] width 221 height 18
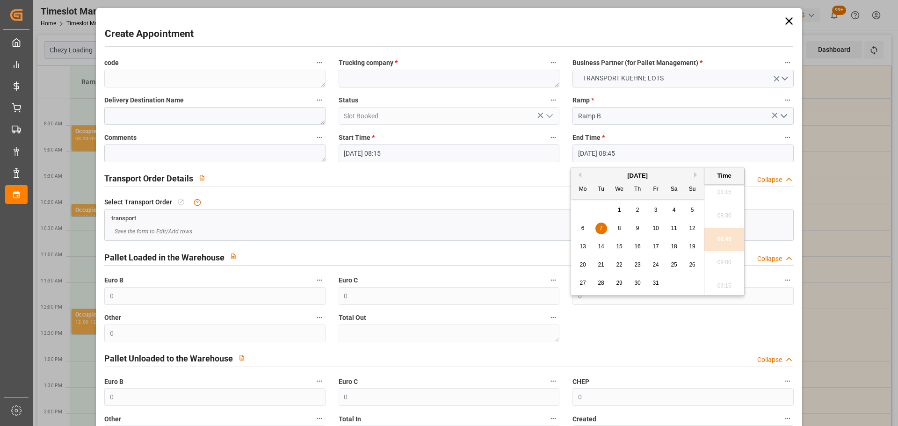
click at [605, 228] on div "7" at bounding box center [602, 228] width 12 height 11
click at [720, 212] on li "08:30" at bounding box center [725, 215] width 40 height 23
type input "[DATE] 08:30"
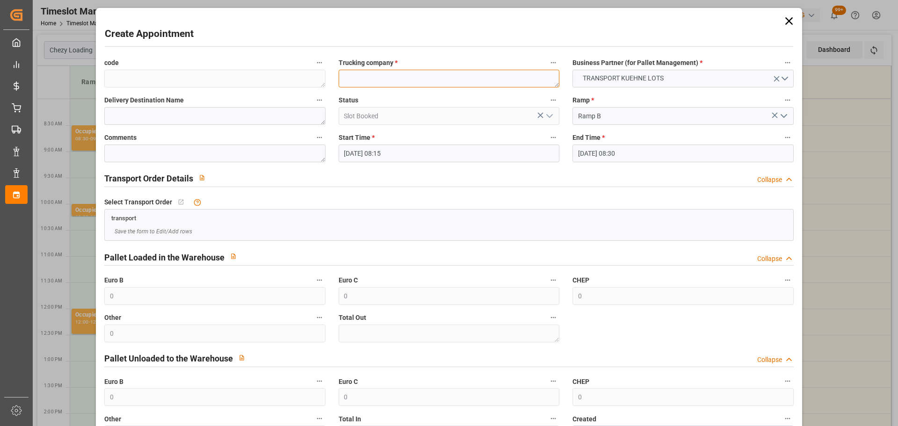
click at [419, 82] on textarea at bounding box center [449, 79] width 221 height 18
type textarea "LEBLANC"
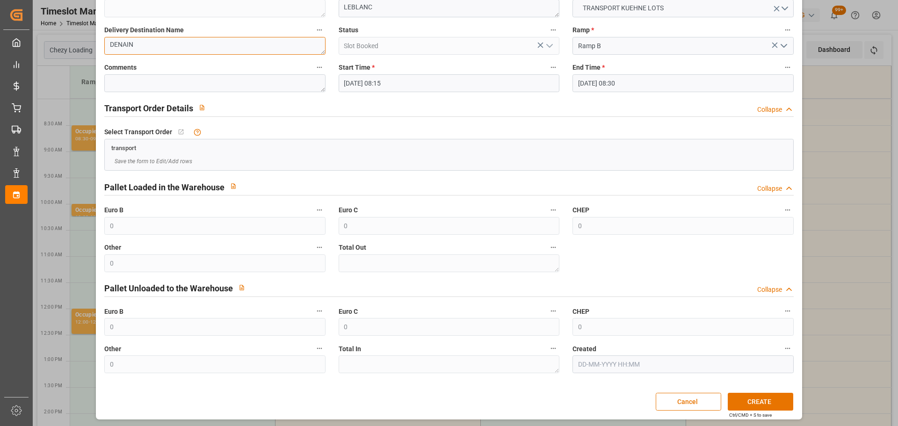
scroll to position [72, 0]
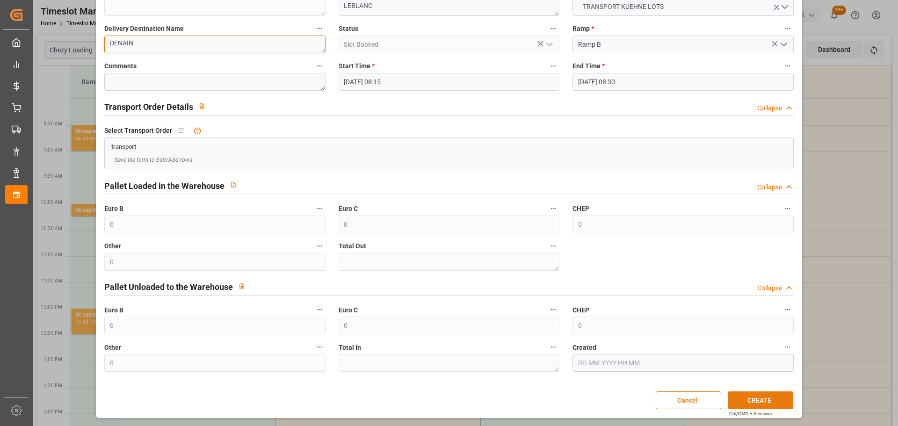
type textarea "DENAIN"
click at [728, 394] on button "CREATE" at bounding box center [760, 401] width 65 height 18
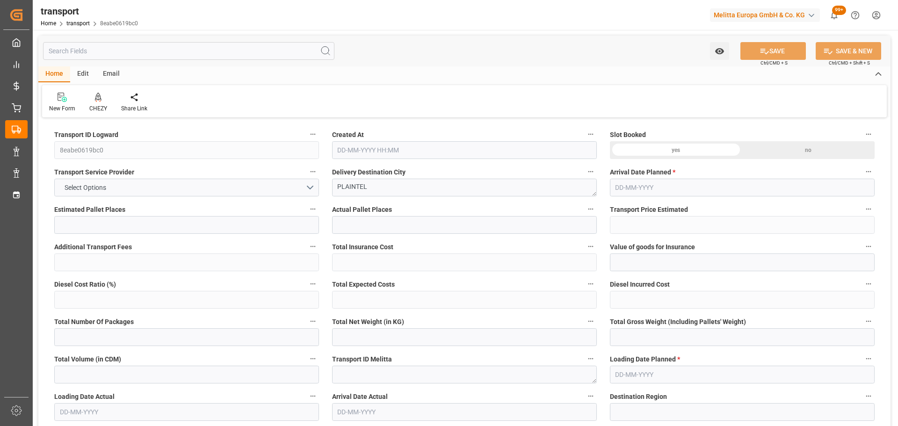
type input "6"
type input "335.93"
type input "0"
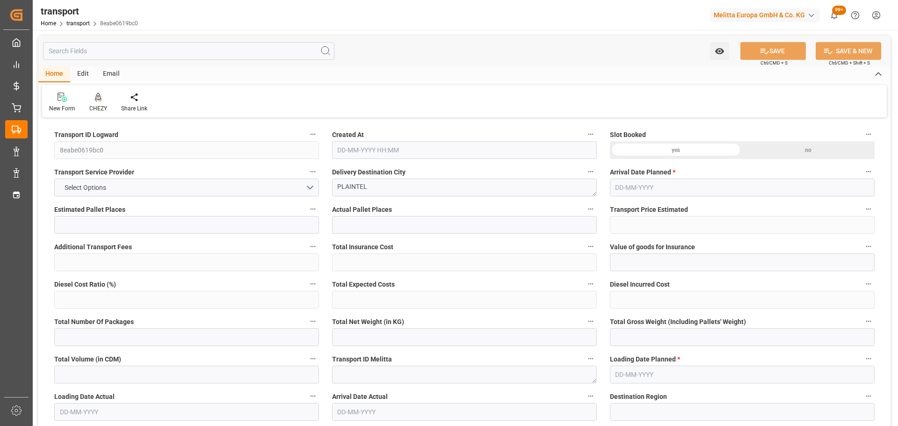
type input "335.93"
type input "0"
type input "642.858"
type input "1209.28"
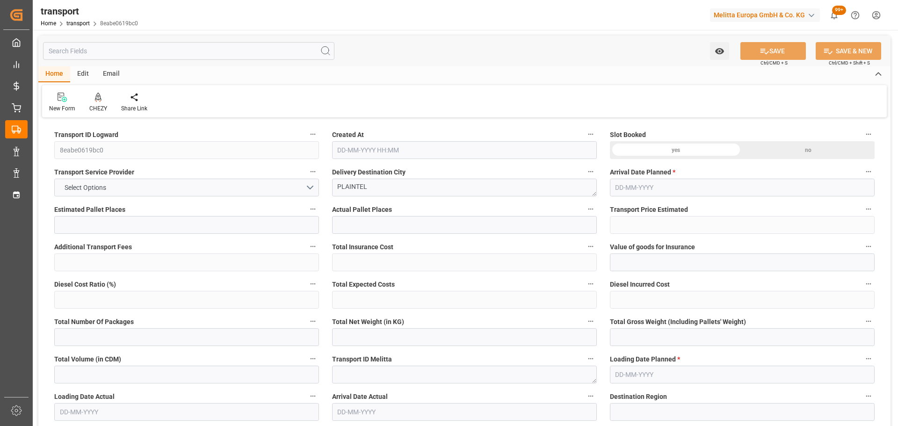
type input "4700.054"
type input "22"
type input "3"
type input "313"
type input "16"
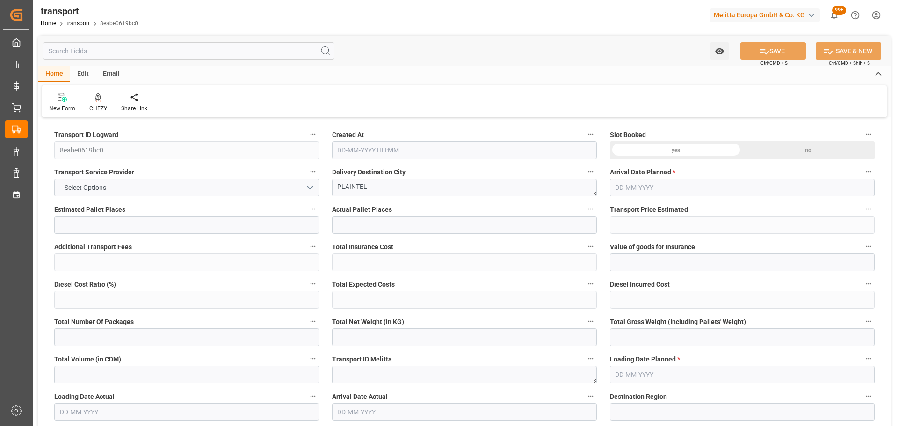
type input "101"
type input "817.504"
type input "0"
type input "4710.8598"
type input "0"
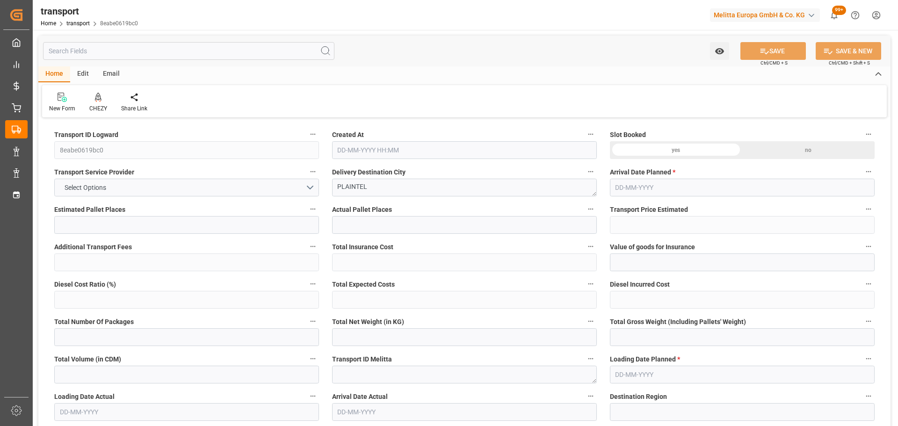
type input "0"
type input "21"
type input "35"
type input "[DATE] 11:29"
type input "[DATE]"
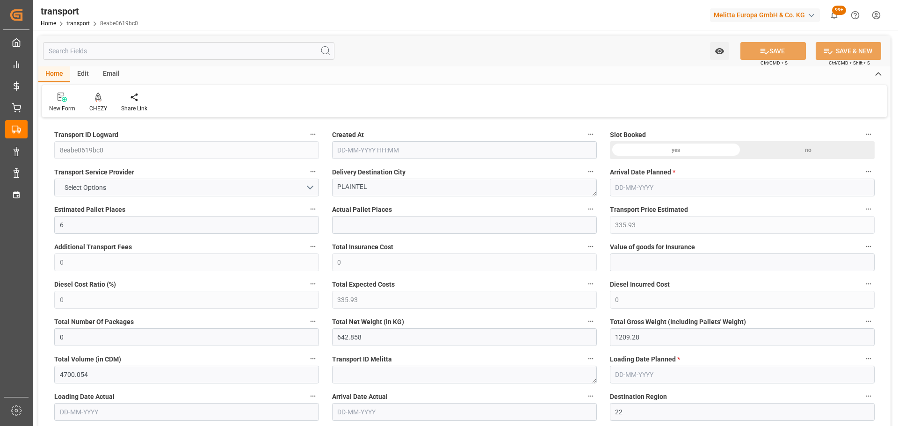
type input "[DATE]"
click at [101, 105] on div "CHEZY" at bounding box center [98, 108] width 18 height 8
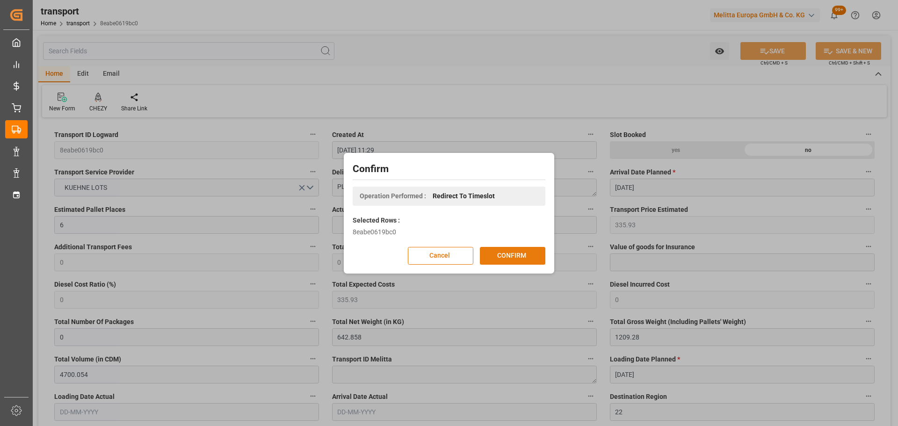
click at [518, 259] on button "CONFIRM" at bounding box center [512, 256] width 65 height 18
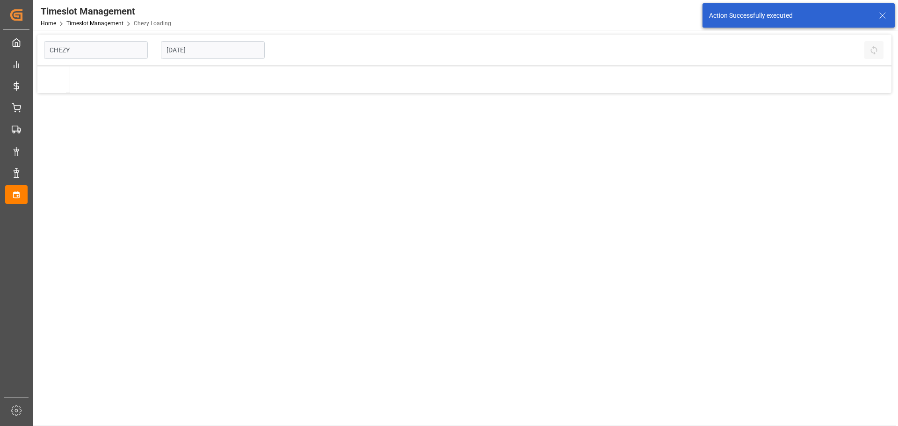
type input "Chezy Loading"
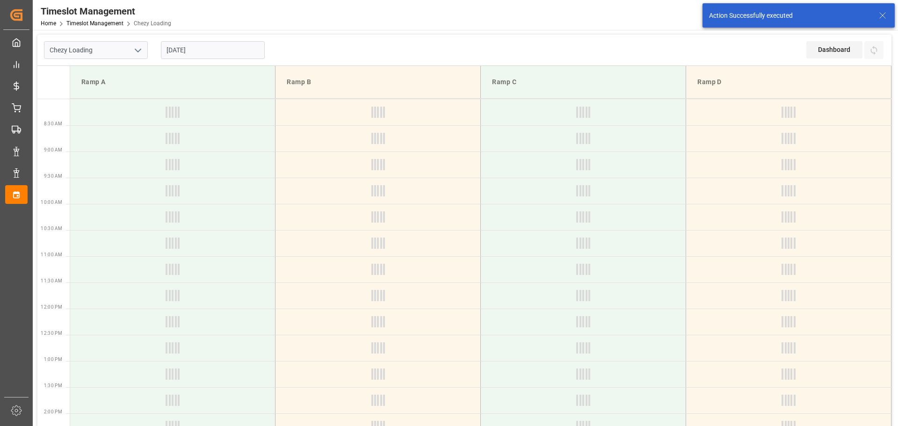
click at [219, 45] on input "[DATE]" at bounding box center [213, 50] width 104 height 18
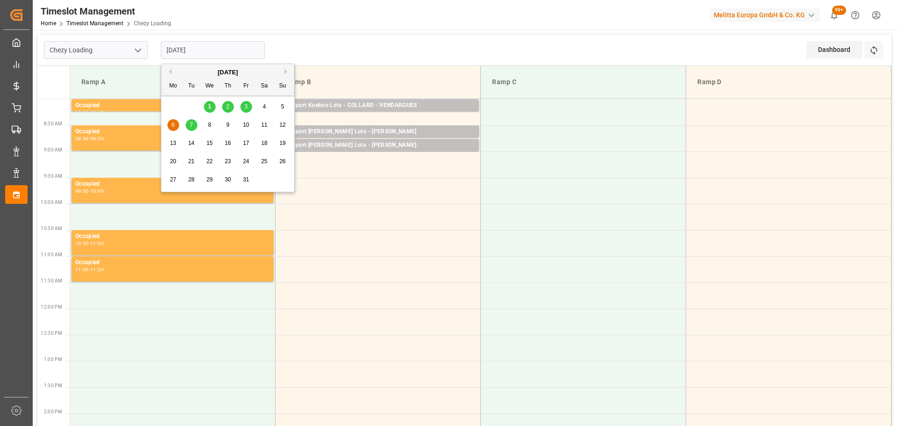
click at [191, 125] on span "7" at bounding box center [191, 125] width 3 height 7
type input "[DATE]"
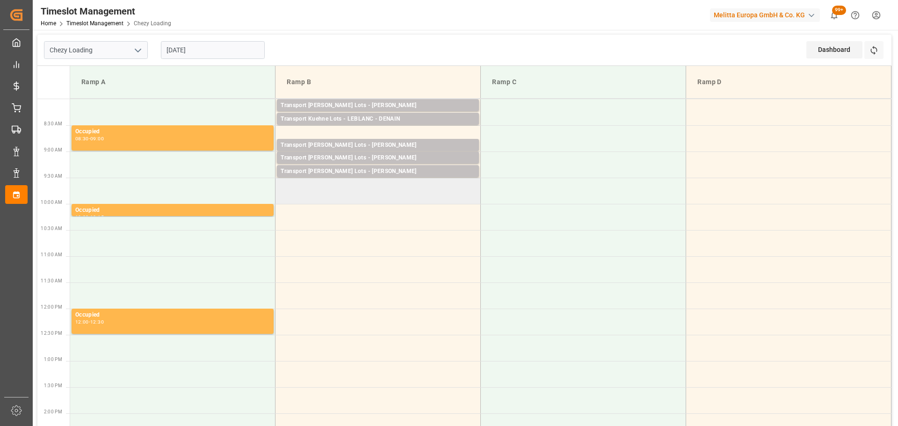
click at [280, 200] on td at bounding box center [378, 191] width 205 height 26
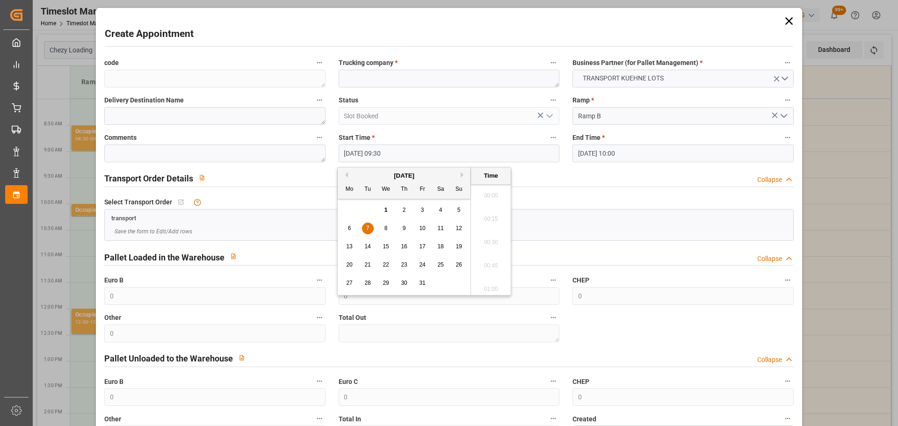
click at [370, 150] on input "[DATE] 09:30" at bounding box center [449, 154] width 221 height 18
click at [370, 227] on div "7" at bounding box center [368, 228] width 12 height 11
drag, startPoint x: 499, startPoint y: 258, endPoint x: 493, endPoint y: 240, distance: 18.2
click at [497, 256] on li "09:45" at bounding box center [491, 262] width 40 height 23
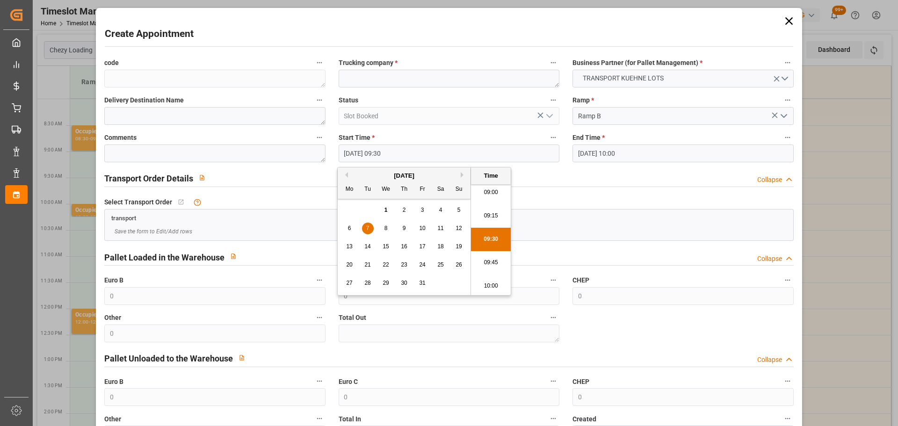
type input "07-10-2025 09:45"
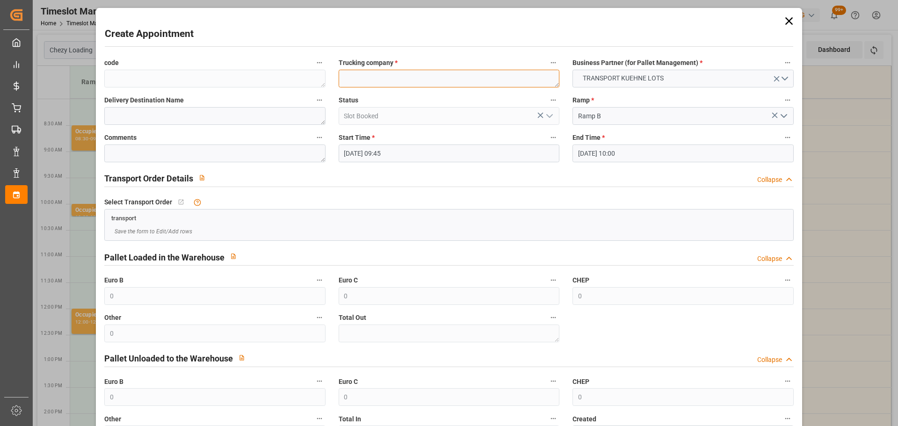
click at [377, 82] on textarea at bounding box center [449, 79] width 221 height 18
type textarea "l"
type textarea "LANDOIS"
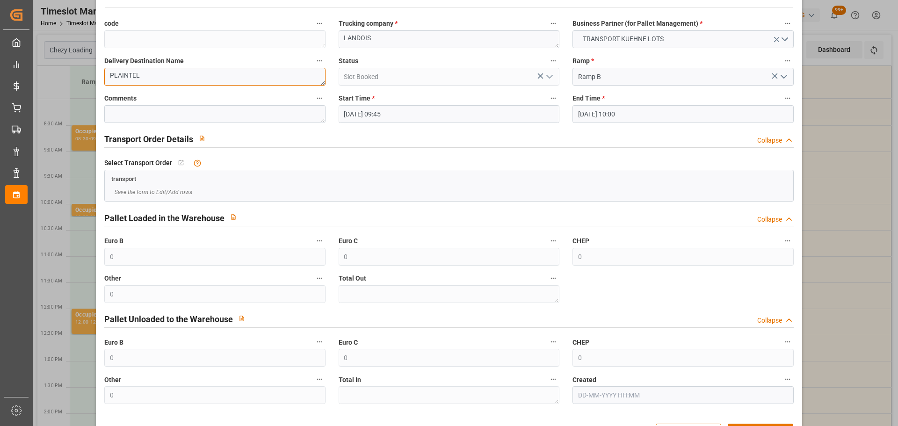
scroll to position [72, 0]
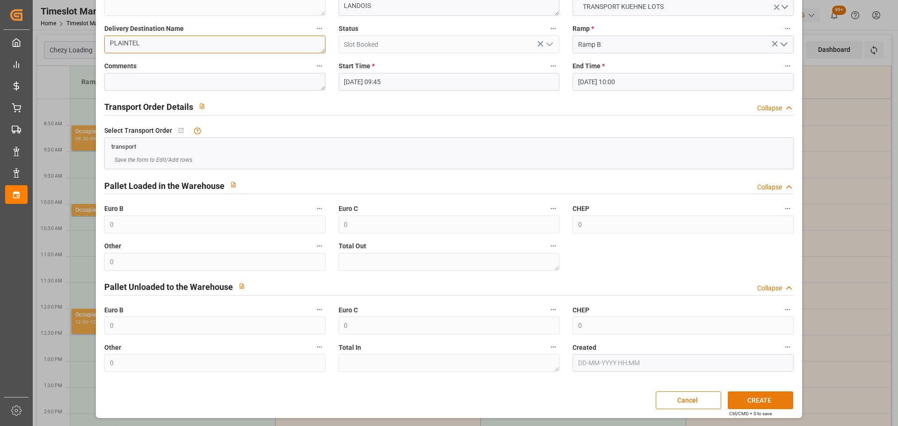
type textarea "PLAINTEL"
click at [732, 397] on button "CREATE" at bounding box center [760, 401] width 65 height 18
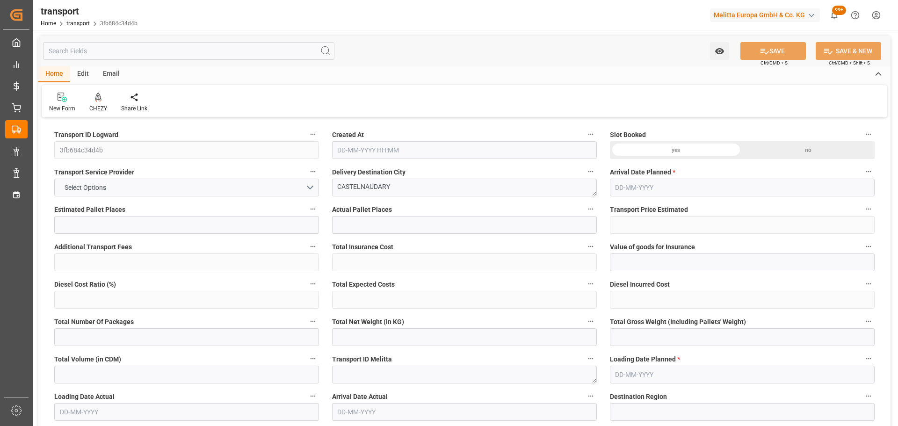
type input "12"
type input "710.05"
type input "0"
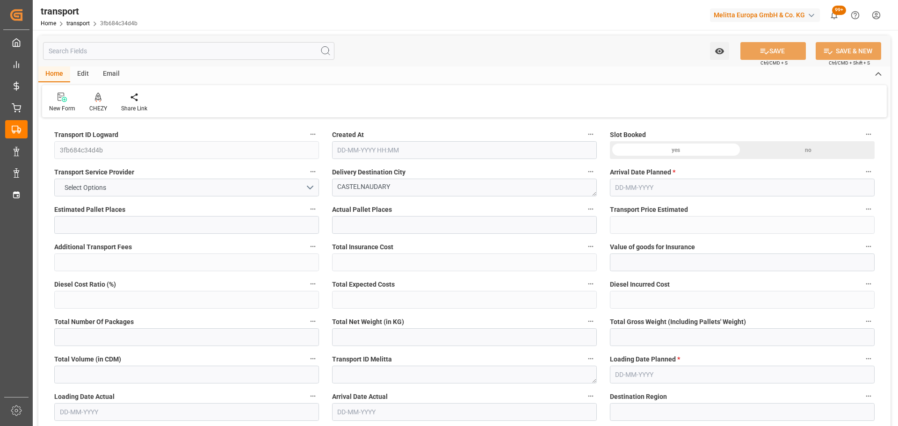
type input "710.05"
type input "0"
type input "3764.56"
type input "5126.472"
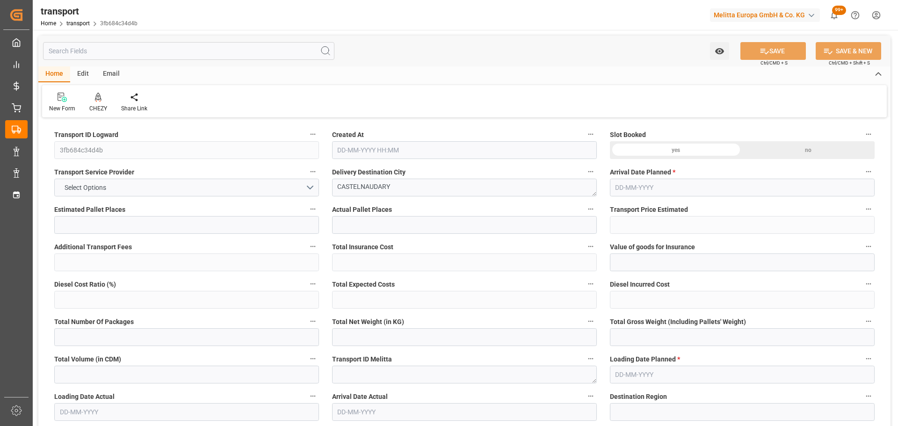
type input "12725.688"
type input "11"
type input "4"
type input "760"
type input "31"
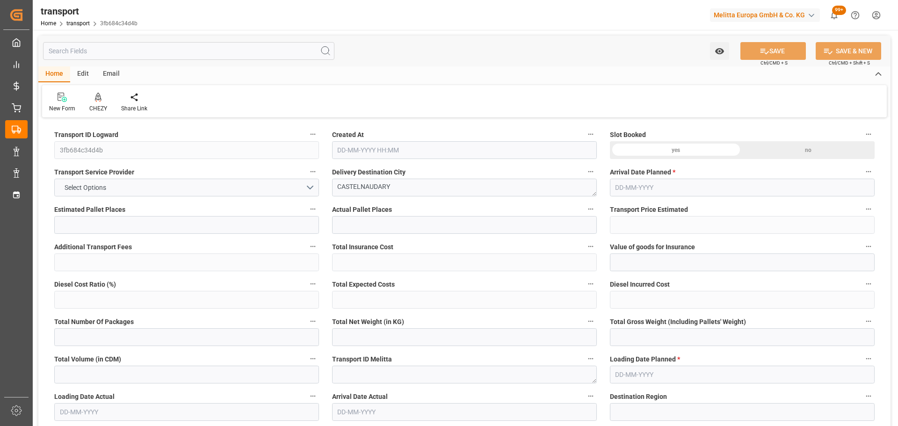
type input "101"
type input "4306.923"
type input "0"
type input "4710.8598"
type input "0"
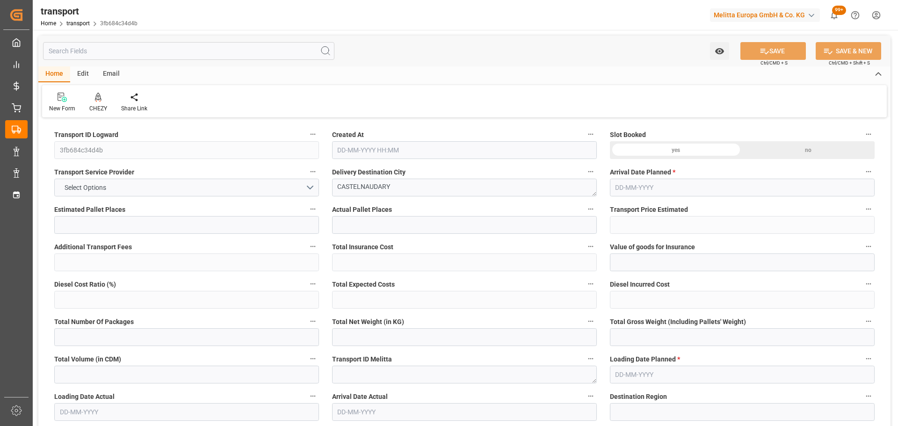
type input "0"
type input "21"
type input "35"
type input "[DATE] 11:28"
type input "[DATE]"
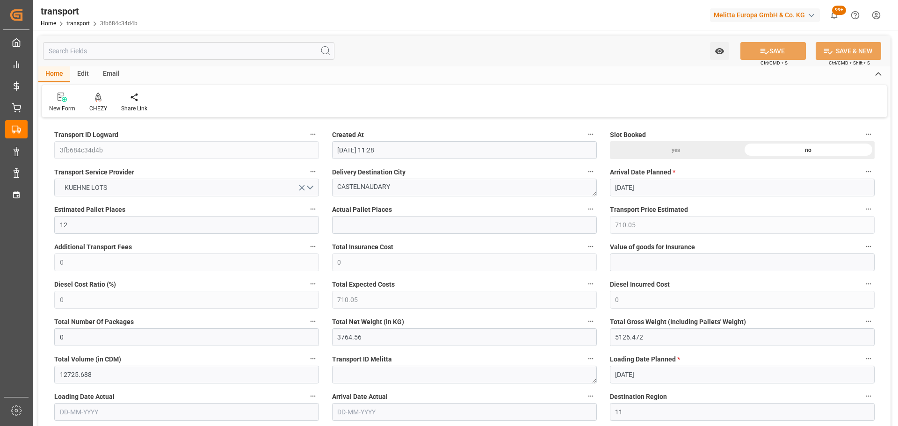
type input "[DATE]"
click at [100, 97] on icon at bounding box center [98, 97] width 7 height 8
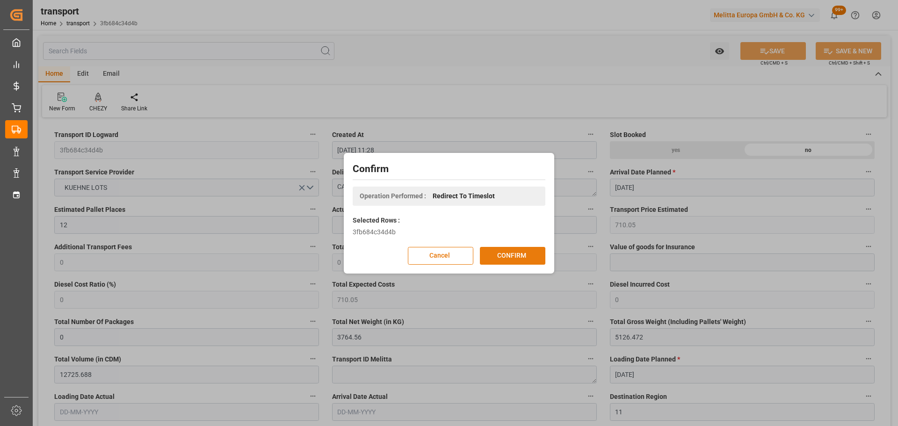
click at [516, 256] on button "CONFIRM" at bounding box center [512, 256] width 65 height 18
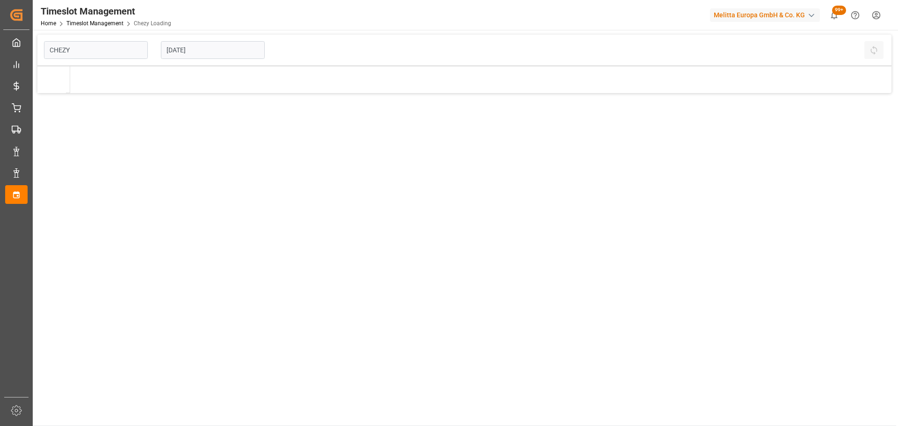
type input "Chezy Loading"
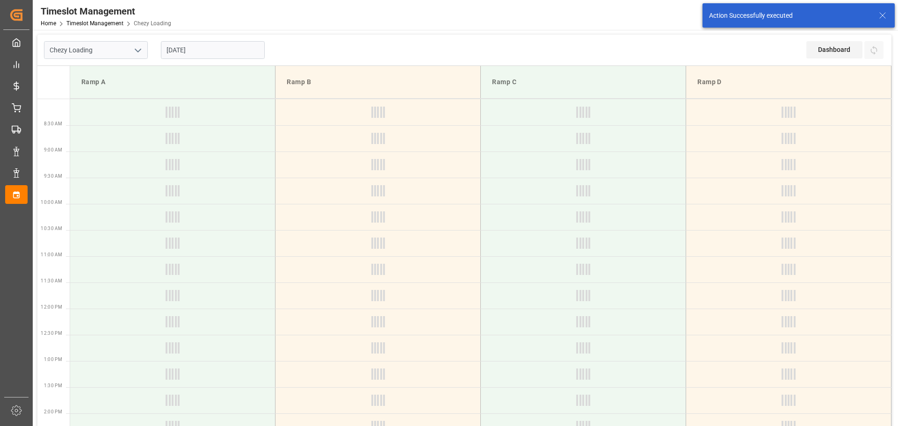
click at [193, 51] on input "[DATE]" at bounding box center [213, 50] width 104 height 18
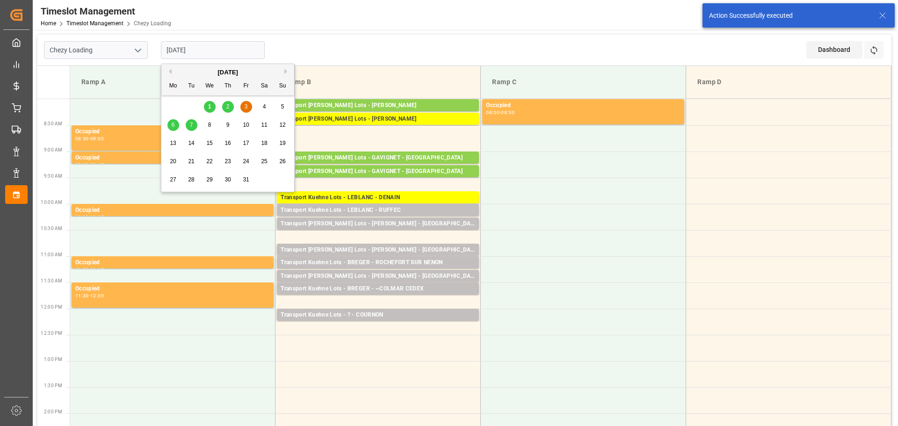
click at [228, 104] on span "2" at bounding box center [227, 106] width 3 height 7
type input "[DATE]"
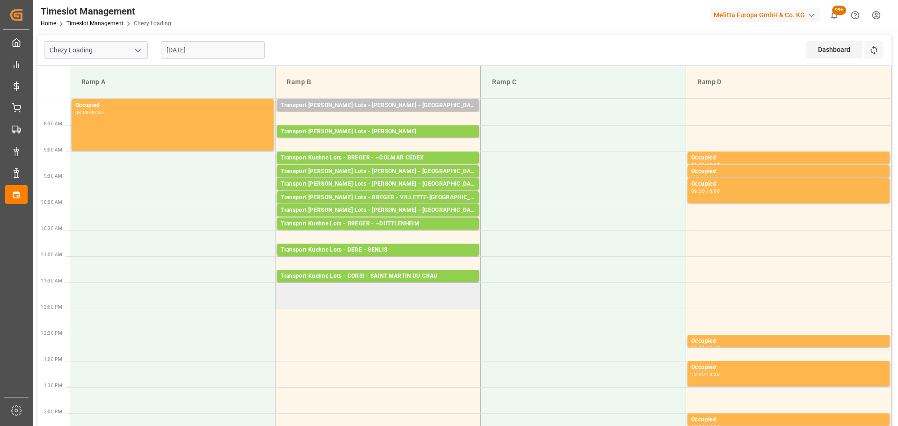
click at [279, 305] on td at bounding box center [378, 296] width 205 height 26
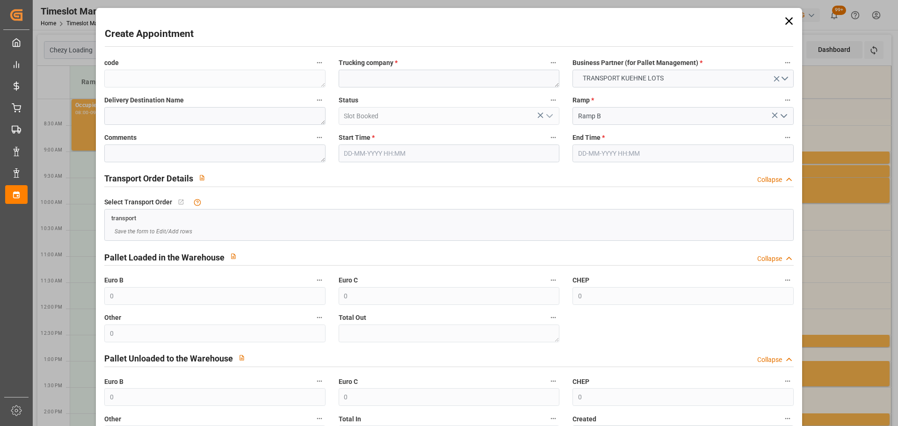
type input "[DATE] 11:30"
type input "[DATE] 12:00"
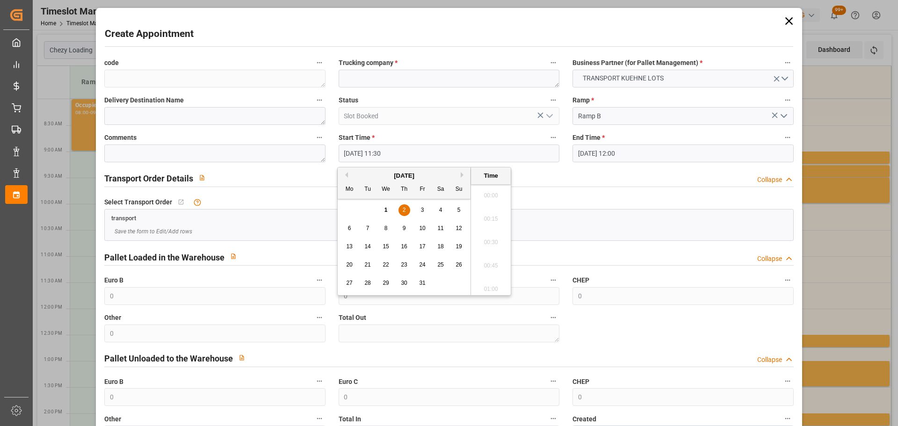
click at [358, 148] on input "[DATE] 11:30" at bounding box center [449, 154] width 221 height 18
click at [408, 209] on div "2" at bounding box center [405, 210] width 12 height 11
click at [498, 259] on li "11:45" at bounding box center [491, 262] width 40 height 23
type input "[DATE] 11:45"
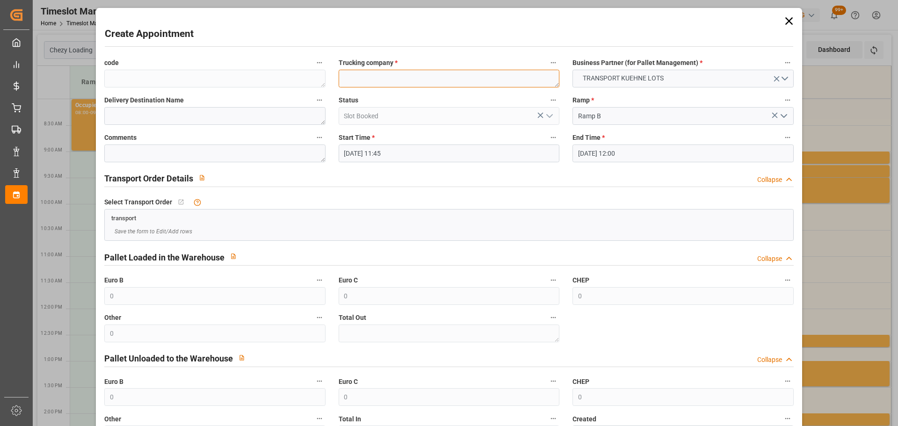
click at [395, 78] on textarea at bounding box center [449, 79] width 221 height 18
type textarea "FOURNIE"
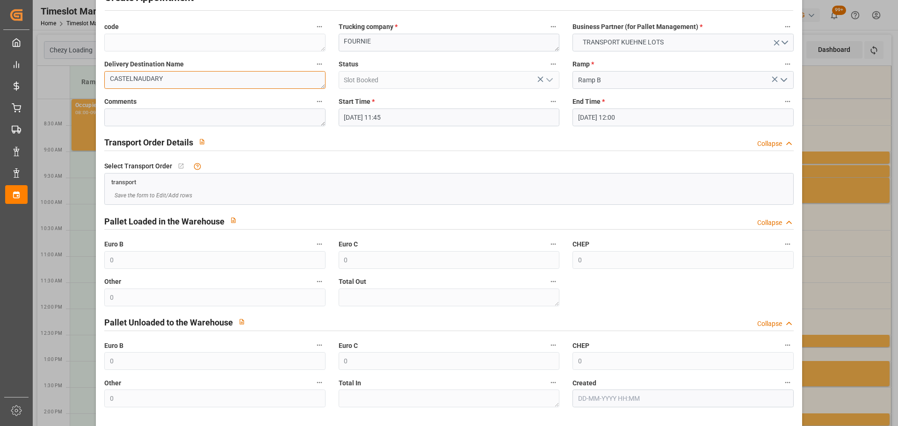
scroll to position [72, 0]
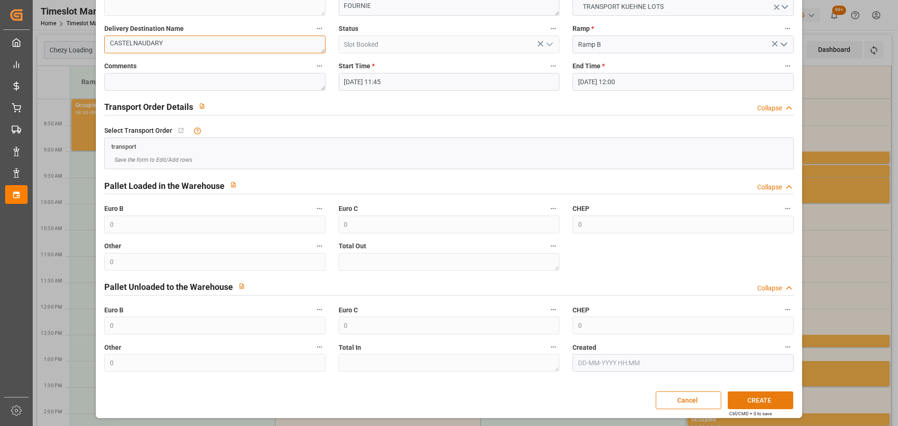
type textarea "CASTELNAUDARY"
click at [730, 401] on button "CREATE" at bounding box center [760, 401] width 65 height 18
